Goal: Task Accomplishment & Management: Use online tool/utility

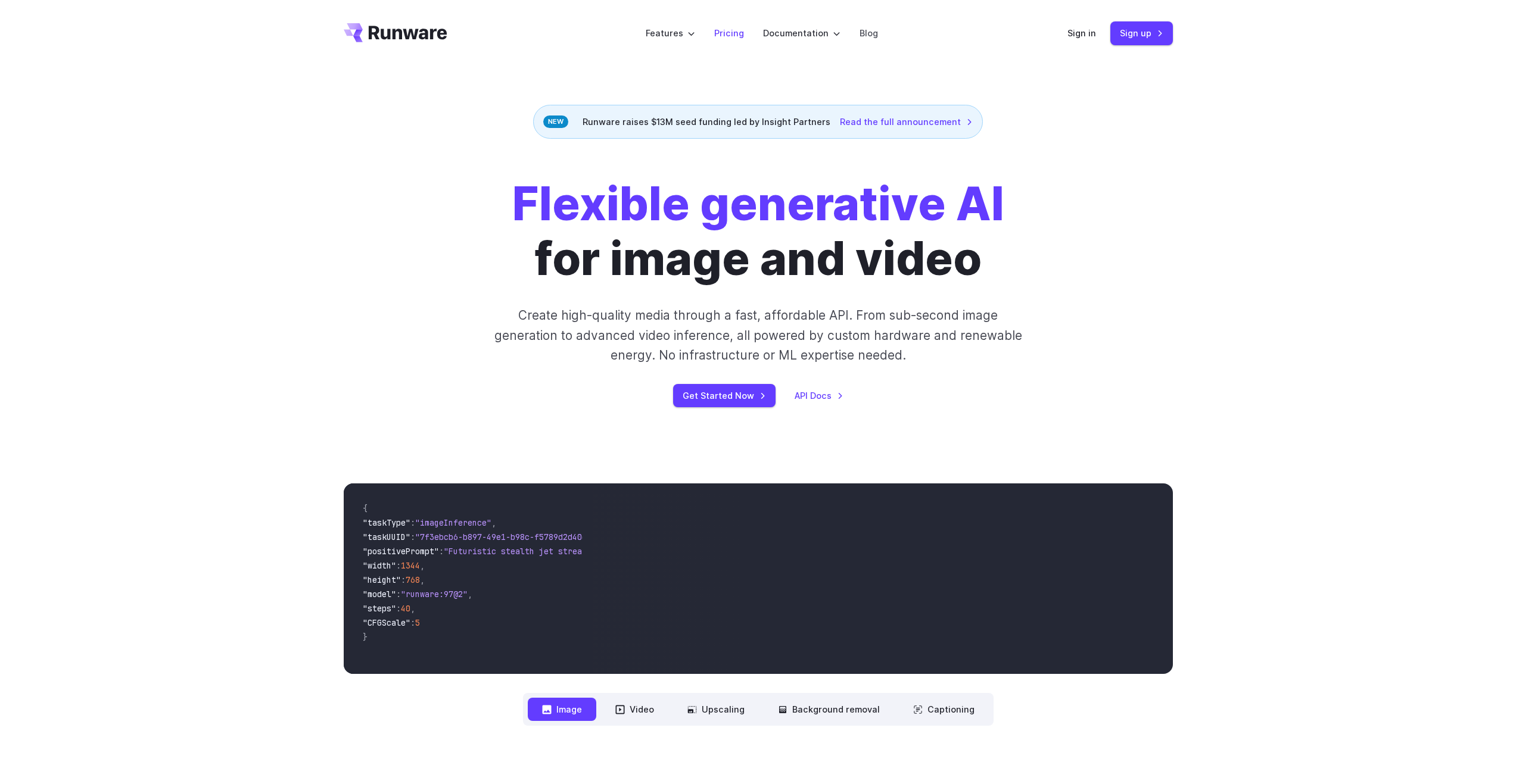
click at [731, 34] on link "Pricing" at bounding box center [729, 33] width 30 height 14
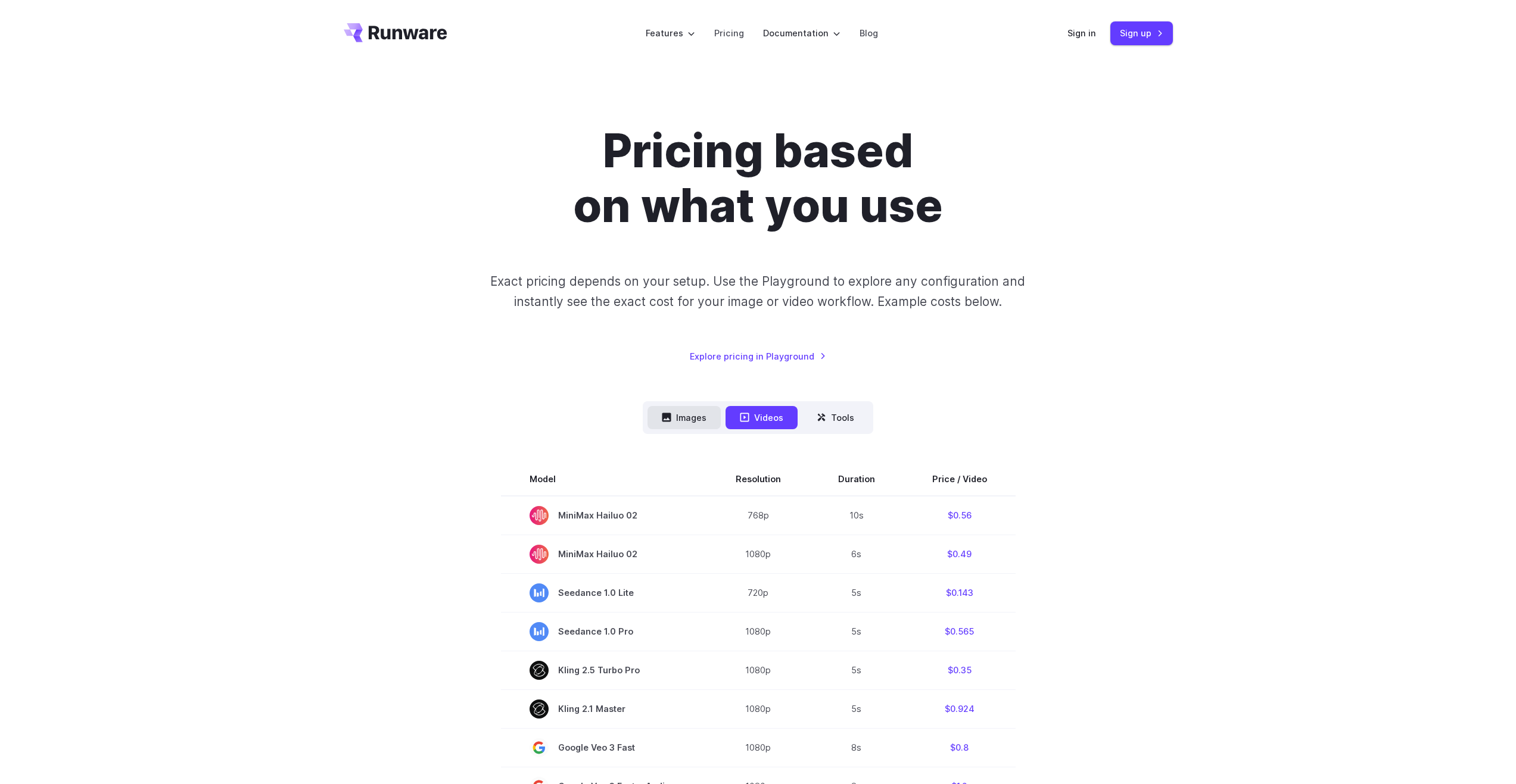
click at [695, 416] on button "Images" at bounding box center [684, 418] width 73 height 24
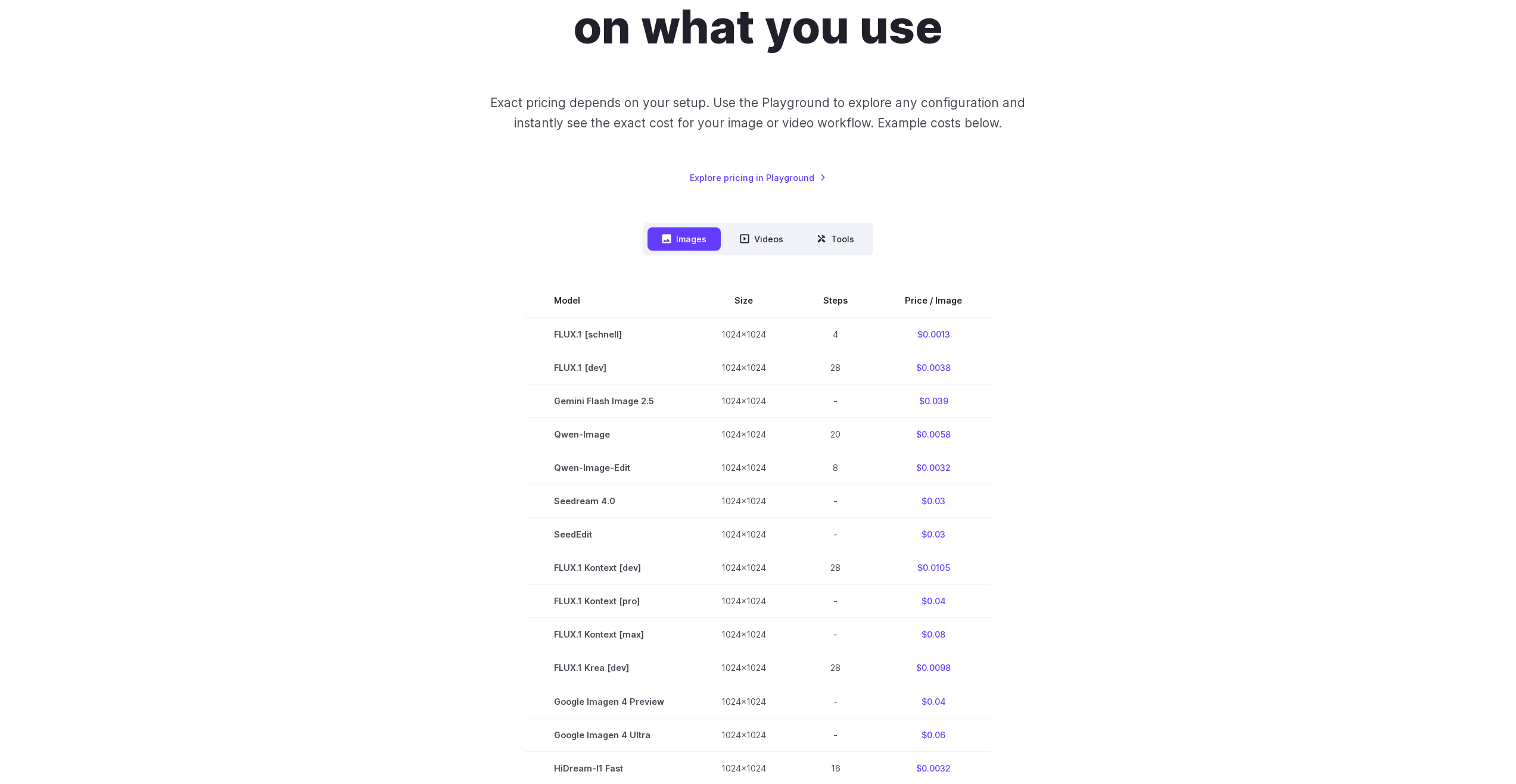
scroll to position [119, 0]
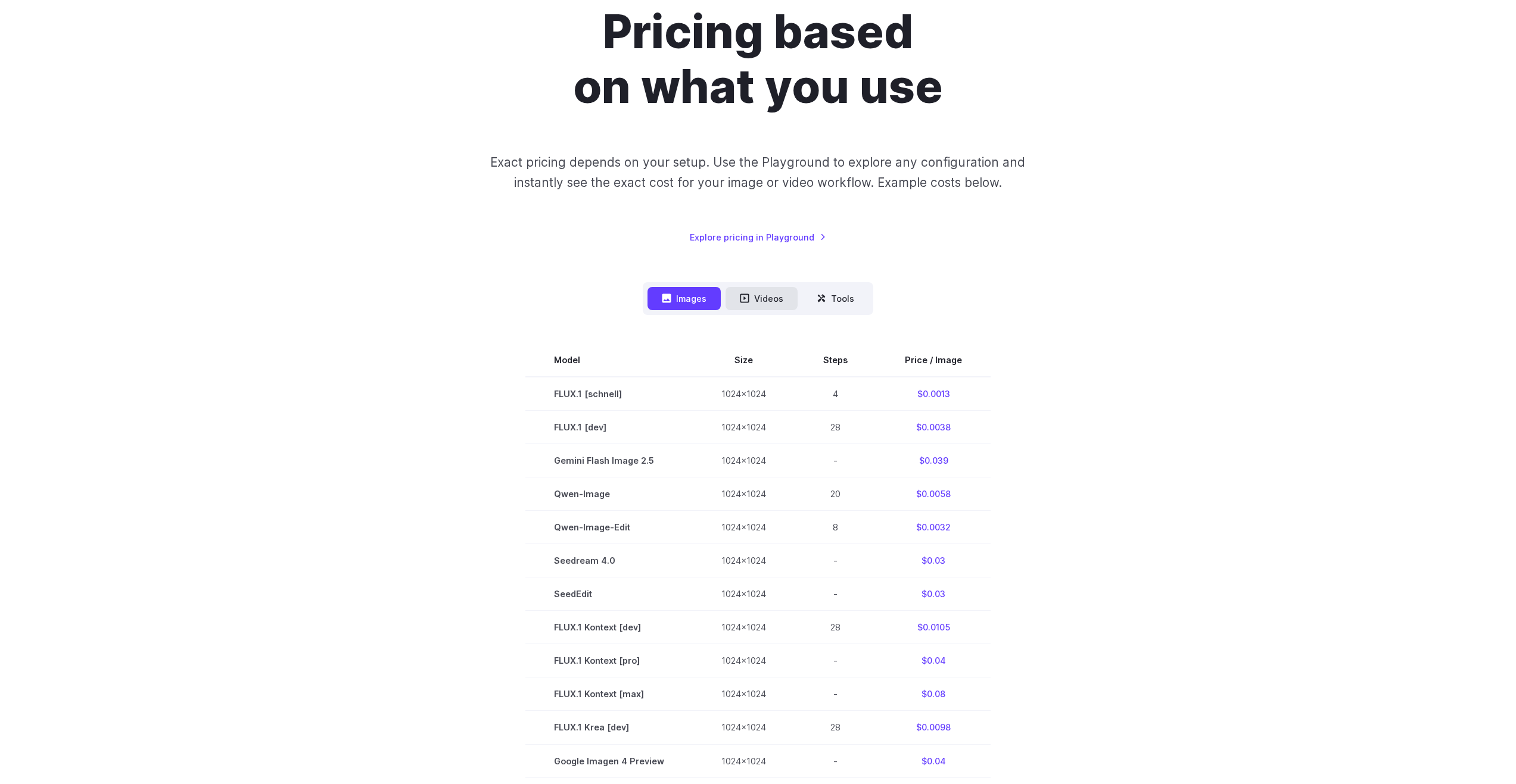
click at [776, 302] on button "Videos" at bounding box center [761, 299] width 72 height 24
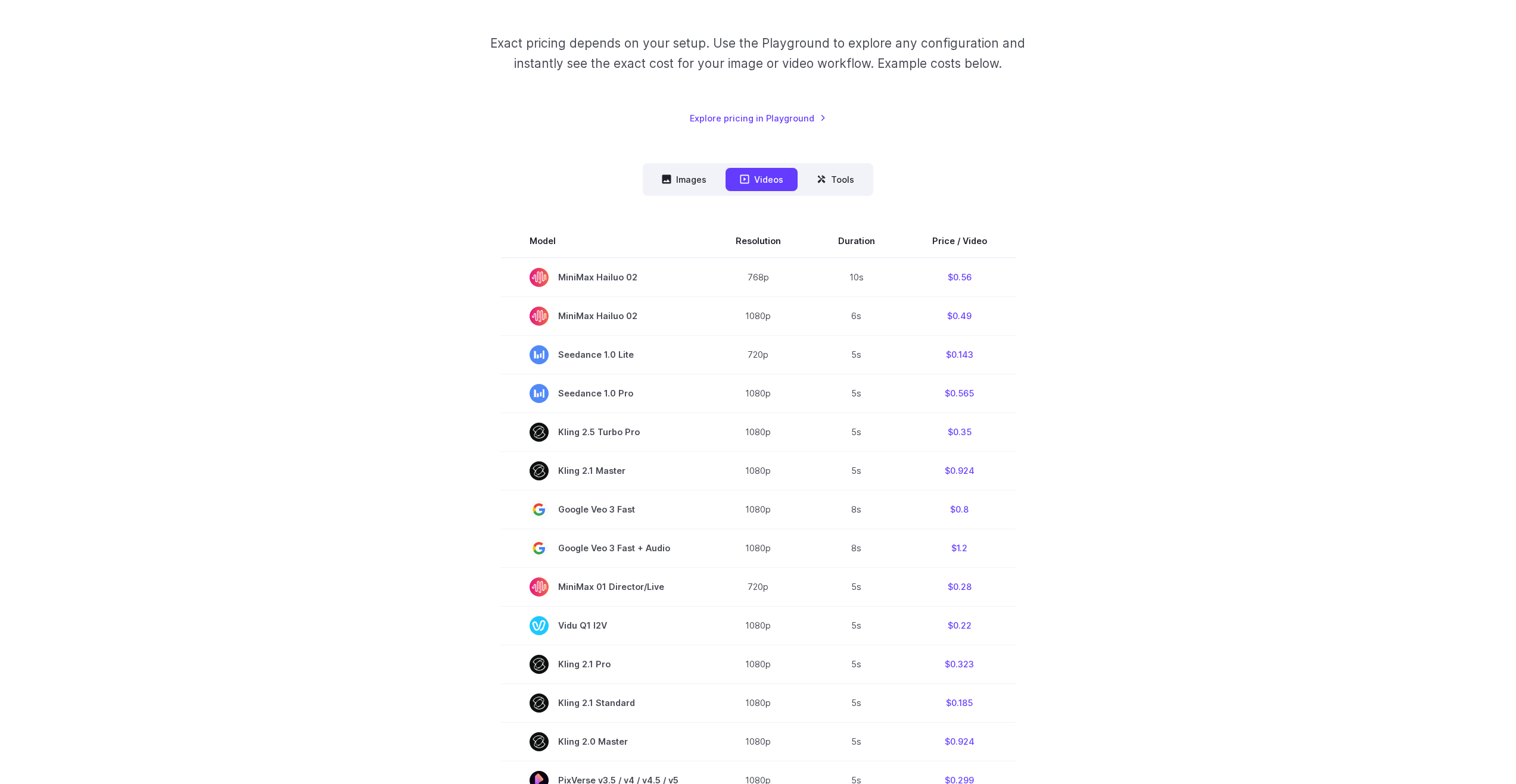
scroll to position [59, 0]
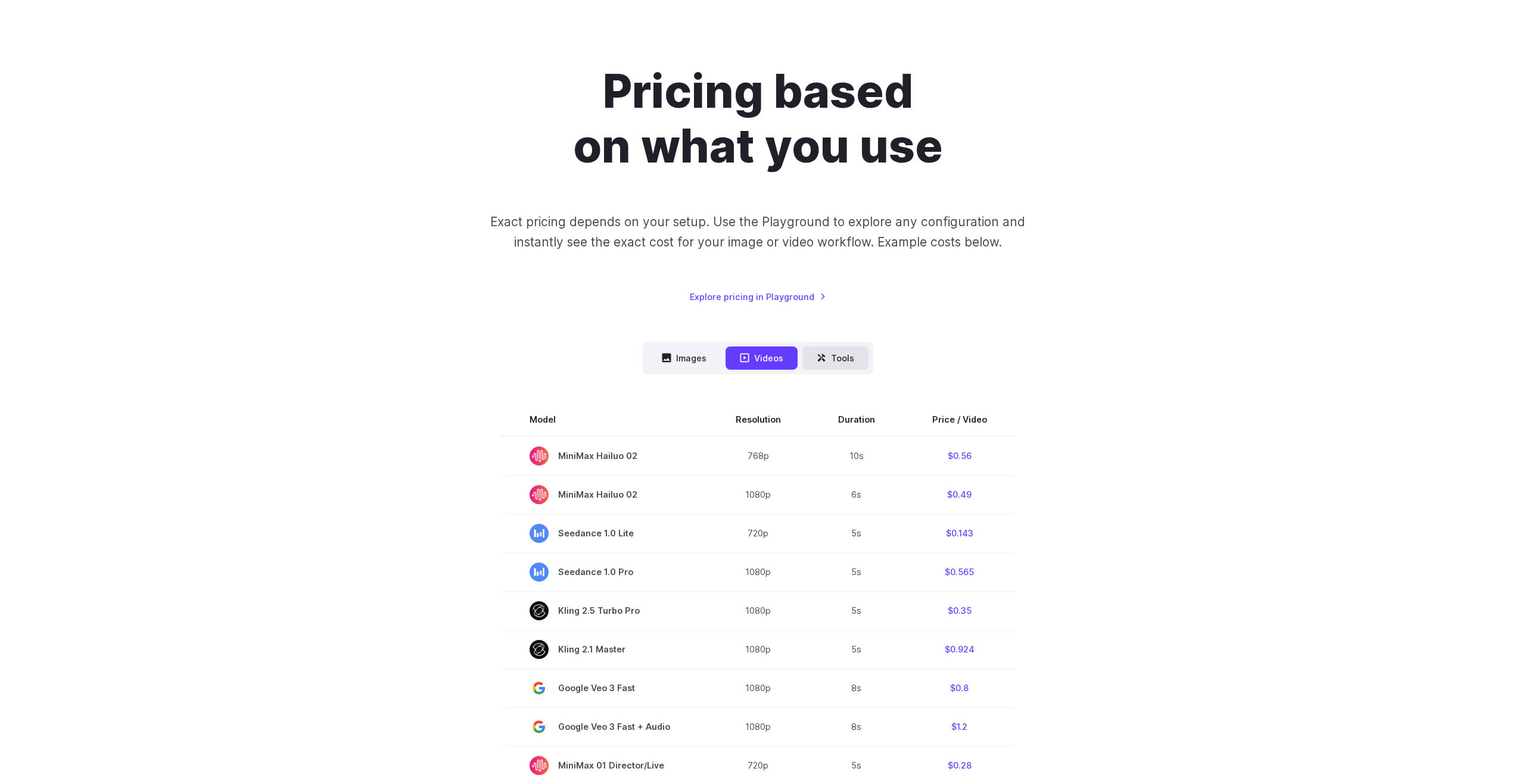
click at [859, 360] on button "Tools" at bounding box center [835, 358] width 66 height 24
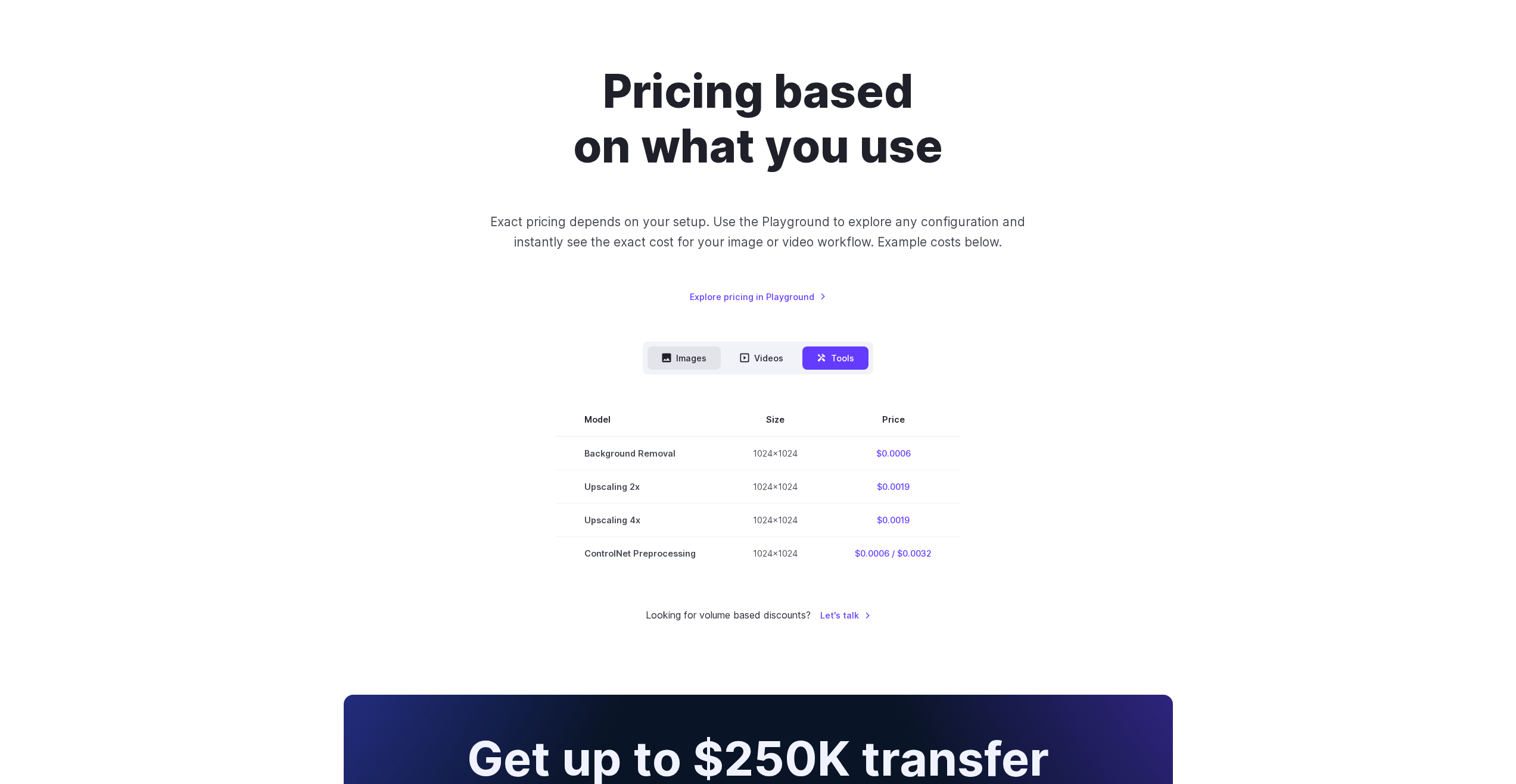
click at [696, 357] on button "Images" at bounding box center [684, 358] width 73 height 24
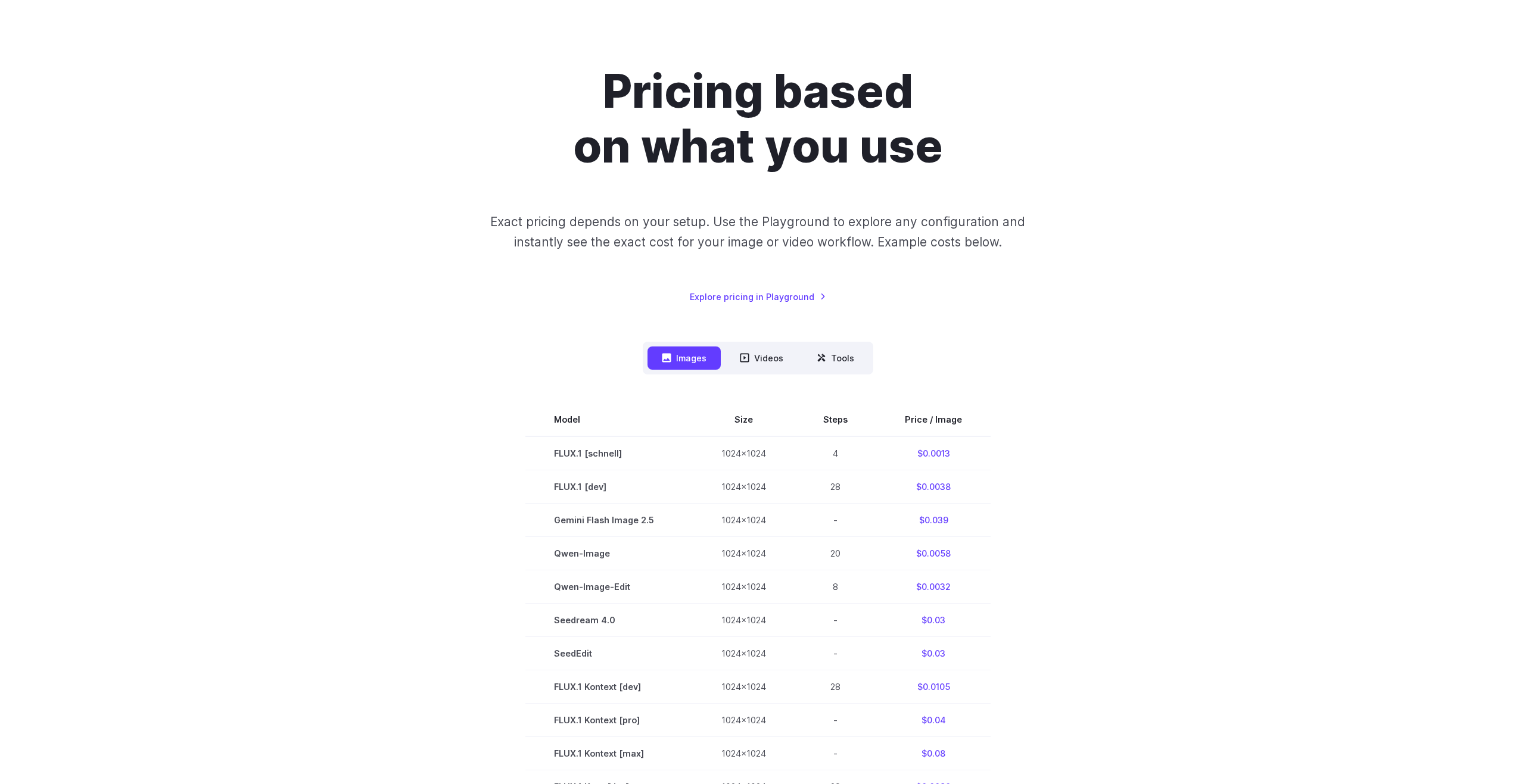
scroll to position [0, 0]
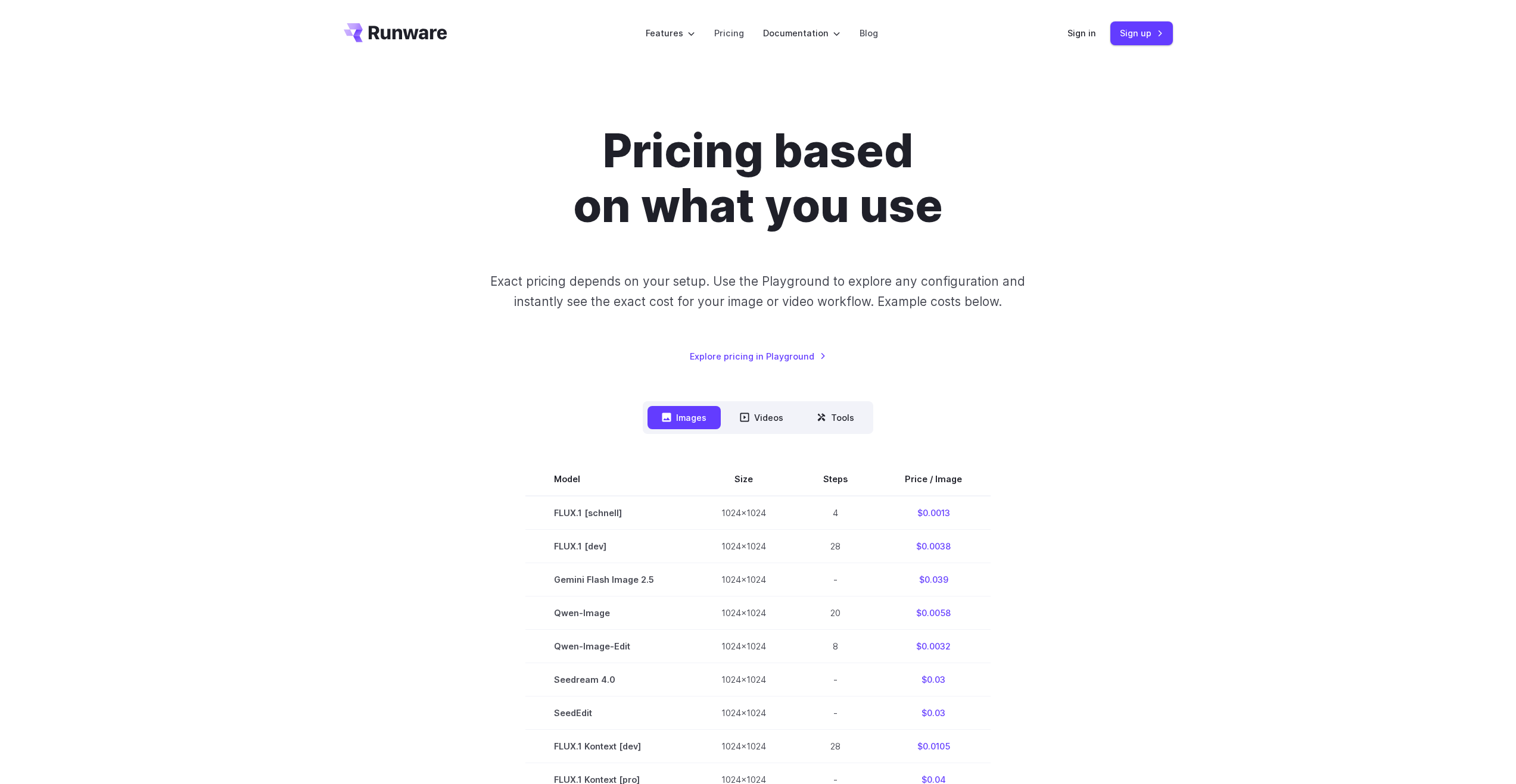
click at [411, 31] on icon "Go to /" at bounding box center [408, 32] width 78 height 14
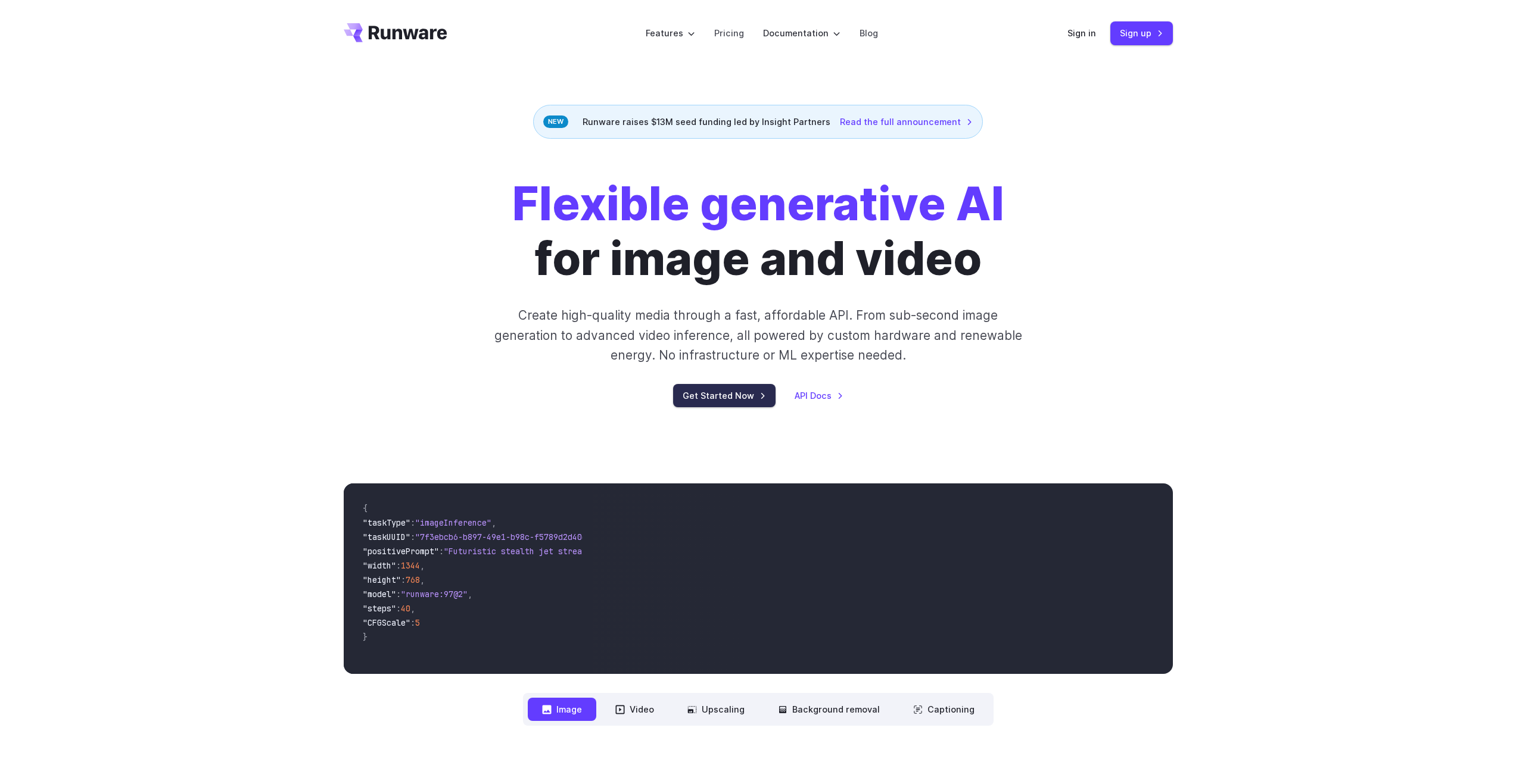
click at [716, 405] on link "Get Started Now" at bounding box center [724, 396] width 103 height 24
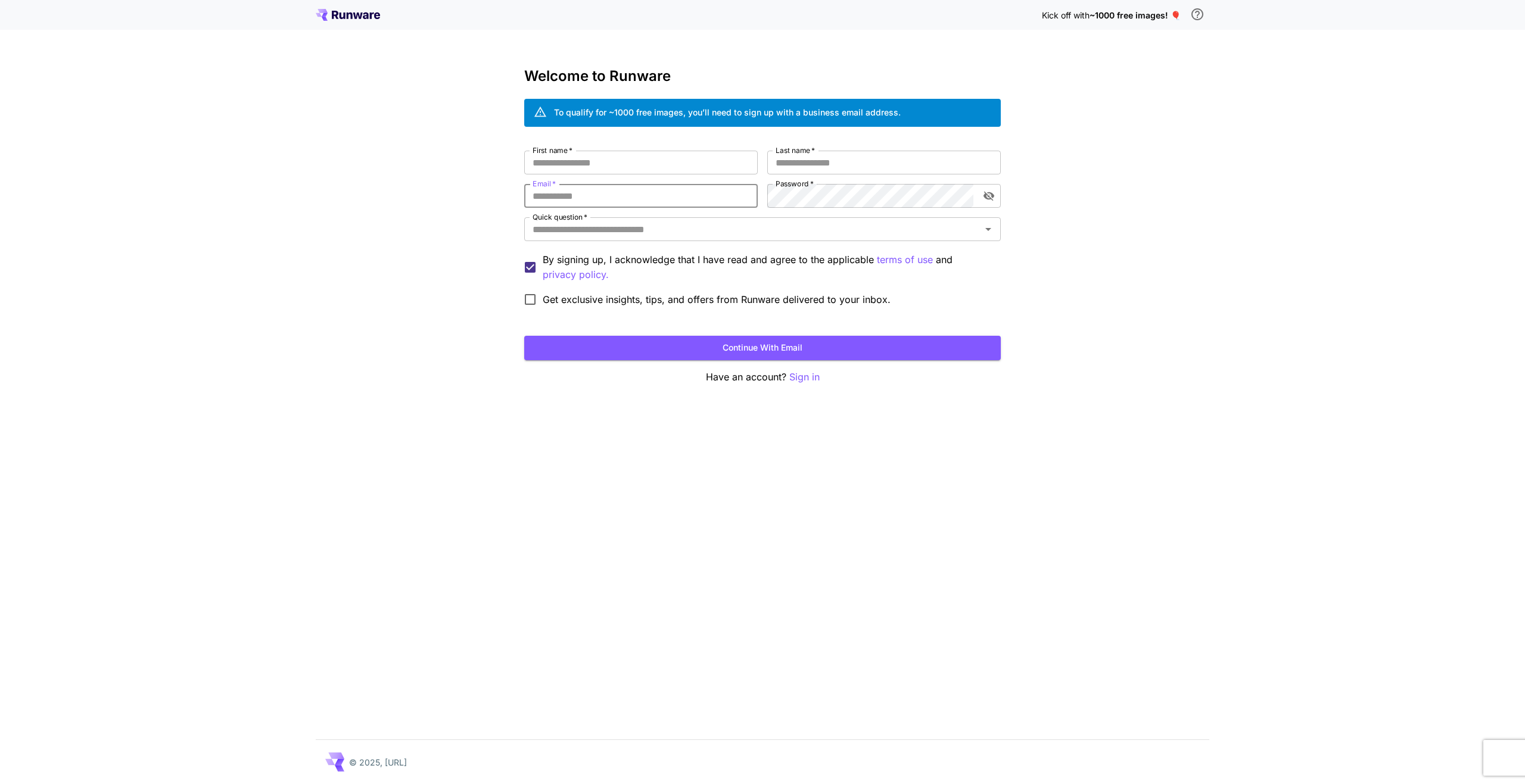
click at [651, 194] on input "Email   *" at bounding box center [641, 196] width 234 height 24
click at [695, 170] on input "First name   *" at bounding box center [641, 163] width 234 height 24
click at [844, 163] on input "Last name   *" at bounding box center [884, 163] width 234 height 24
click at [1192, 18] on icon "\a In order to qualify for free credit, you need to sign up with a business ema…" at bounding box center [1198, 14] width 14 height 14
click at [611, 163] on input "First name   *" at bounding box center [641, 163] width 234 height 24
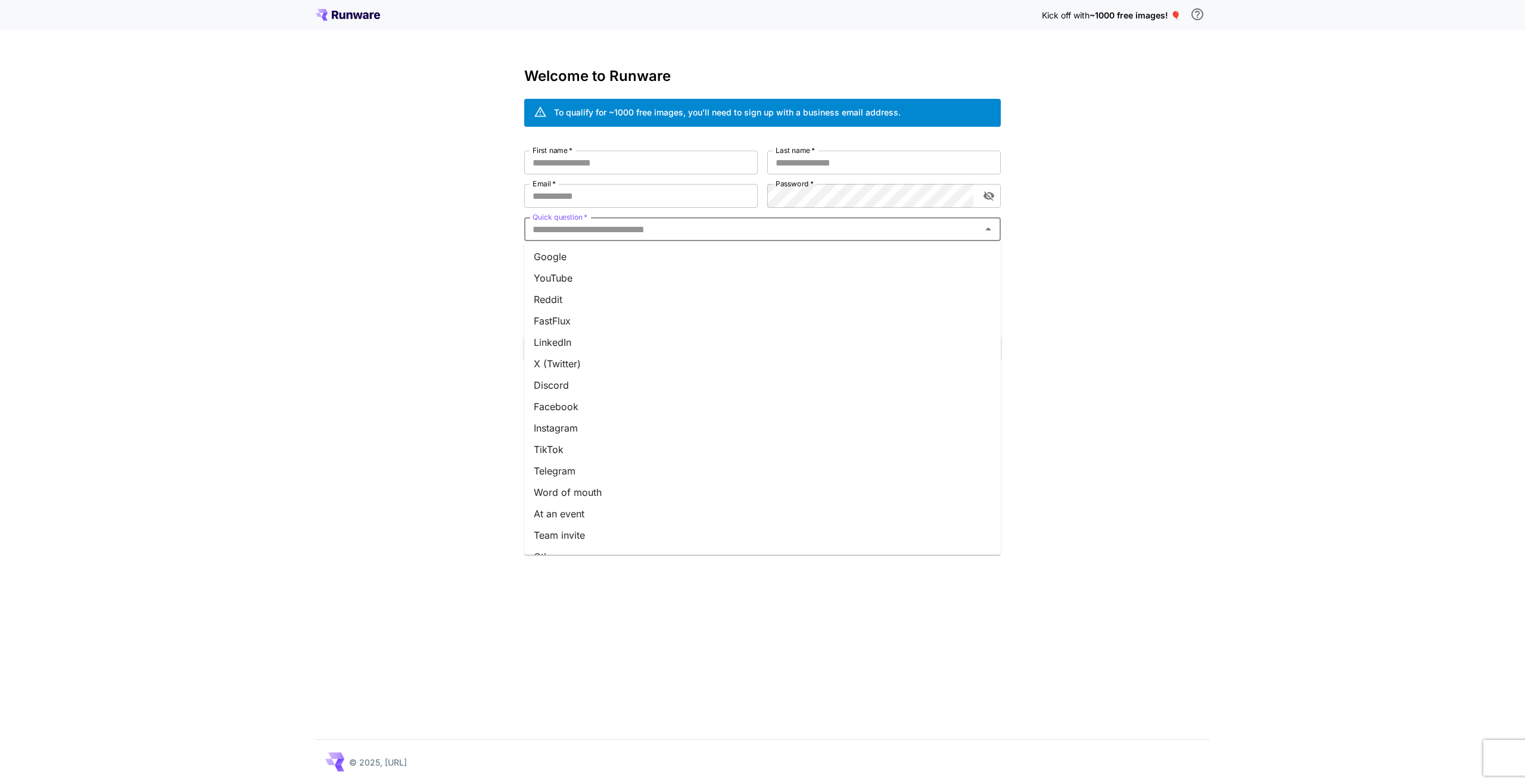
click at [663, 227] on input "Quick question   *" at bounding box center [752, 229] width 450 height 17
click at [620, 307] on li "Reddit" at bounding box center [763, 299] width 477 height 22
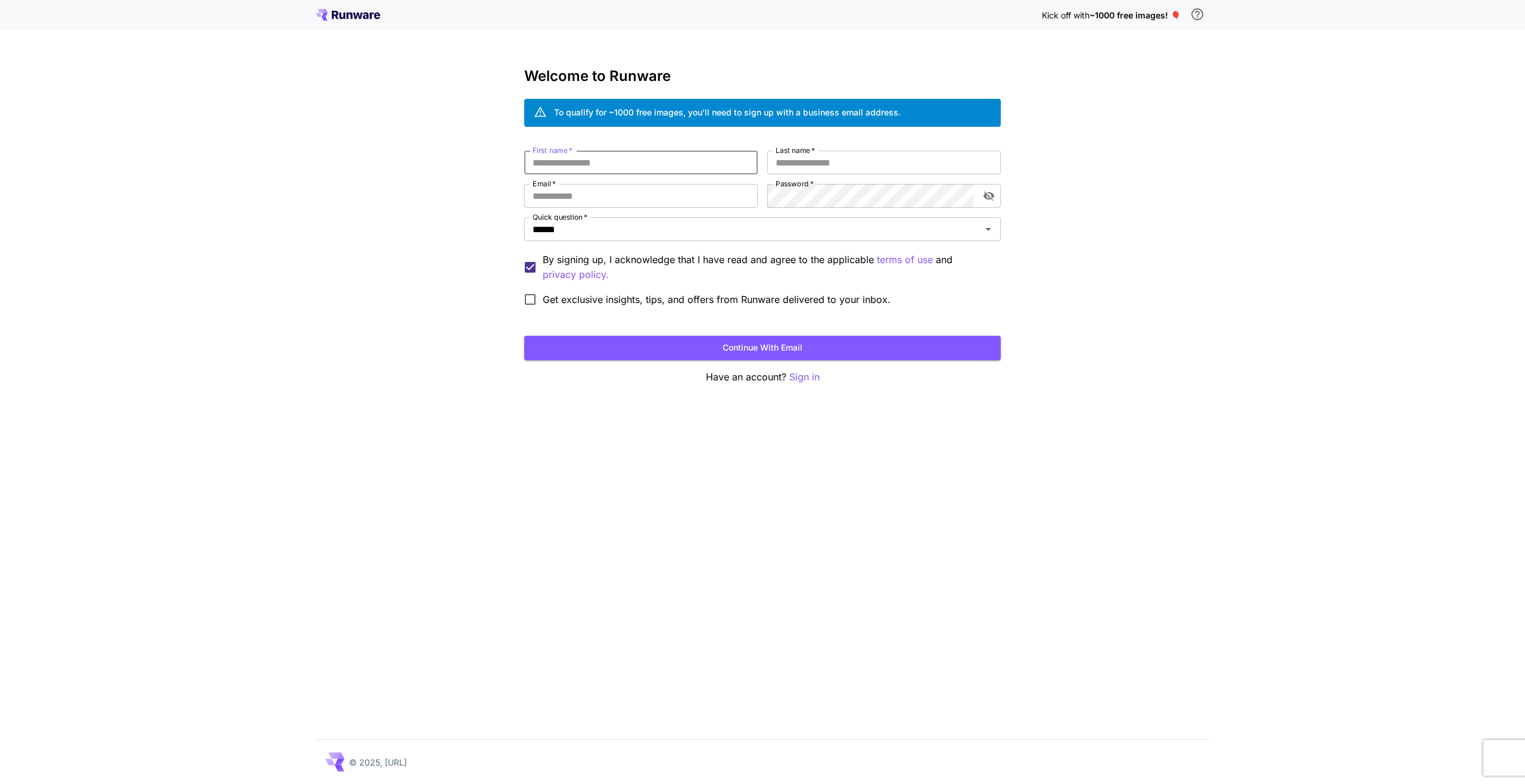
click at [571, 161] on input "First name   *" at bounding box center [641, 163] width 234 height 24
type input "*******"
type input "*****"
type input "**********"
click at [694, 344] on button "Continue with email" at bounding box center [763, 348] width 477 height 24
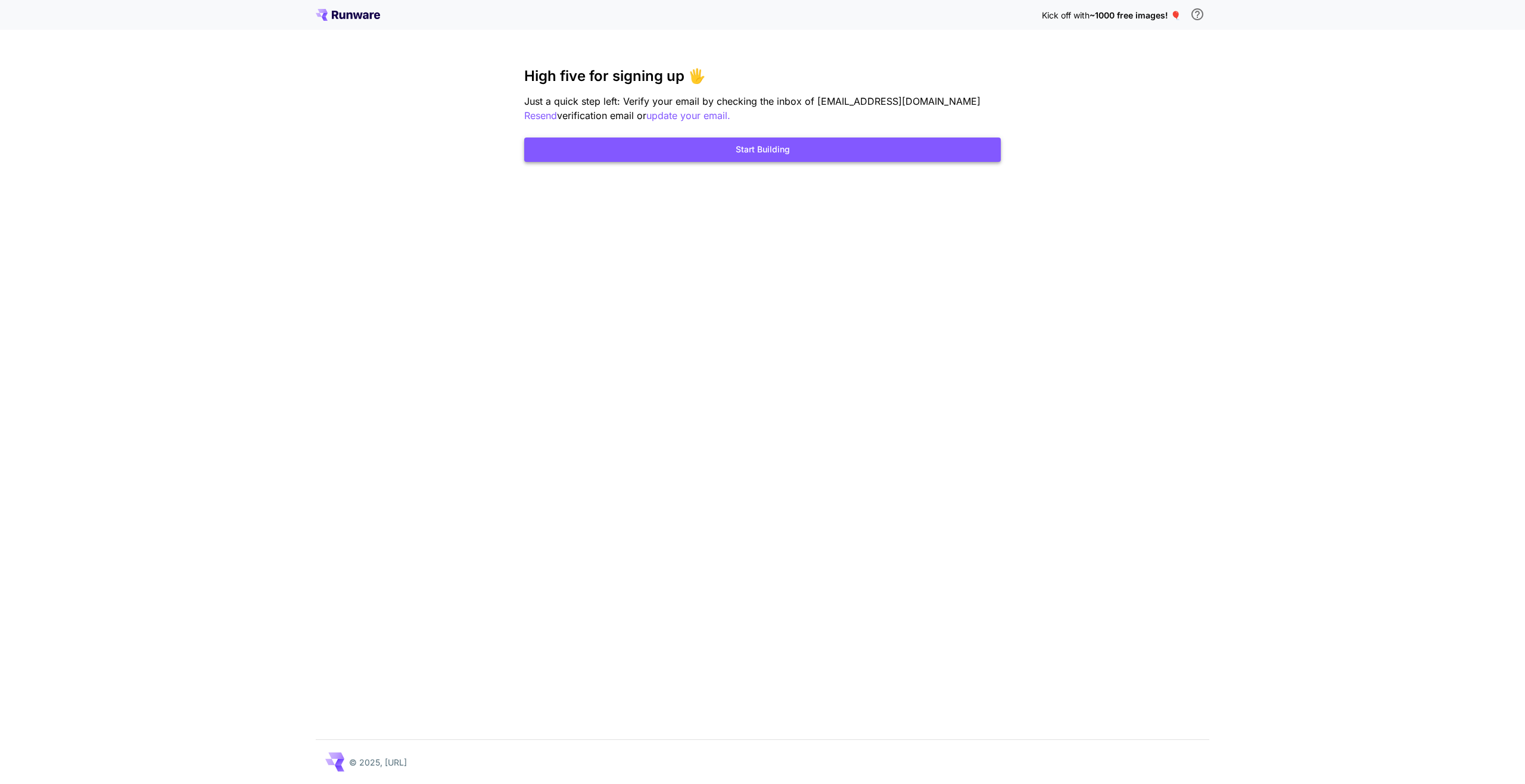
click at [752, 151] on button "Start Building" at bounding box center [763, 149] width 477 height 24
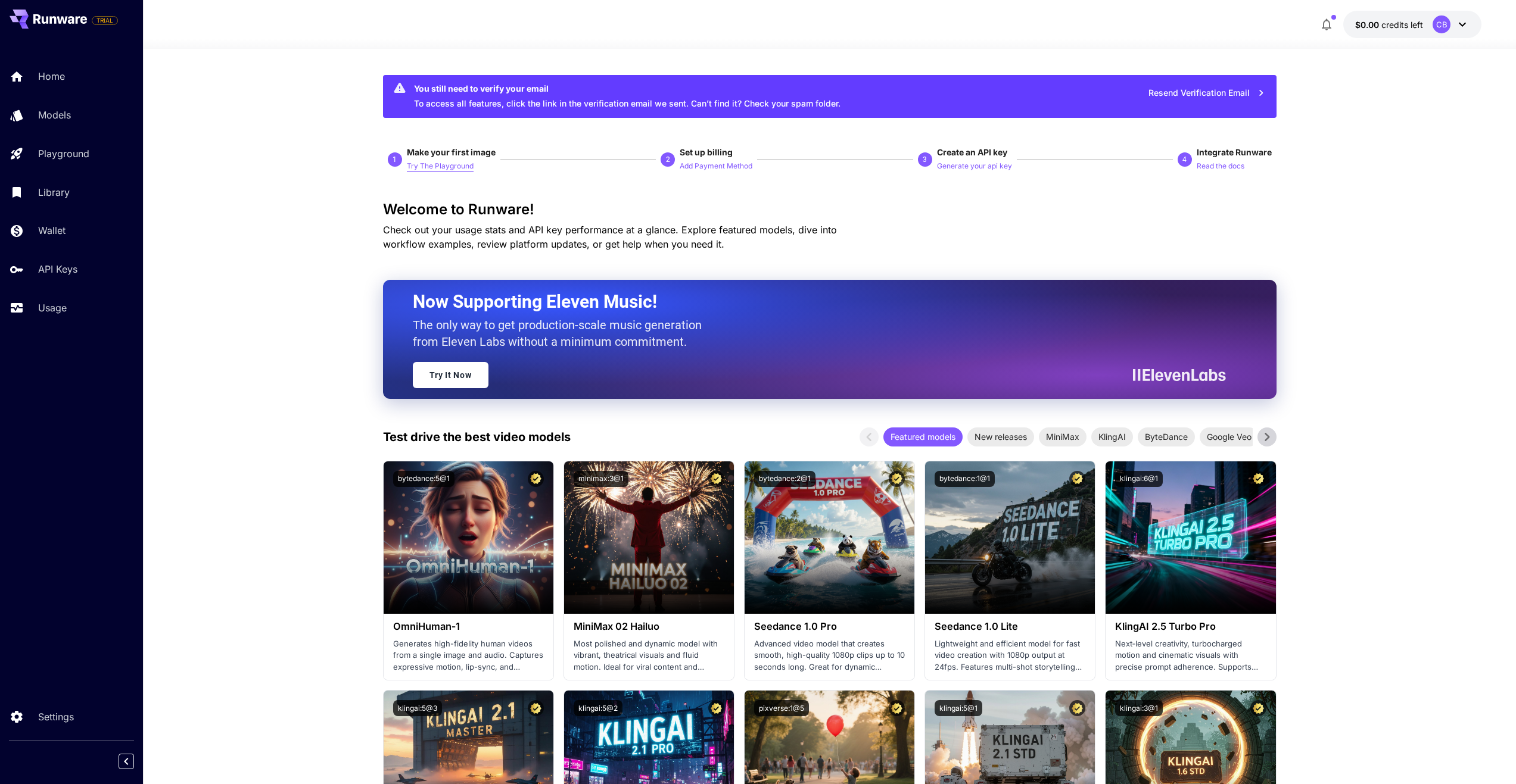
click at [449, 167] on p "Try The Playground" at bounding box center [440, 166] width 67 height 11
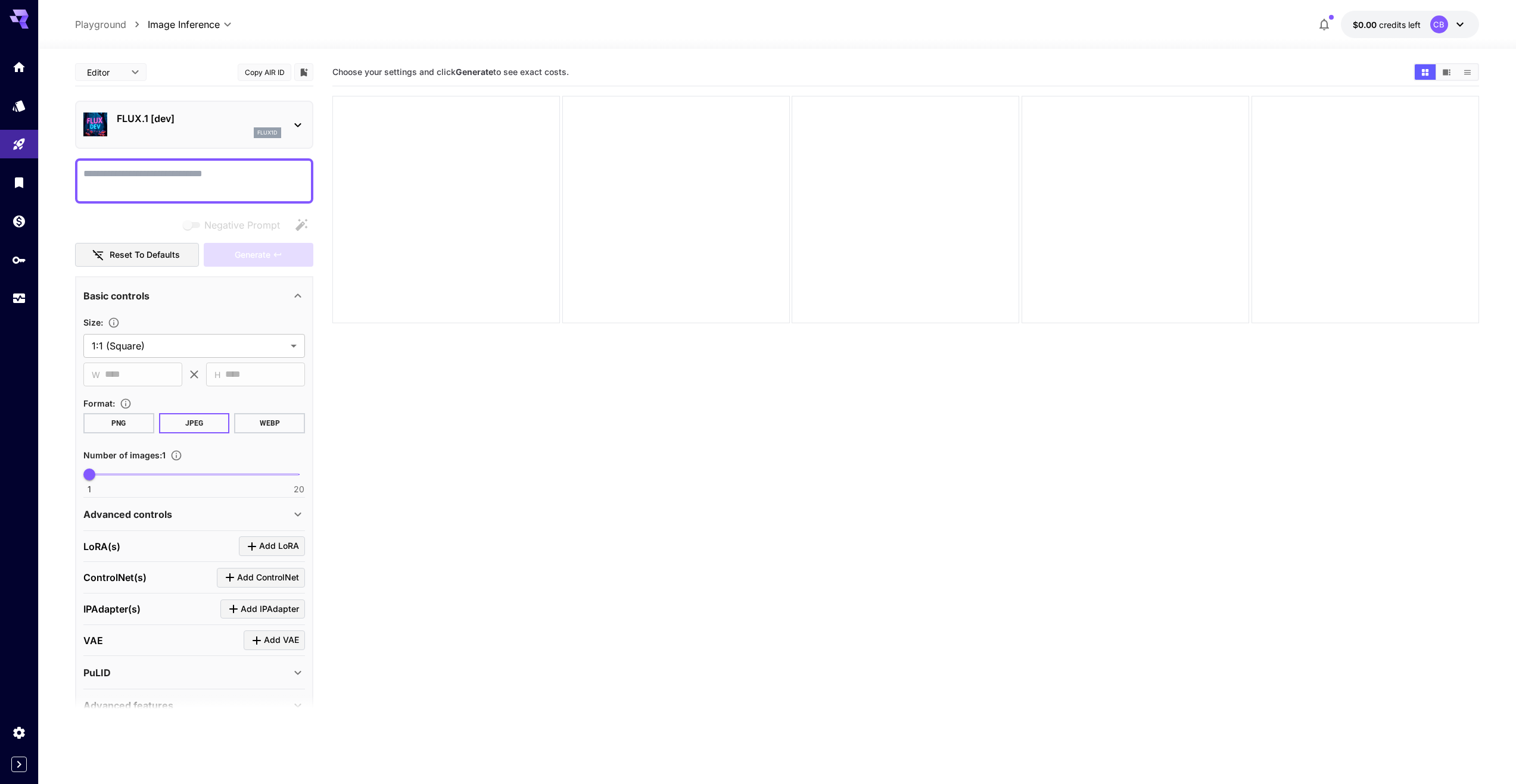
click at [108, 422] on button "PNG" at bounding box center [119, 423] width 71 height 20
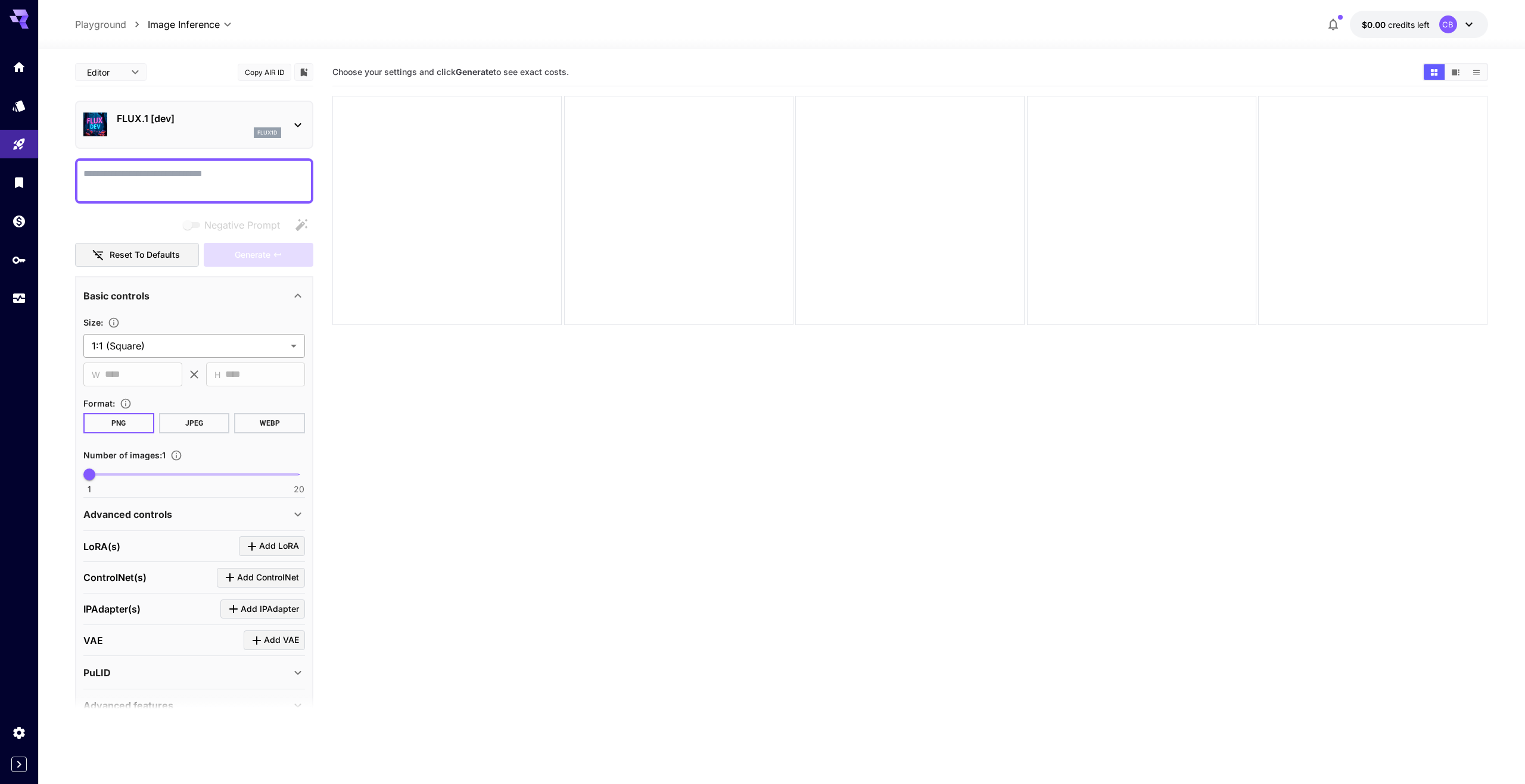
click at [286, 338] on body "**********" at bounding box center [762, 439] width 1525 height 879
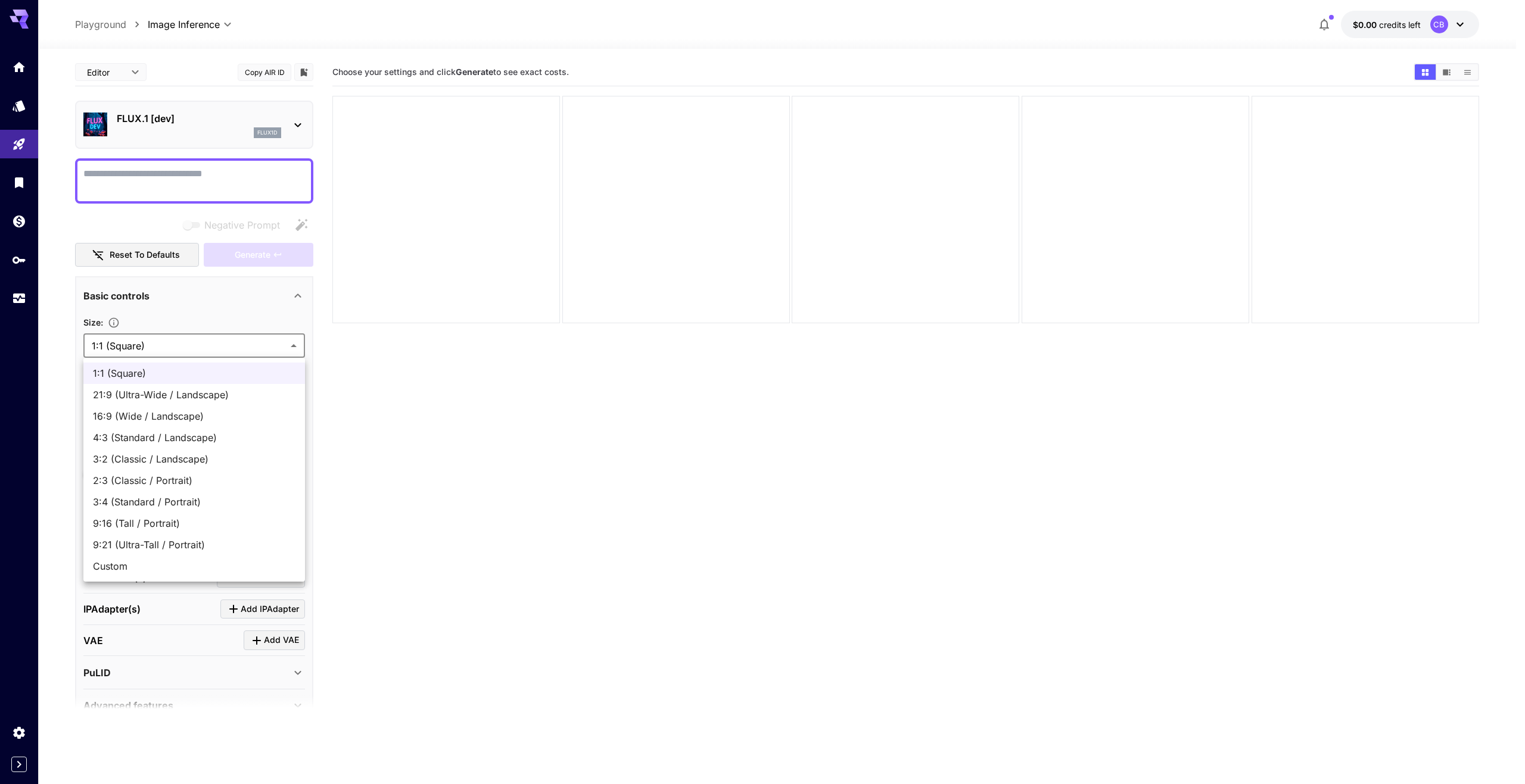
click at [249, 369] on span "1:1 (Square)" at bounding box center [194, 373] width 202 height 14
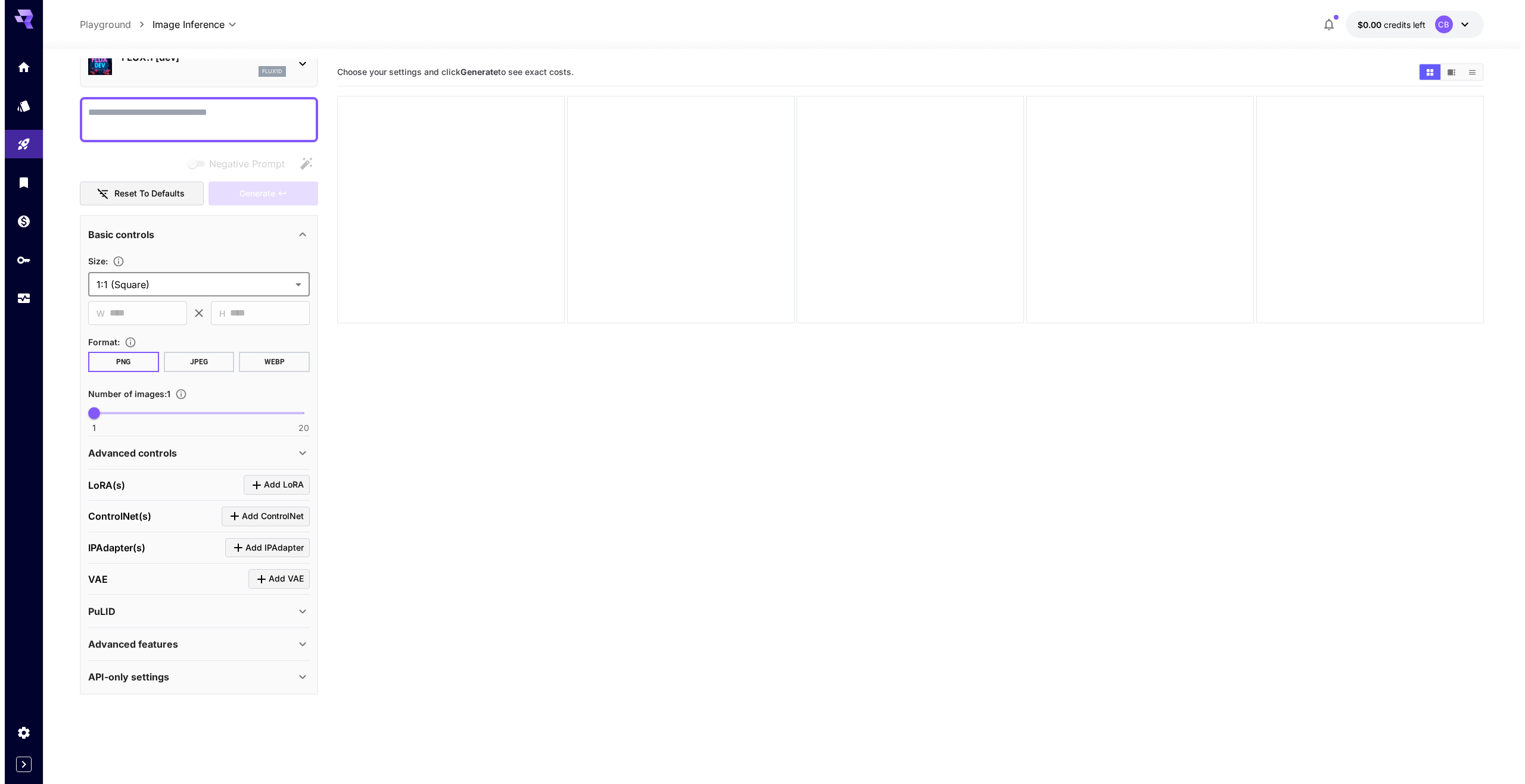
scroll to position [59, 0]
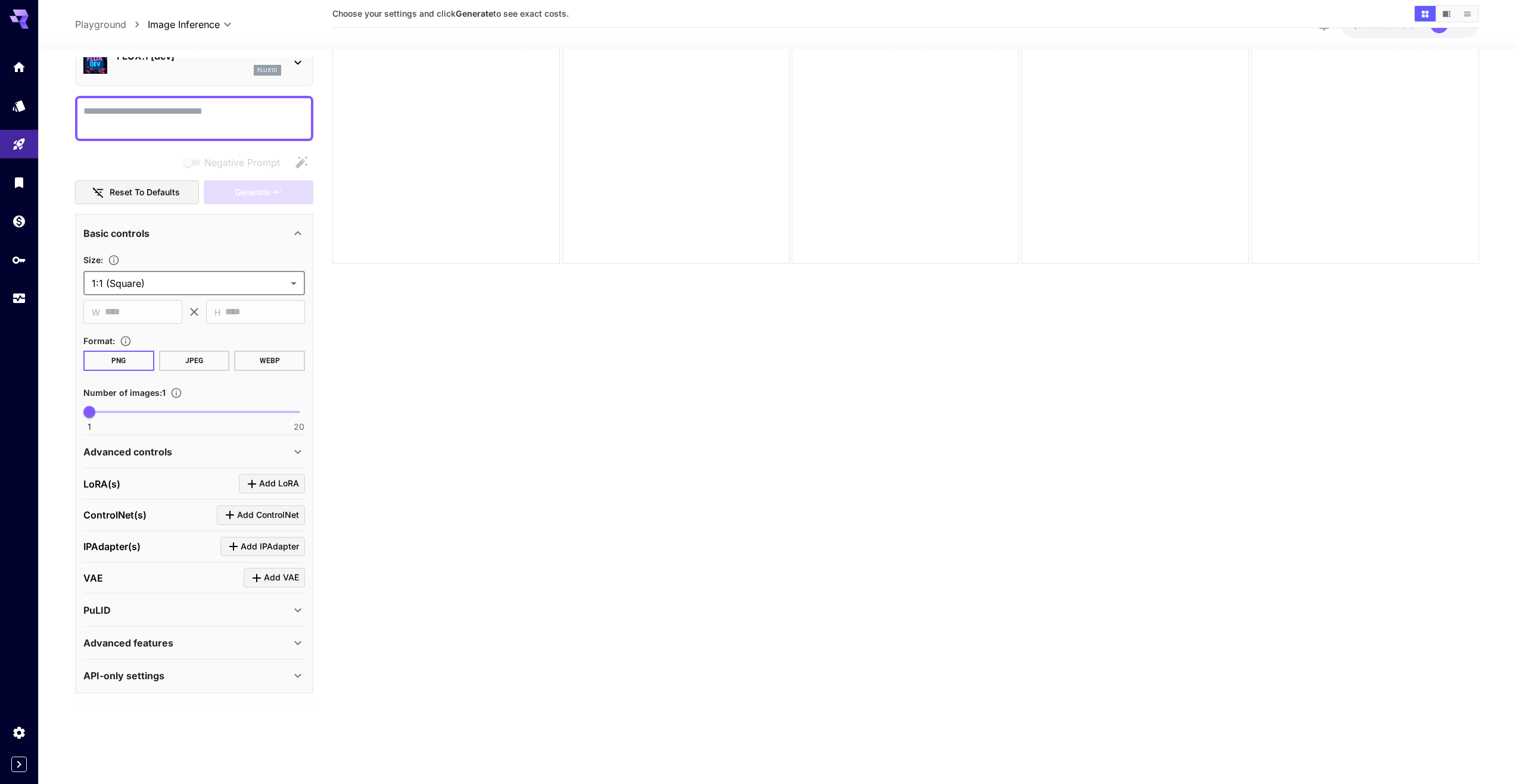
click at [263, 484] on span "Add LoRA" at bounding box center [279, 484] width 40 height 15
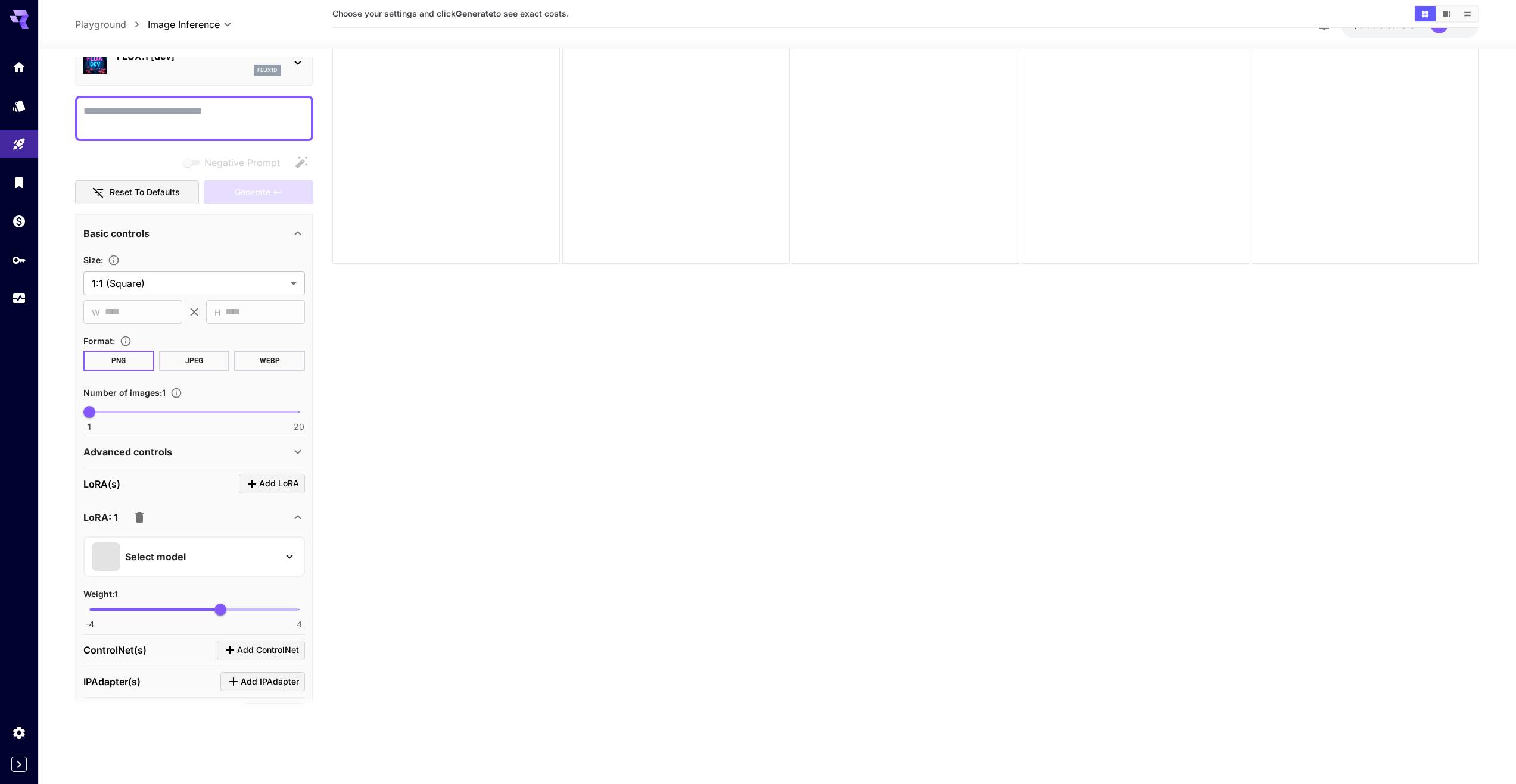
click at [284, 562] on icon at bounding box center [289, 557] width 14 height 14
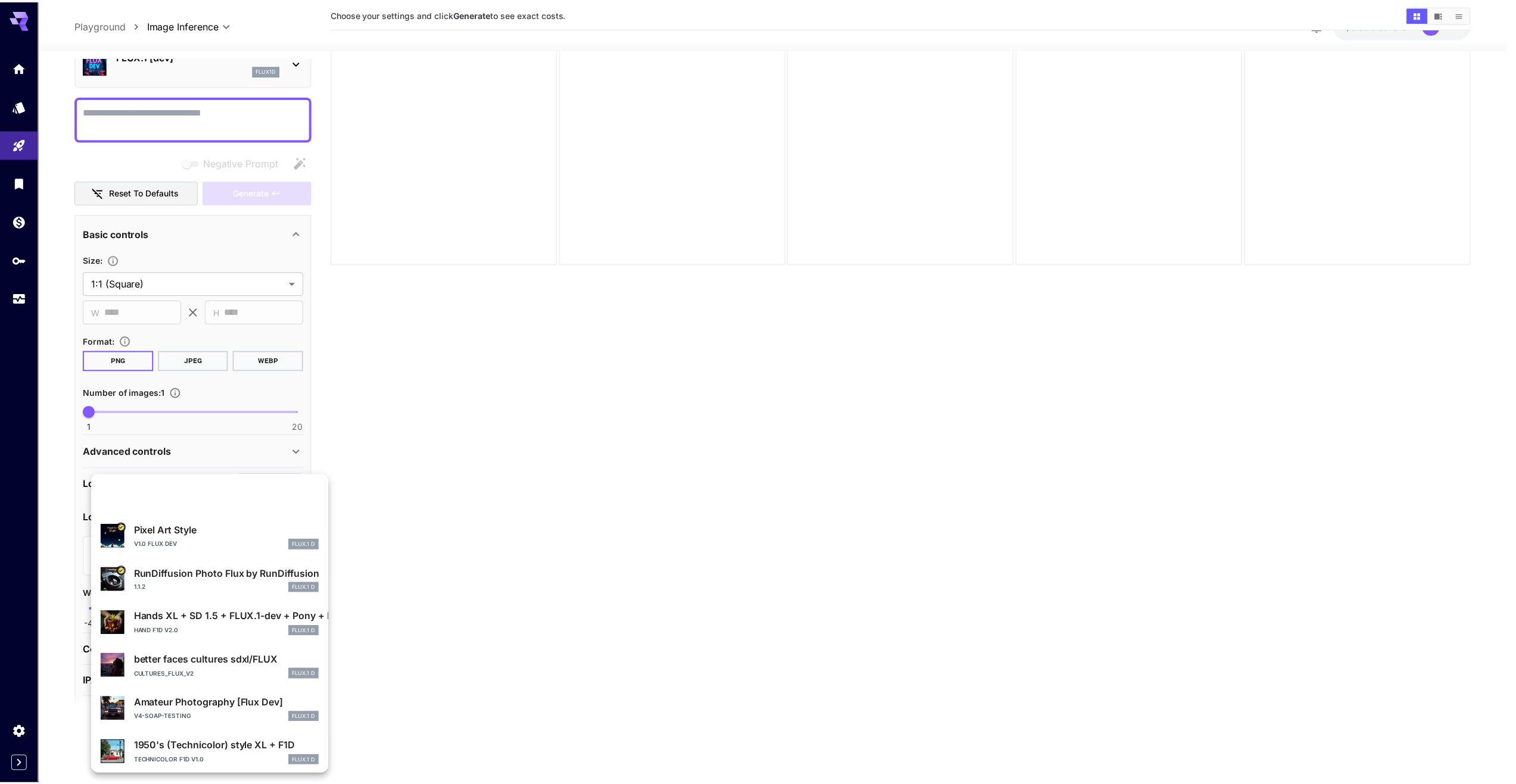
scroll to position [0, 0]
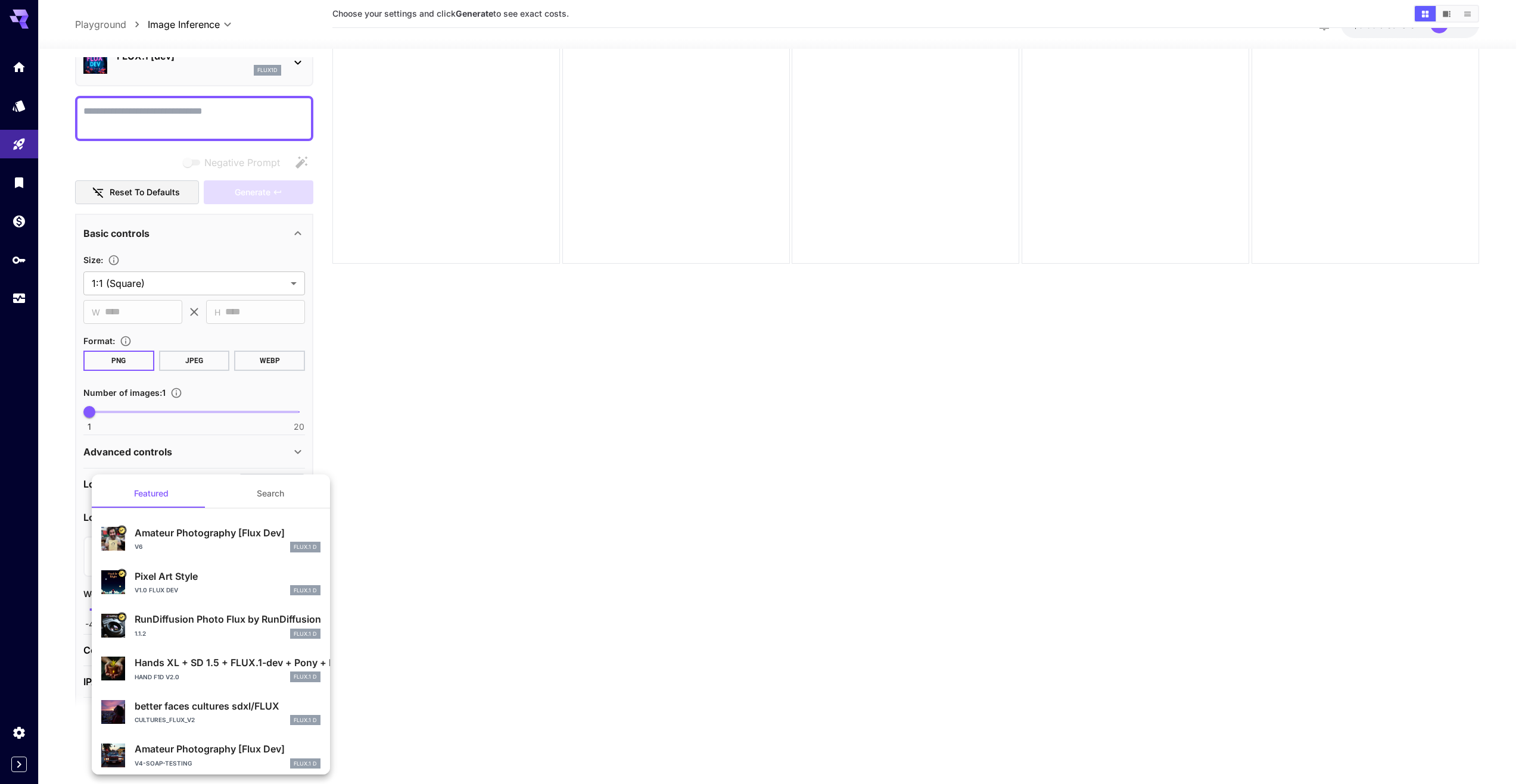
click at [409, 465] on div at bounding box center [762, 392] width 1525 height 784
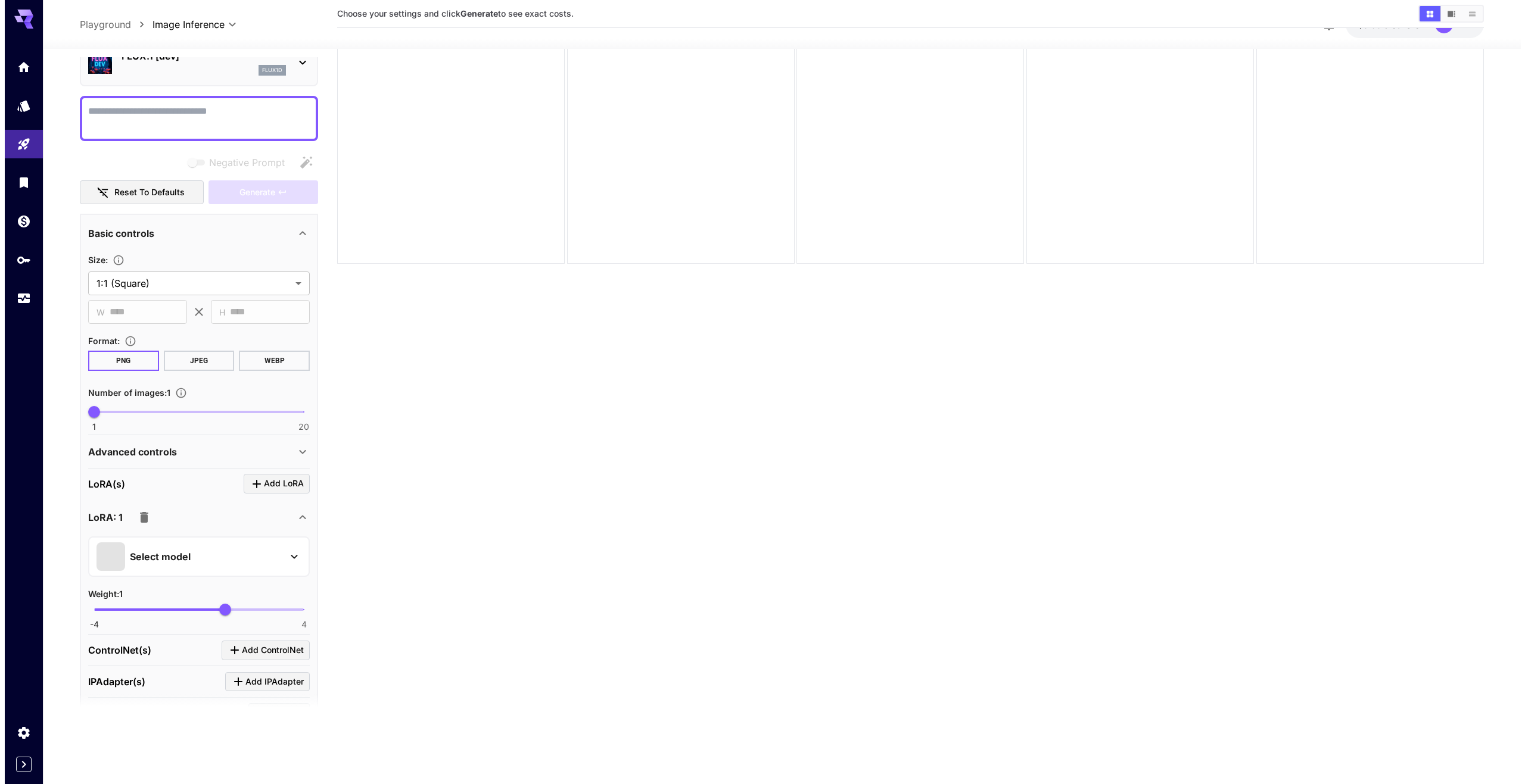
scroll to position [196, 0]
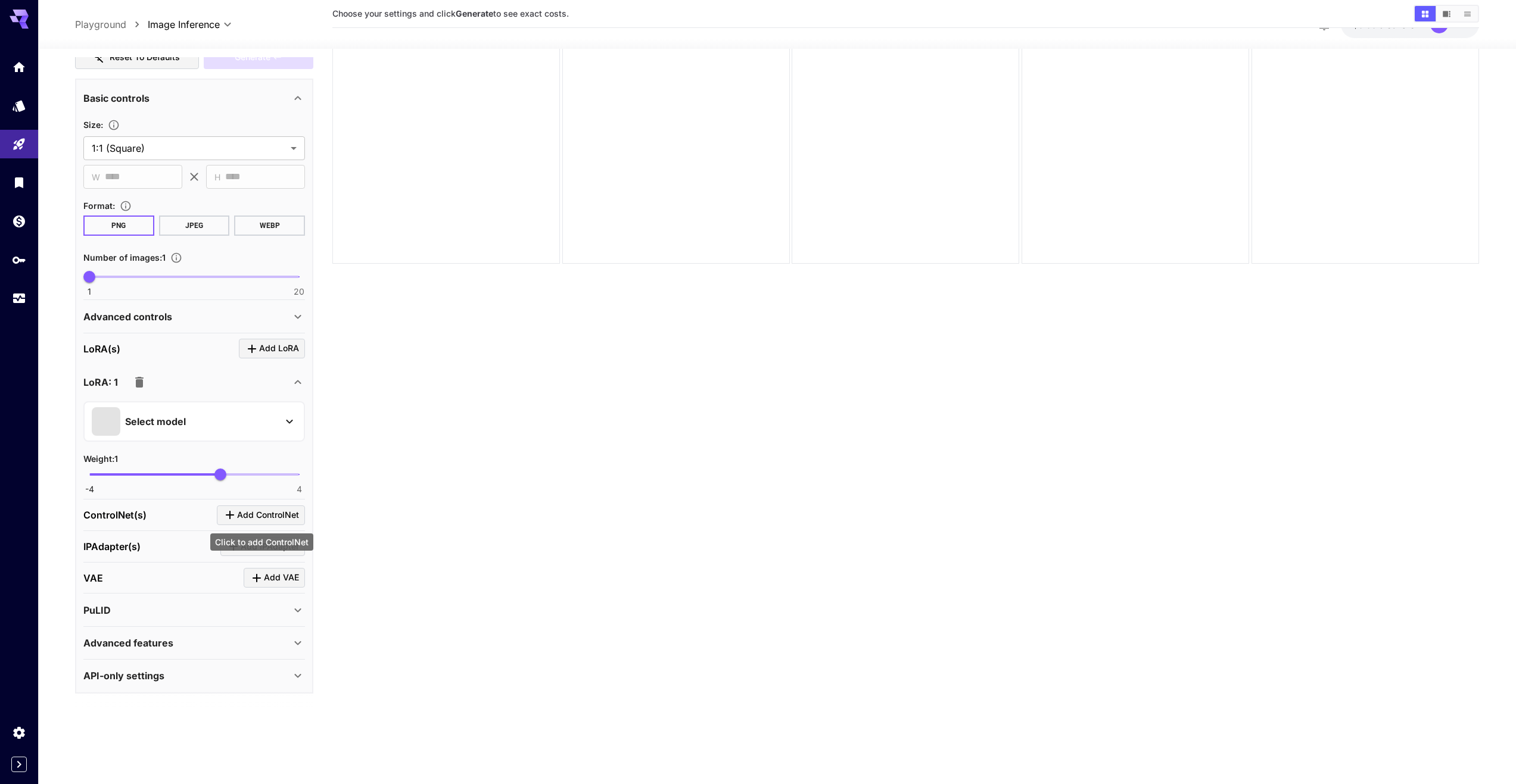
click at [278, 514] on span "Add ControlNet" at bounding box center [268, 515] width 62 height 15
click at [289, 592] on icon at bounding box center [289, 588] width 14 height 14
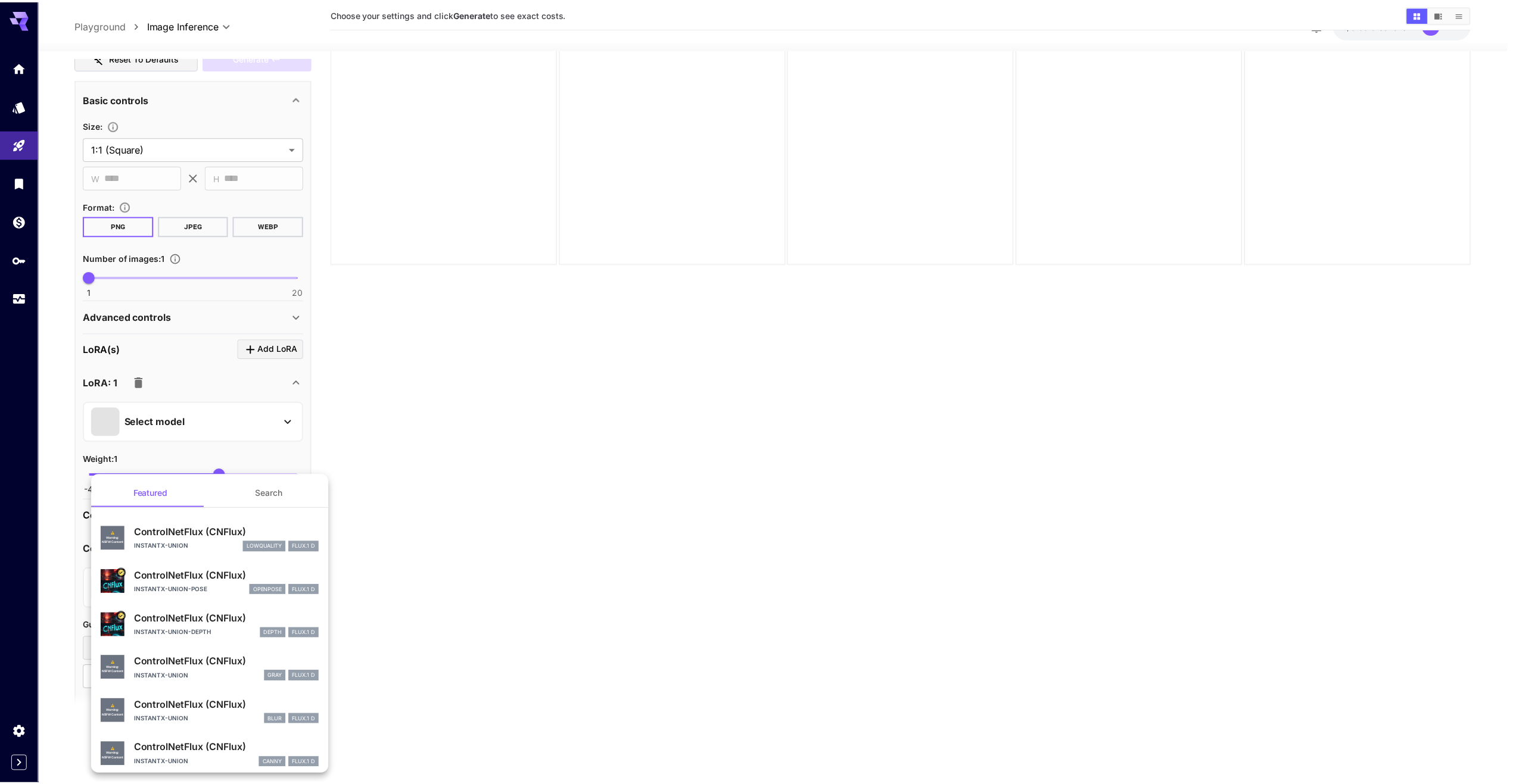
scroll to position [51, 0]
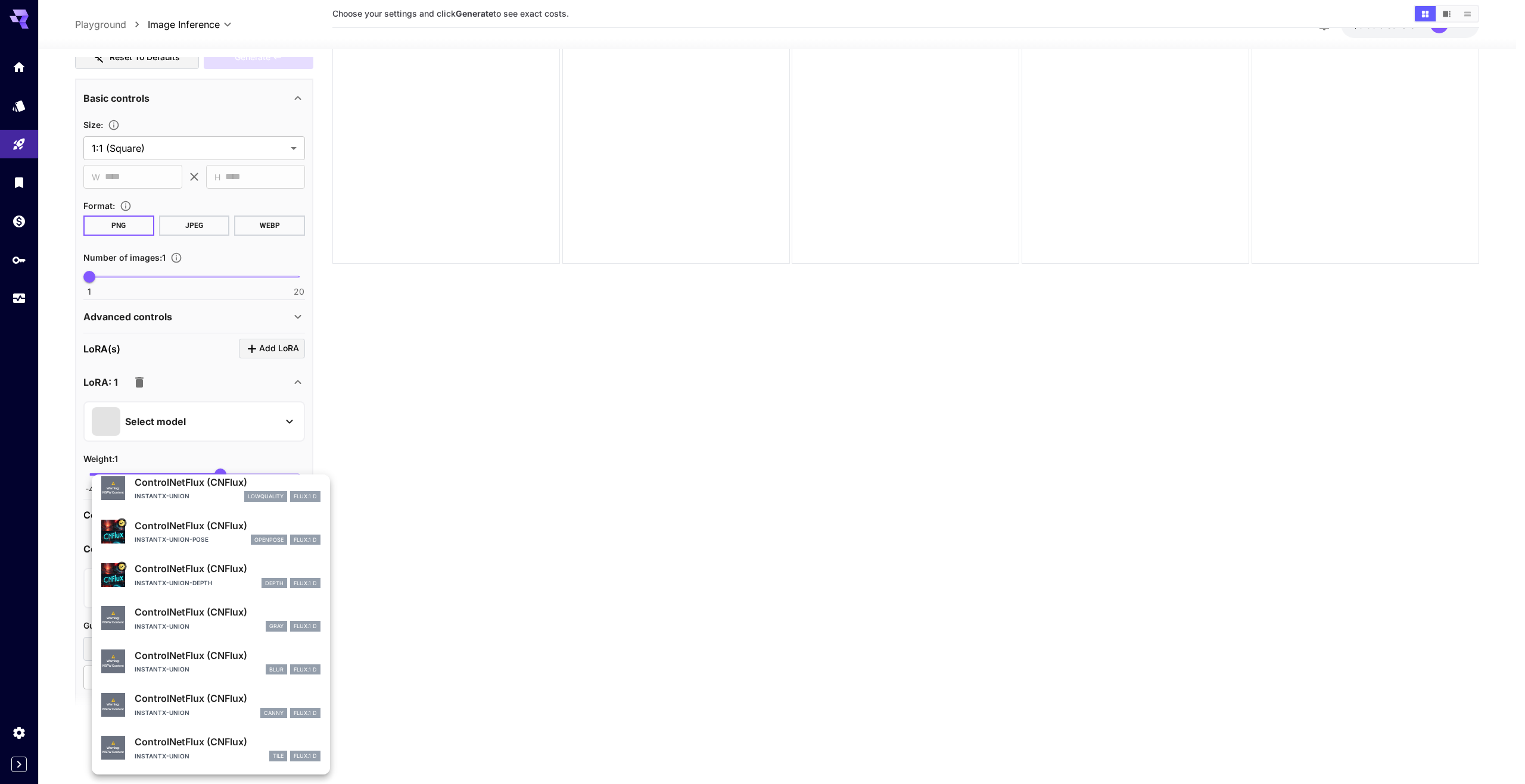
click at [488, 580] on div at bounding box center [762, 392] width 1525 height 784
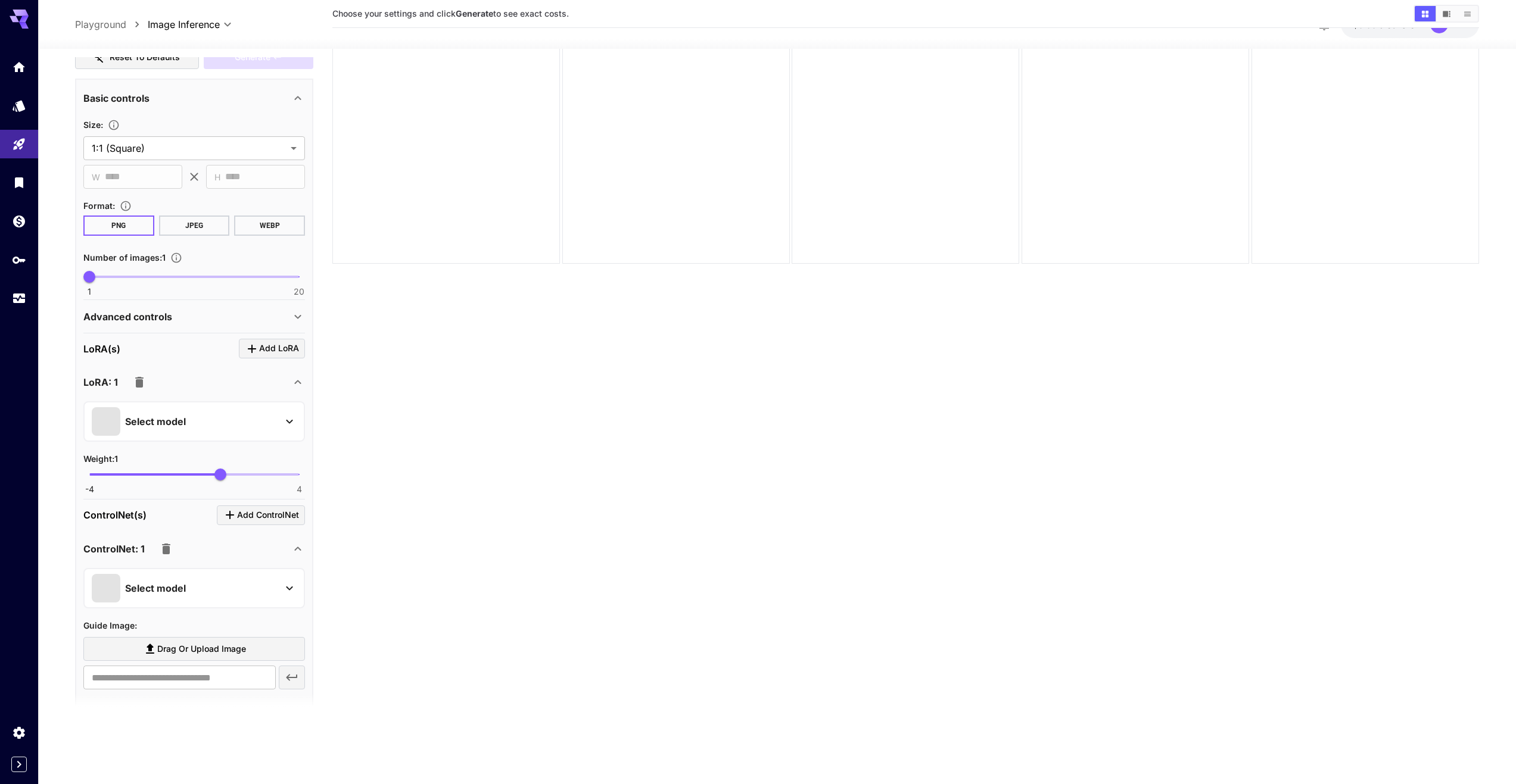
click at [302, 551] on icon at bounding box center [298, 549] width 14 height 14
click at [171, 548] on icon "button" at bounding box center [166, 549] width 14 height 14
click at [302, 609] on icon at bounding box center [298, 610] width 14 height 14
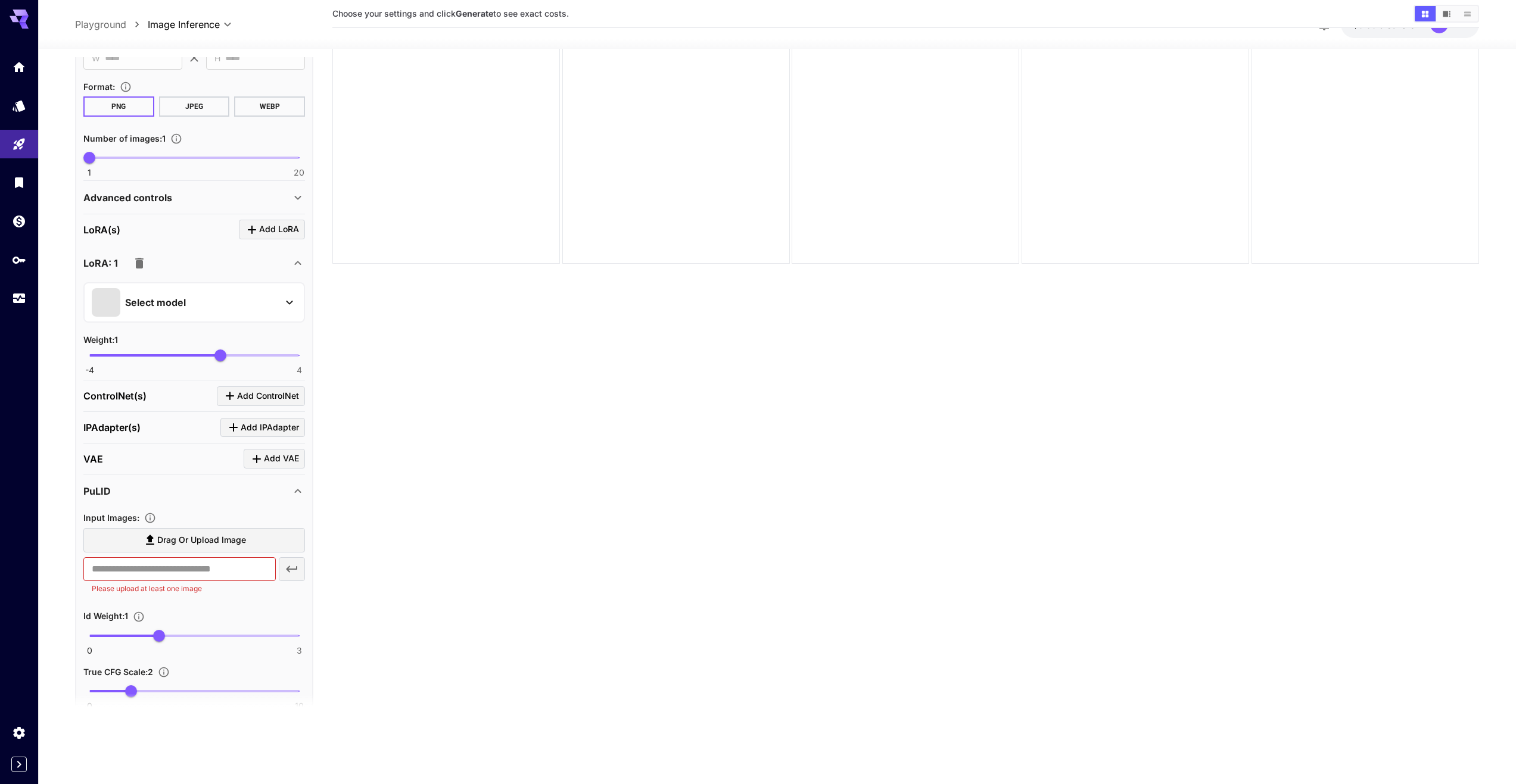
scroll to position [411, 0]
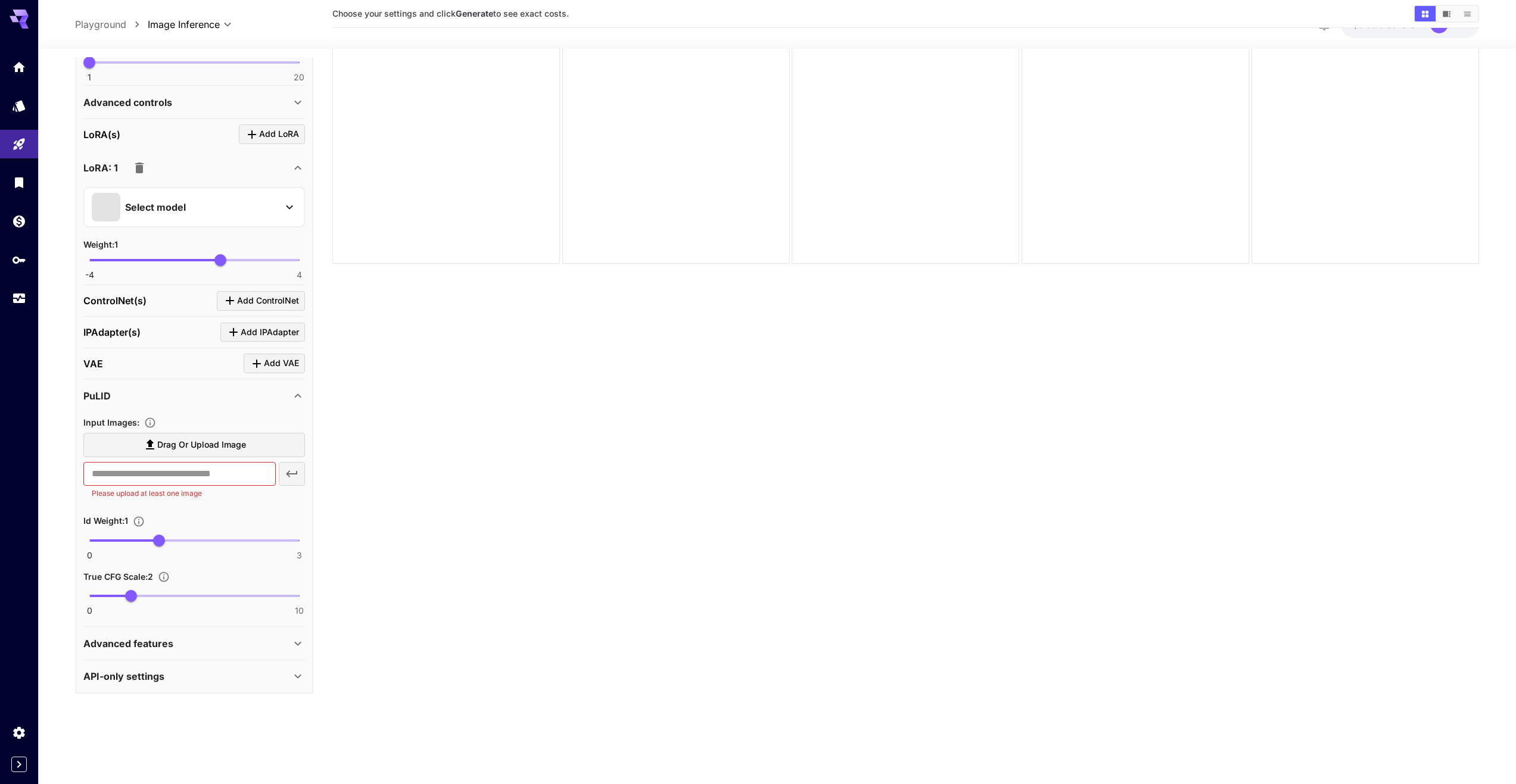
click at [304, 646] on icon at bounding box center [298, 644] width 14 height 14
click at [304, 645] on icon at bounding box center [298, 644] width 14 height 14
click at [149, 420] on icon "An array containing the reference image used for identity customization. The re…" at bounding box center [150, 423] width 12 height 12
click at [227, 445] on span "Drag or upload image" at bounding box center [202, 445] width 89 height 15
click at [0, 0] on input "Drag or upload image" at bounding box center [0, 0] width 0 height 0
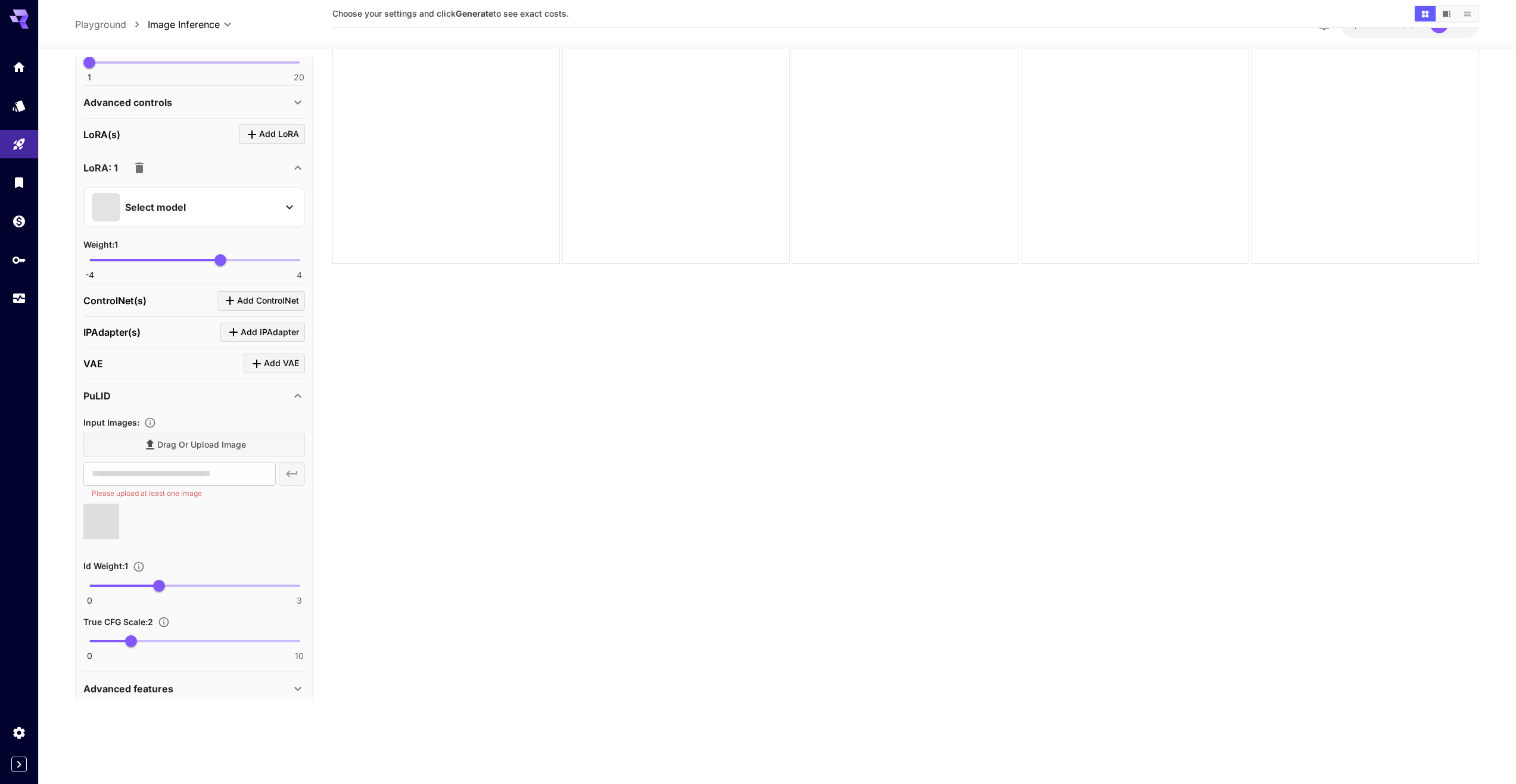
type input "**********"
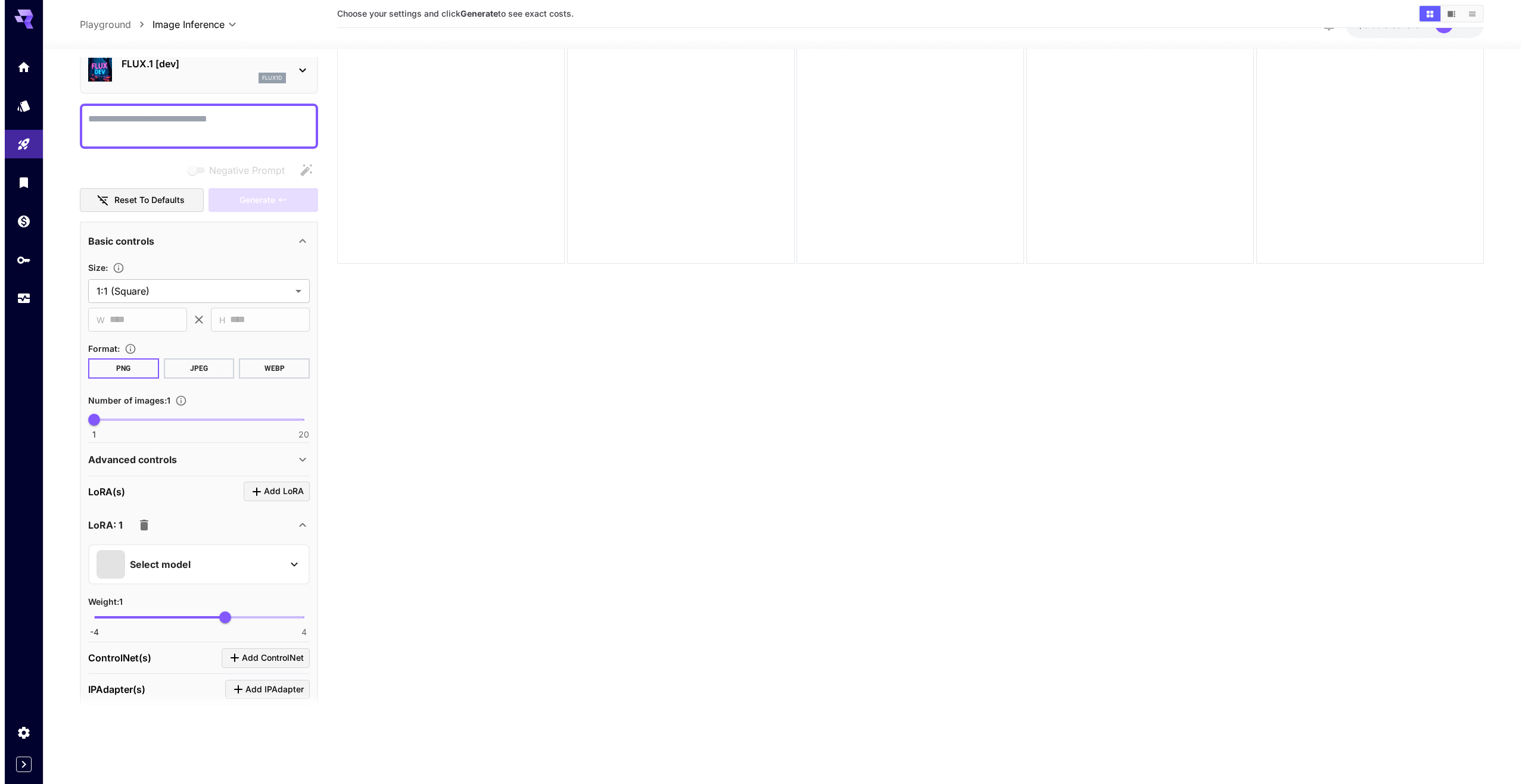
scroll to position [0, 0]
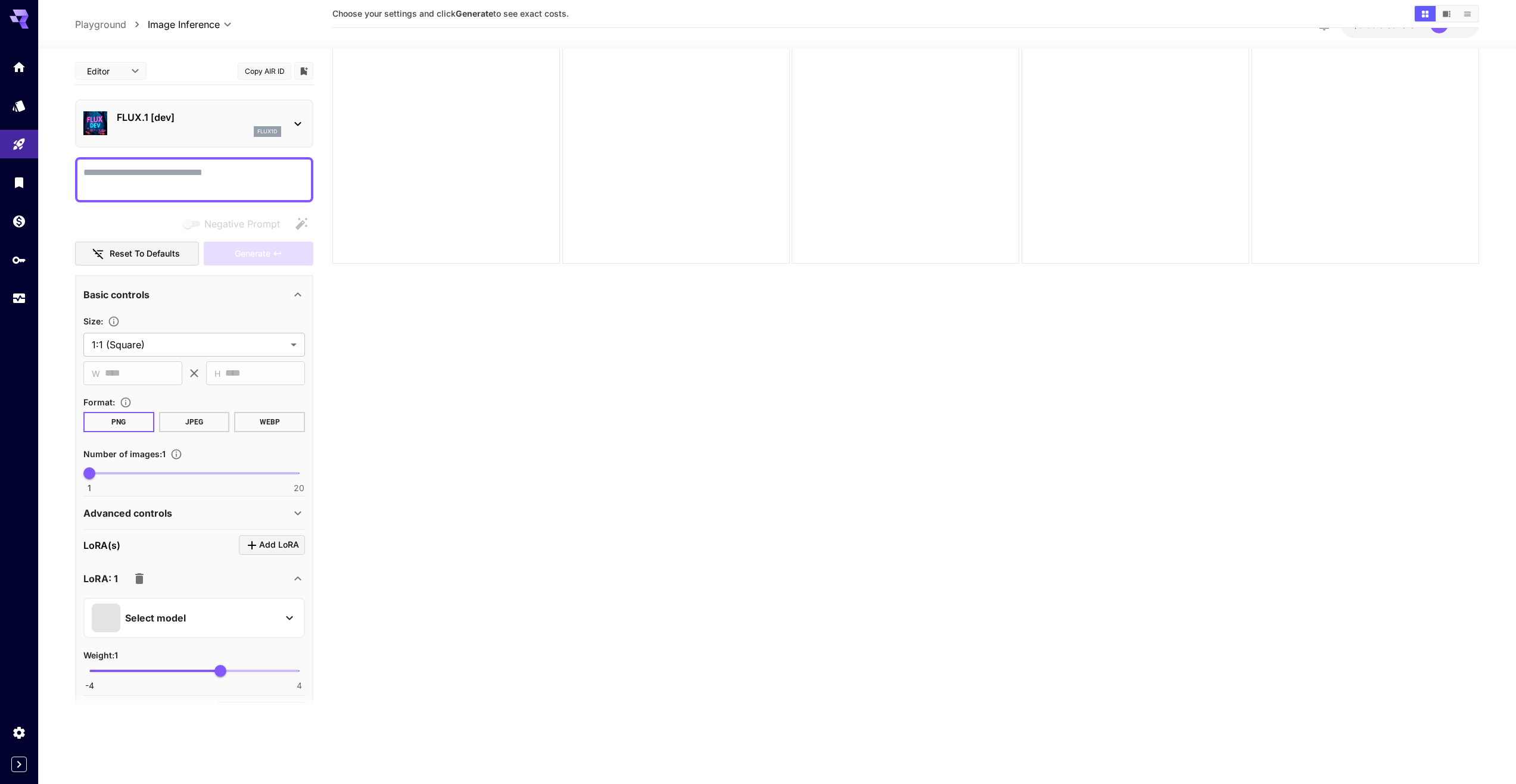
click at [144, 172] on textarea "Negative Prompt" at bounding box center [194, 180] width 221 height 29
click at [291, 120] on div "FLUX.1 [dev] flux1d" at bounding box center [194, 123] width 221 height 37
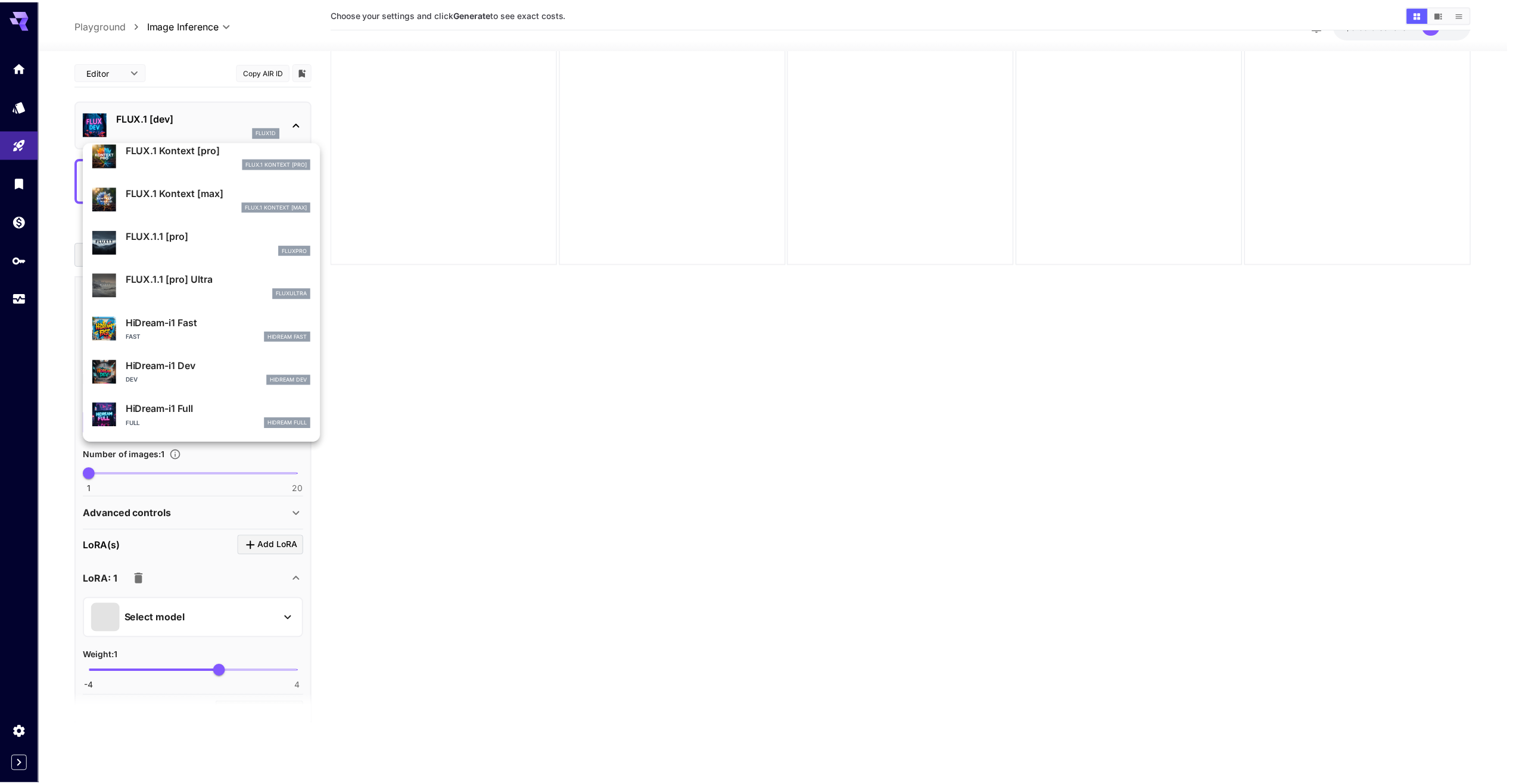
scroll to position [964, 0]
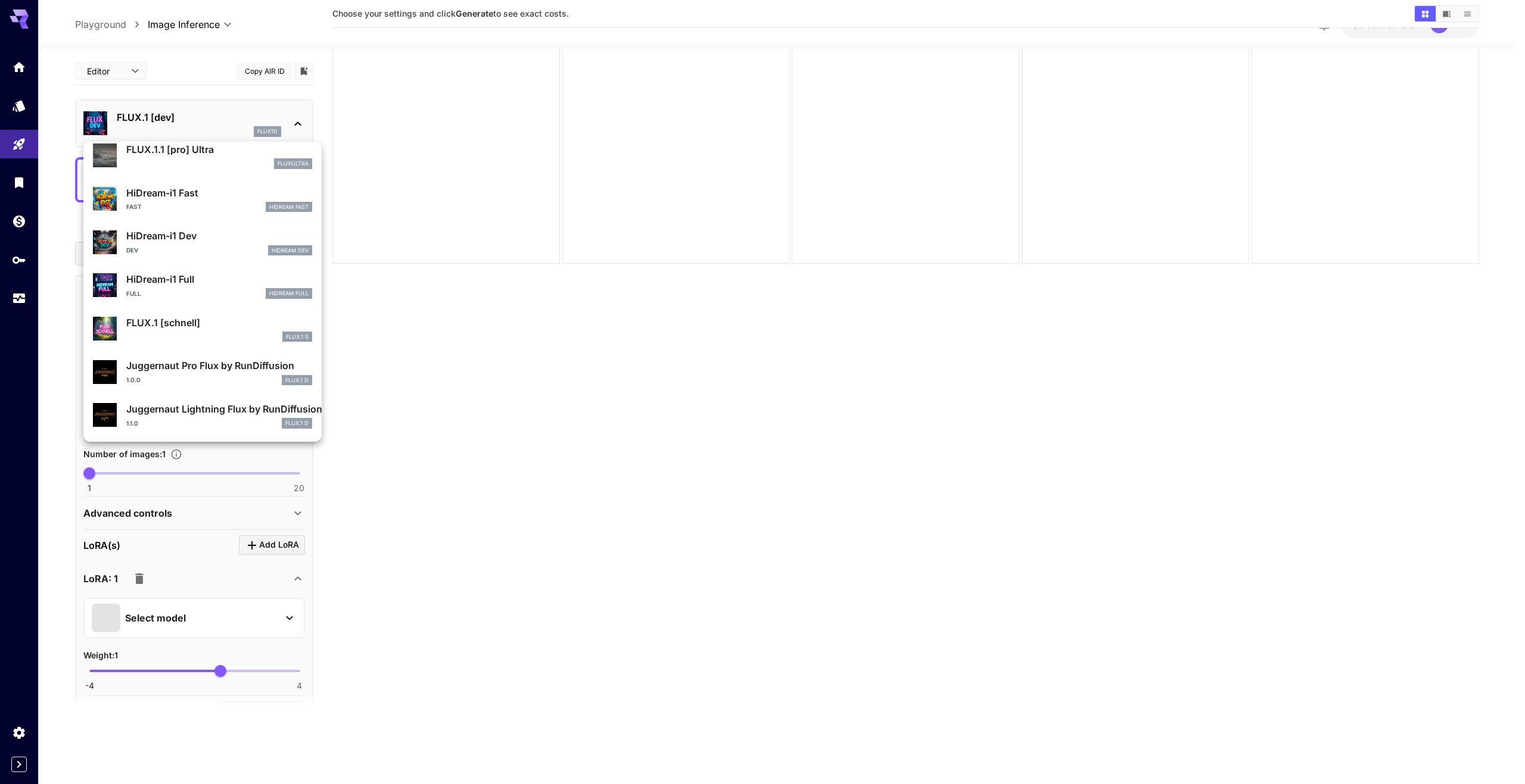
click at [199, 279] on p "HiDream-i1 Full" at bounding box center [219, 279] width 186 height 14
type input "**"
type input "***"
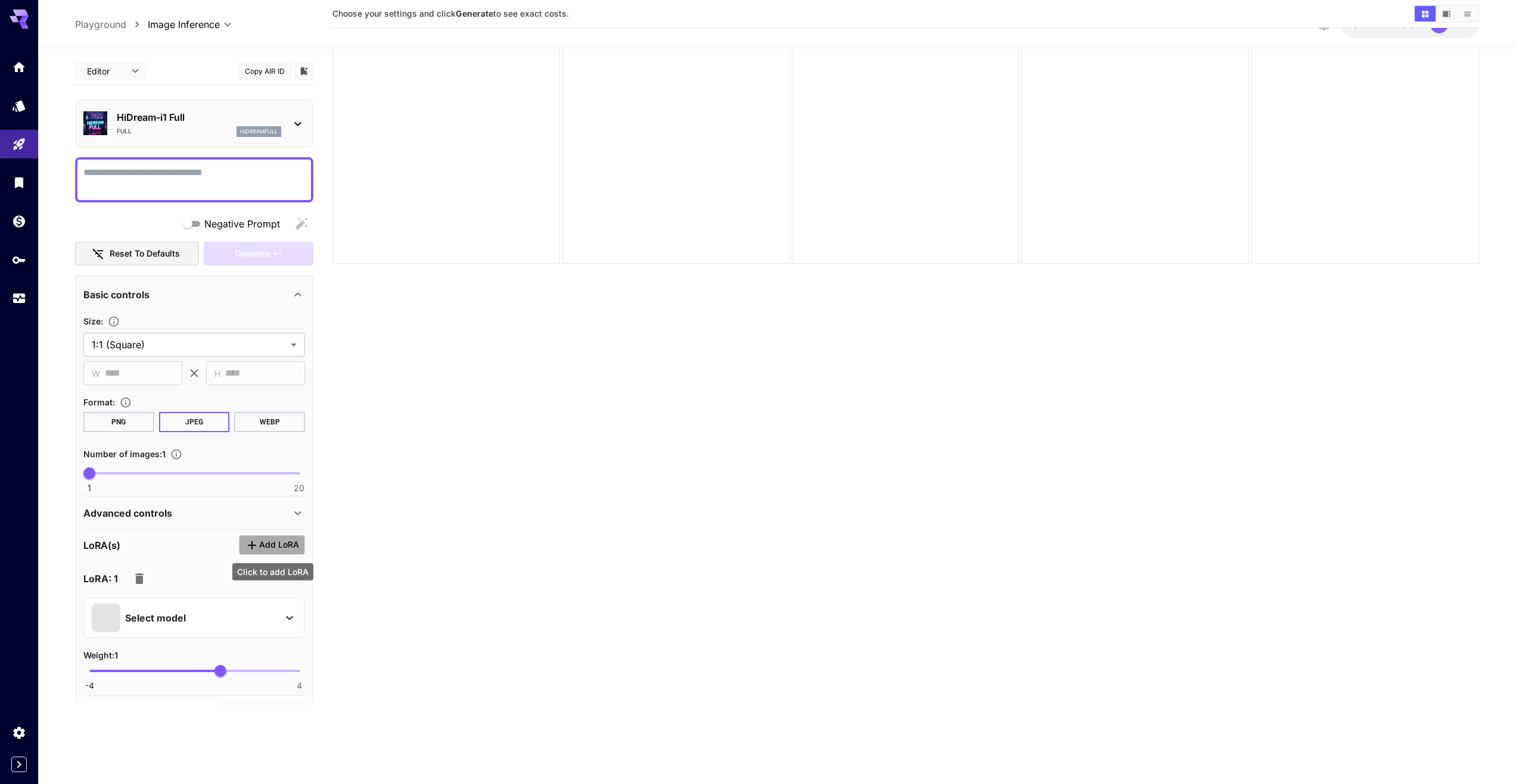
click at [274, 542] on span "Add LoRA" at bounding box center [279, 545] width 40 height 15
click at [271, 547] on span "Add LoRA" at bounding box center [279, 545] width 40 height 15
click at [240, 185] on textarea "Negative Prompt" at bounding box center [194, 180] width 221 height 29
click at [279, 546] on span "Add LoRA" at bounding box center [279, 545] width 40 height 15
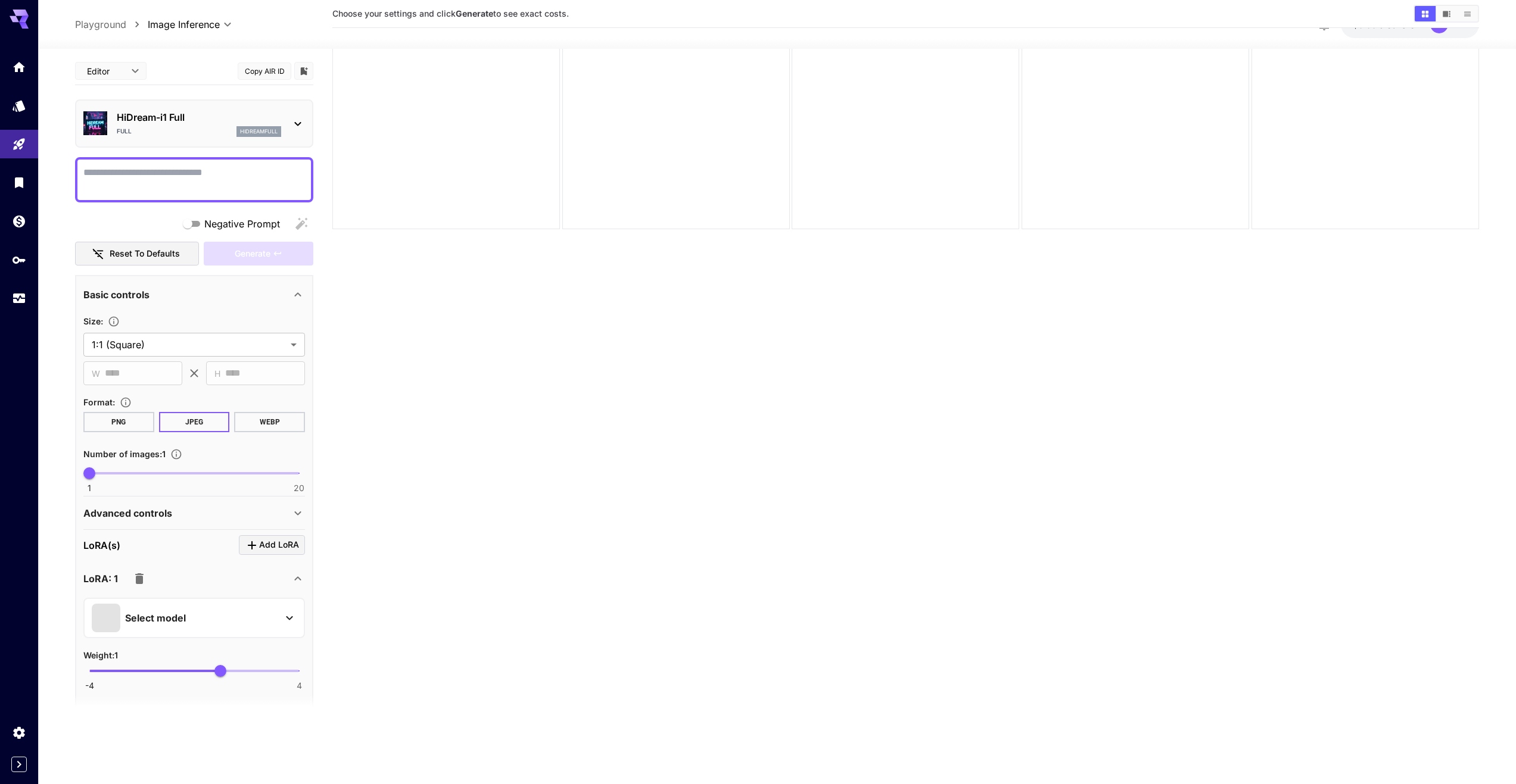
click at [242, 614] on div "Select model" at bounding box center [184, 618] width 186 height 29
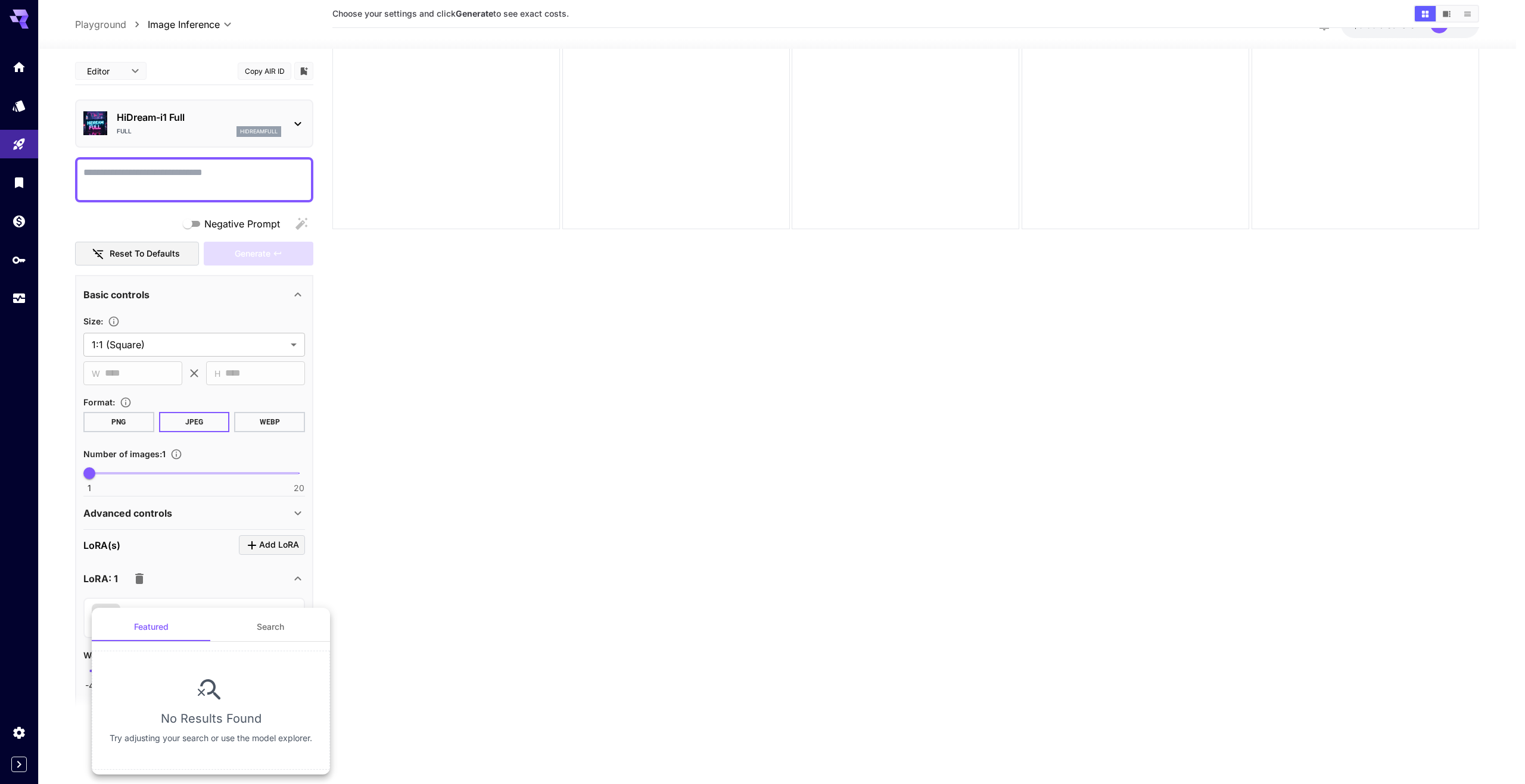
click at [384, 569] on div at bounding box center [762, 392] width 1525 height 784
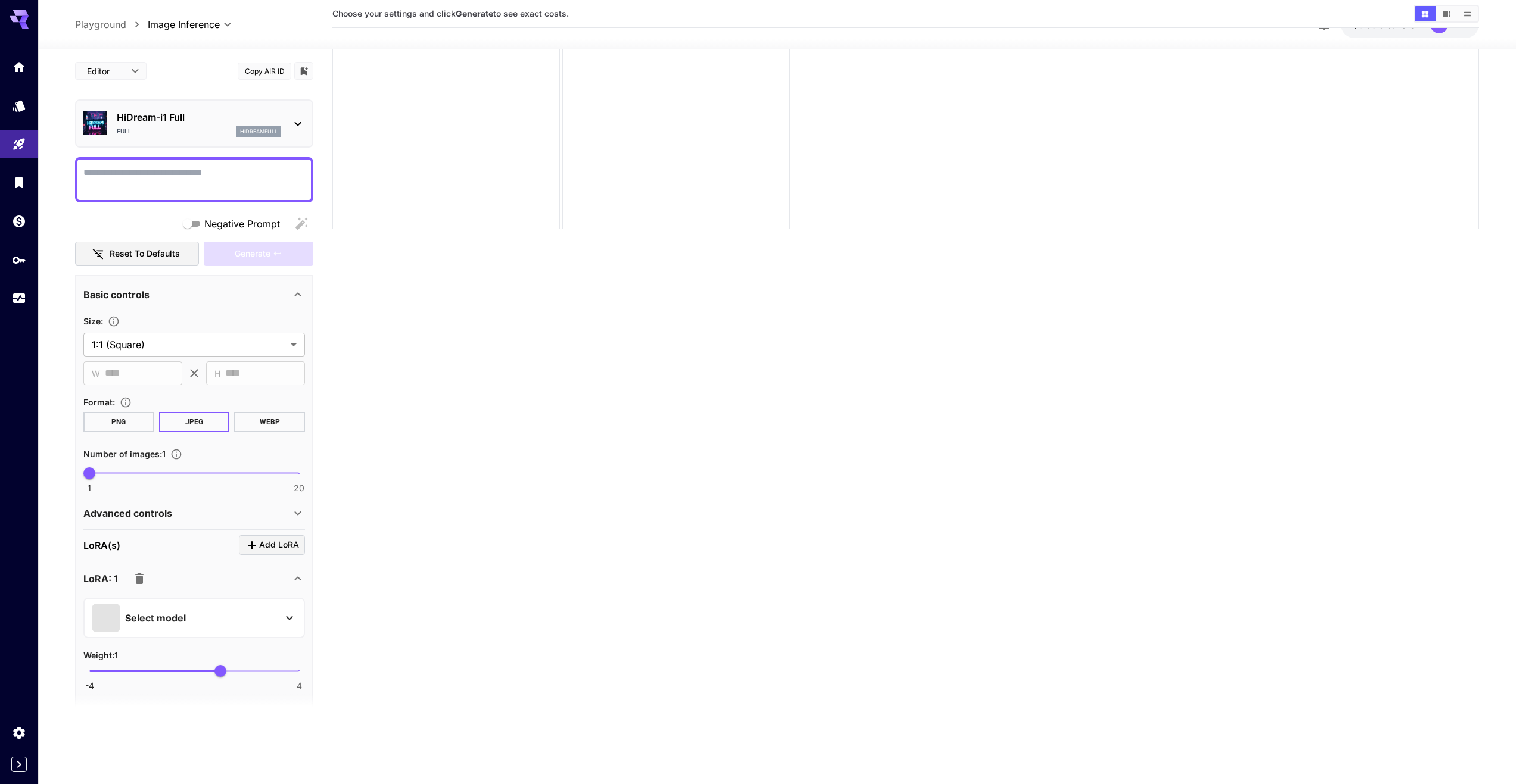
click at [300, 575] on icon at bounding box center [298, 579] width 14 height 14
click at [142, 574] on icon "button" at bounding box center [139, 579] width 8 height 10
click at [265, 621] on div "Select model" at bounding box center [184, 618] width 186 height 29
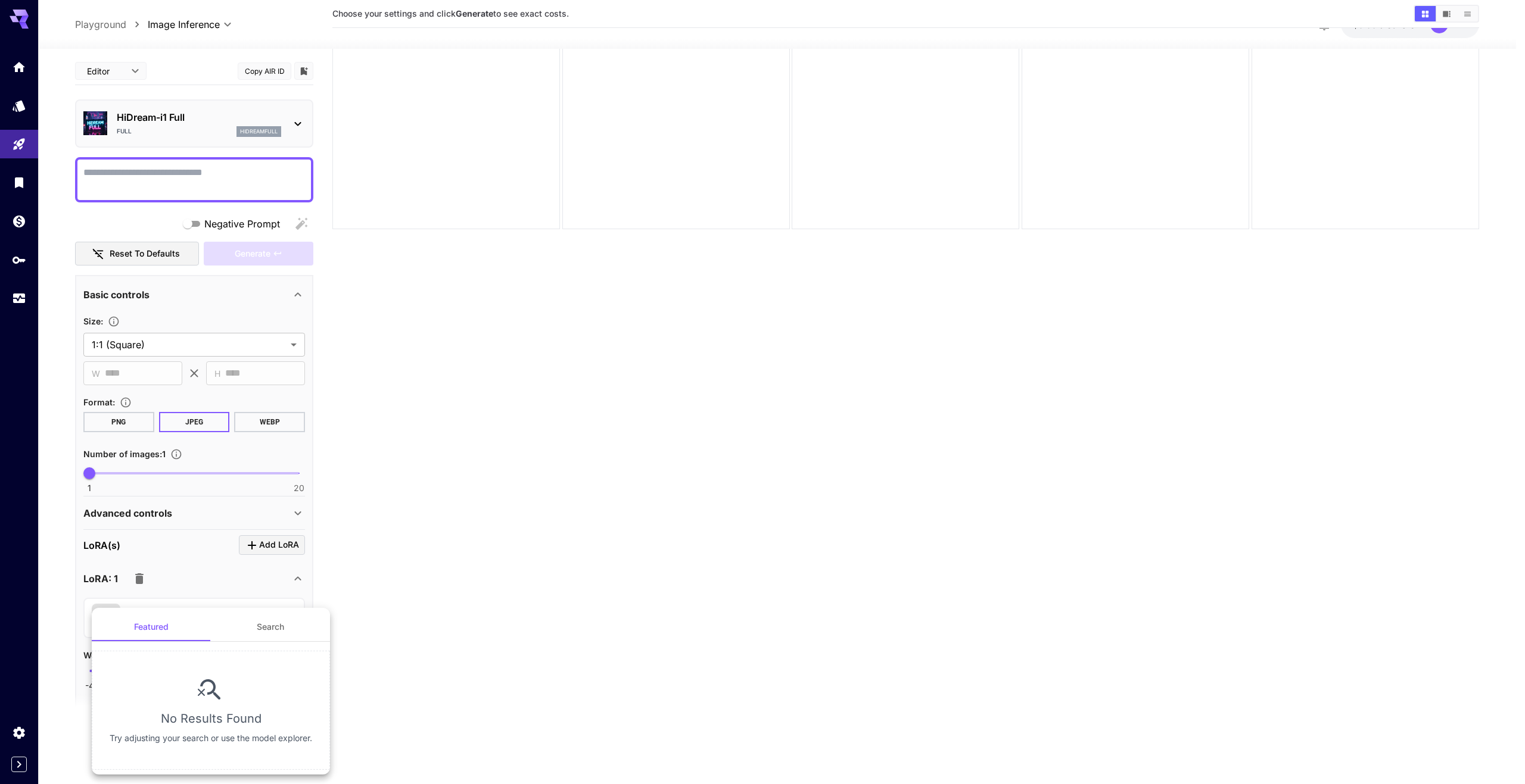
click at [416, 613] on div at bounding box center [762, 392] width 1525 height 784
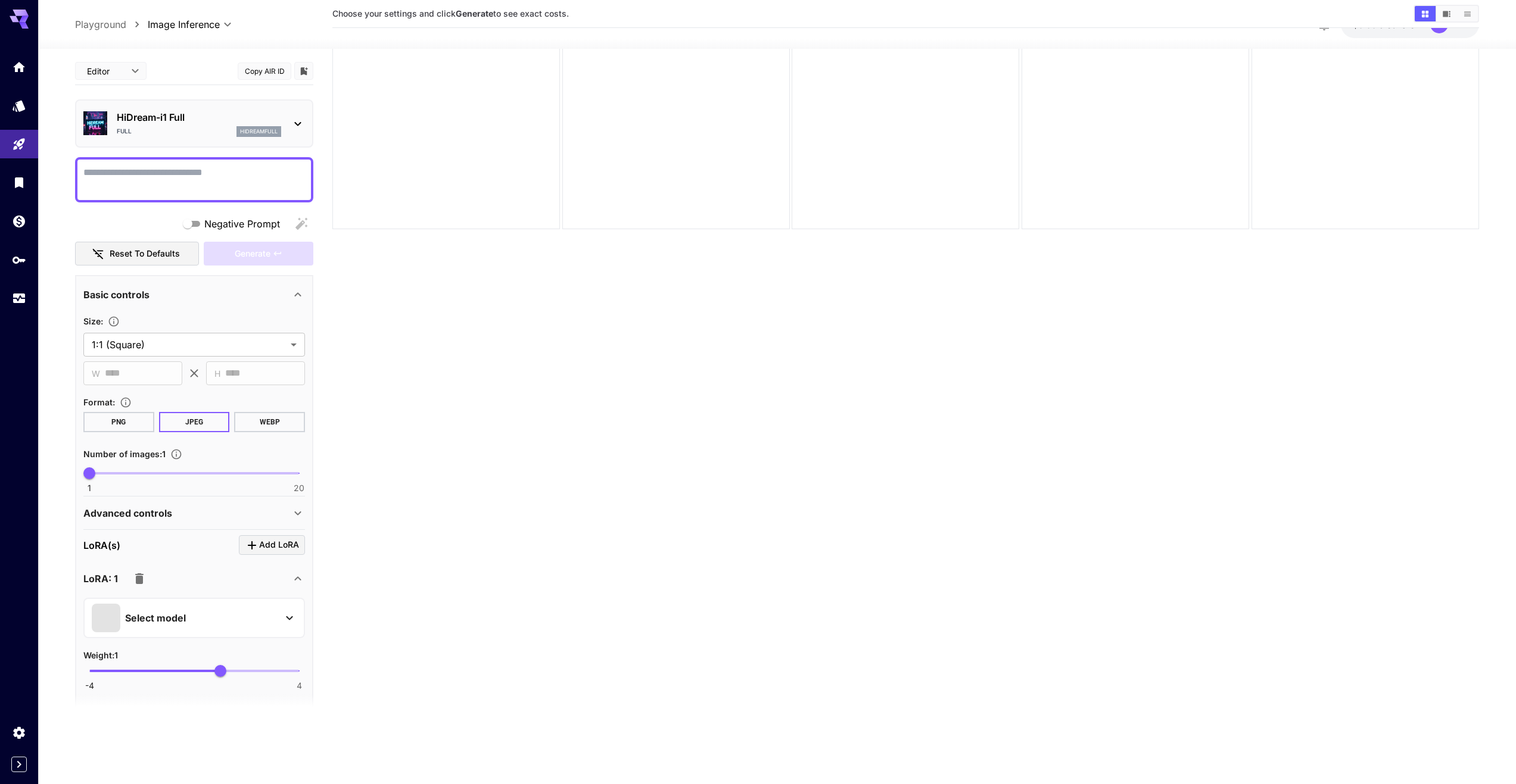
click at [147, 576] on button "button" at bounding box center [139, 578] width 24 height 24
click at [145, 576] on icon "button" at bounding box center [140, 579] width 14 height 14
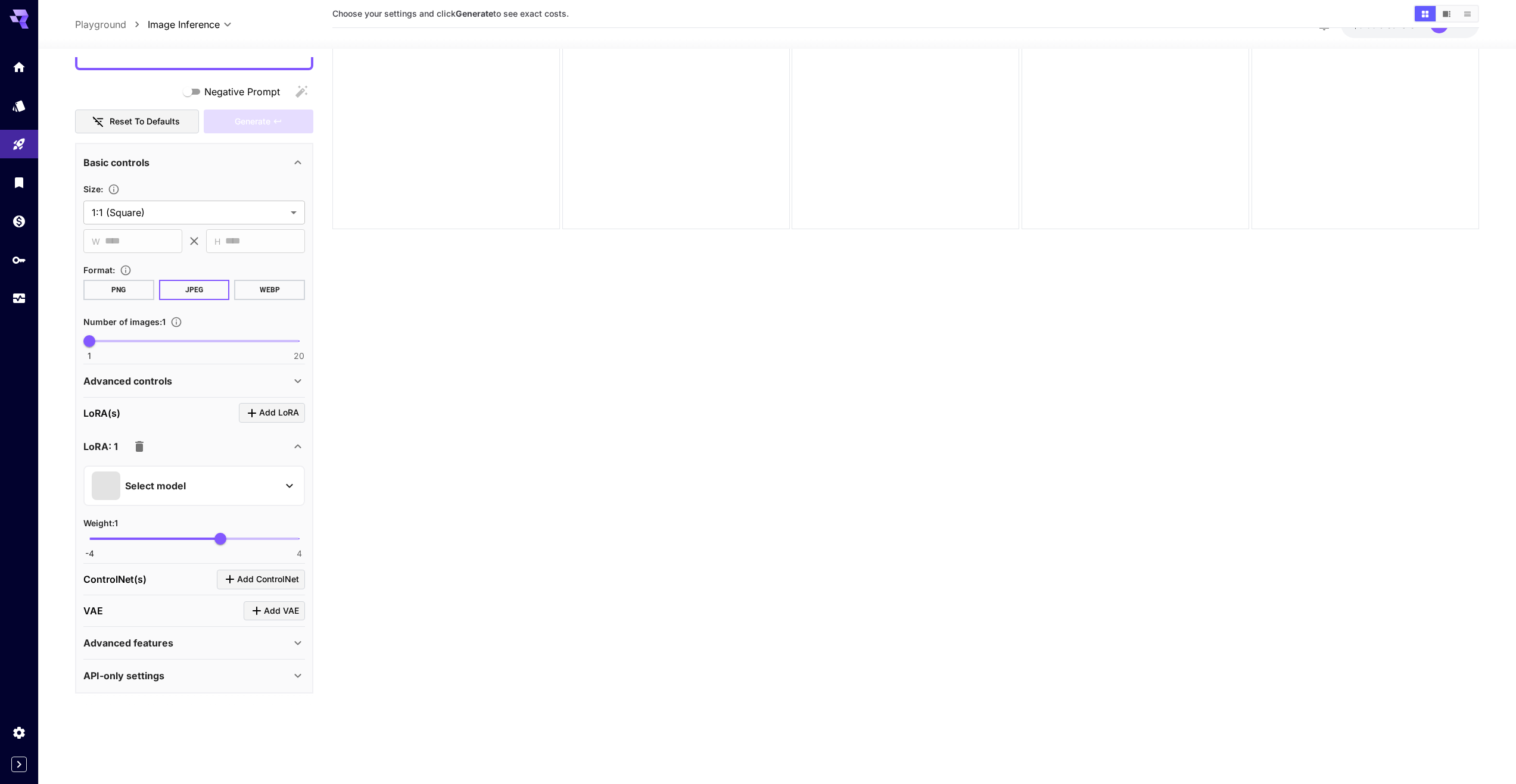
click at [136, 445] on icon "button" at bounding box center [139, 447] width 8 height 10
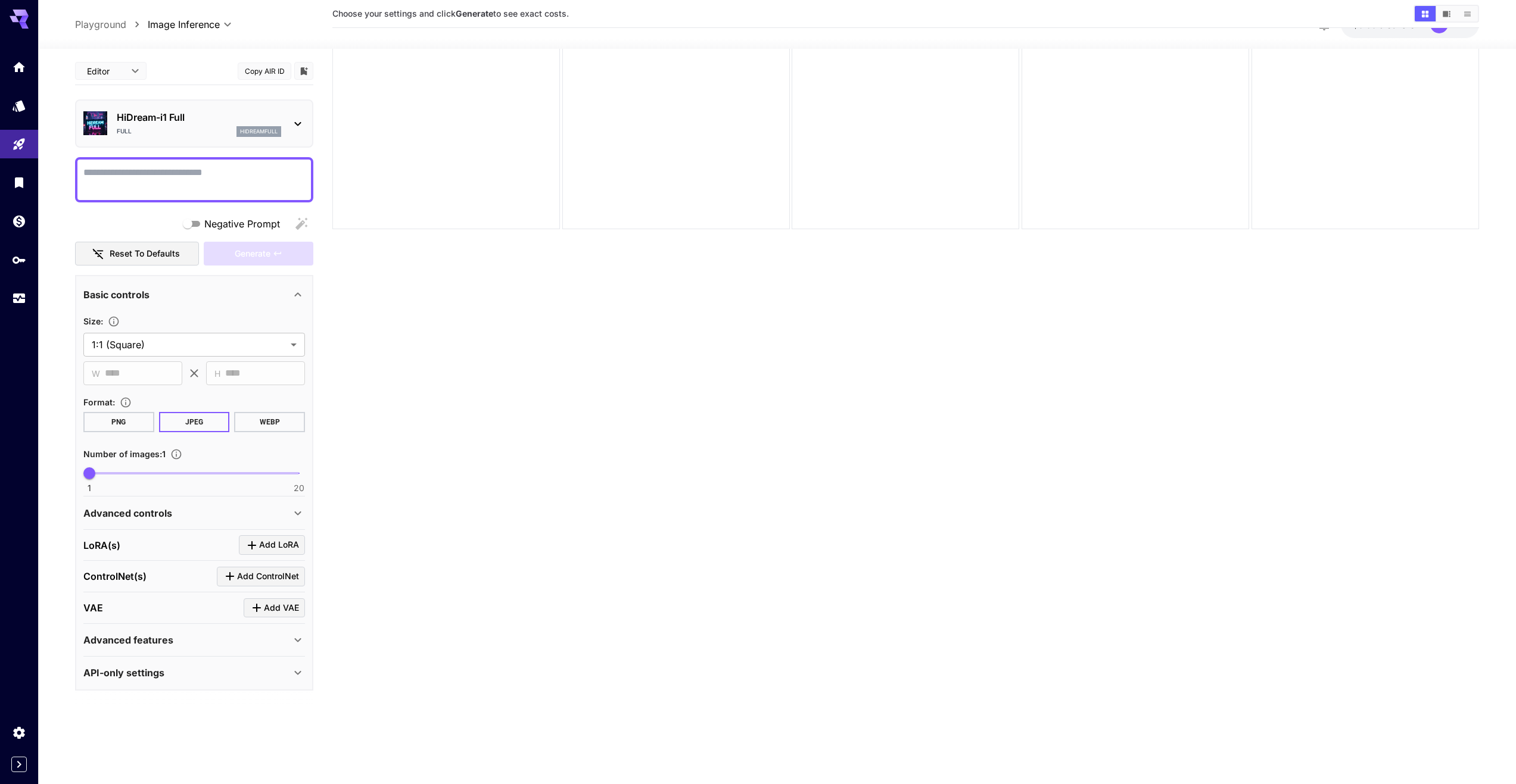
scroll to position [0, 0]
click at [299, 639] on icon at bounding box center [298, 640] width 14 height 14
click at [295, 674] on icon at bounding box center [298, 673] width 14 height 14
click at [298, 674] on icon at bounding box center [298, 673] width 14 height 14
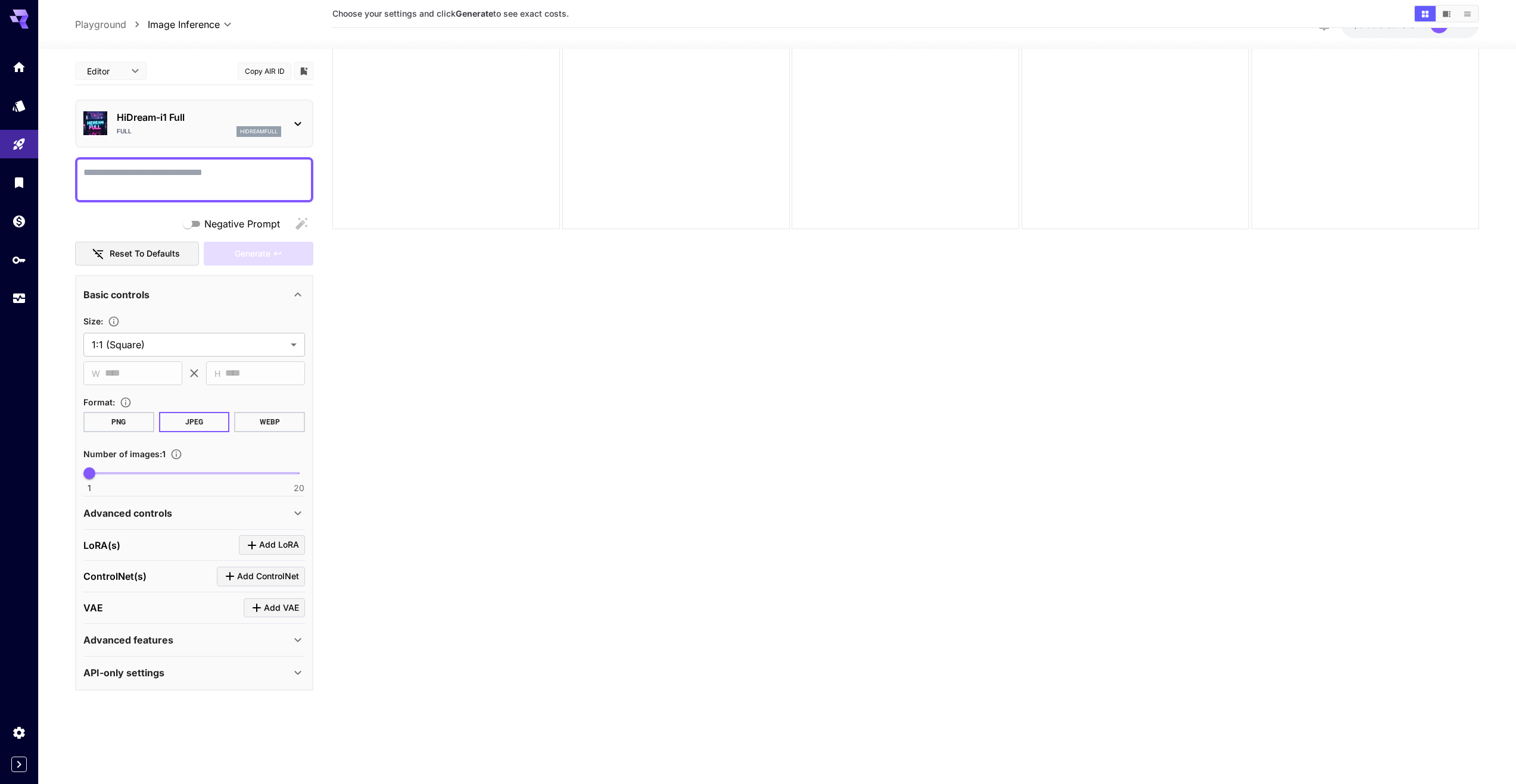
click at [277, 513] on div "Advanced controls" at bounding box center [187, 513] width 207 height 14
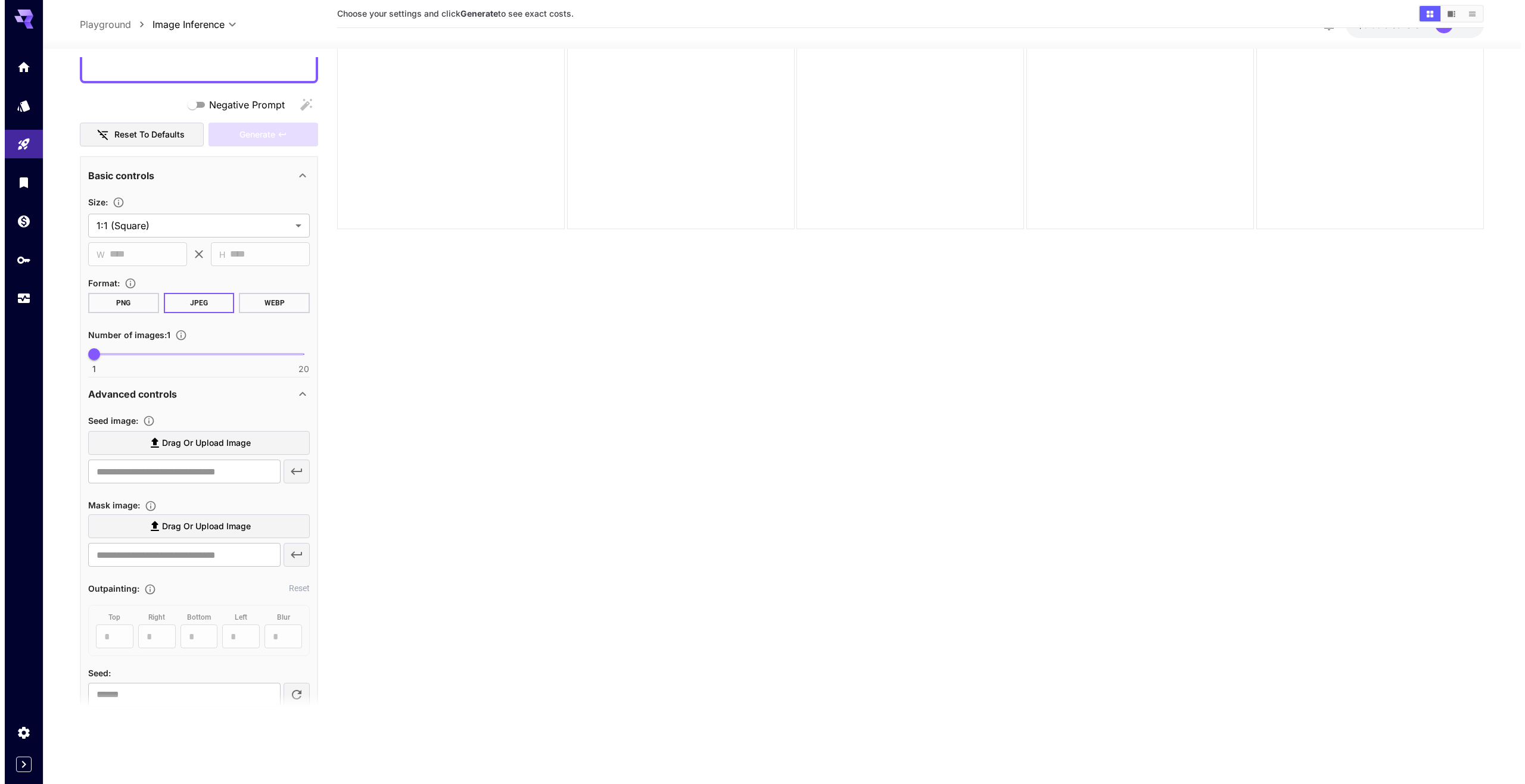
scroll to position [59, 0]
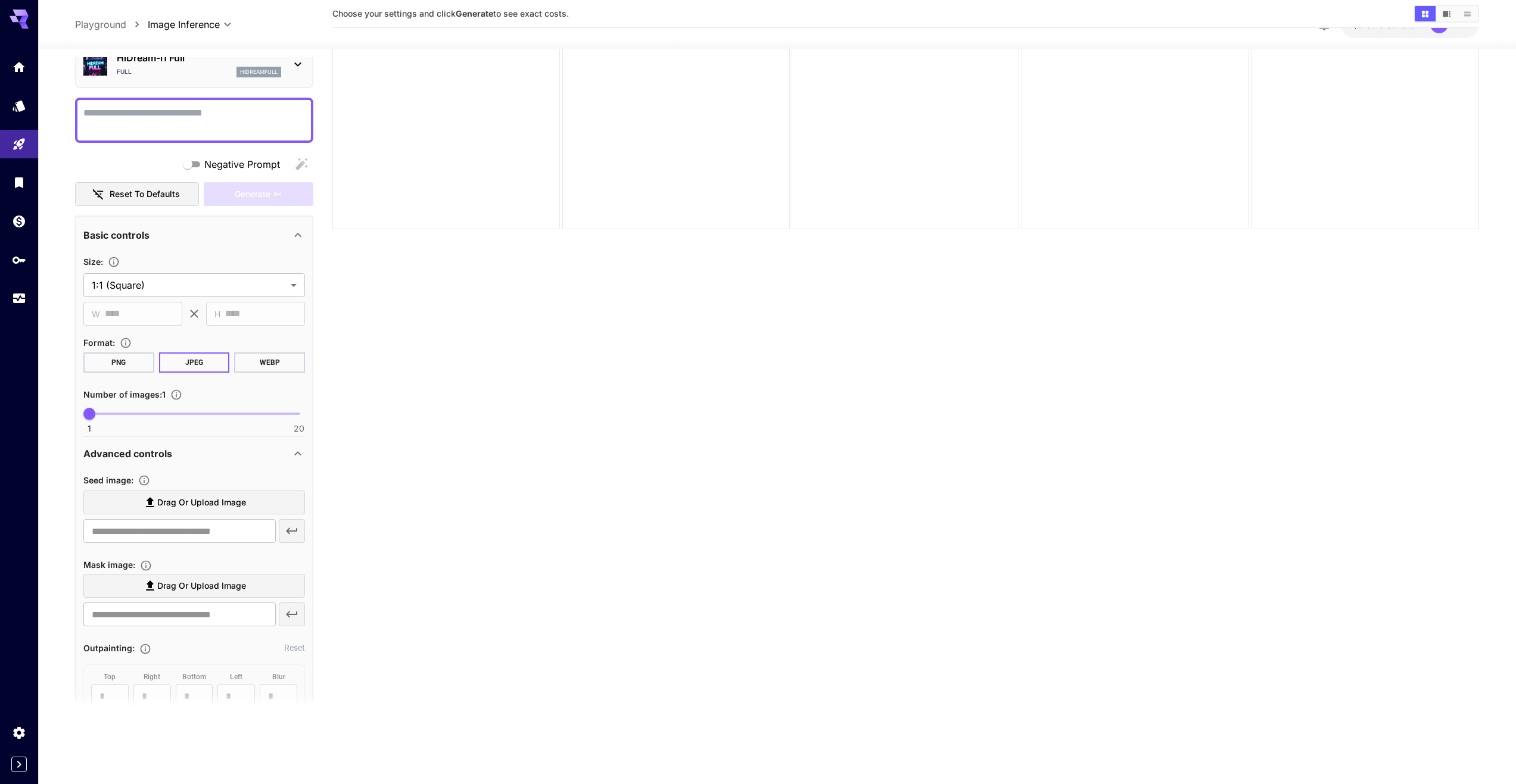
click at [281, 71] on div "hidreamfull" at bounding box center [259, 72] width 44 height 10
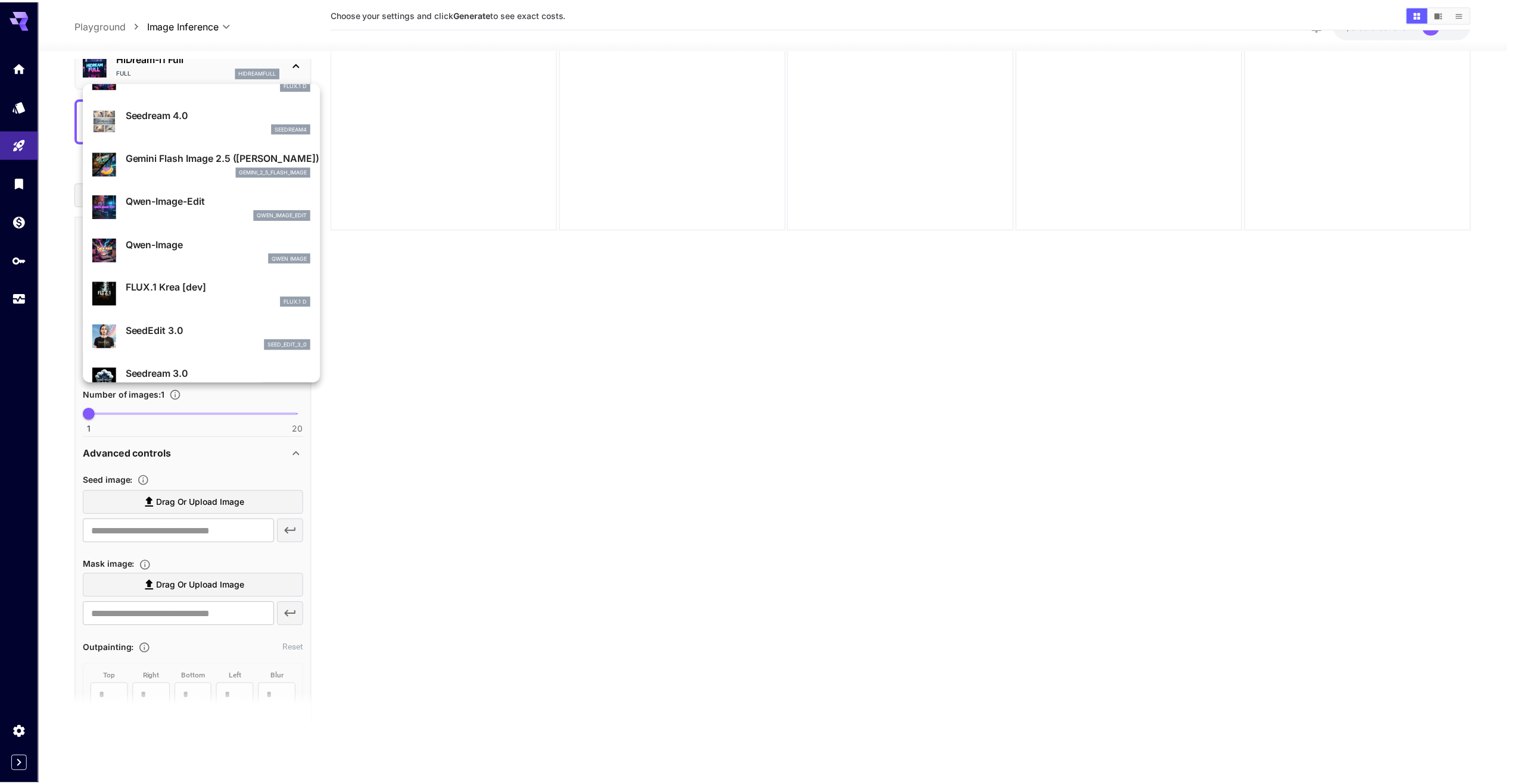
scroll to position [0, 0]
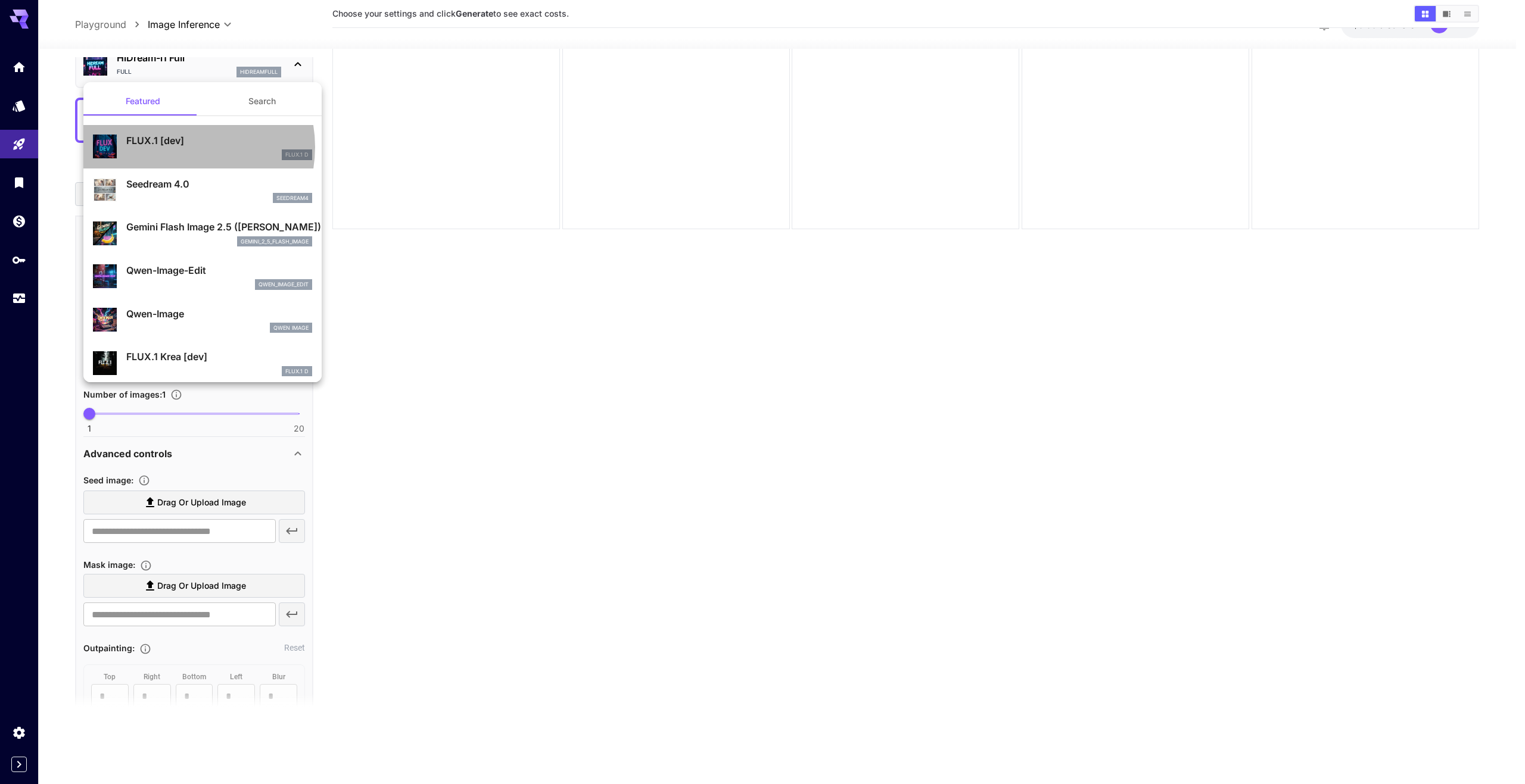
click at [180, 146] on p "FLUX.1 [dev]" at bounding box center [219, 140] width 186 height 14
type input "**"
type input "***"
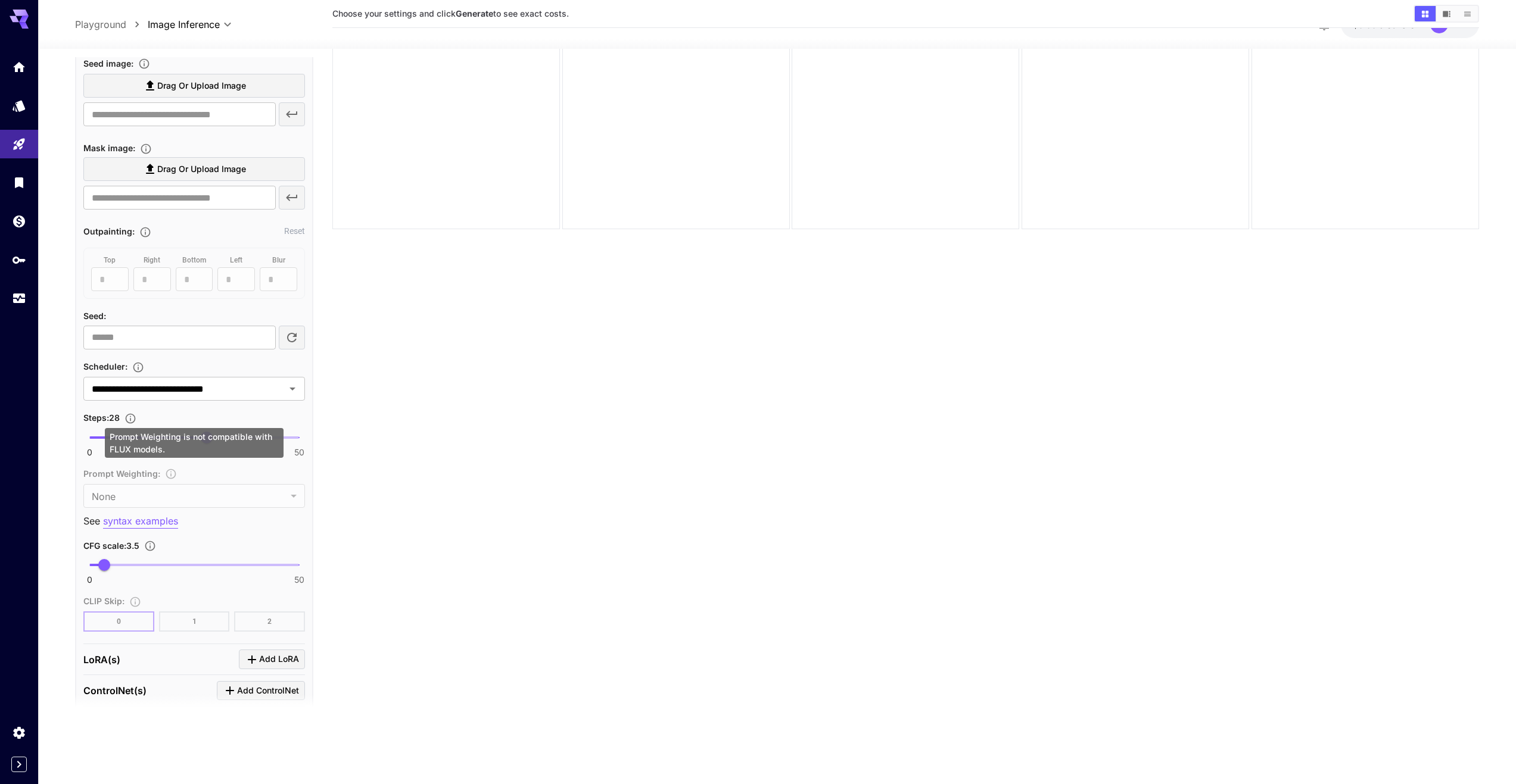
scroll to position [59, 0]
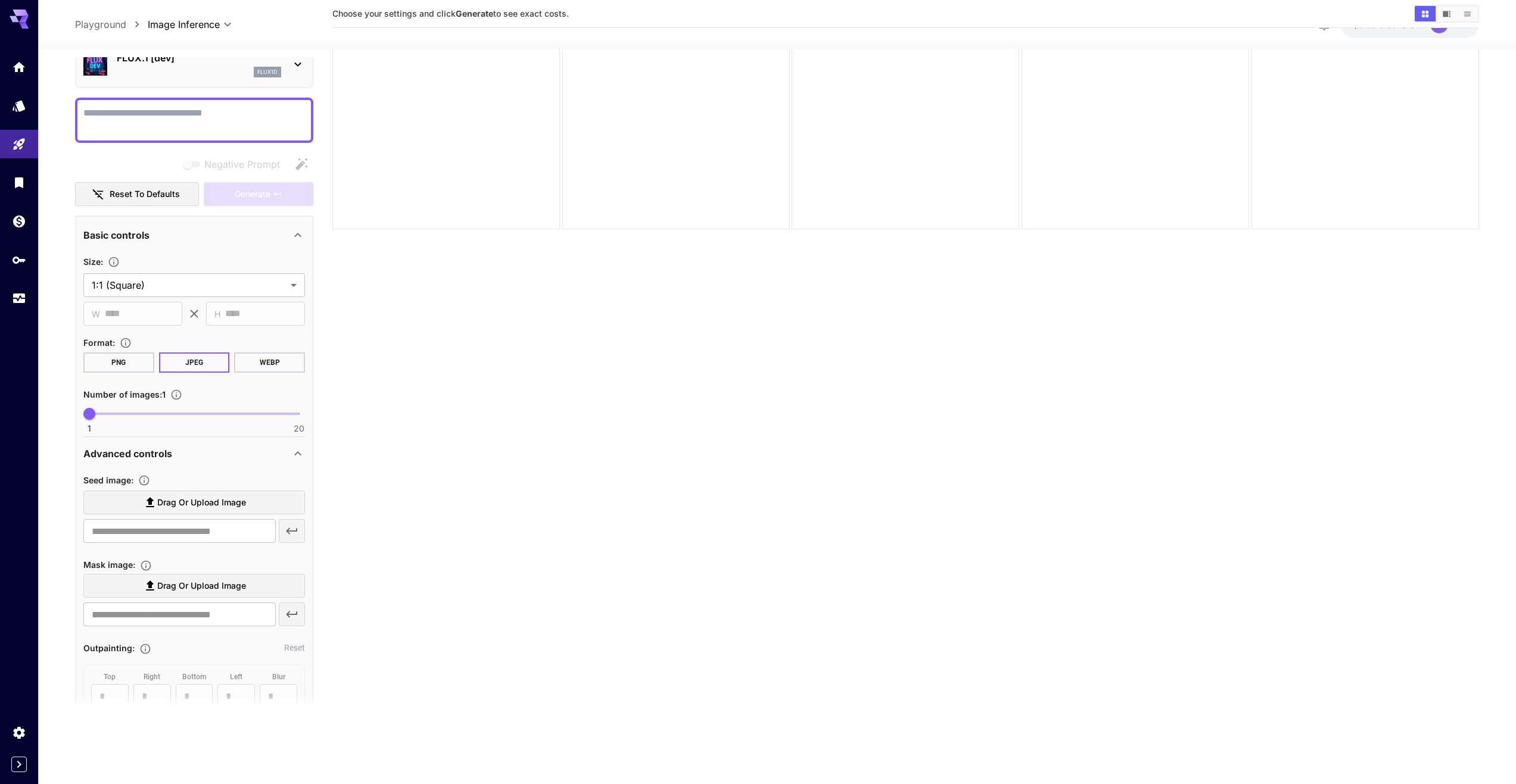
click at [438, 483] on section "Choose your settings and click Generate to see exact costs." at bounding box center [906, 356] width 1146 height 784
click at [300, 452] on icon at bounding box center [298, 454] width 14 height 14
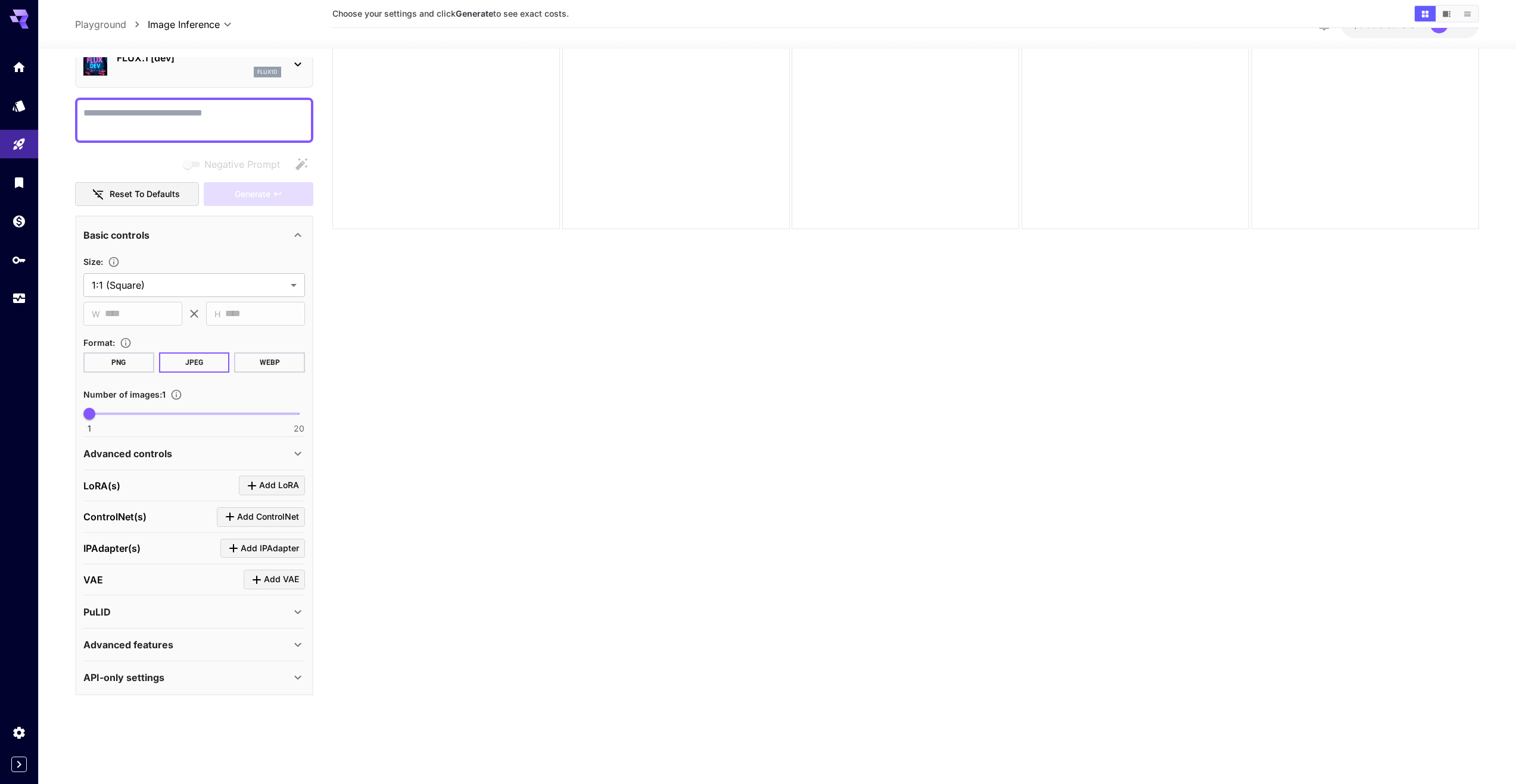
scroll to position [61, 0]
click at [297, 609] on icon at bounding box center [298, 610] width 14 height 14
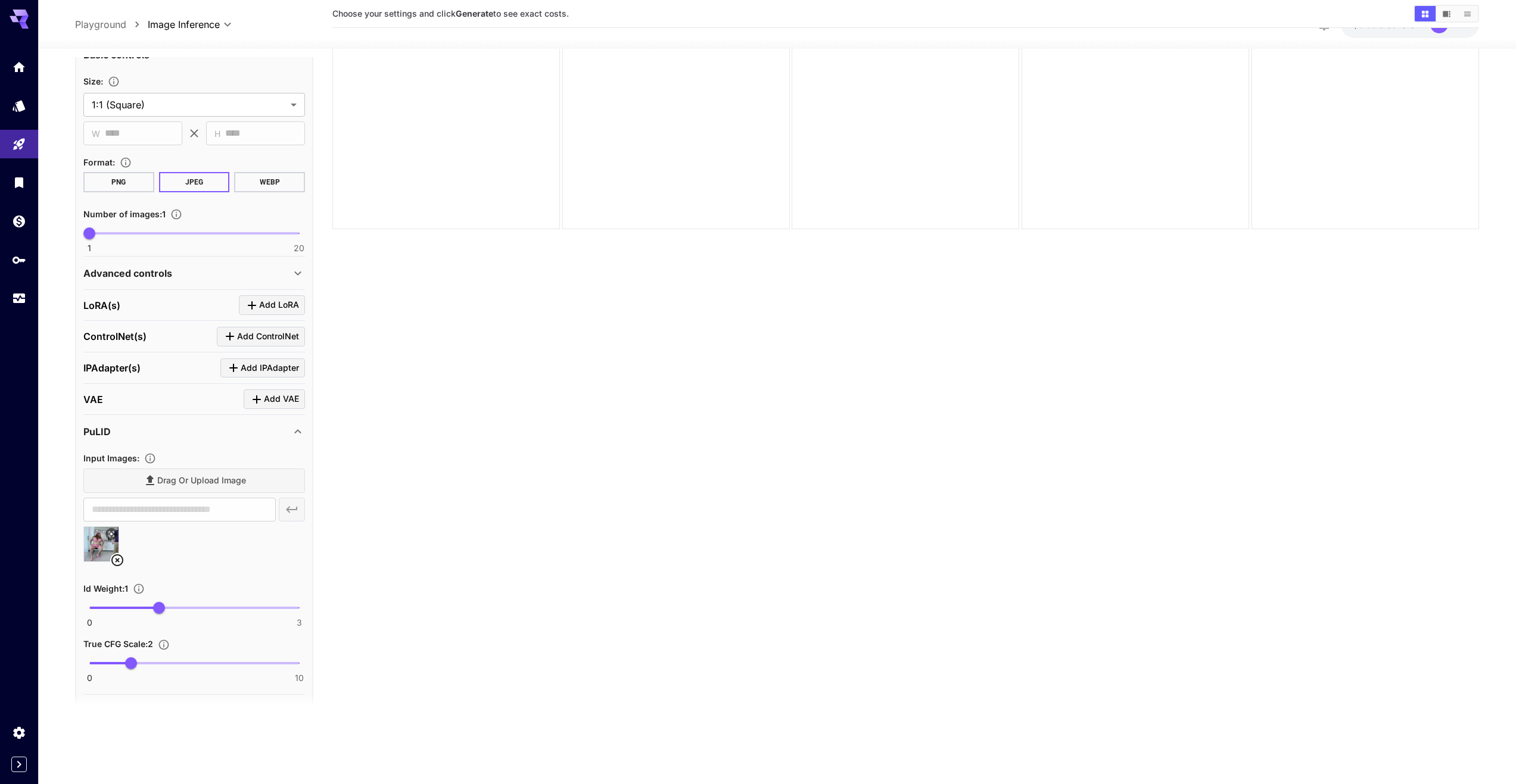
scroll to position [0, 0]
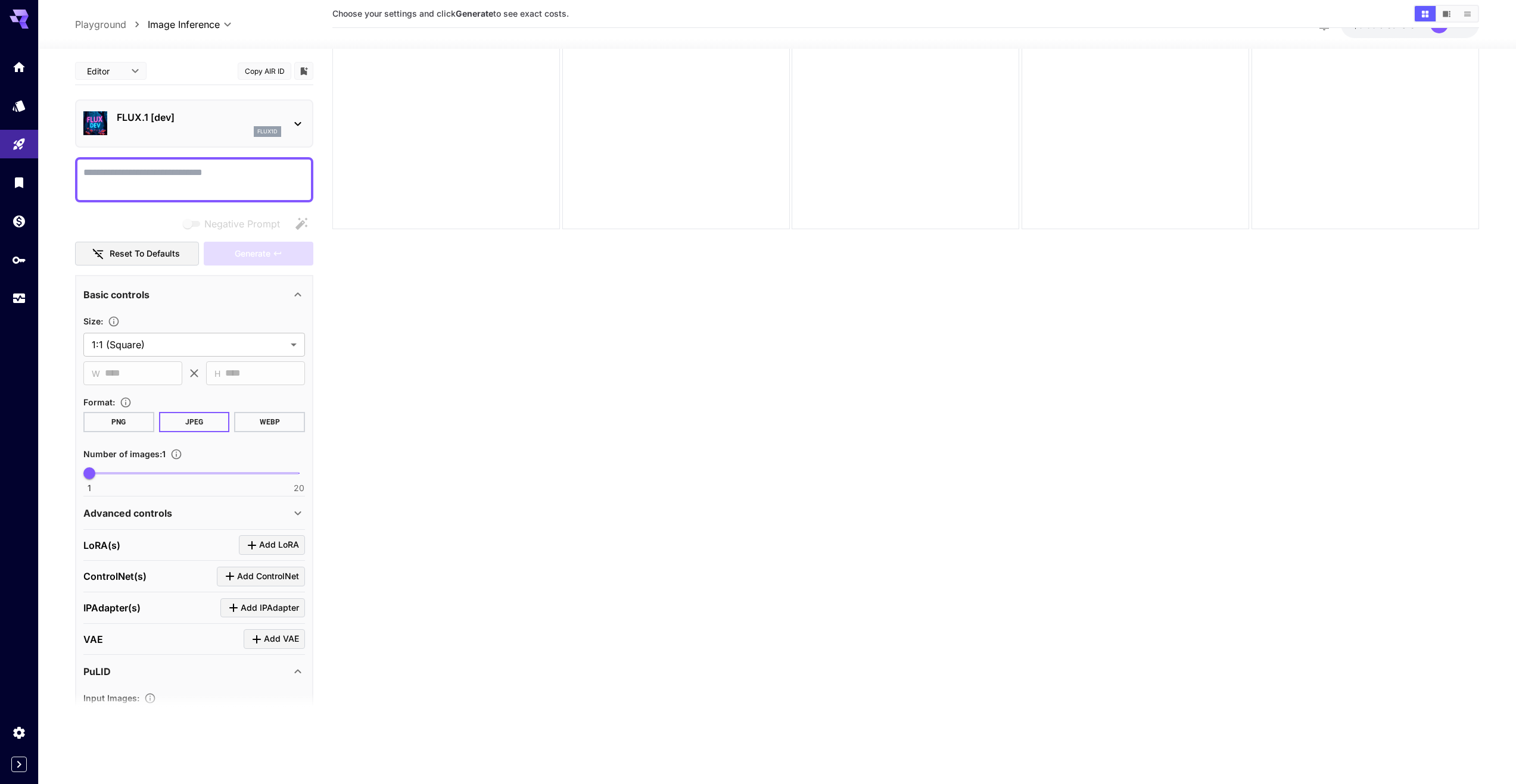
click at [172, 179] on textarea "Negative Prompt" at bounding box center [194, 180] width 221 height 29
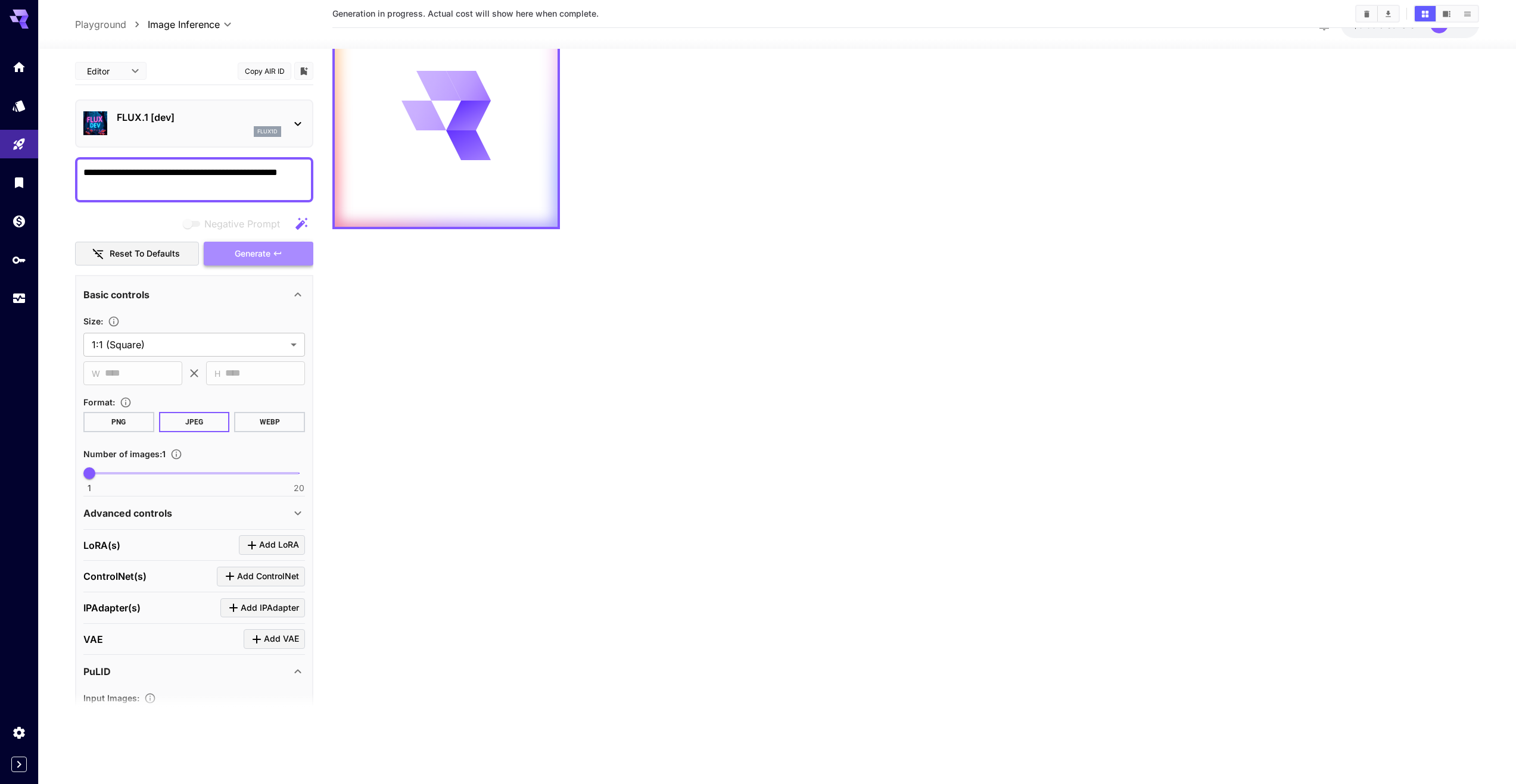
click at [248, 259] on span "Generate" at bounding box center [252, 254] width 36 height 15
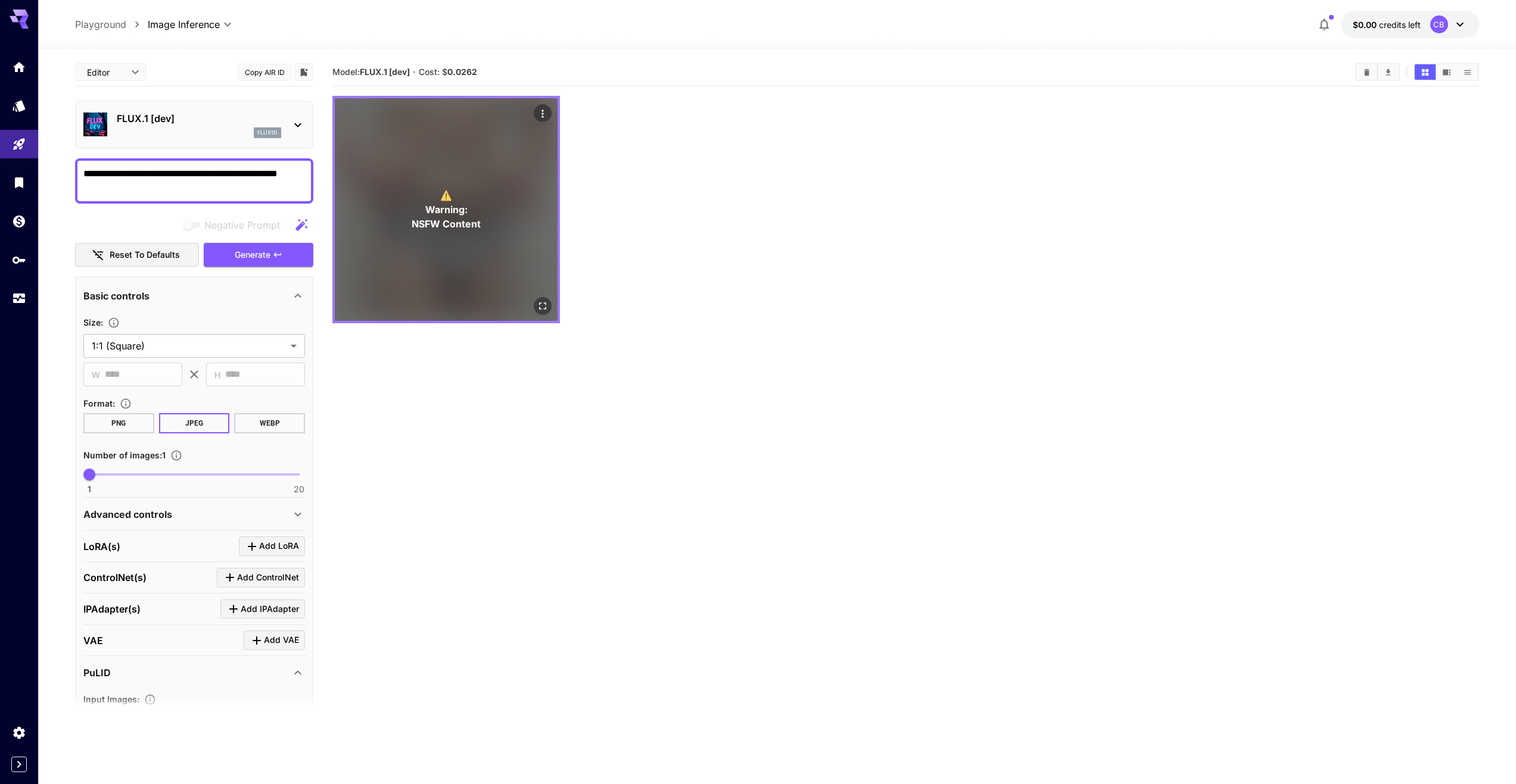
click at [458, 214] on span "Warning:" at bounding box center [446, 210] width 42 height 14
click at [547, 112] on icon "Actions" at bounding box center [543, 114] width 12 height 12
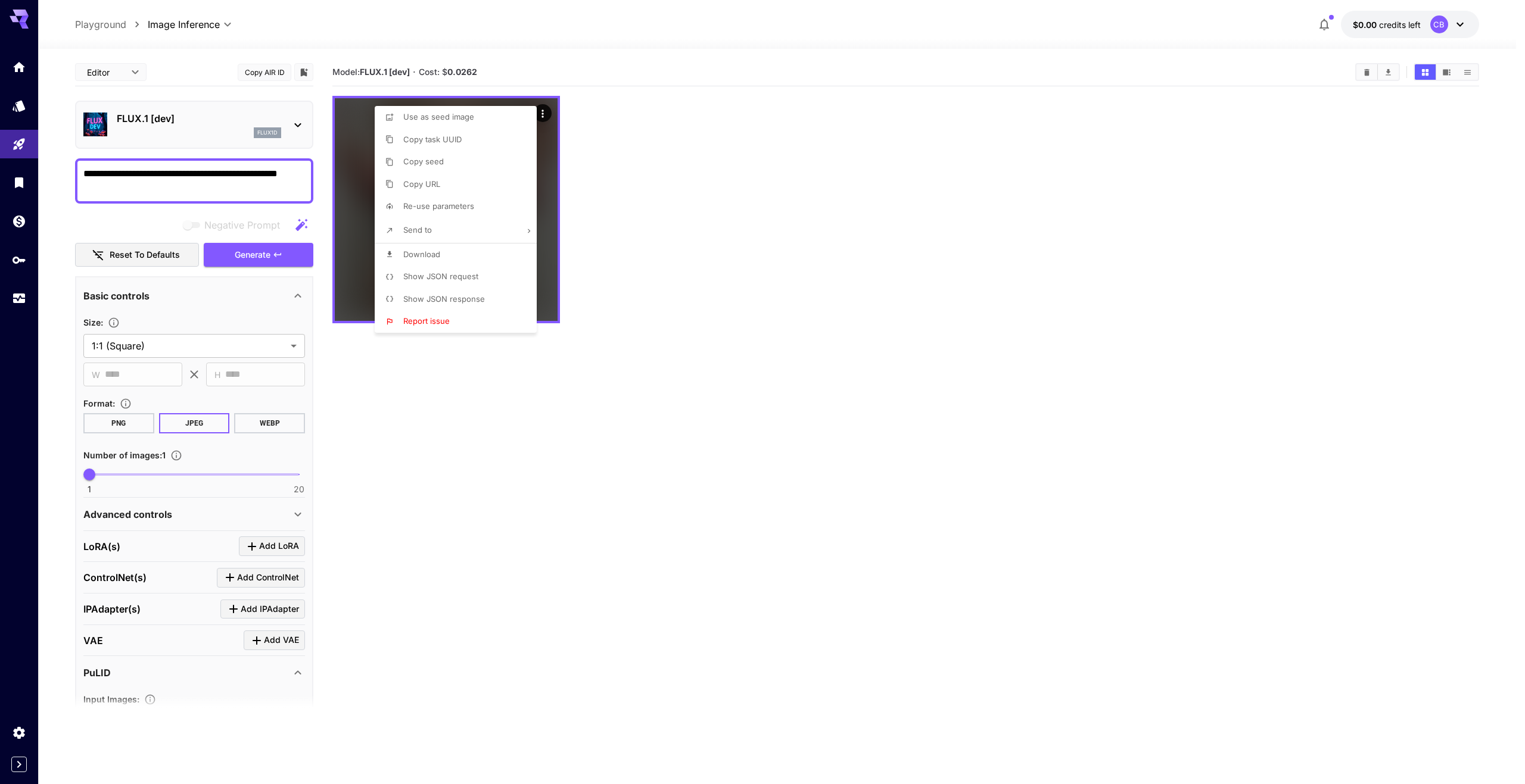
click at [669, 209] on div at bounding box center [762, 392] width 1525 height 784
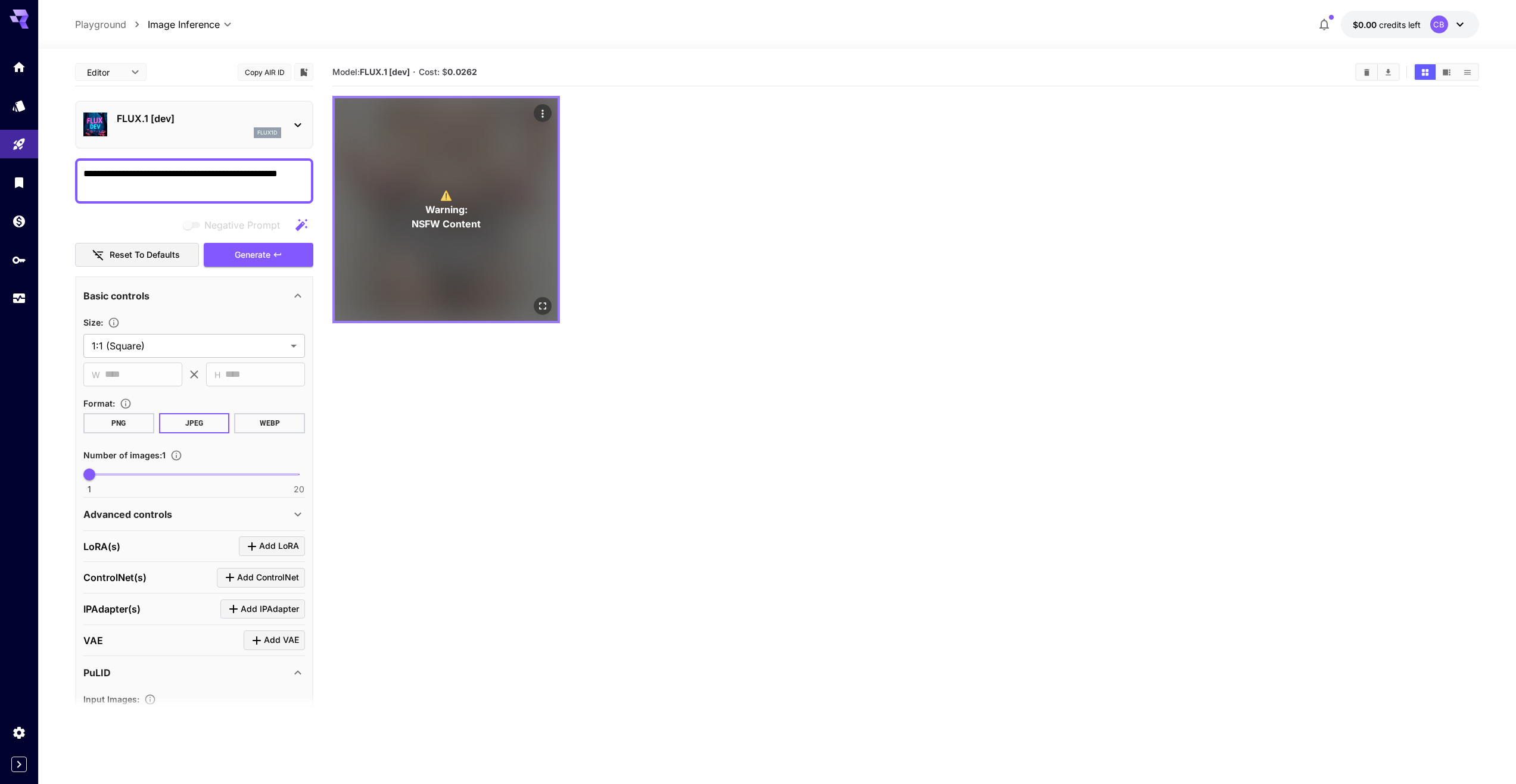
click at [464, 219] on span "NSFW Content" at bounding box center [446, 224] width 69 height 14
click at [436, 188] on p "⚠️ Warning: NSFW Content" at bounding box center [446, 210] width 69 height 43
click at [545, 118] on icon "Actions" at bounding box center [543, 114] width 12 height 12
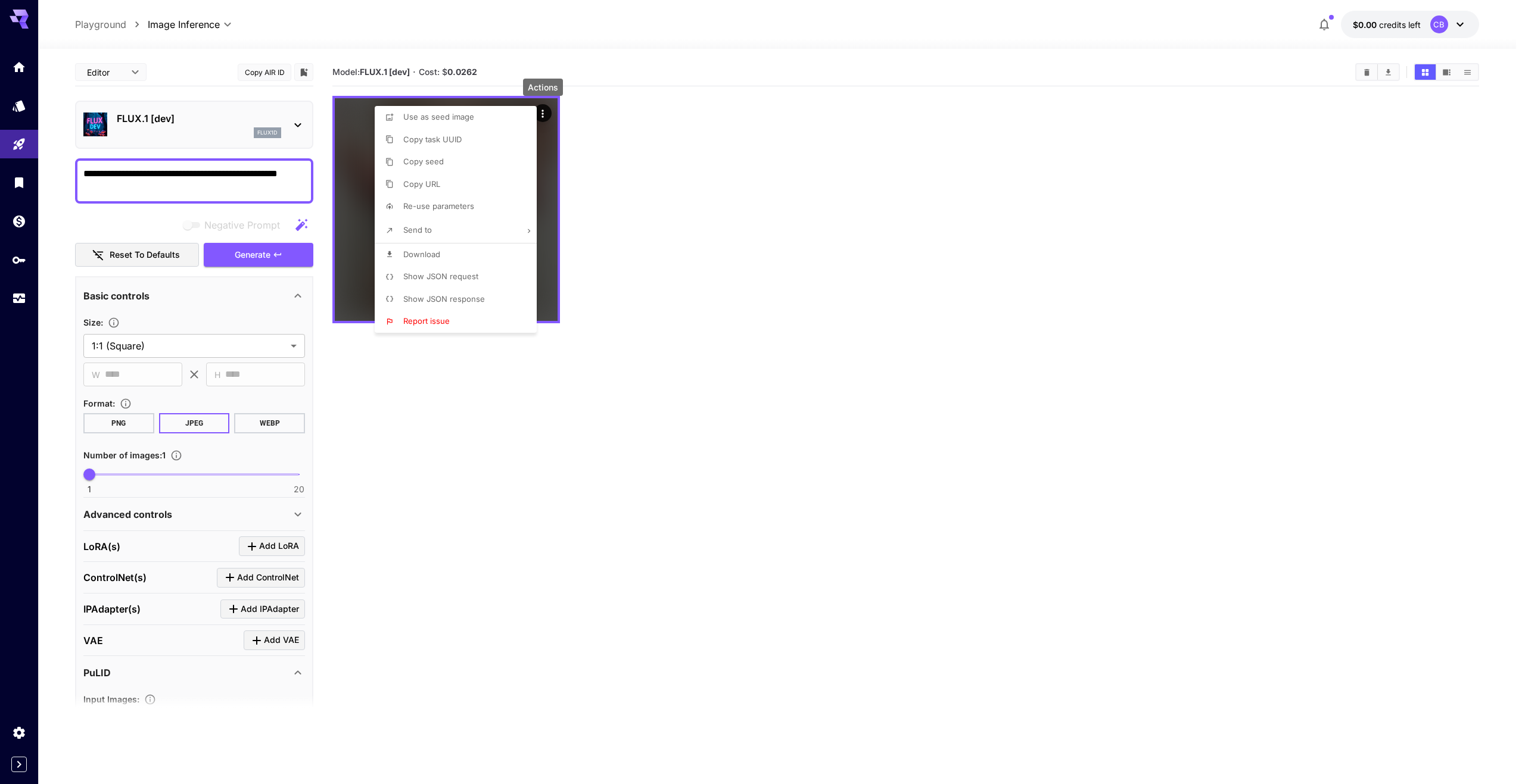
click at [458, 255] on li "Download" at bounding box center [459, 255] width 169 height 23
drag, startPoint x: 425, startPoint y: 439, endPoint x: 415, endPoint y: 428, distance: 14.9
click at [425, 439] on div at bounding box center [762, 392] width 1525 height 784
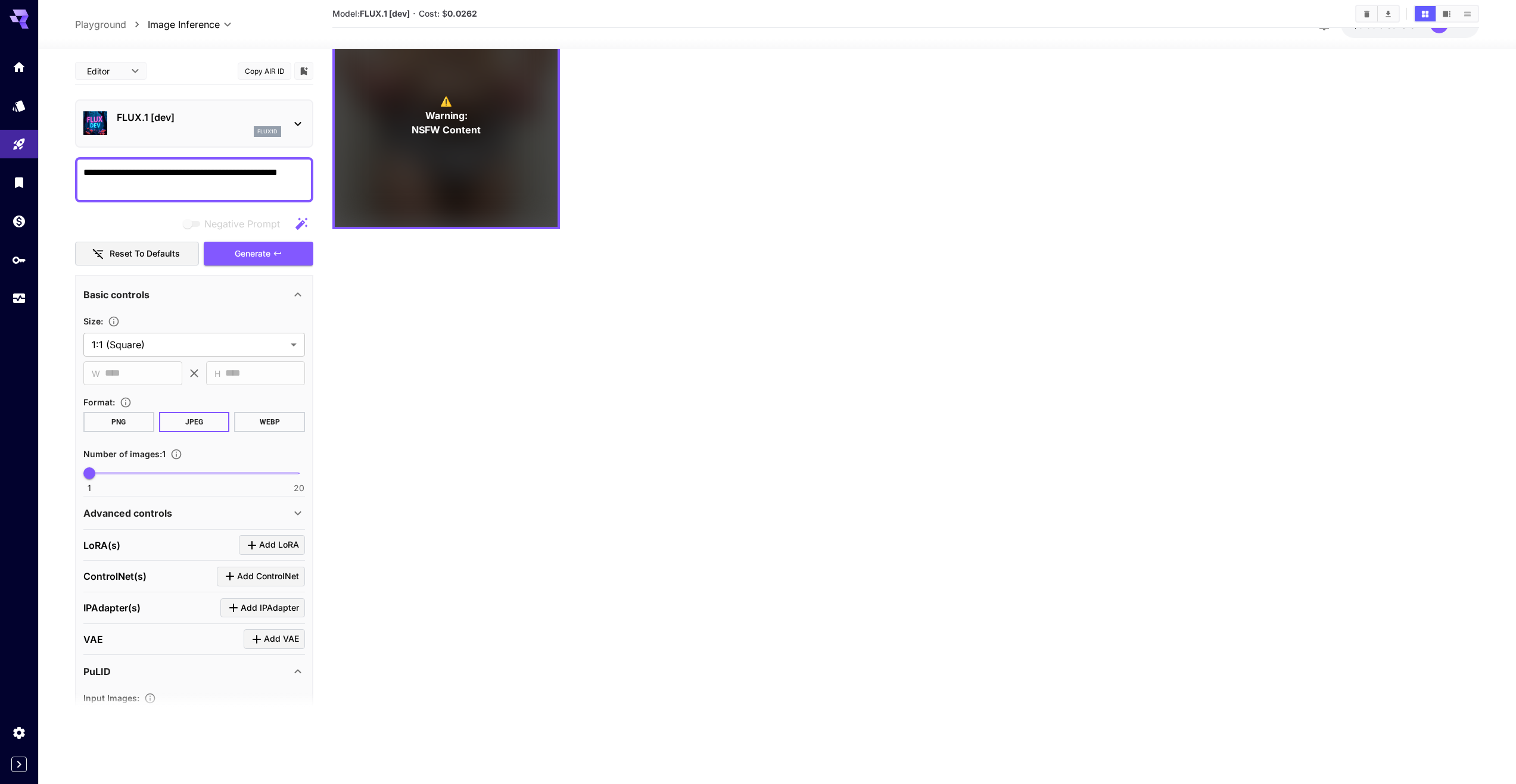
click at [123, 424] on button "PNG" at bounding box center [119, 422] width 71 height 20
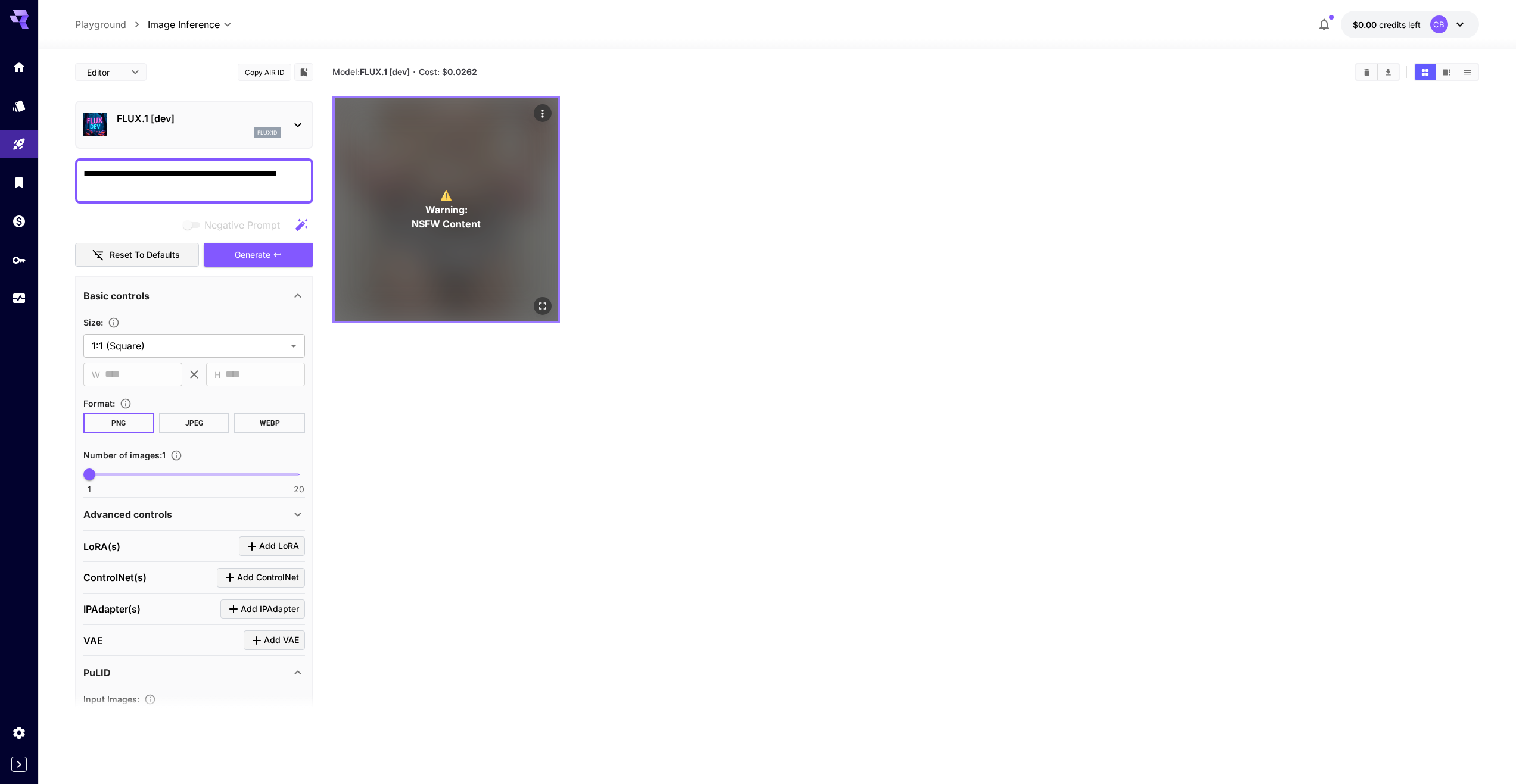
drag, startPoint x: 174, startPoint y: 173, endPoint x: 383, endPoint y: 208, distance: 211.9
click at [383, 208] on main "**********" at bounding box center [777, 455] width 1404 height 794
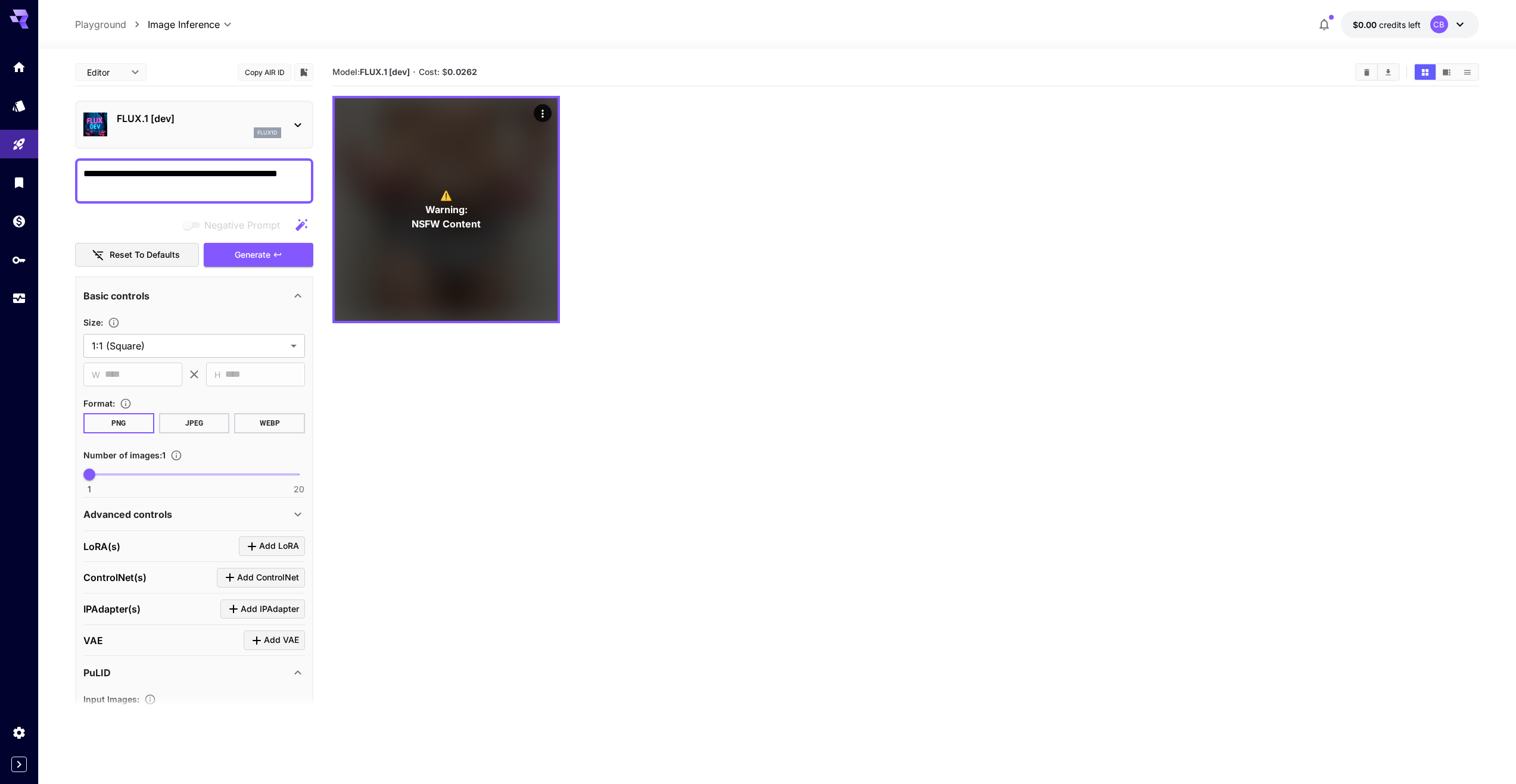
click at [268, 171] on textarea "**********" at bounding box center [194, 181] width 221 height 29
type textarea "**********"
click at [248, 257] on span "Generate" at bounding box center [252, 255] width 36 height 15
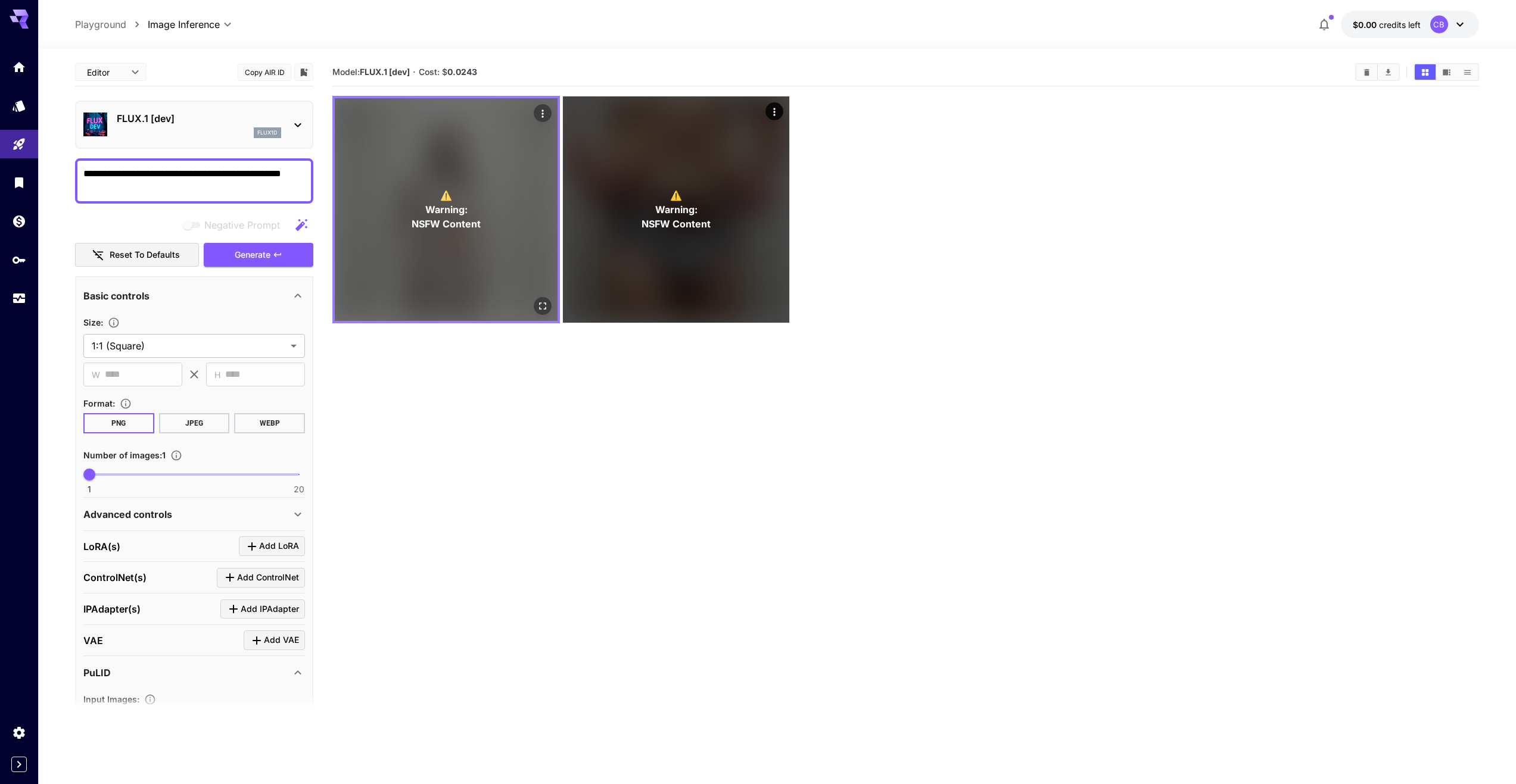
click at [466, 178] on div "⚠️ Warning: NSFW Content" at bounding box center [446, 210] width 223 height 223
click at [544, 114] on icon "Actions" at bounding box center [543, 114] width 2 height 8
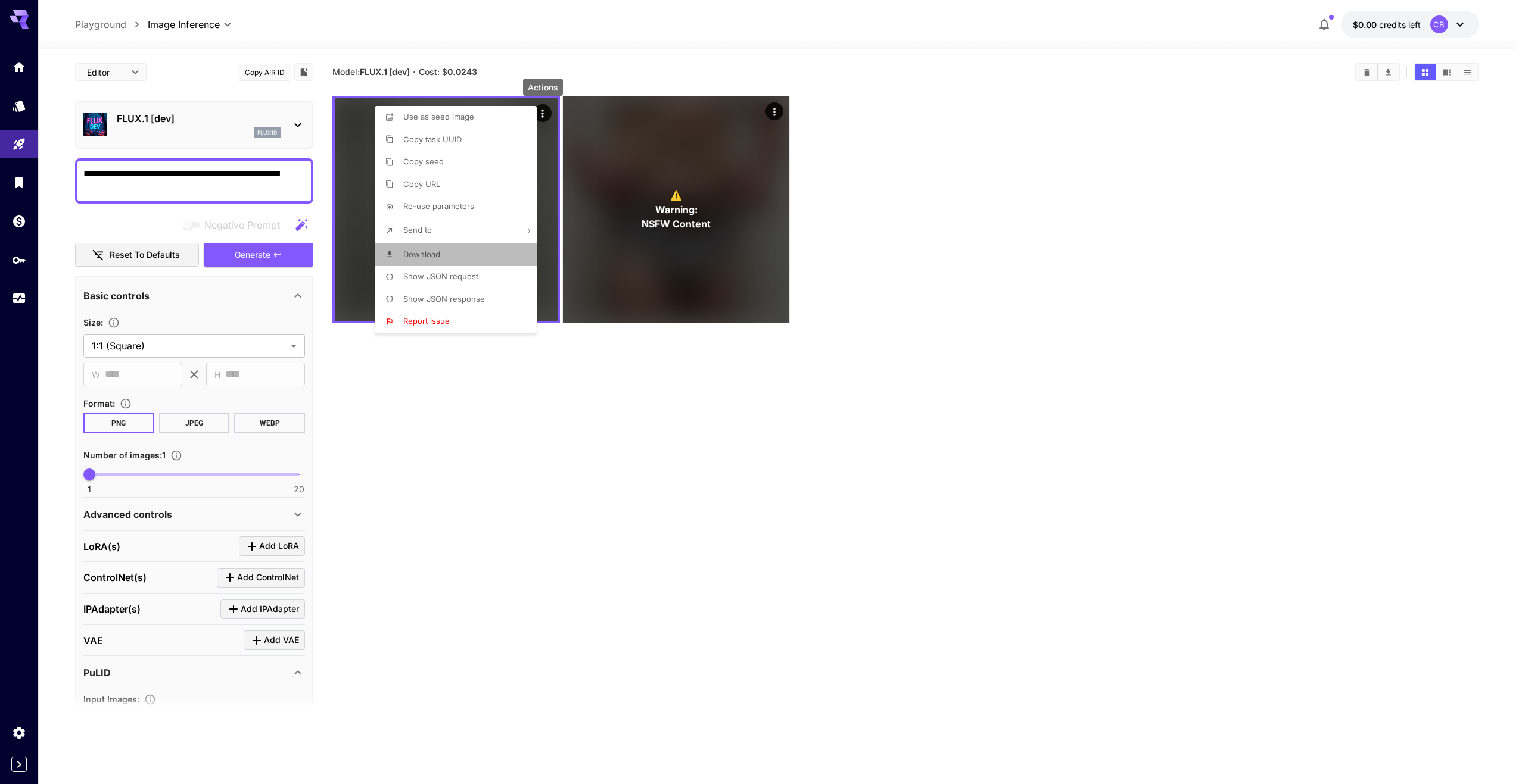
click at [458, 256] on li "Download" at bounding box center [459, 255] width 169 height 23
drag, startPoint x: 996, startPoint y: 199, endPoint x: 1059, endPoint y: 139, distance: 87.0
click at [997, 197] on div at bounding box center [762, 392] width 1525 height 784
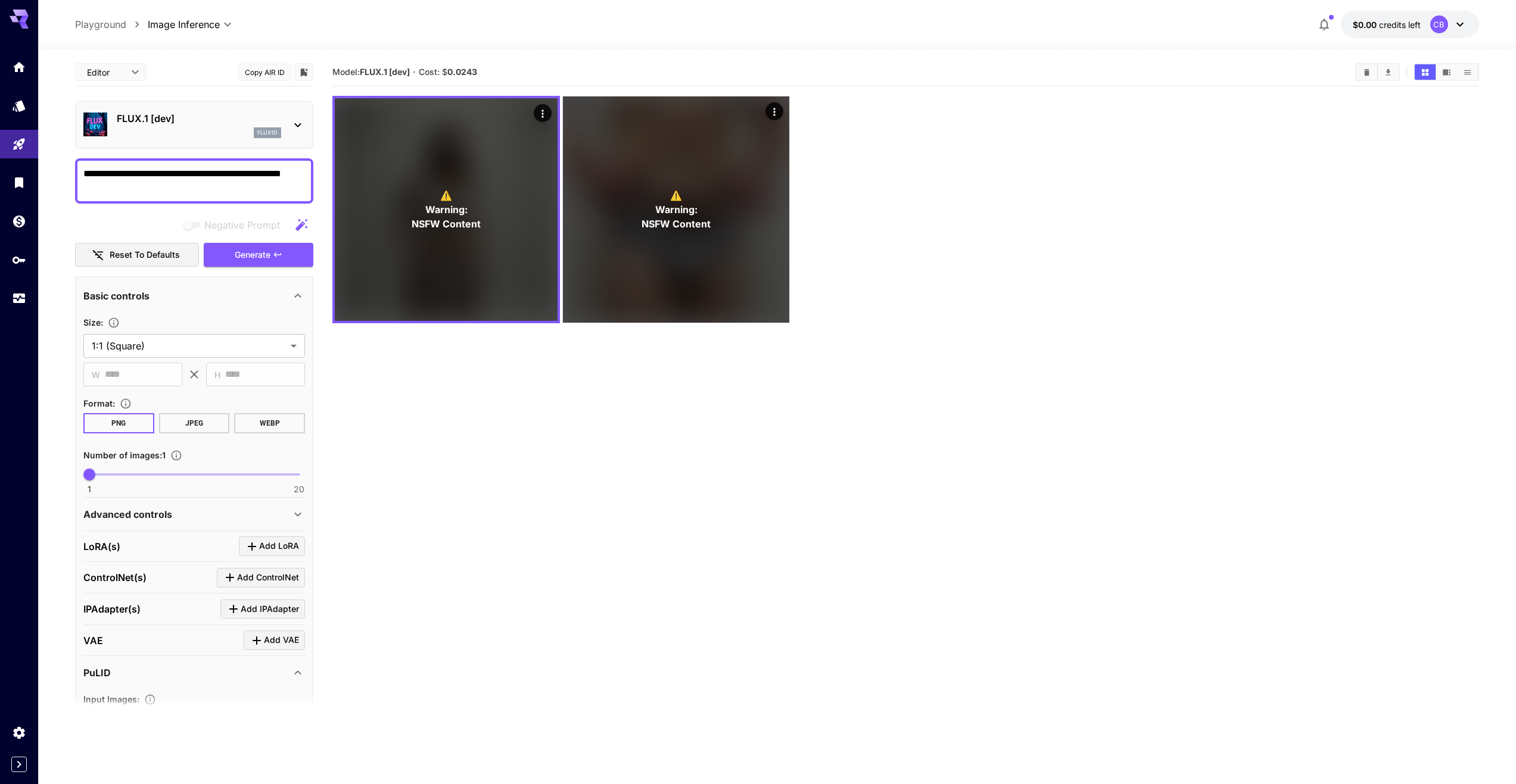
click at [1462, 27] on icon at bounding box center [1460, 24] width 14 height 14
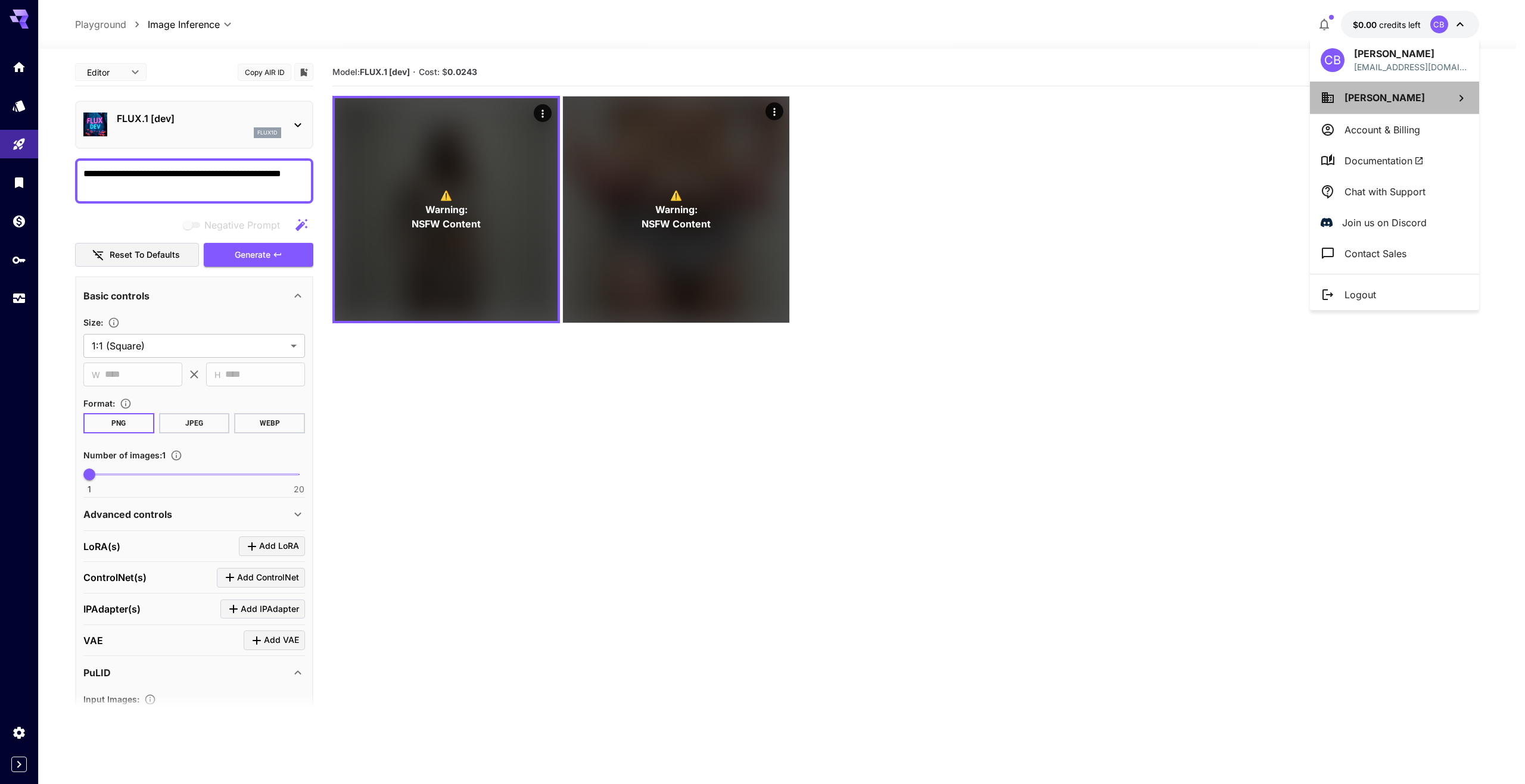
click at [1387, 87] on li "[PERSON_NAME]" at bounding box center [1394, 97] width 169 height 32
click at [903, 18] on div at bounding box center [762, 392] width 1525 height 784
click at [209, 126] on div at bounding box center [762, 392] width 1525 height 784
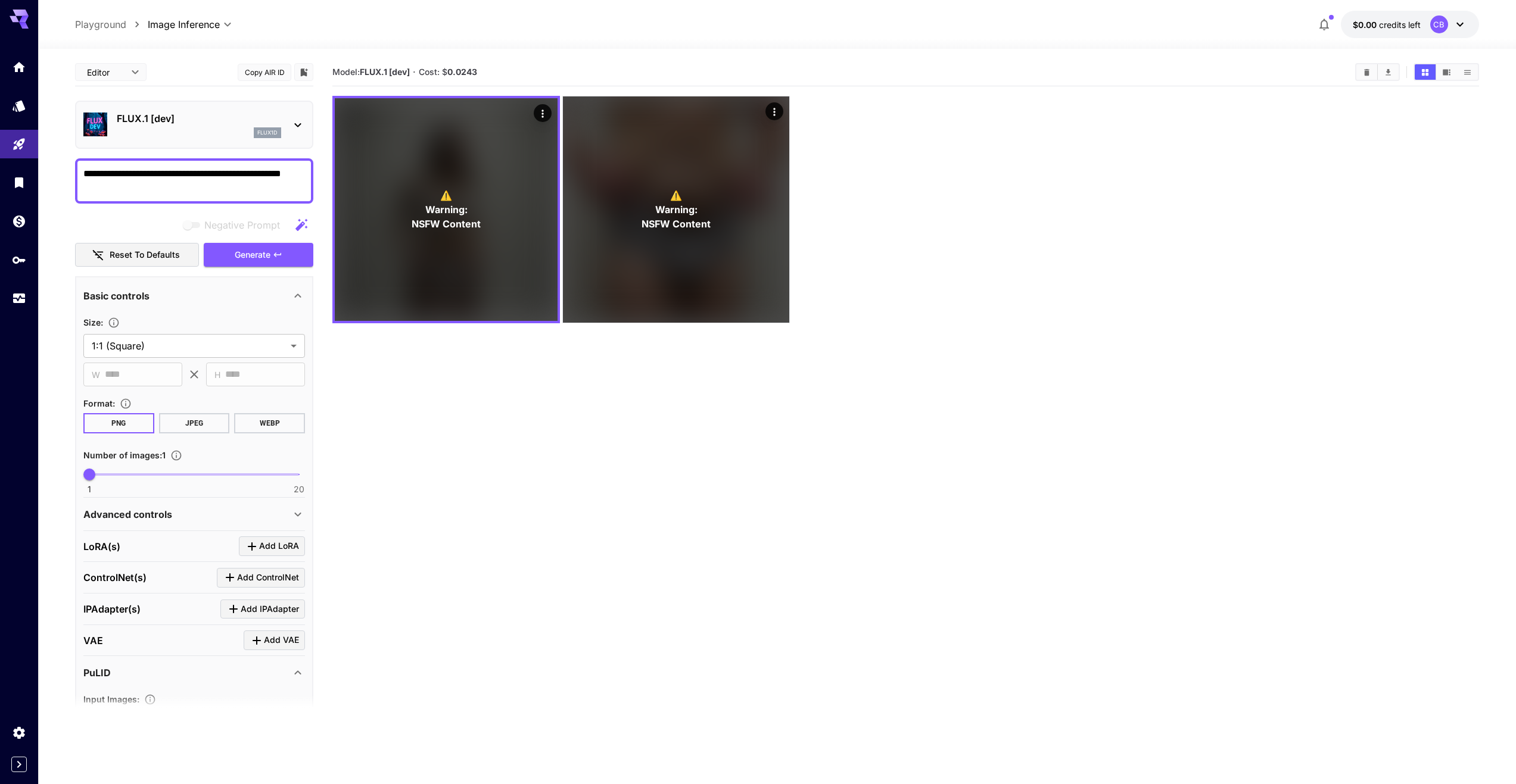
click at [298, 124] on icon at bounding box center [298, 125] width 14 height 14
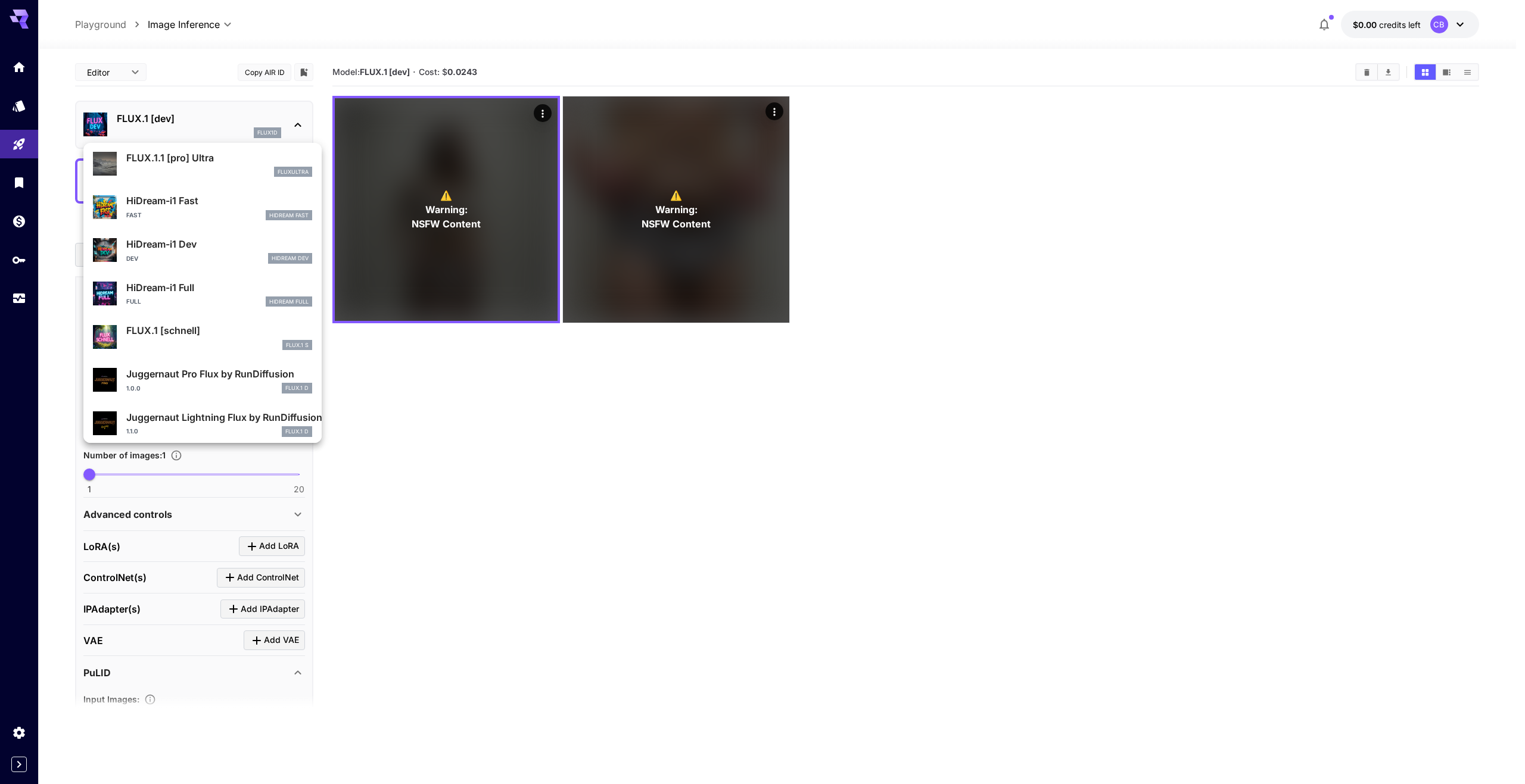
scroll to position [964, 0]
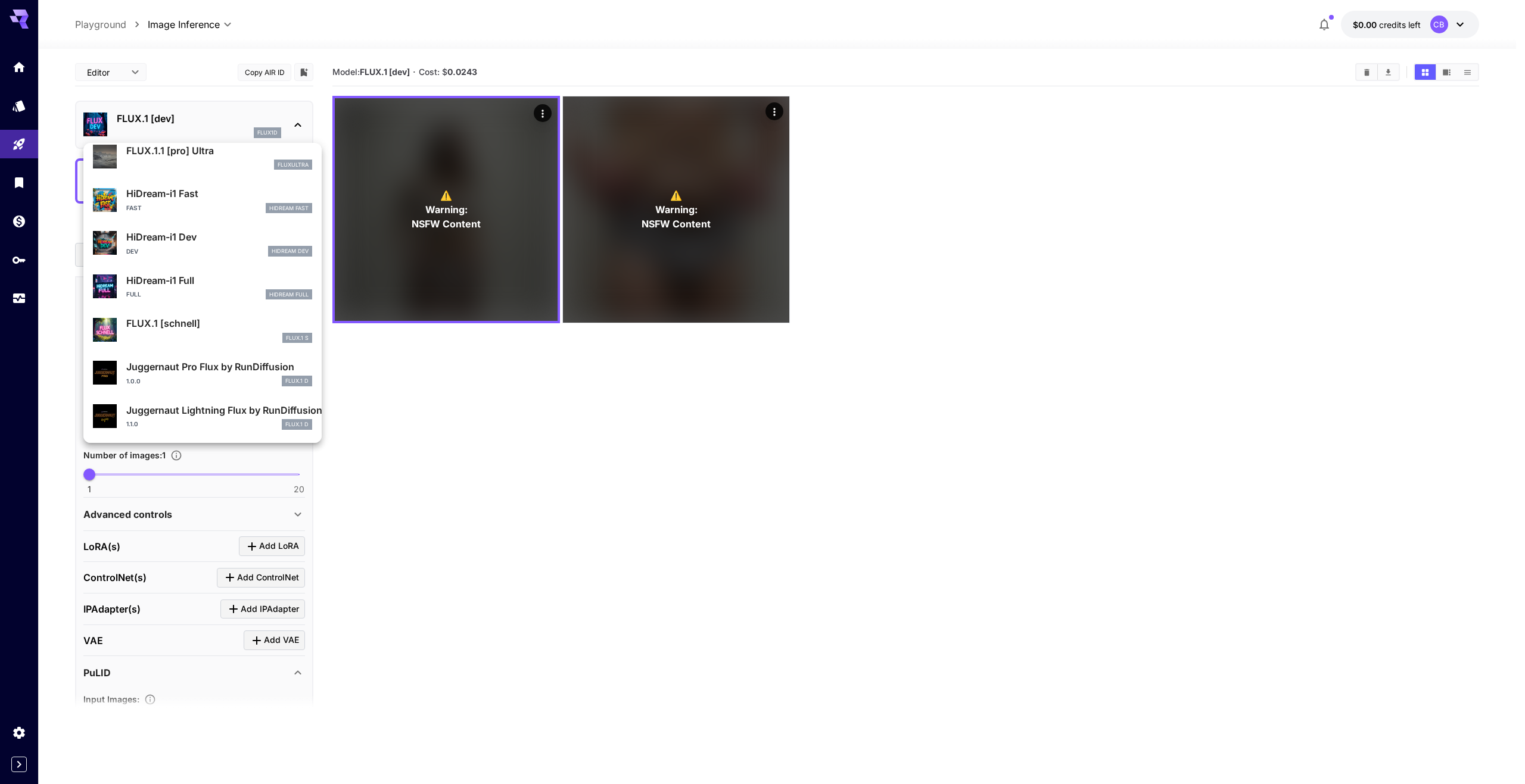
click at [459, 409] on div at bounding box center [762, 392] width 1525 height 784
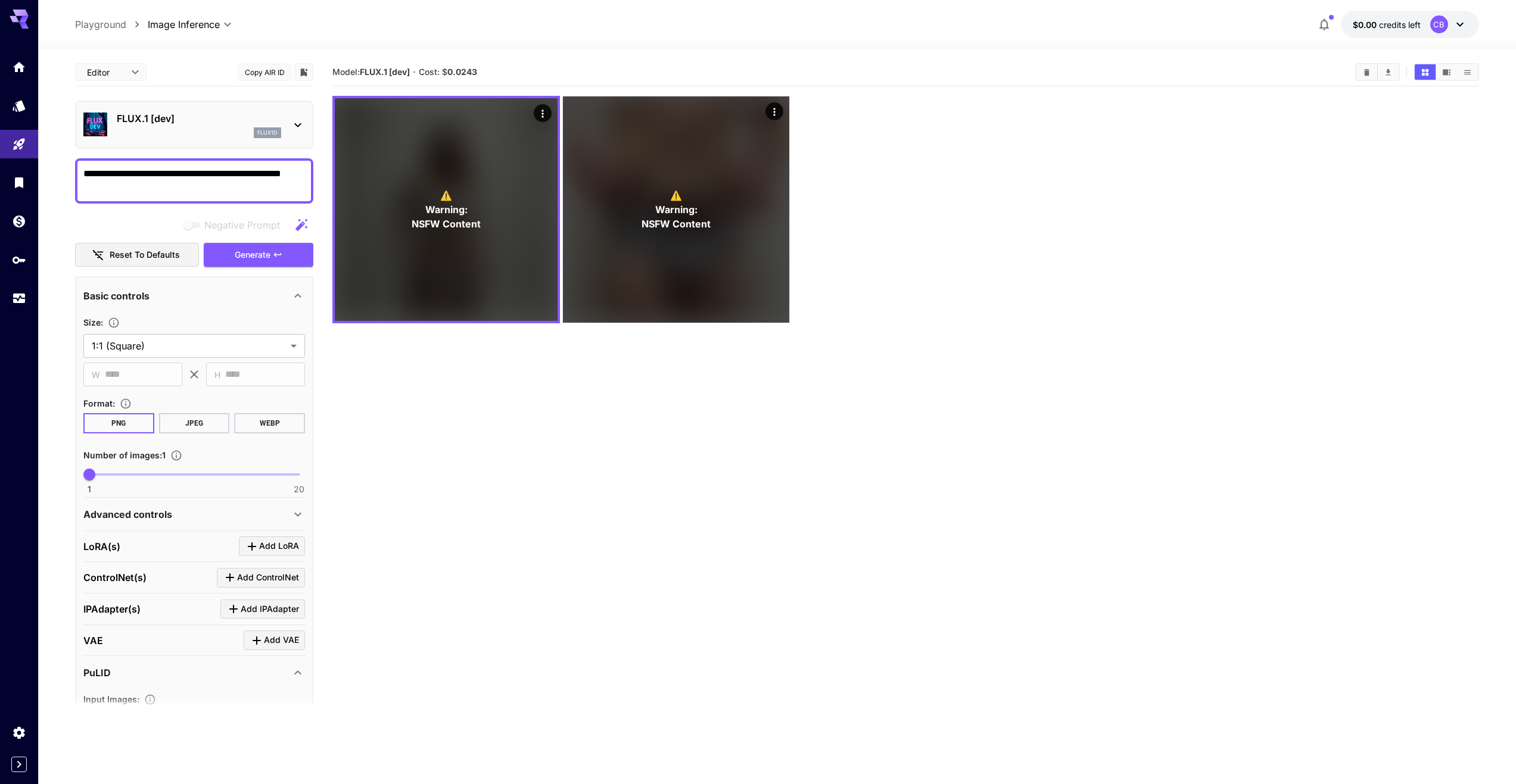
click at [268, 120] on p "FLUX.1 [dev]" at bounding box center [199, 119] width 165 height 14
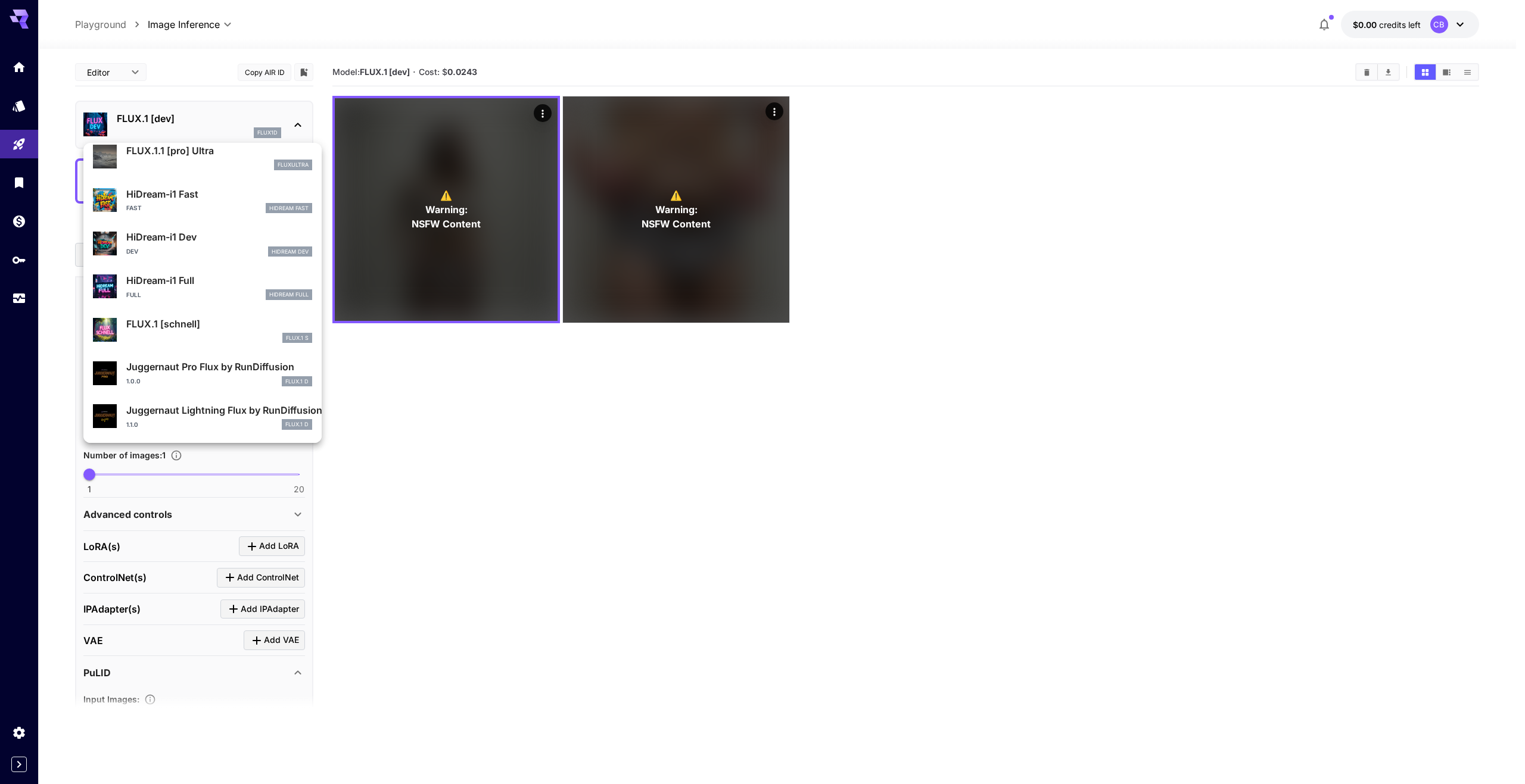
click at [1176, 157] on div at bounding box center [762, 392] width 1525 height 784
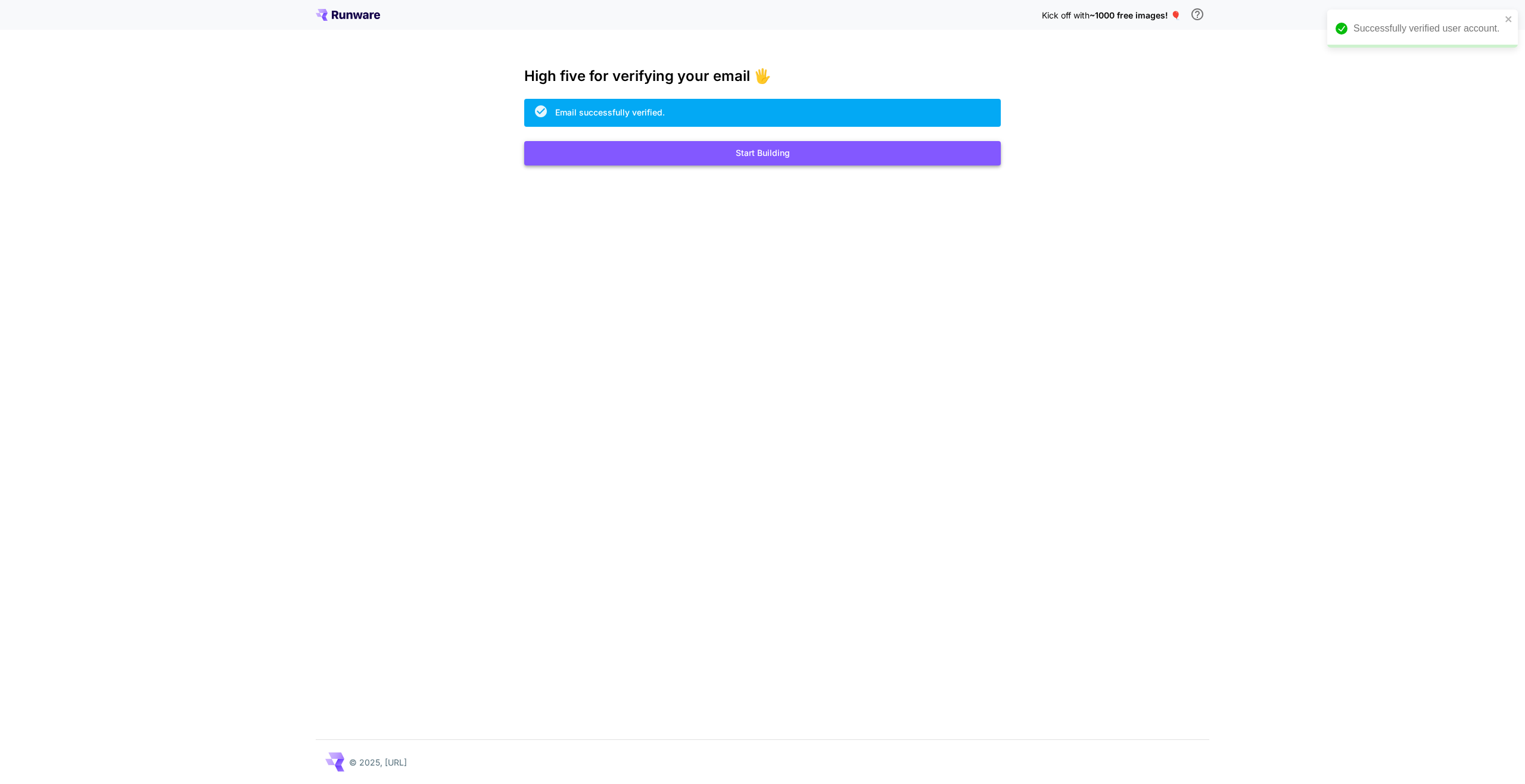
click at [760, 159] on button "Start Building" at bounding box center [763, 153] width 477 height 24
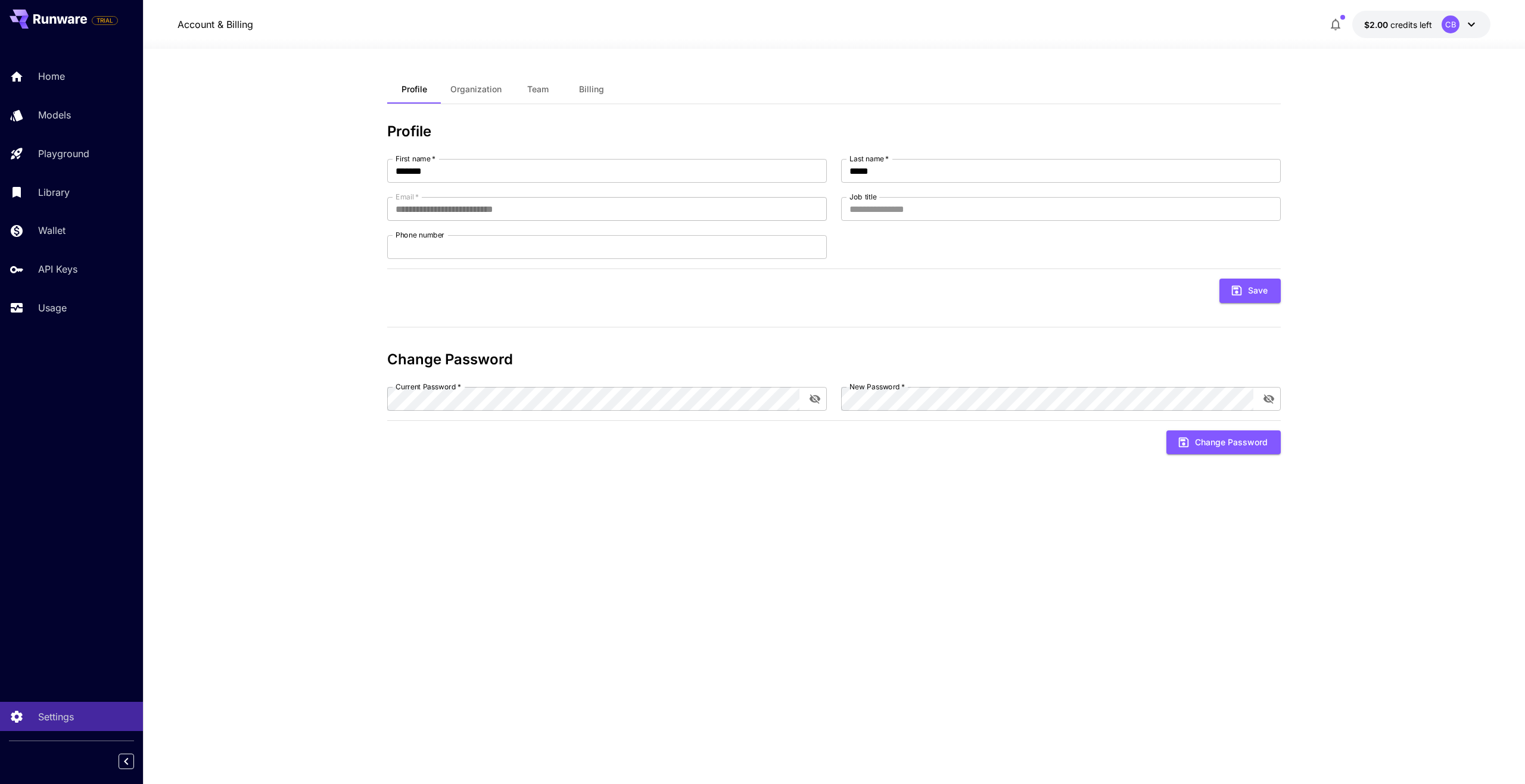
click at [472, 90] on span "Organization" at bounding box center [476, 89] width 51 height 10
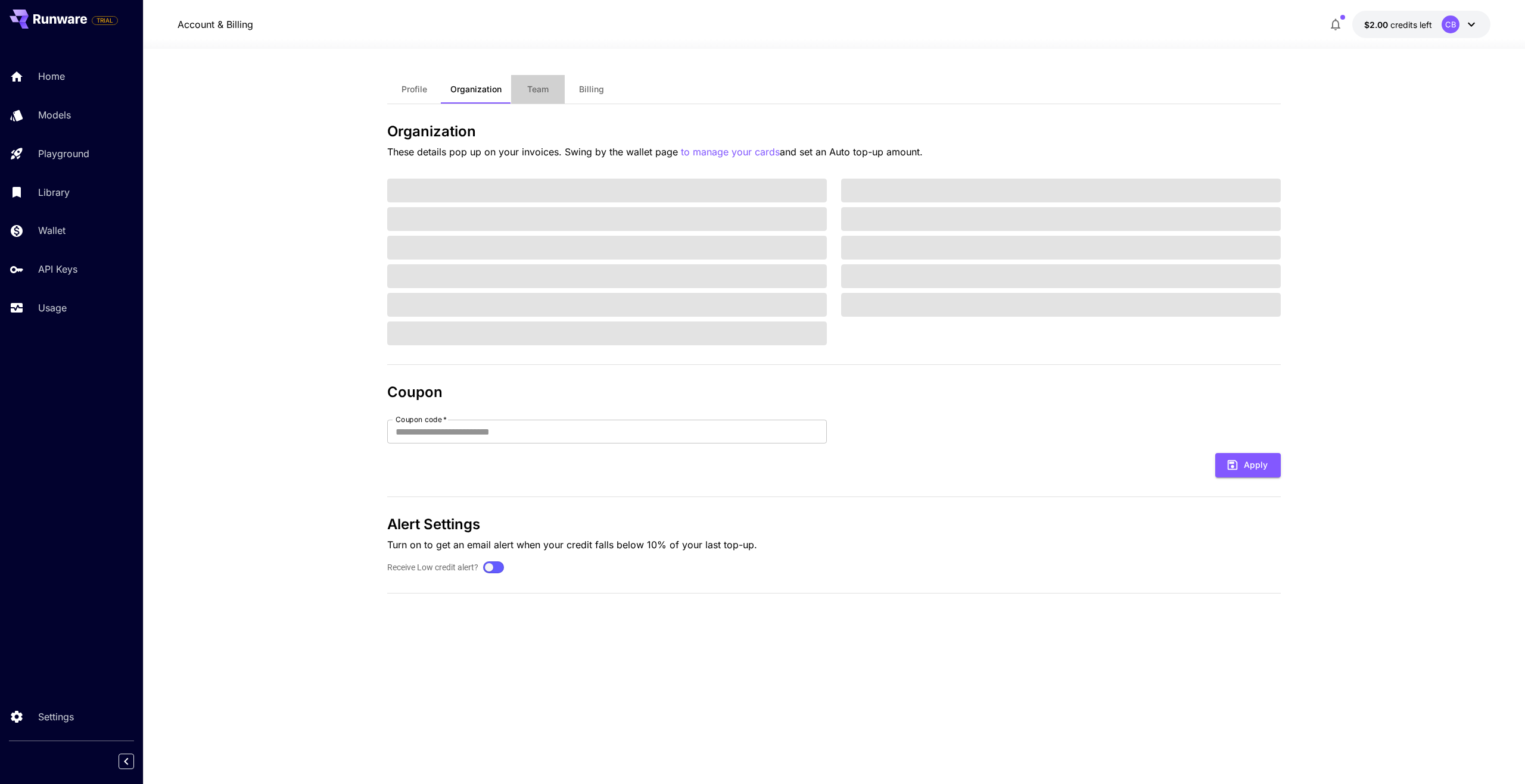
click at [538, 86] on span "Team" at bounding box center [538, 89] width 22 height 10
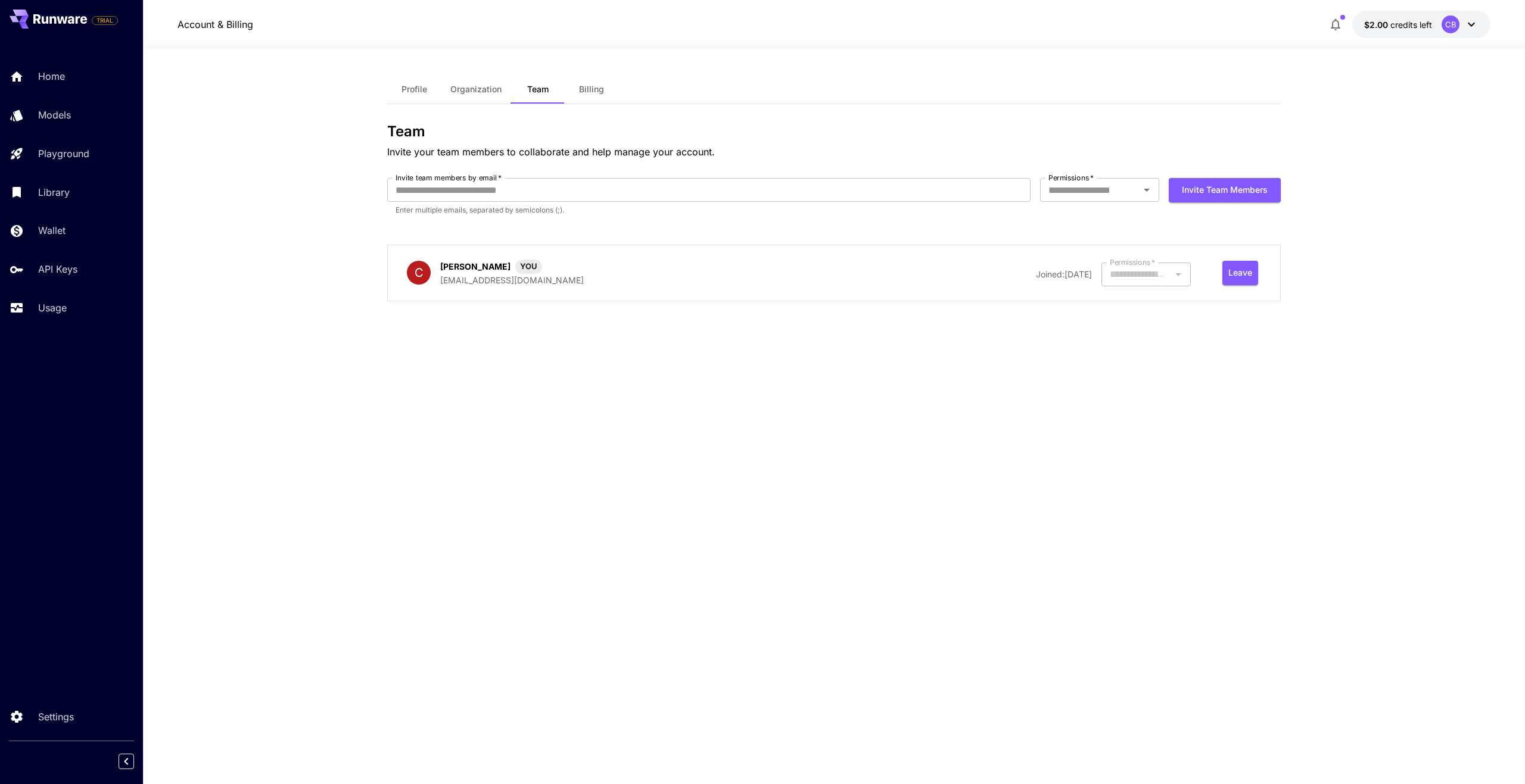
click at [599, 87] on span "Billing" at bounding box center [592, 89] width 25 height 10
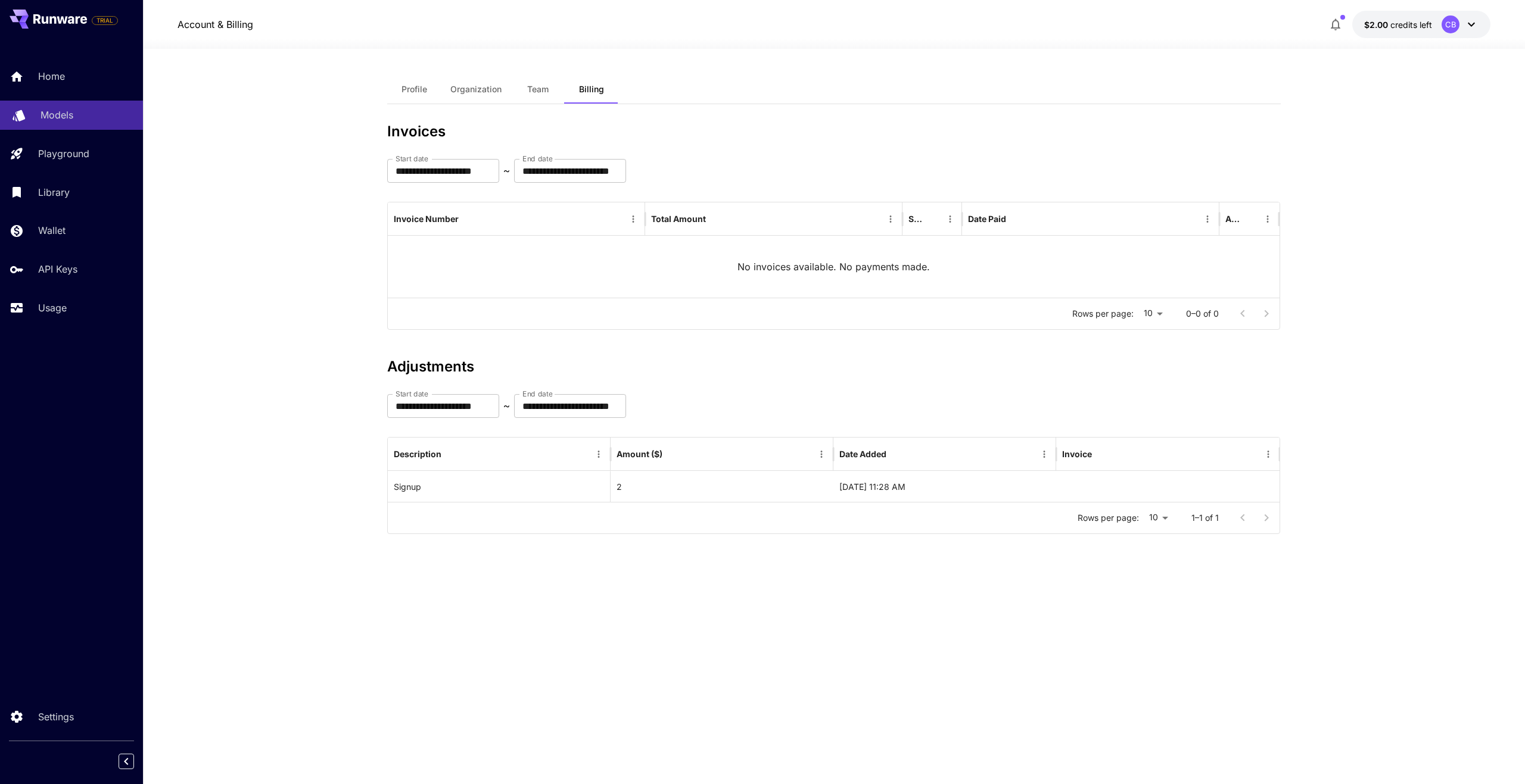
click at [65, 119] on p "Models" at bounding box center [57, 115] width 33 height 14
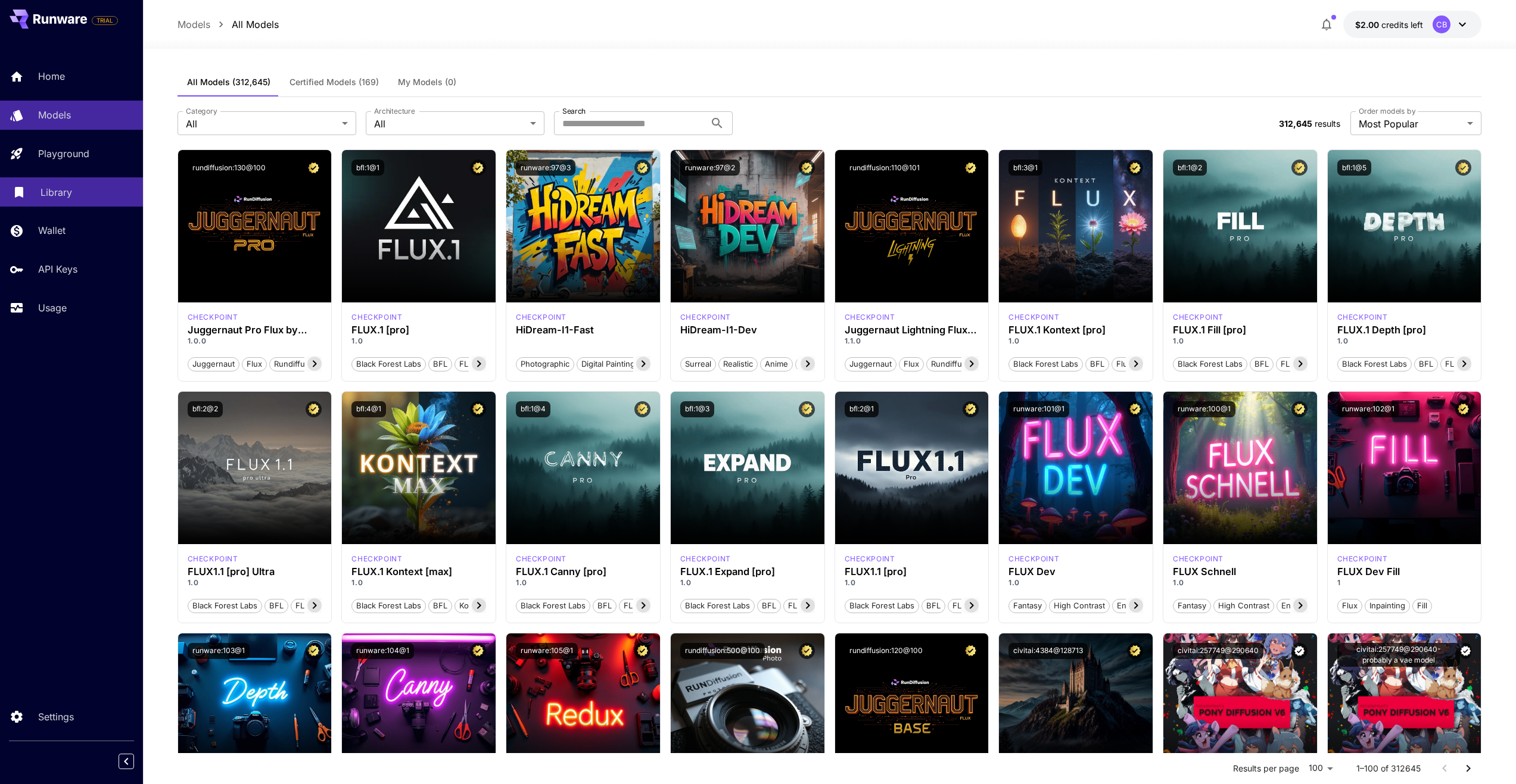
click at [54, 198] on p "Library" at bounding box center [56, 193] width 31 height 14
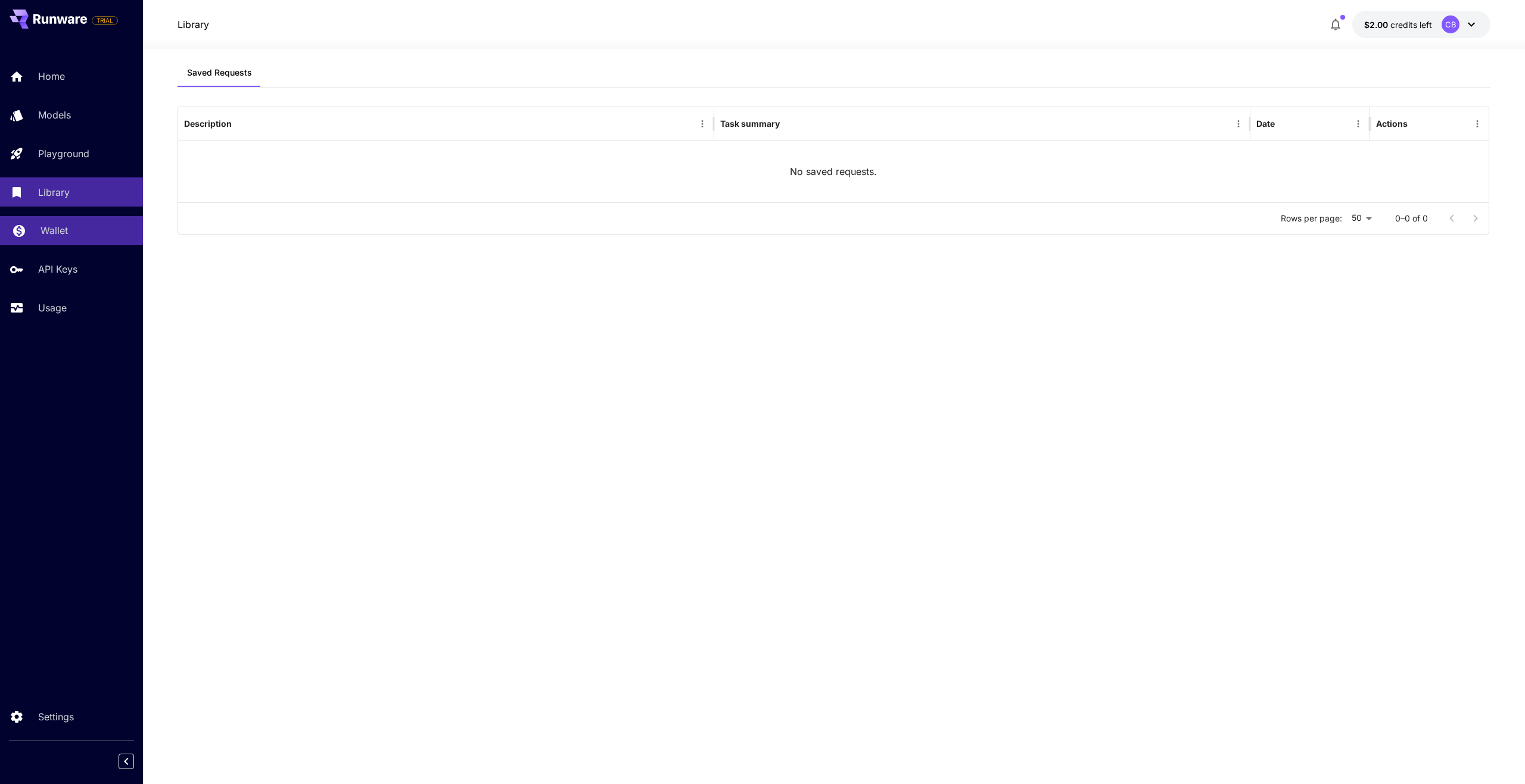
click at [56, 235] on p "Wallet" at bounding box center [54, 230] width 27 height 14
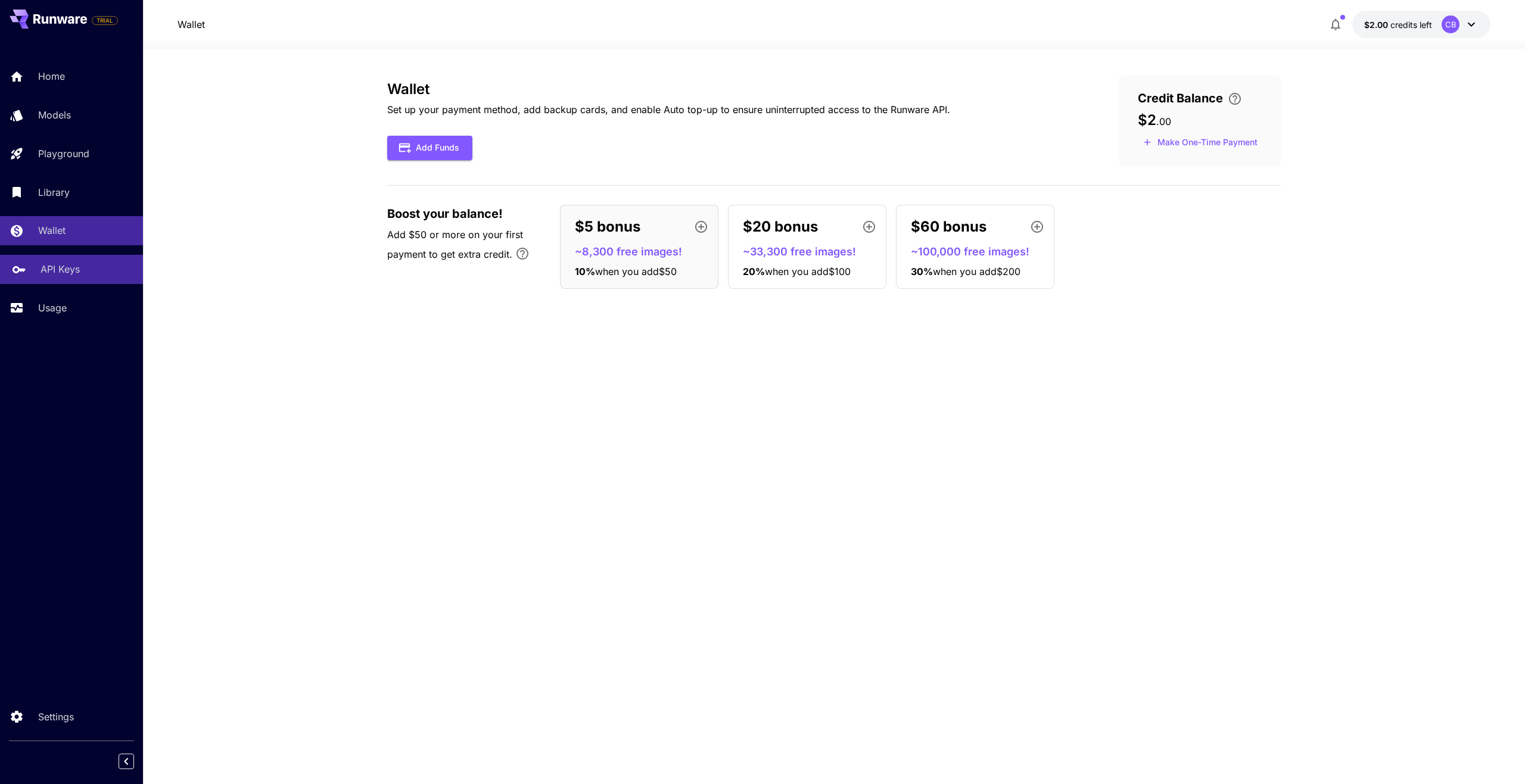
click at [69, 273] on p "API Keys" at bounding box center [60, 269] width 39 height 14
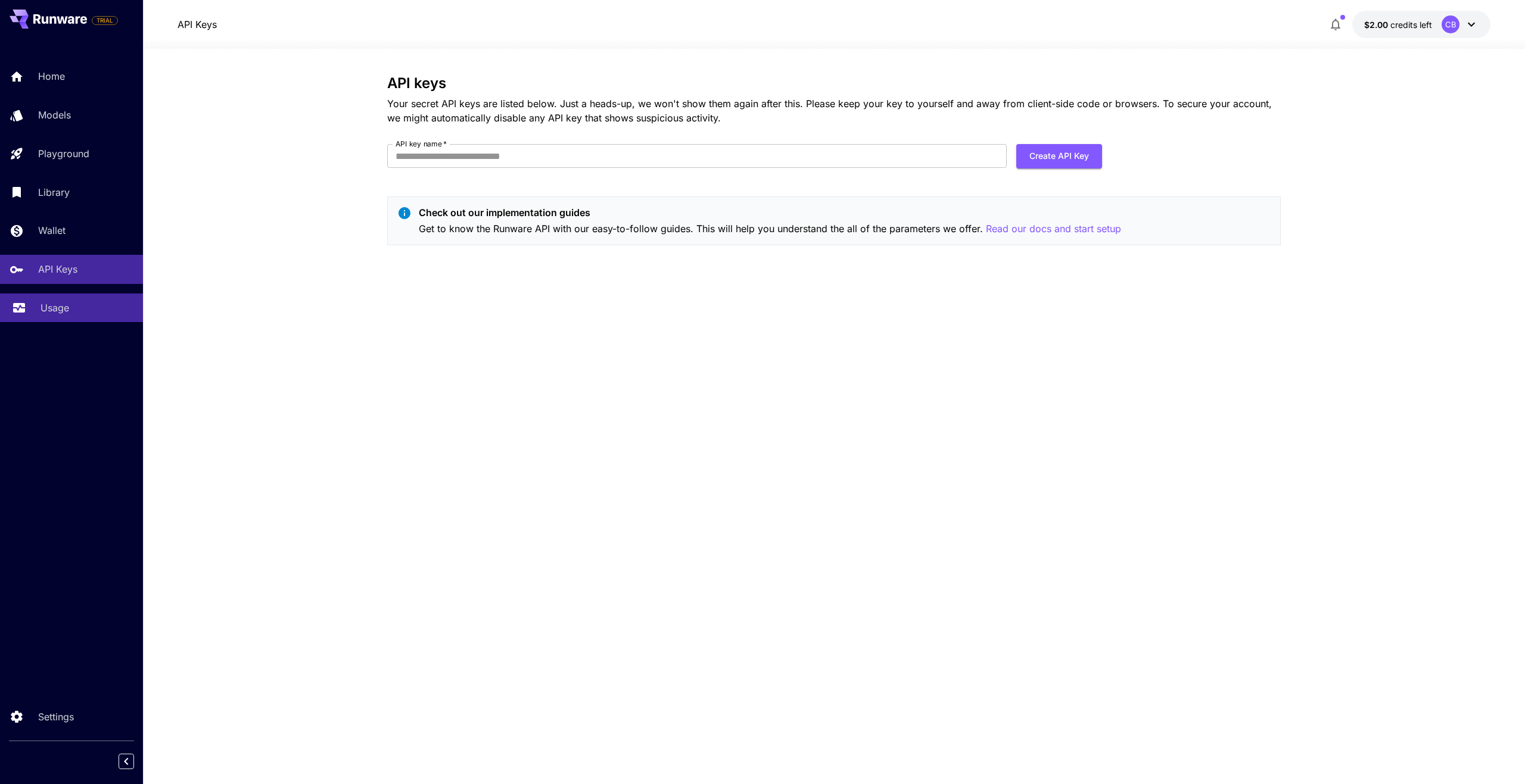
click at [65, 301] on p "Usage" at bounding box center [55, 308] width 29 height 14
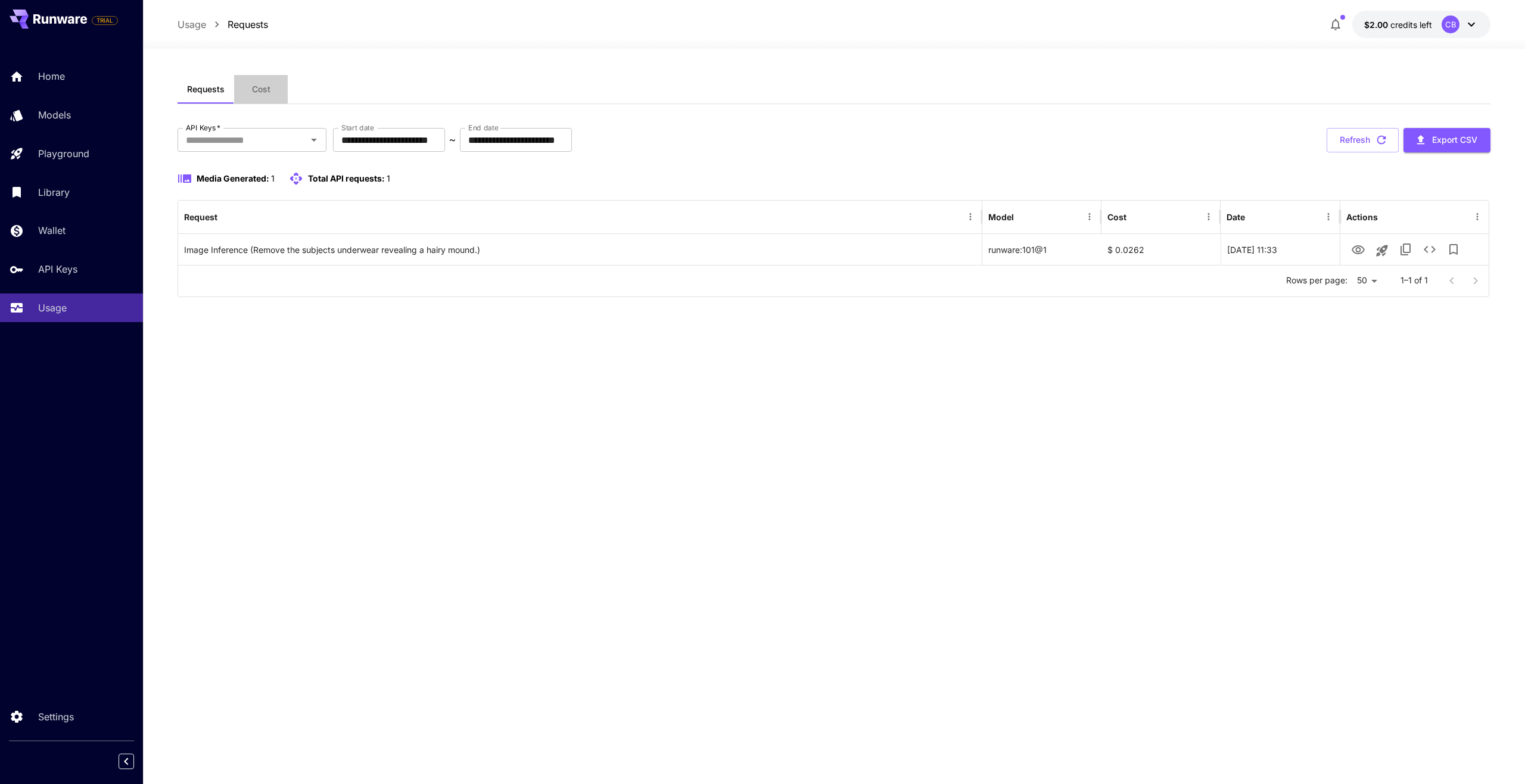
click at [265, 89] on span "Cost" at bounding box center [261, 89] width 18 height 10
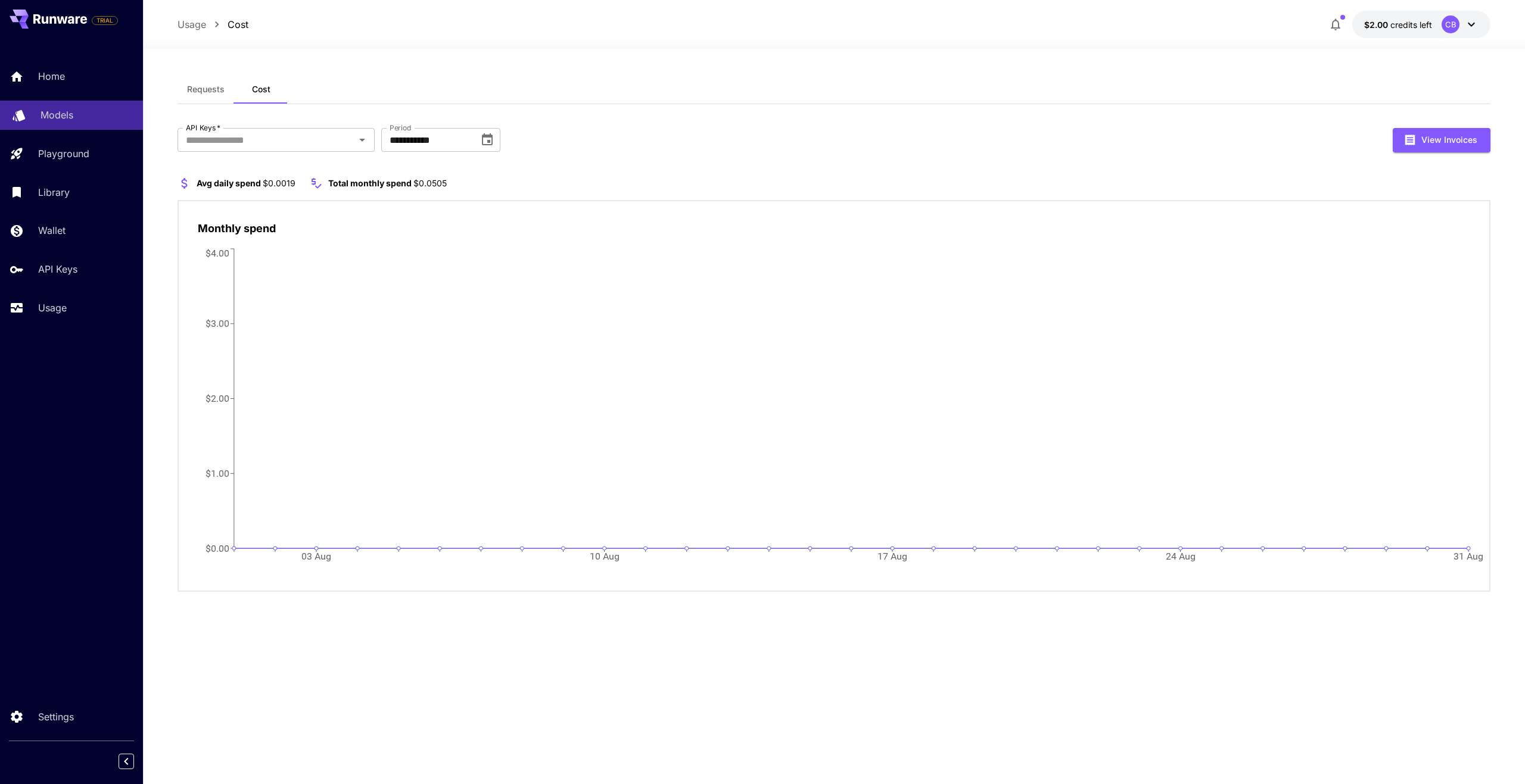
click at [54, 107] on link "Models" at bounding box center [71, 115] width 143 height 29
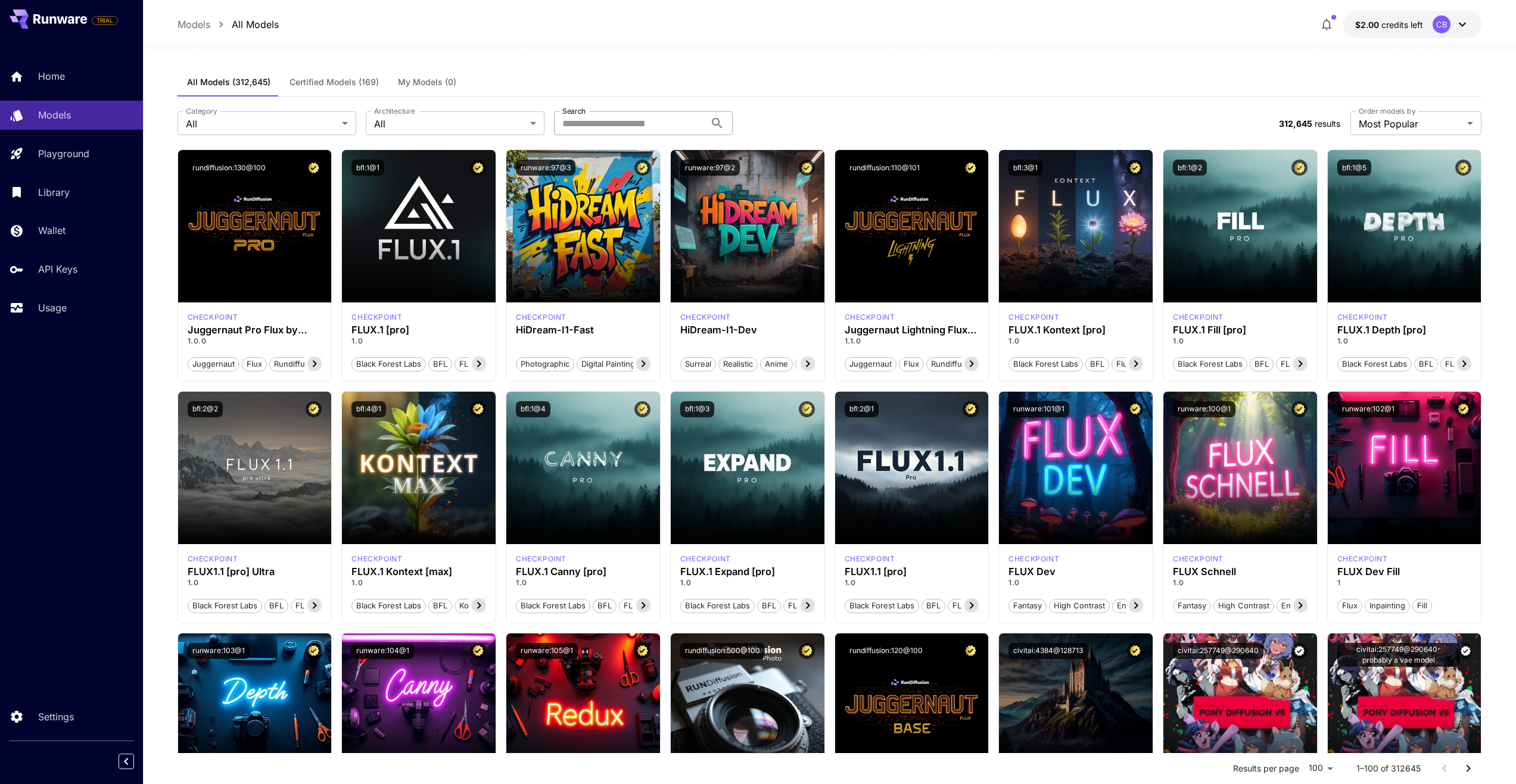
click at [621, 122] on input "Search" at bounding box center [629, 123] width 151 height 24
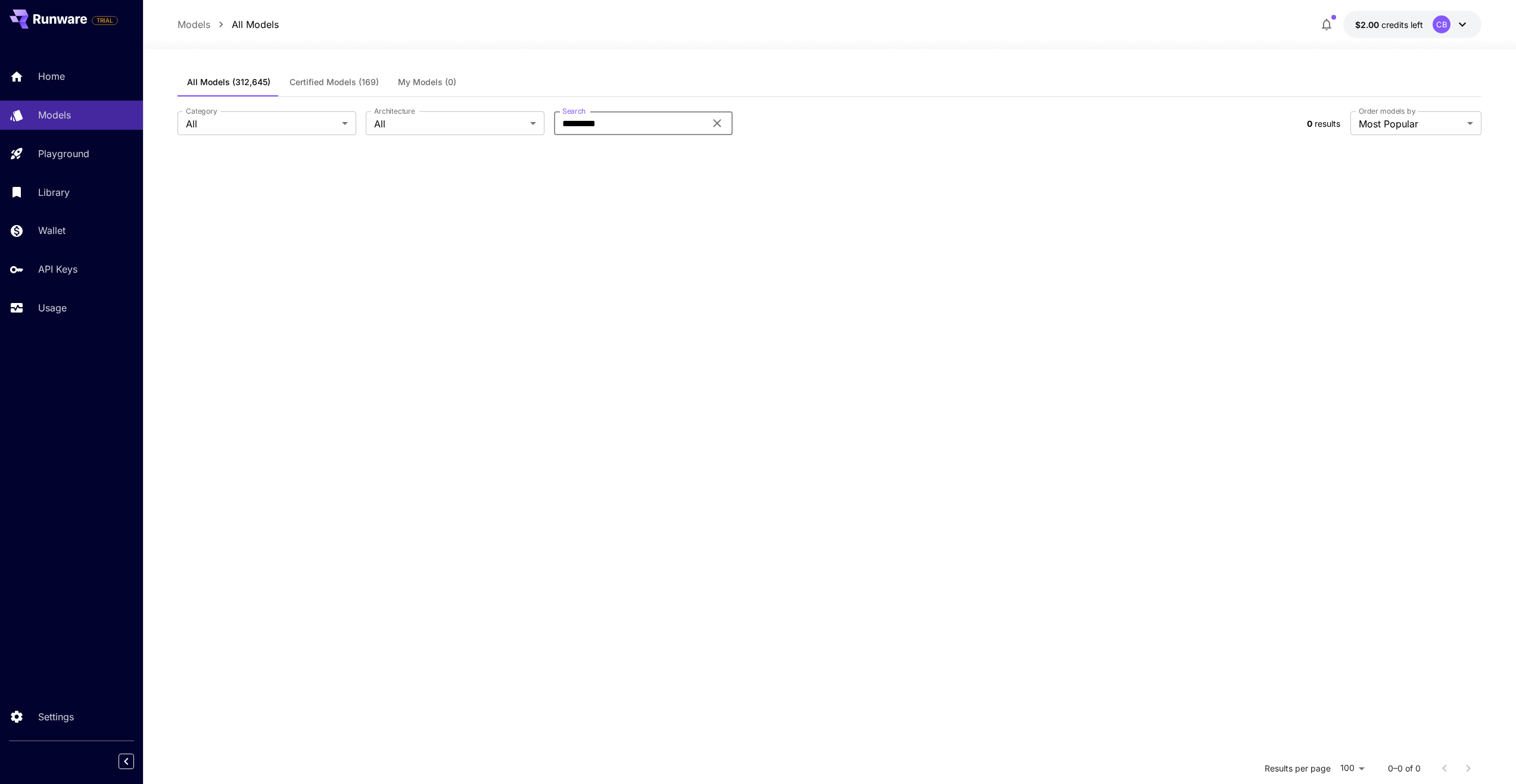
click at [622, 124] on input "*********" at bounding box center [629, 123] width 151 height 24
click at [650, 123] on input "**********" at bounding box center [629, 123] width 151 height 24
type input "**********"
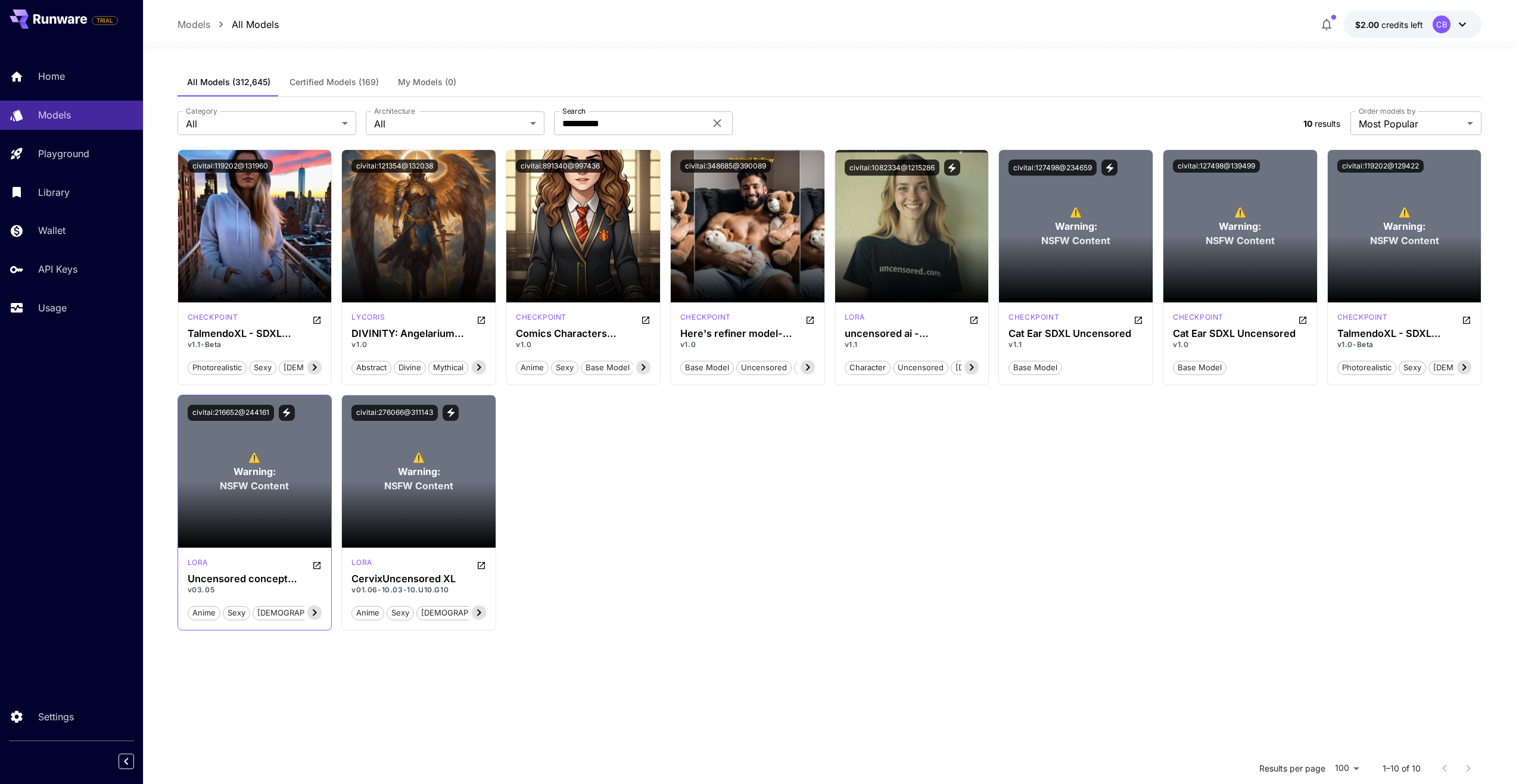
click at [316, 614] on icon at bounding box center [315, 613] width 4 height 7
click at [317, 614] on icon at bounding box center [315, 613] width 14 height 14
click at [479, 614] on icon at bounding box center [479, 613] width 14 height 14
click at [481, 614] on icon at bounding box center [479, 613] width 4 height 7
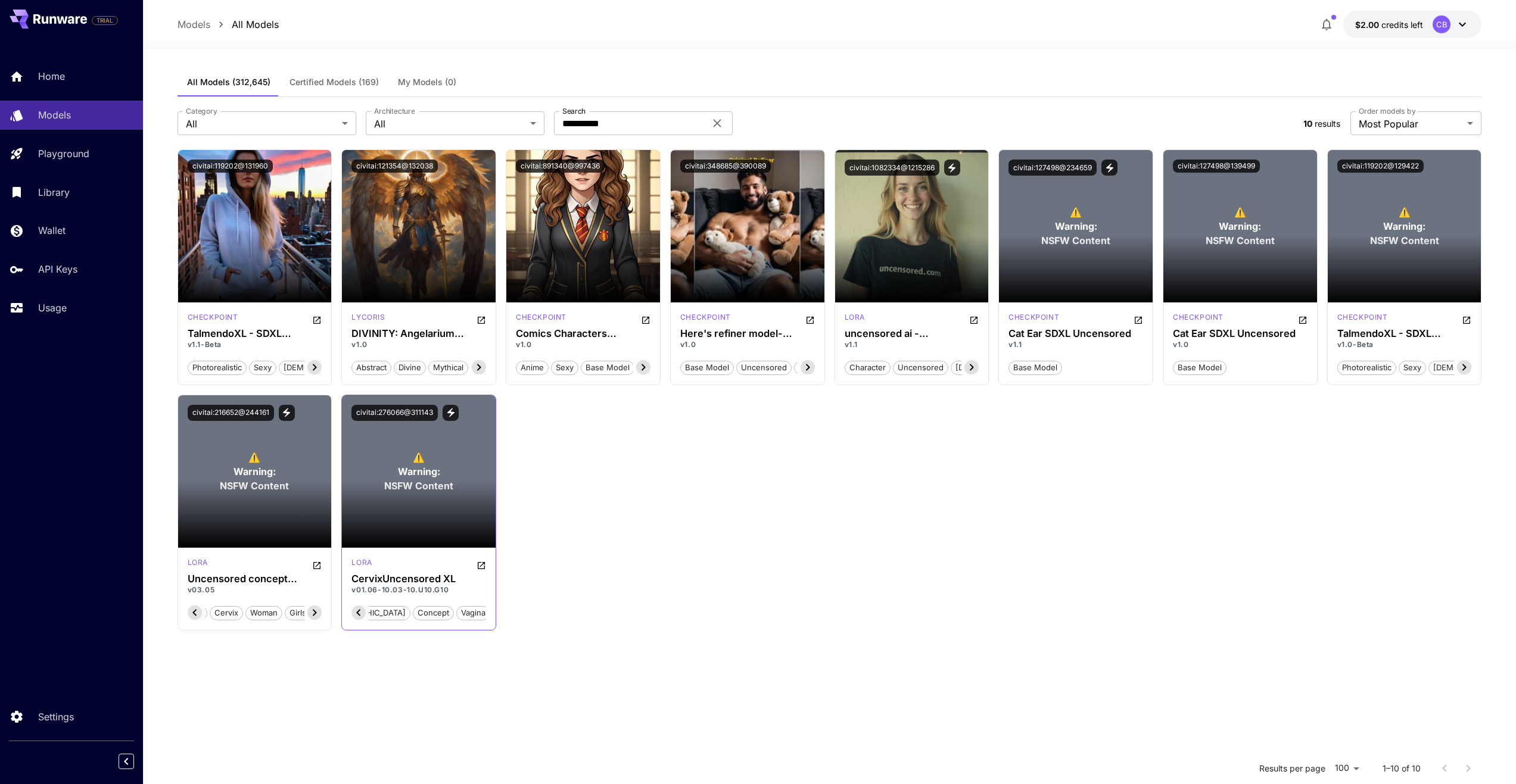
scroll to position [0, 159]
click at [319, 567] on div "Uncensored concept (female)" at bounding box center [280, 554] width 179 height 38
click at [315, 563] on div "Uncensored concept (female)" at bounding box center [280, 550] width 179 height 30
click at [253, 478] on span "NSFW Content" at bounding box center [255, 486] width 69 height 14
click at [253, 457] on span "⚠️" at bounding box center [254, 458] width 12 height 14
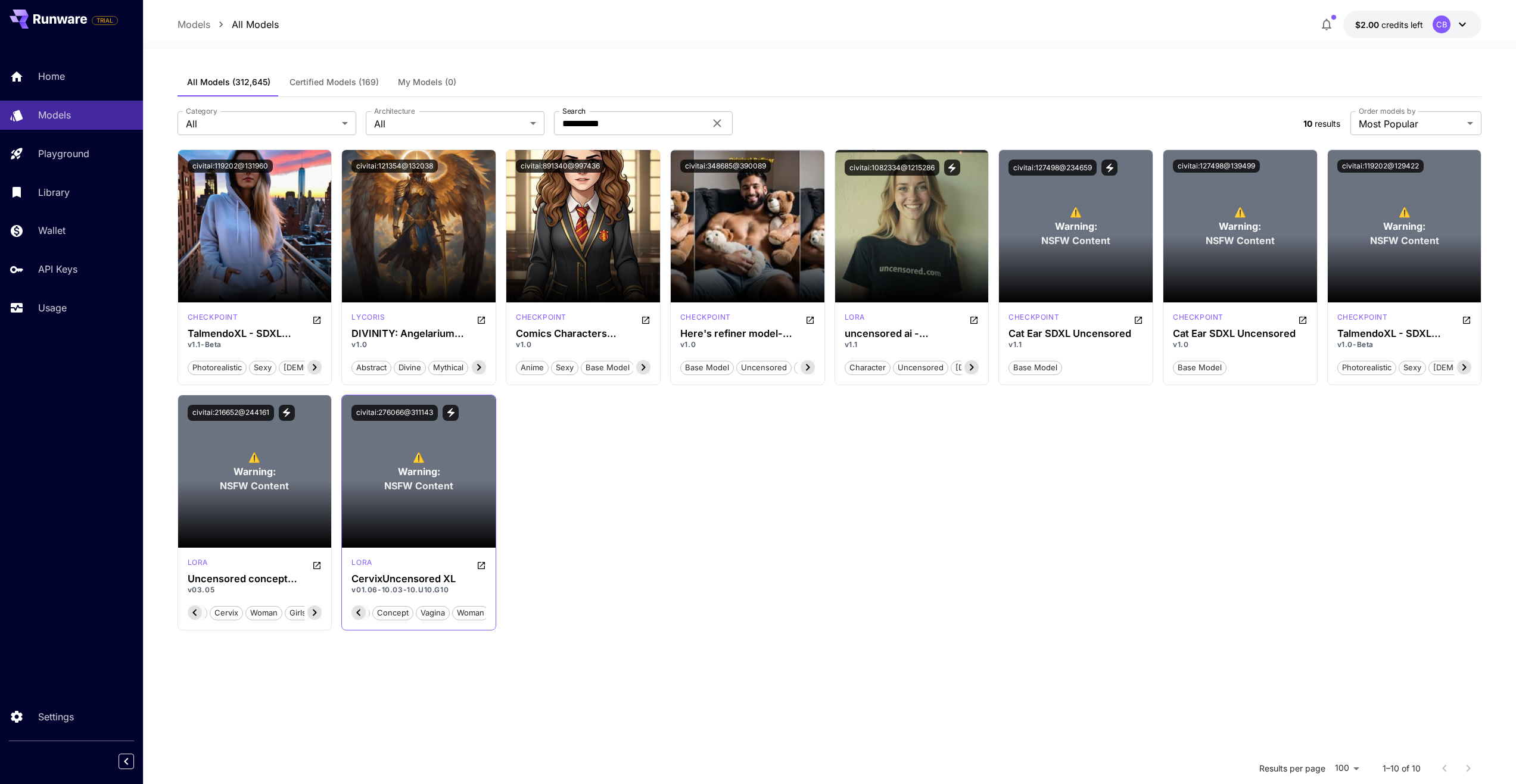
click at [1457, 25] on icon at bounding box center [1462, 24] width 14 height 14
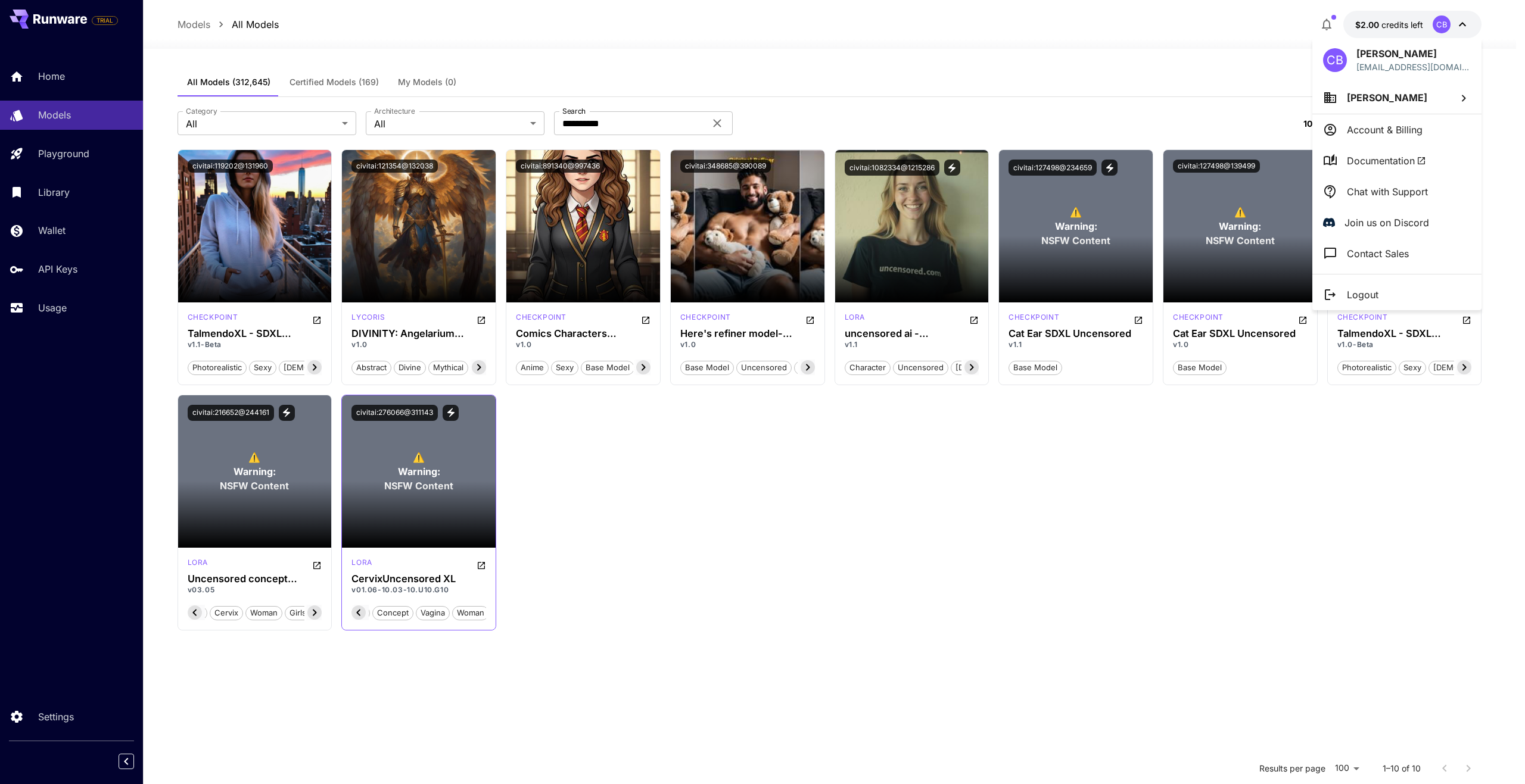
click at [1141, 72] on div at bounding box center [762, 392] width 1525 height 784
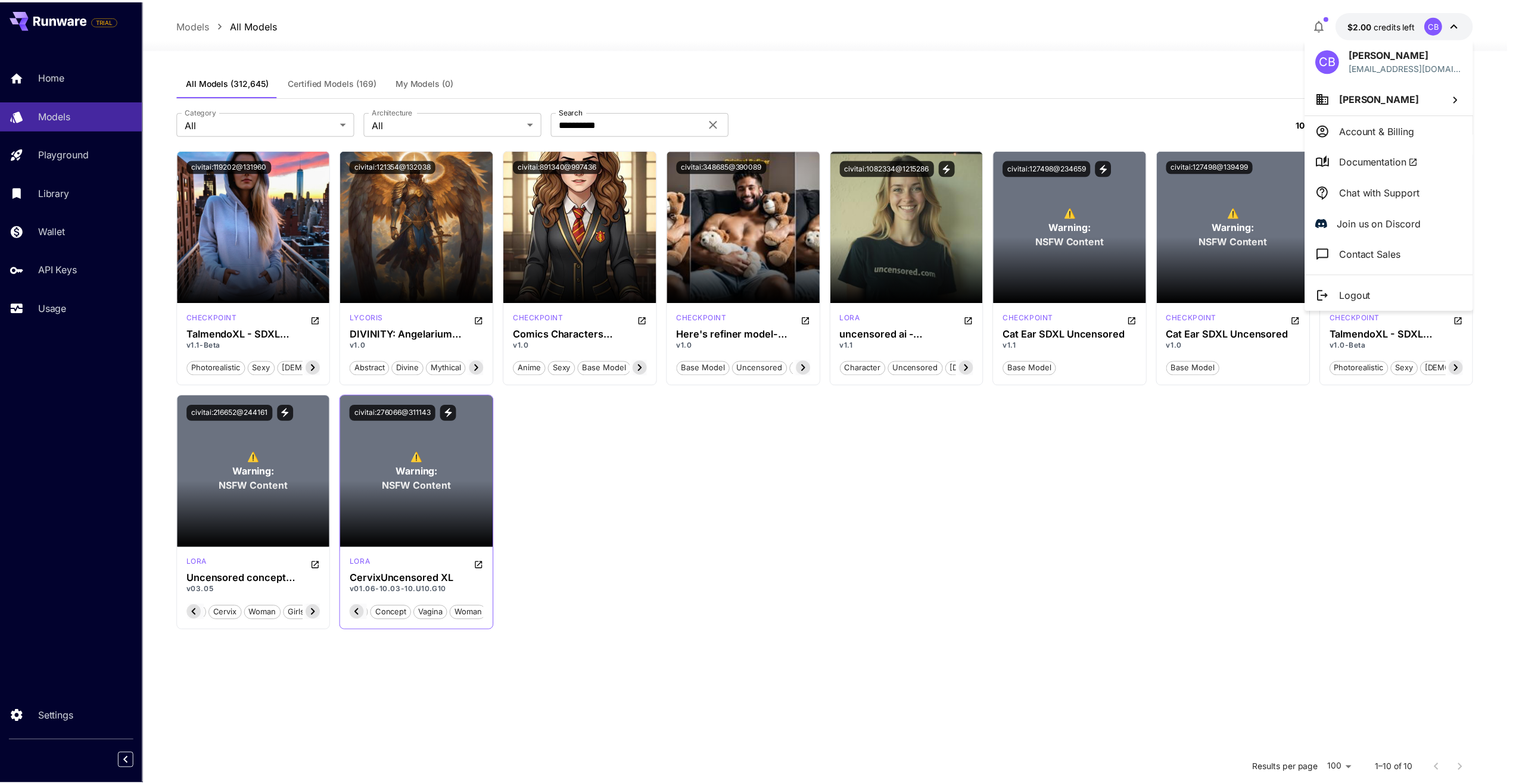
scroll to position [0, 159]
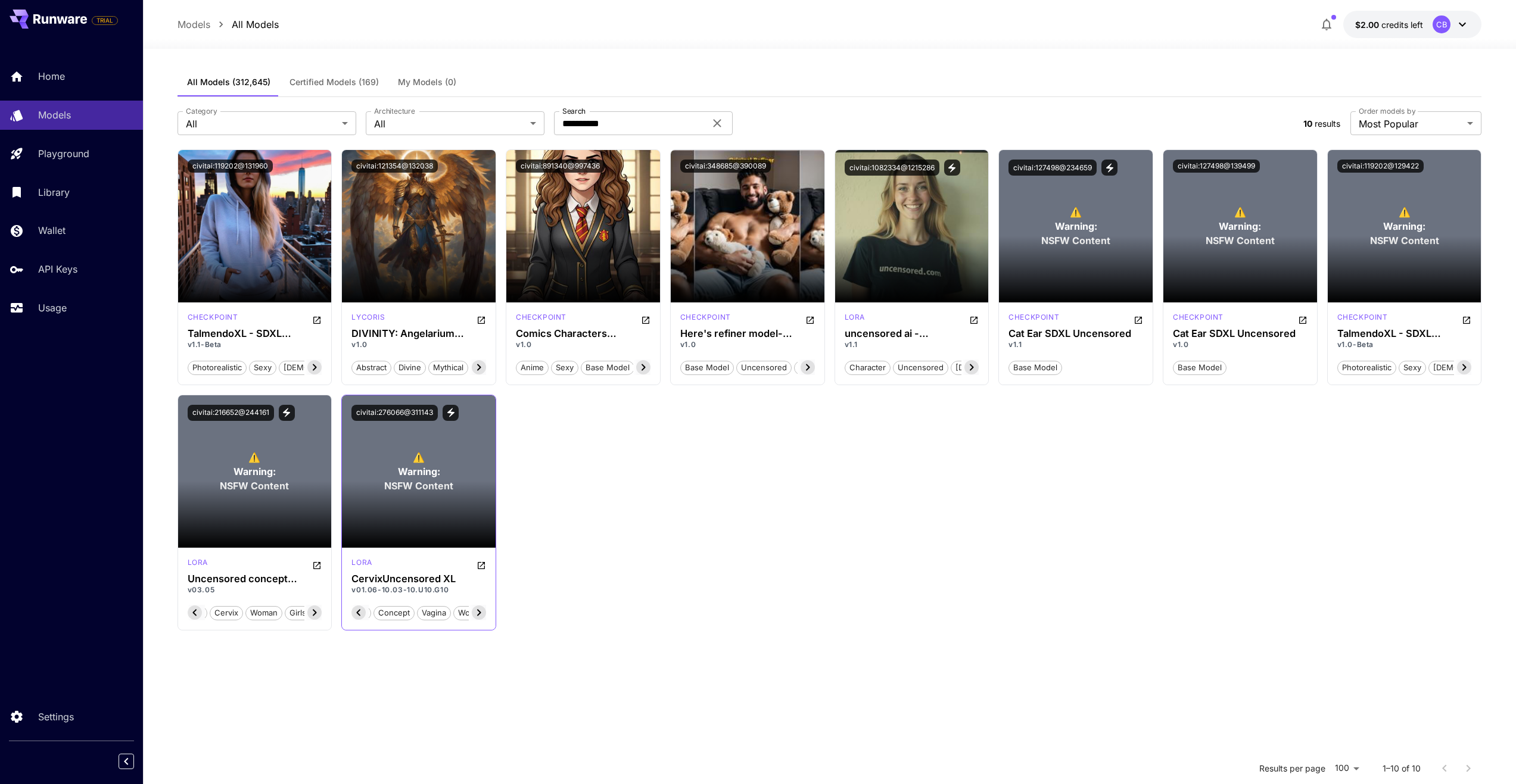
click at [1327, 31] on icon "button" at bounding box center [1327, 24] width 14 height 14
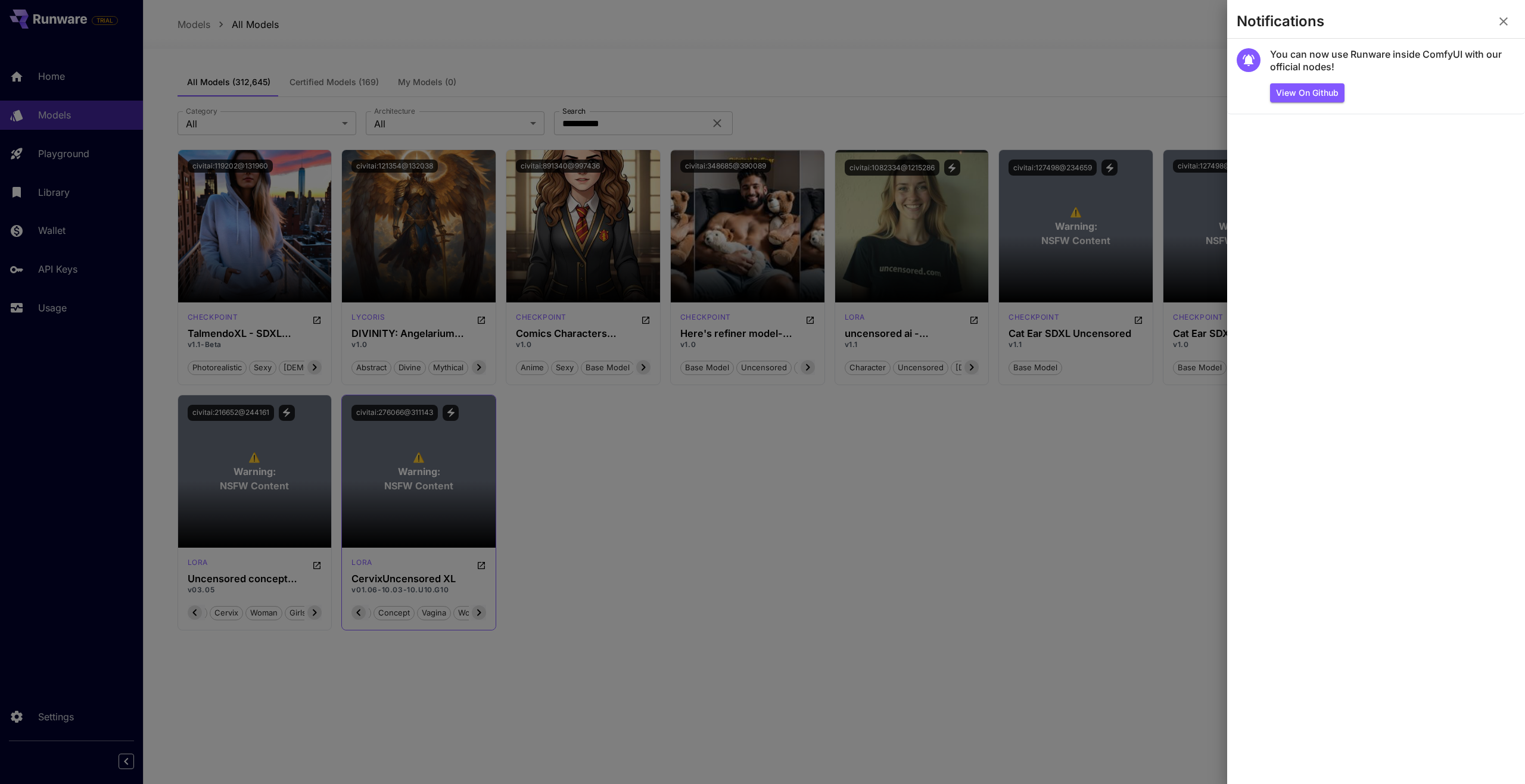
click at [1019, 51] on div at bounding box center [762, 392] width 1525 height 784
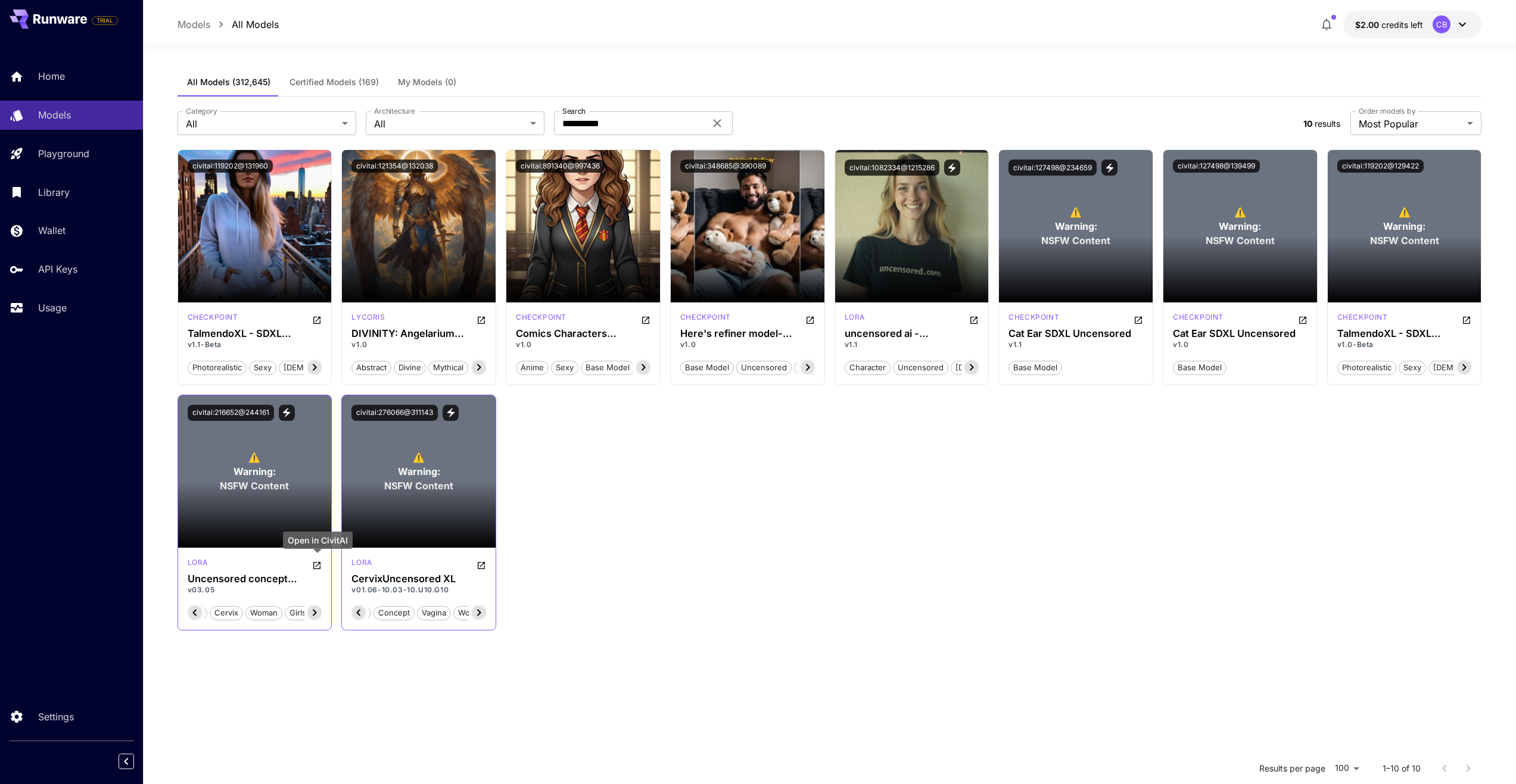
click at [319, 566] on icon "Open in CivitAI" at bounding box center [317, 565] width 10 height 10
click at [724, 473] on div "Launch in Playground civitai:119202@131960 checkpoint TalmendoXL - SDXL Uncenso…" at bounding box center [830, 390] width 1304 height 481
click at [316, 565] on icon "Open in CivitAI" at bounding box center [317, 565] width 10 height 10
click at [481, 565] on icon "Open in CivitAI" at bounding box center [481, 565] width 10 height 10
click at [1139, 322] on icon "Open in CivitAI" at bounding box center [1138, 321] width 10 height 10
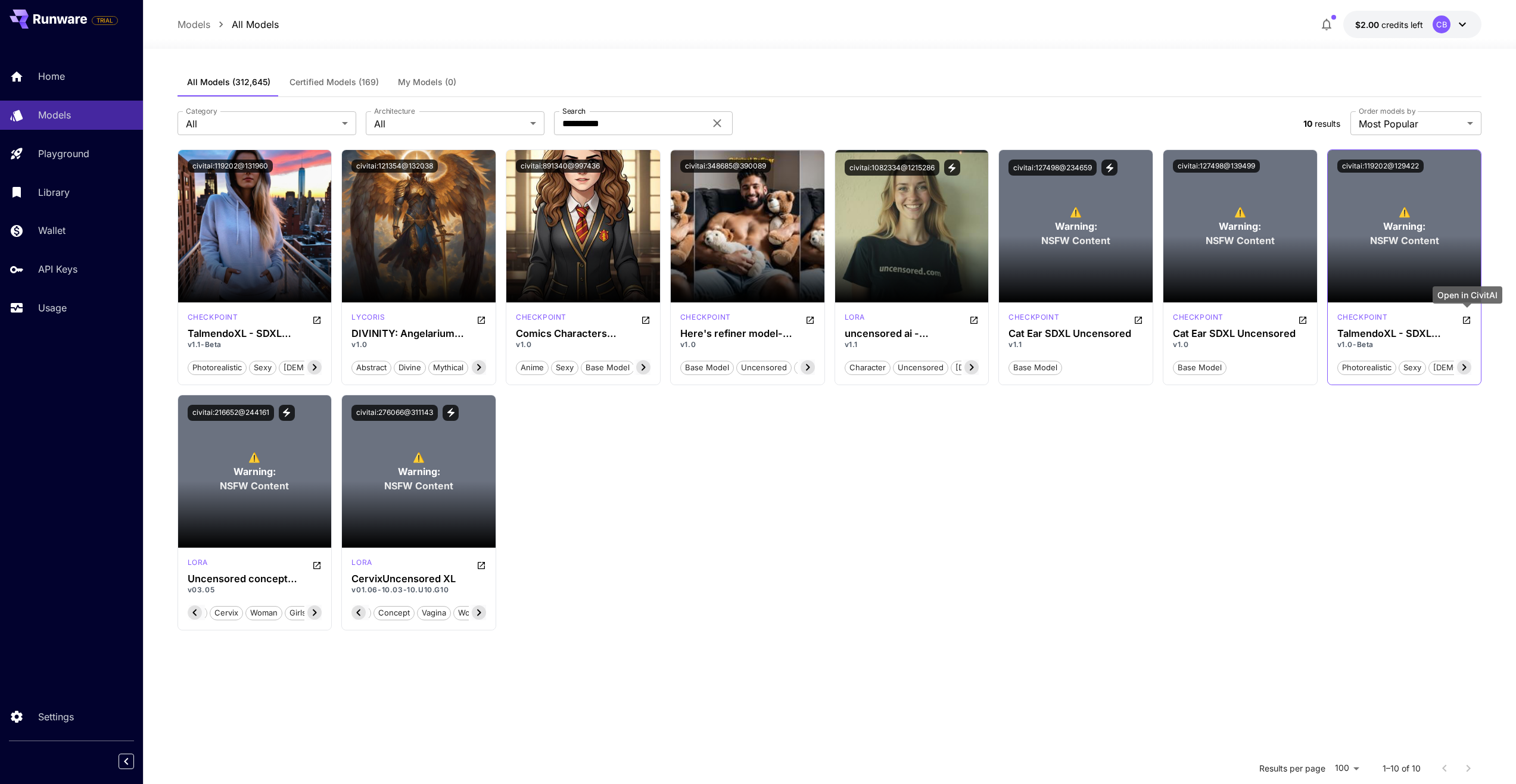
click at [1464, 322] on icon "Open in CivitAI" at bounding box center [1466, 321] width 10 height 10
click at [317, 319] on icon "Open in CivitAI" at bounding box center [317, 321] width 10 height 10
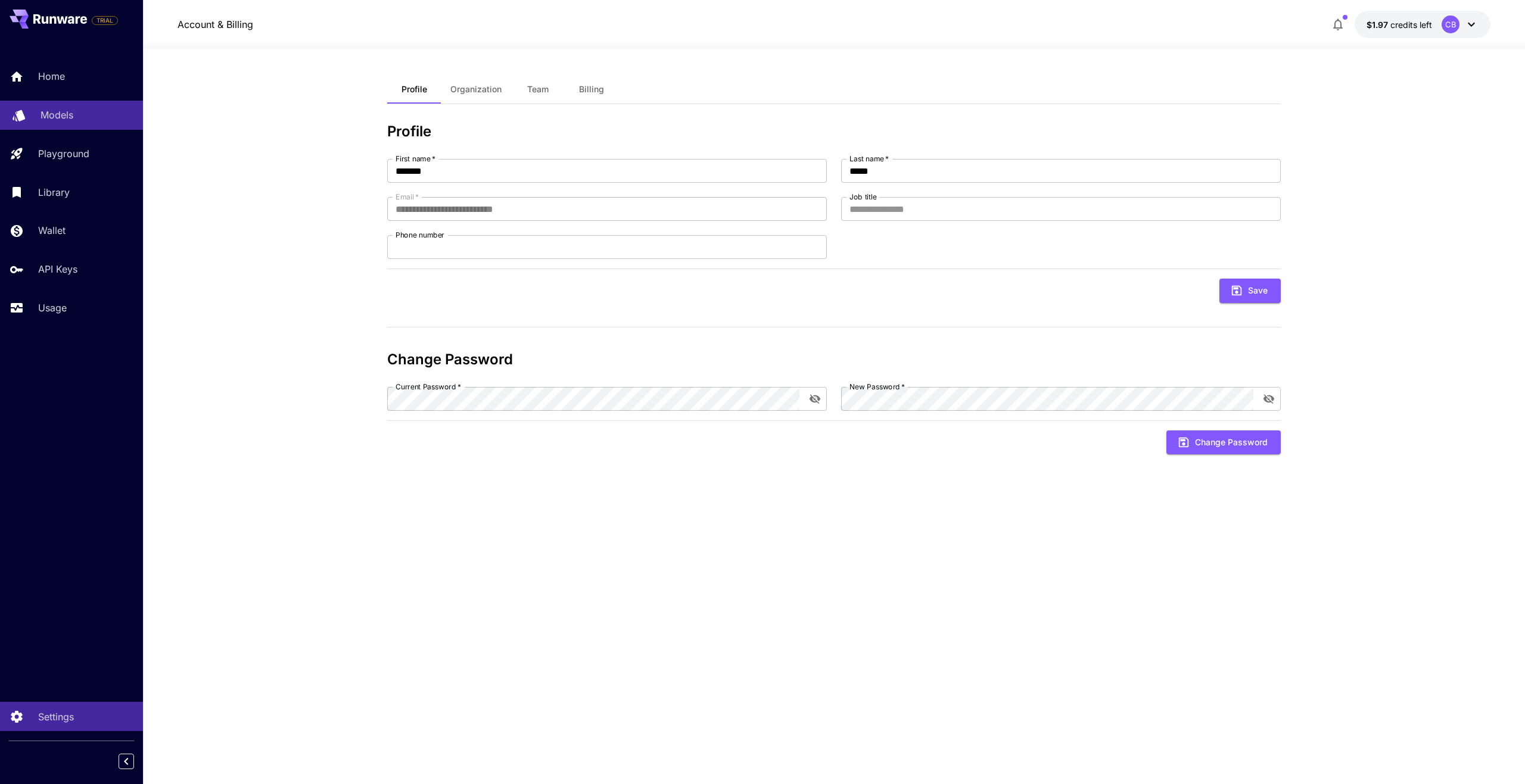
click at [77, 114] on div "Models" at bounding box center [87, 115] width 93 height 14
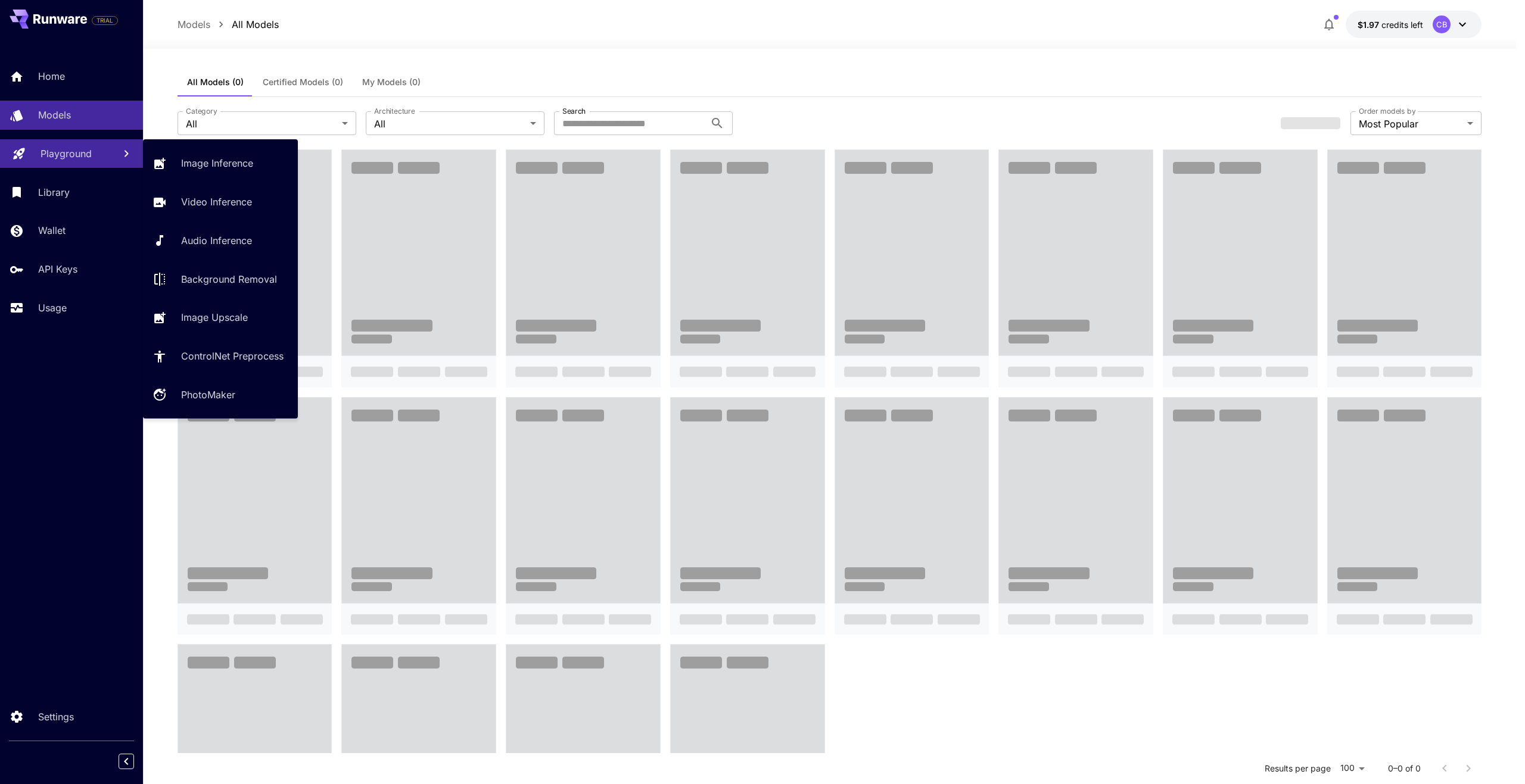
click at [79, 153] on p "Playground" at bounding box center [66, 153] width 51 height 14
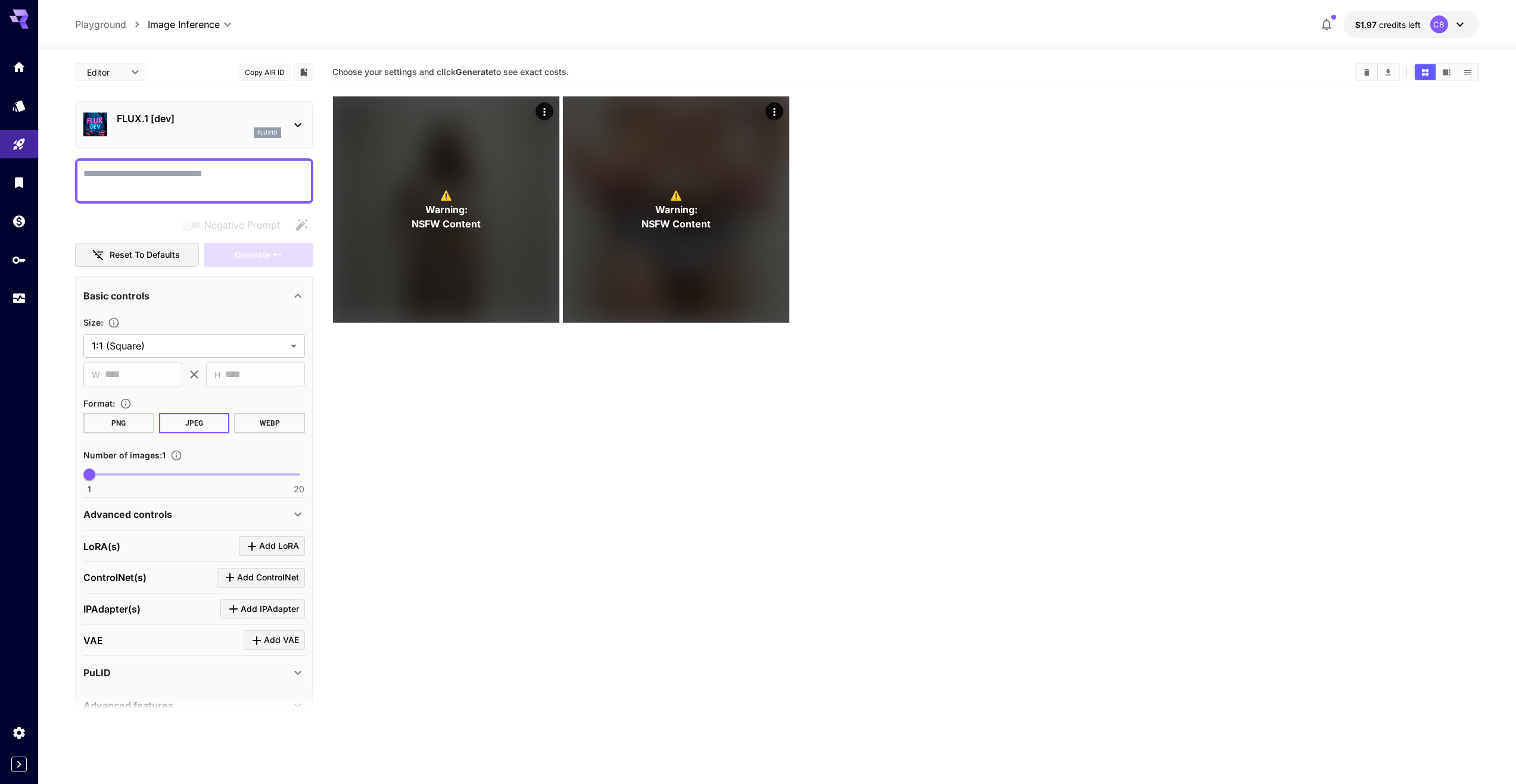
click at [62, 193] on section "**********" at bounding box center [776, 463] width 1477 height 830
click at [23, 187] on body "**********" at bounding box center [758, 439] width 1516 height 879
click at [15, 187] on div "Library" at bounding box center [20, 200] width 40 height 27
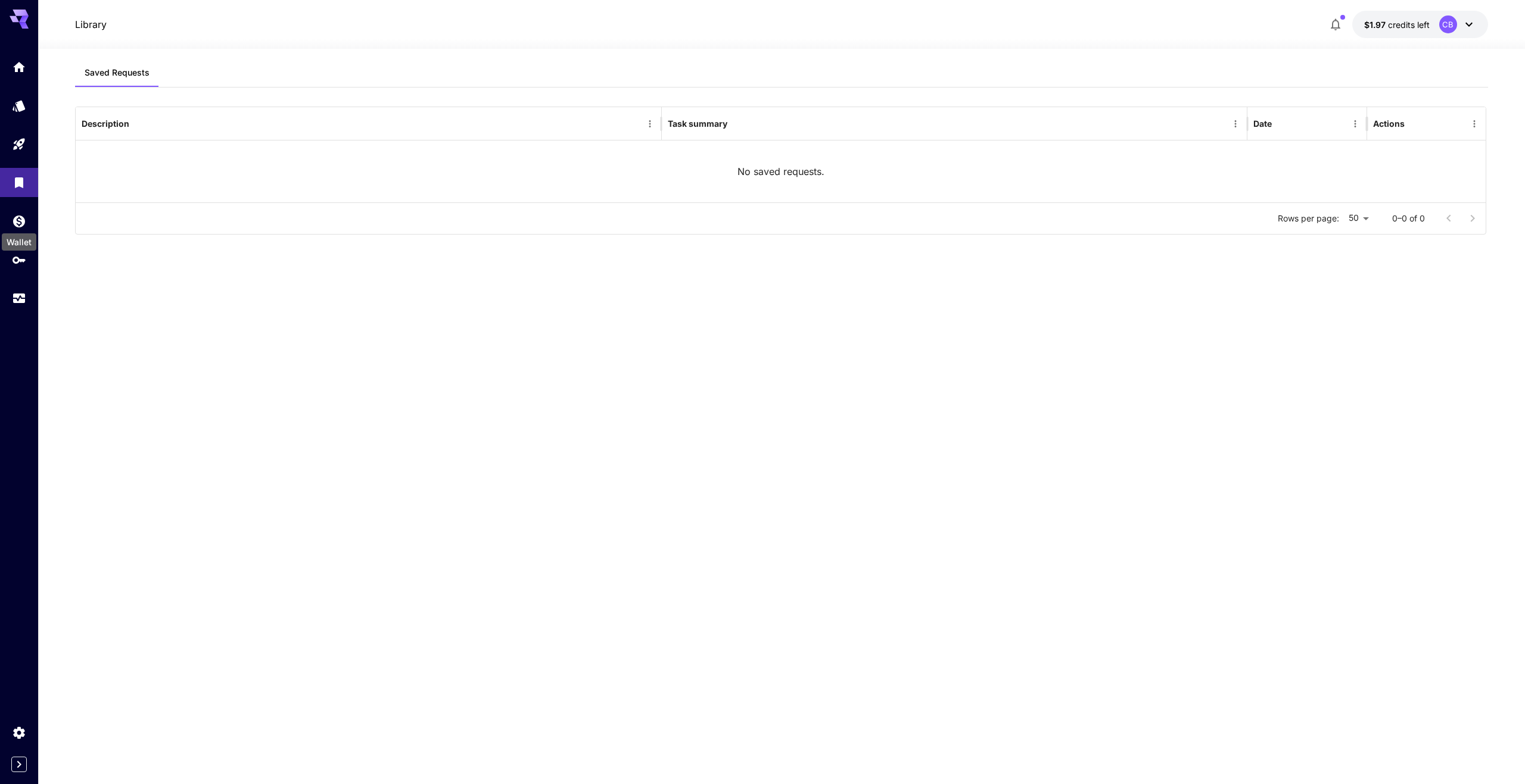
click at [18, 227] on div "Wallet" at bounding box center [19, 238] width 37 height 27
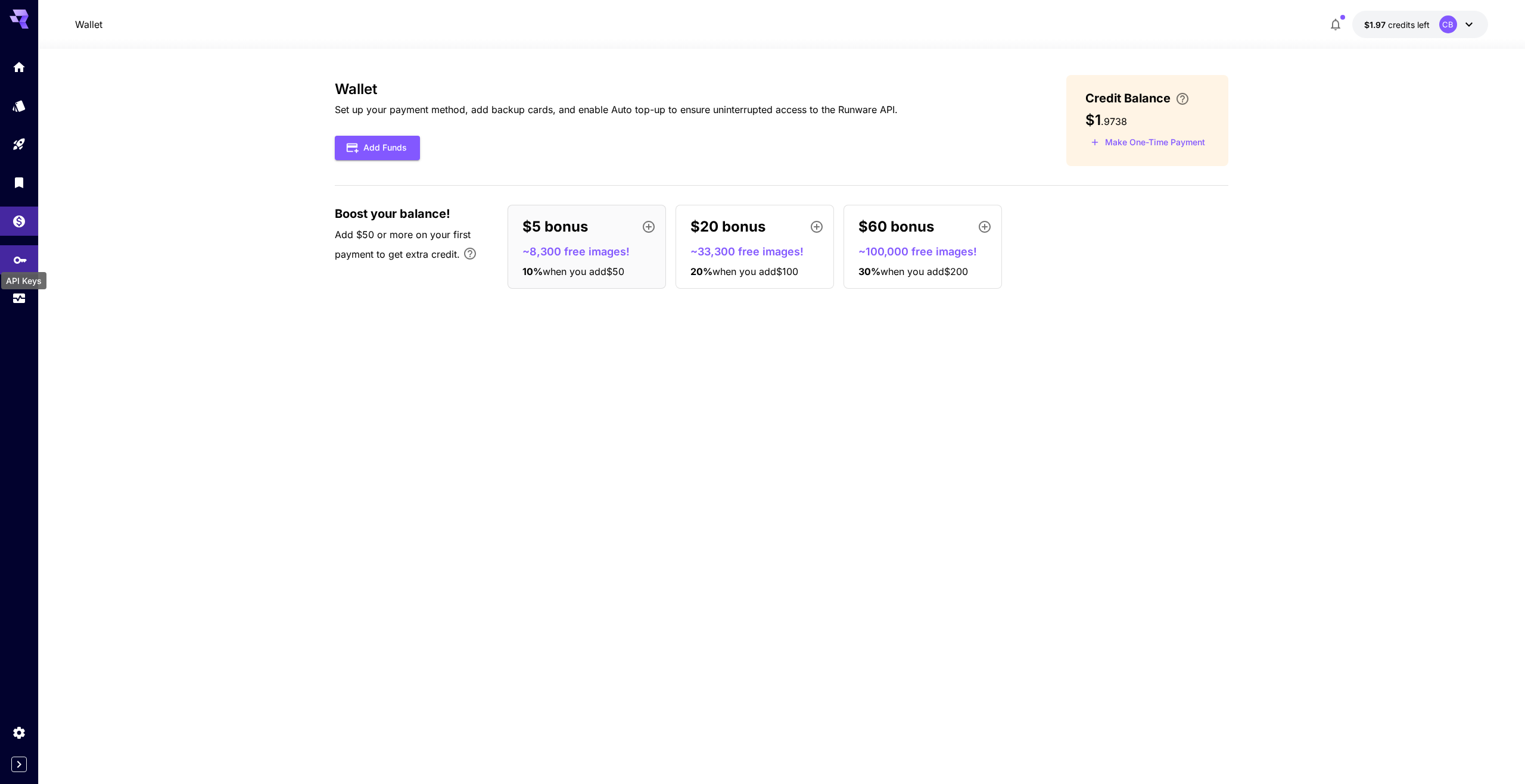
click at [22, 261] on icon "API Keys" at bounding box center [20, 256] width 14 height 14
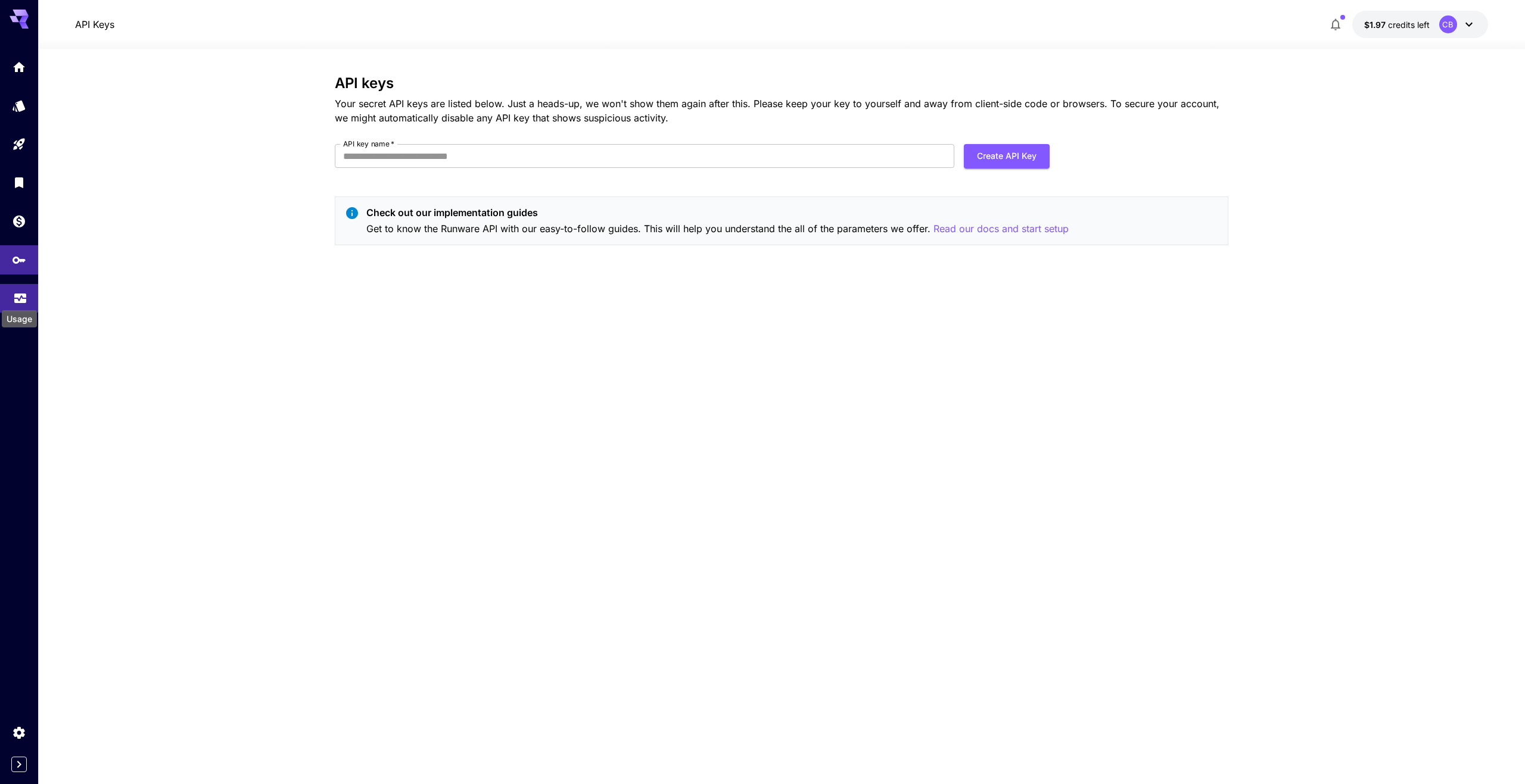
click at [22, 298] on icon "Usage" at bounding box center [20, 296] width 12 height 6
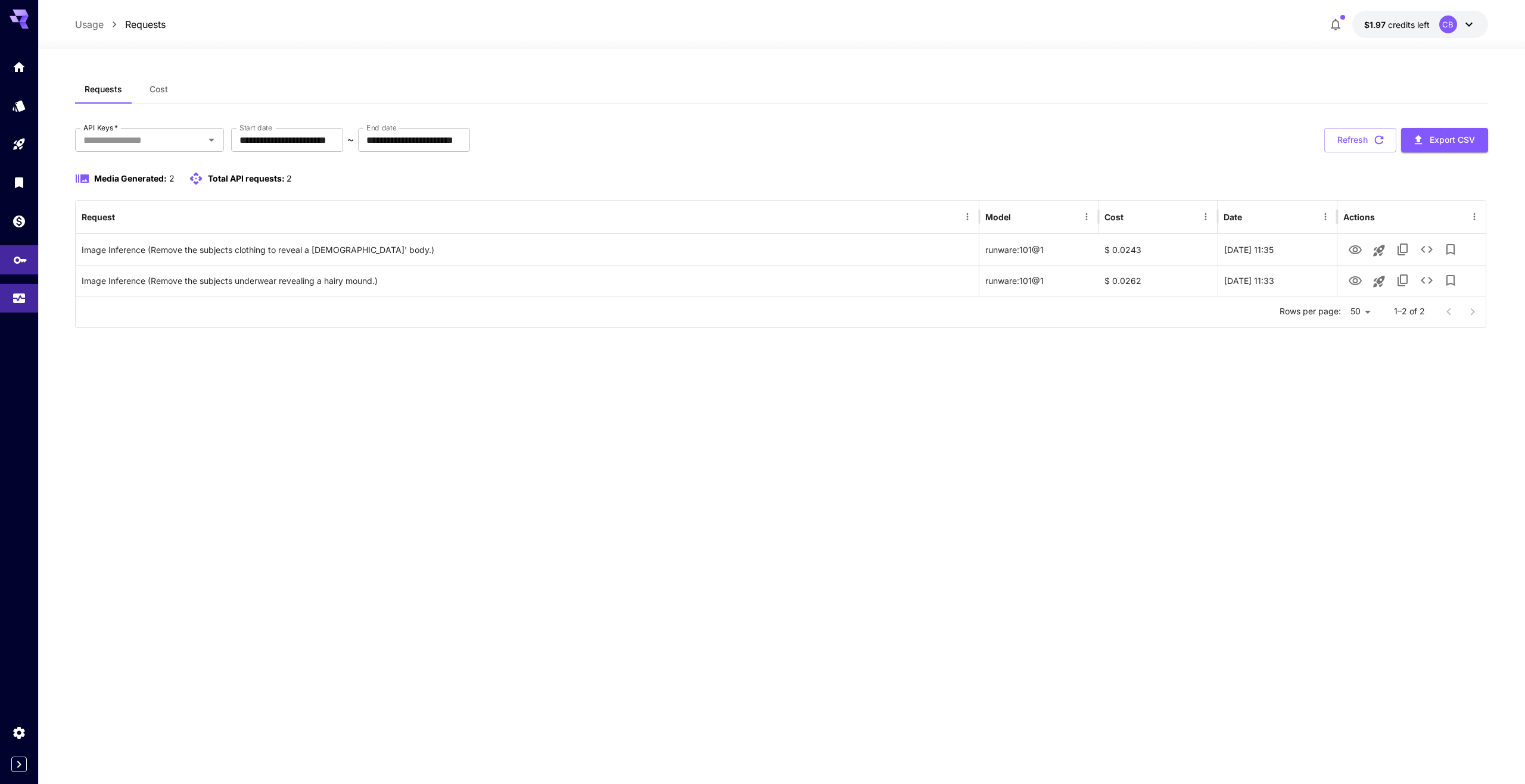
click at [21, 267] on body "**********" at bounding box center [762, 392] width 1525 height 784
click at [19, 252] on icon "API Keys" at bounding box center [20, 256] width 14 height 14
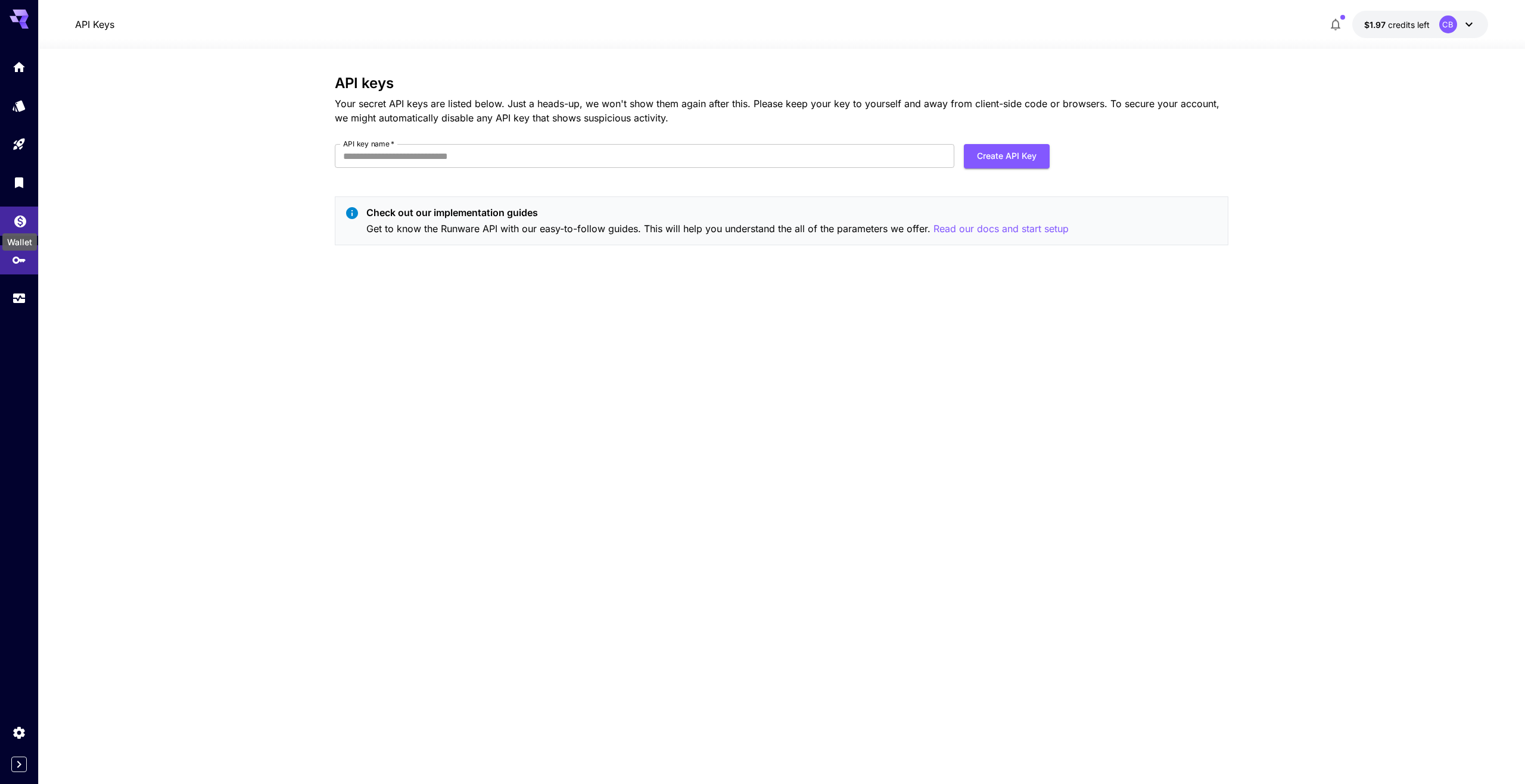
click at [22, 212] on link at bounding box center [19, 221] width 38 height 29
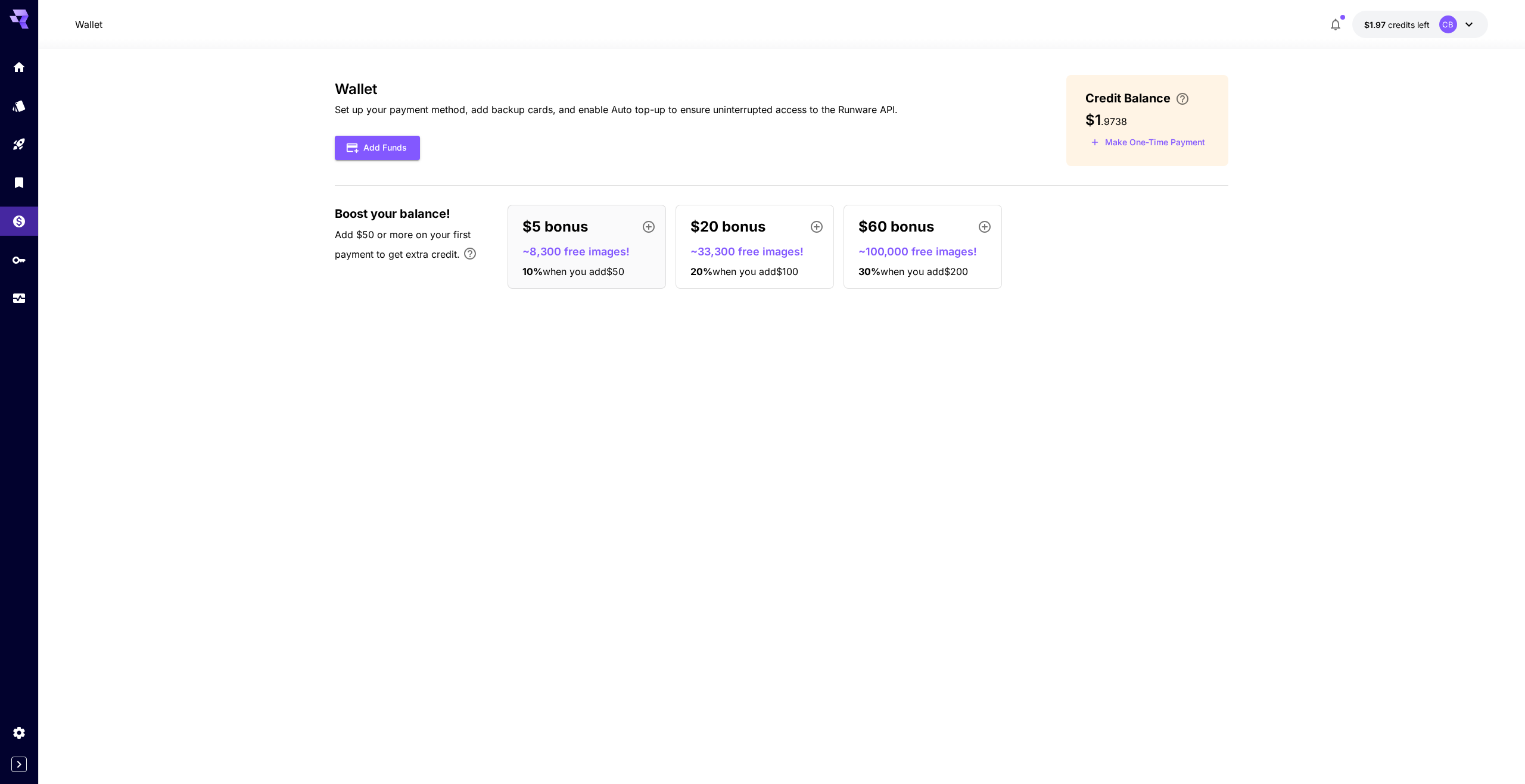
click at [1183, 102] on icon "\a Enter your card details and choose an Auto top-up amount to avoid service in…" at bounding box center [1183, 99] width 12 height 12
click at [907, 151] on div "Wallet Set up your payment method, add backup cards, and enable Auto top-up to …" at bounding box center [782, 121] width 893 height 91
click at [14, 108] on icon "Models" at bounding box center [20, 102] width 14 height 14
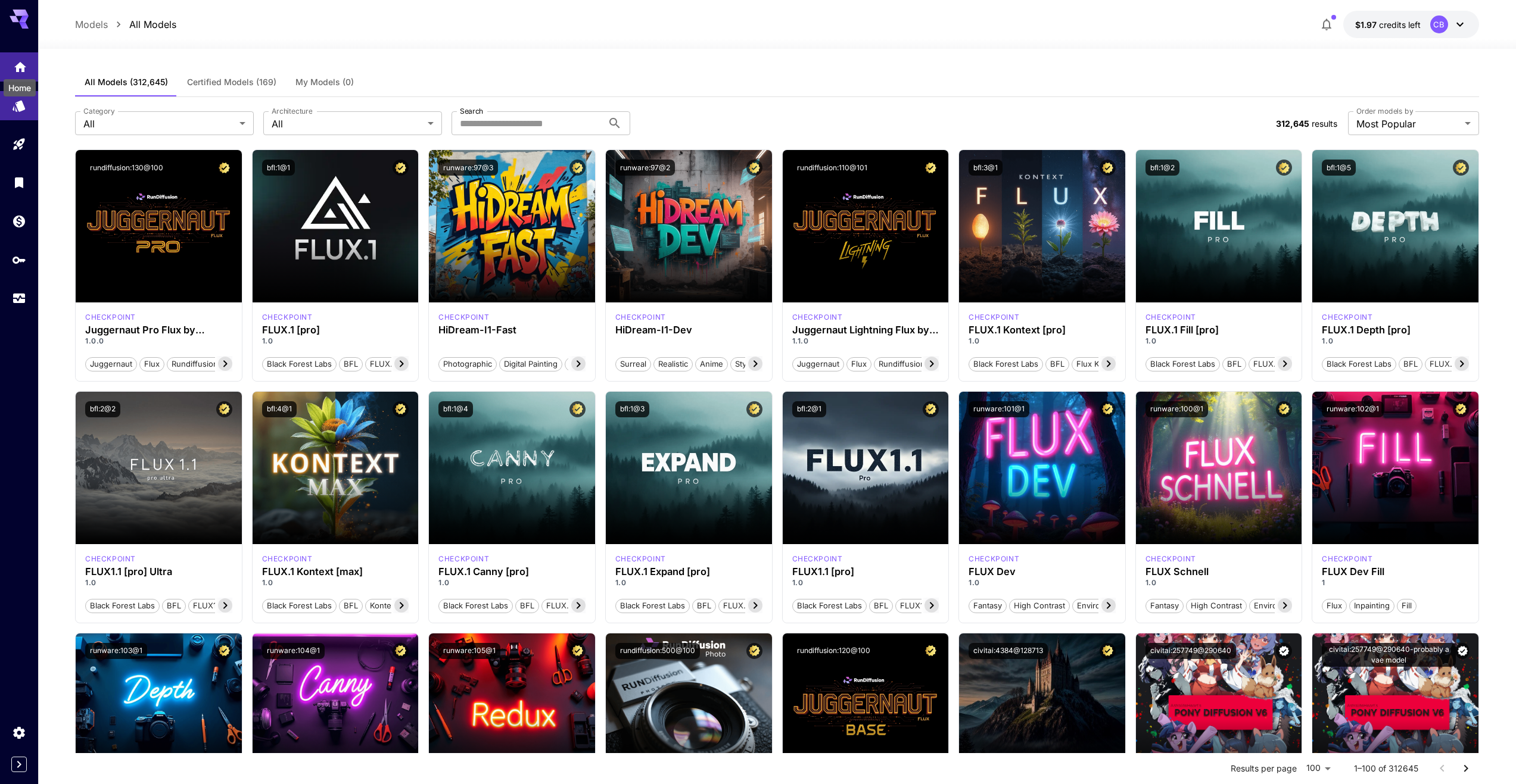
click at [20, 71] on div "Home" at bounding box center [20, 84] width 35 height 27
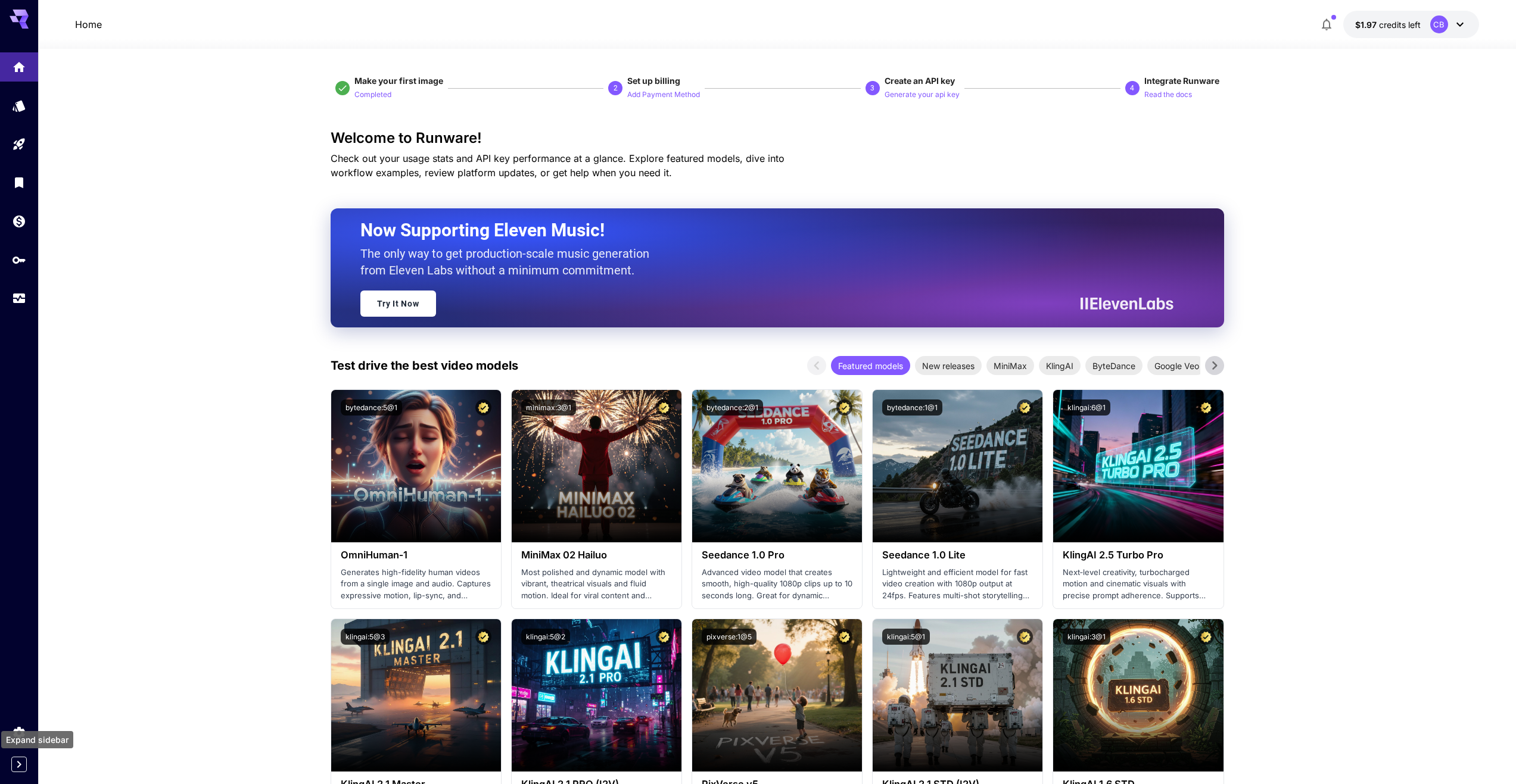
click at [20, 764] on icon "Expand sidebar" at bounding box center [19, 764] width 4 height 7
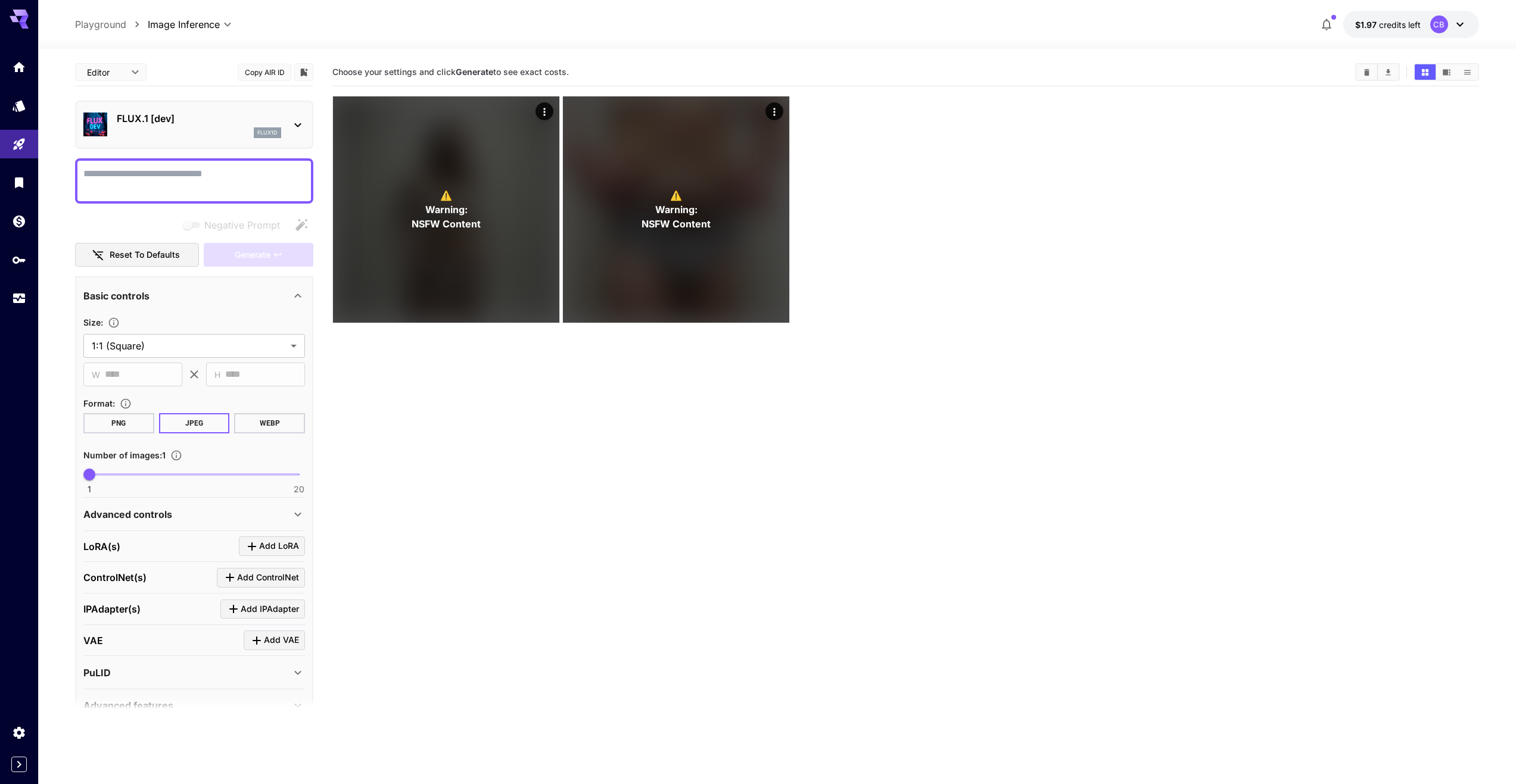
click at [1457, 26] on icon at bounding box center [1460, 24] width 14 height 14
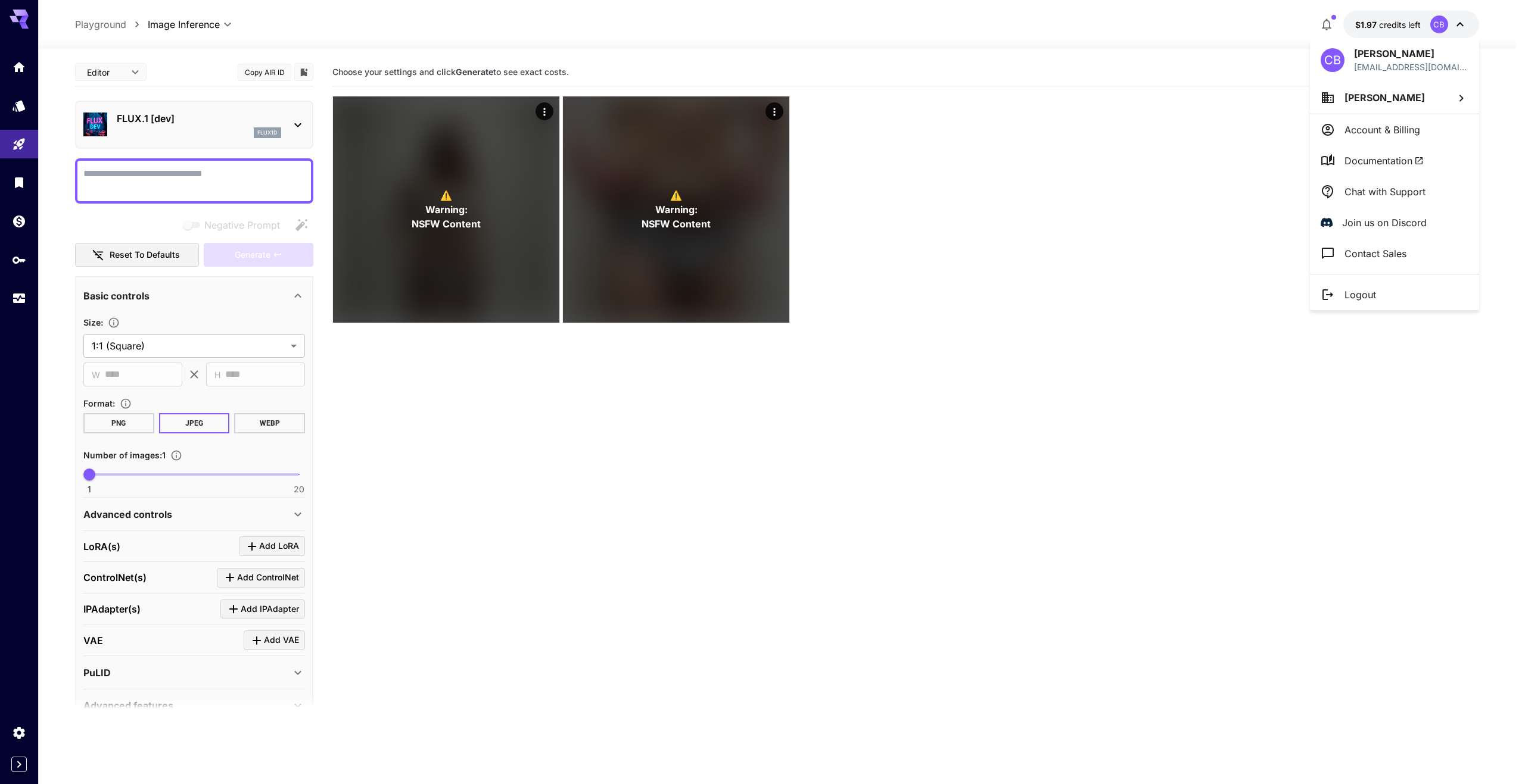
click at [21, 729] on div at bounding box center [762, 392] width 1525 height 784
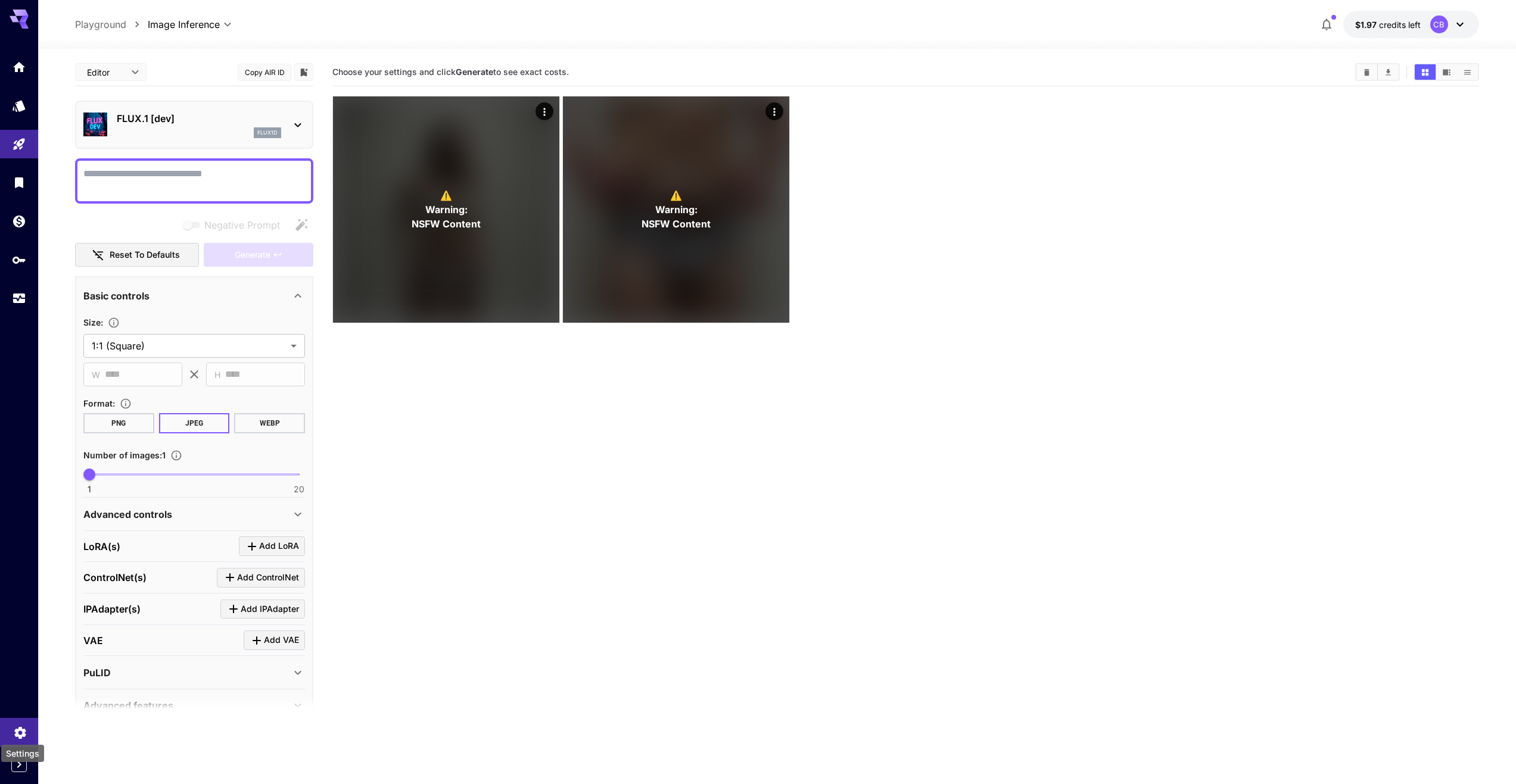
click at [19, 734] on icon "Settings" at bounding box center [20, 731] width 11 height 12
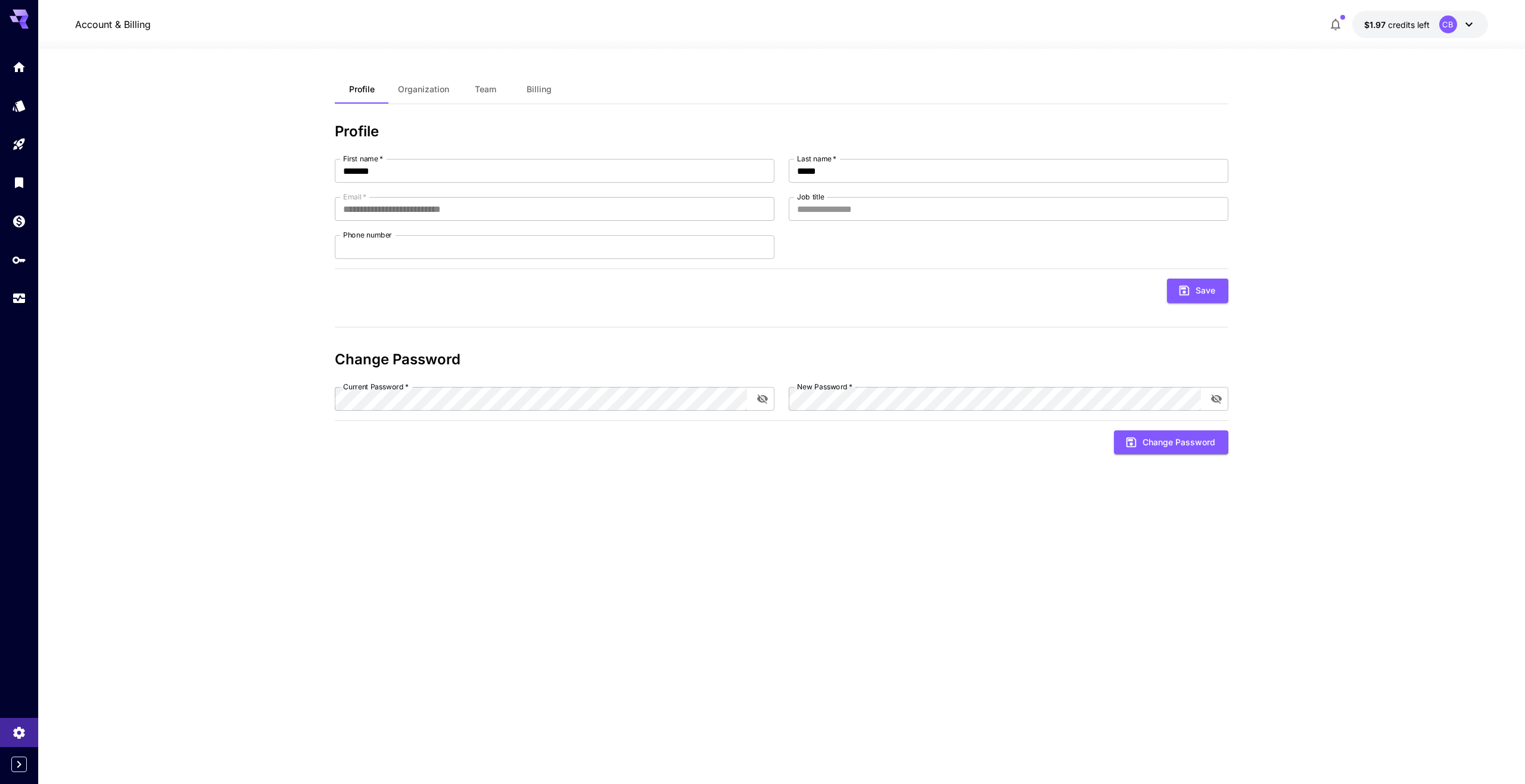
click at [427, 87] on span "Organization" at bounding box center [423, 89] width 51 height 10
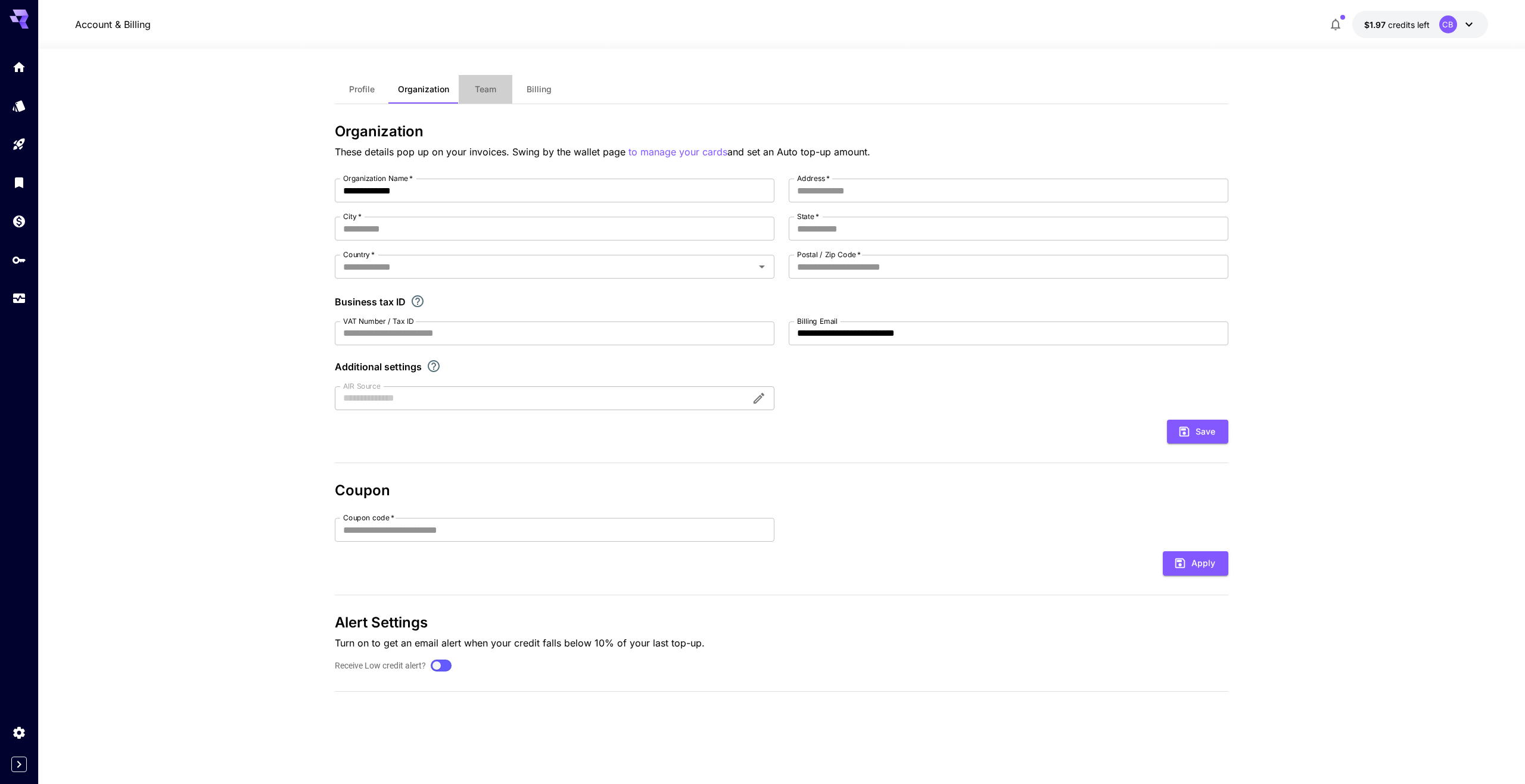
click at [479, 90] on span "Team" at bounding box center [485, 89] width 22 height 10
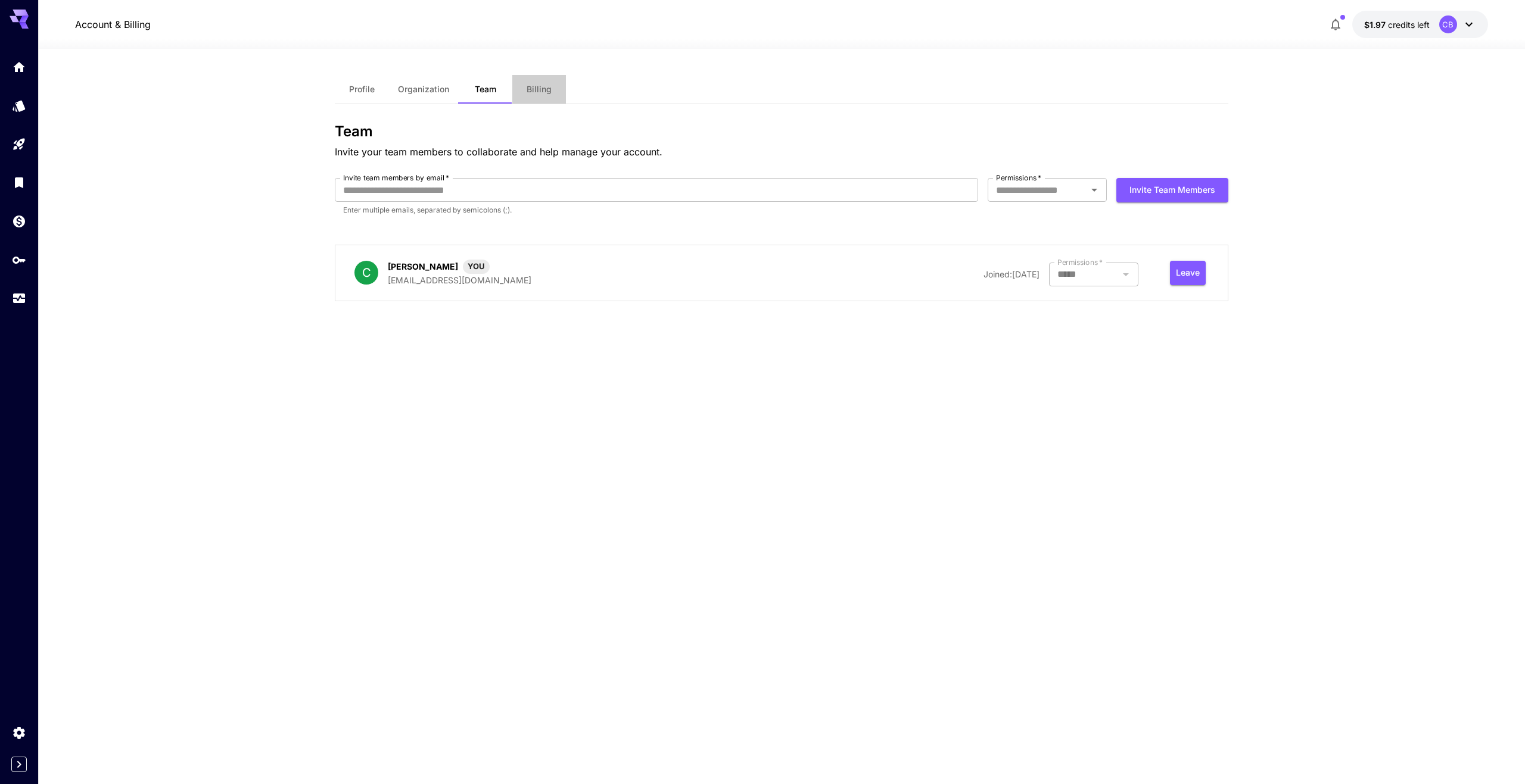
click at [545, 93] on span "Billing" at bounding box center [539, 89] width 25 height 10
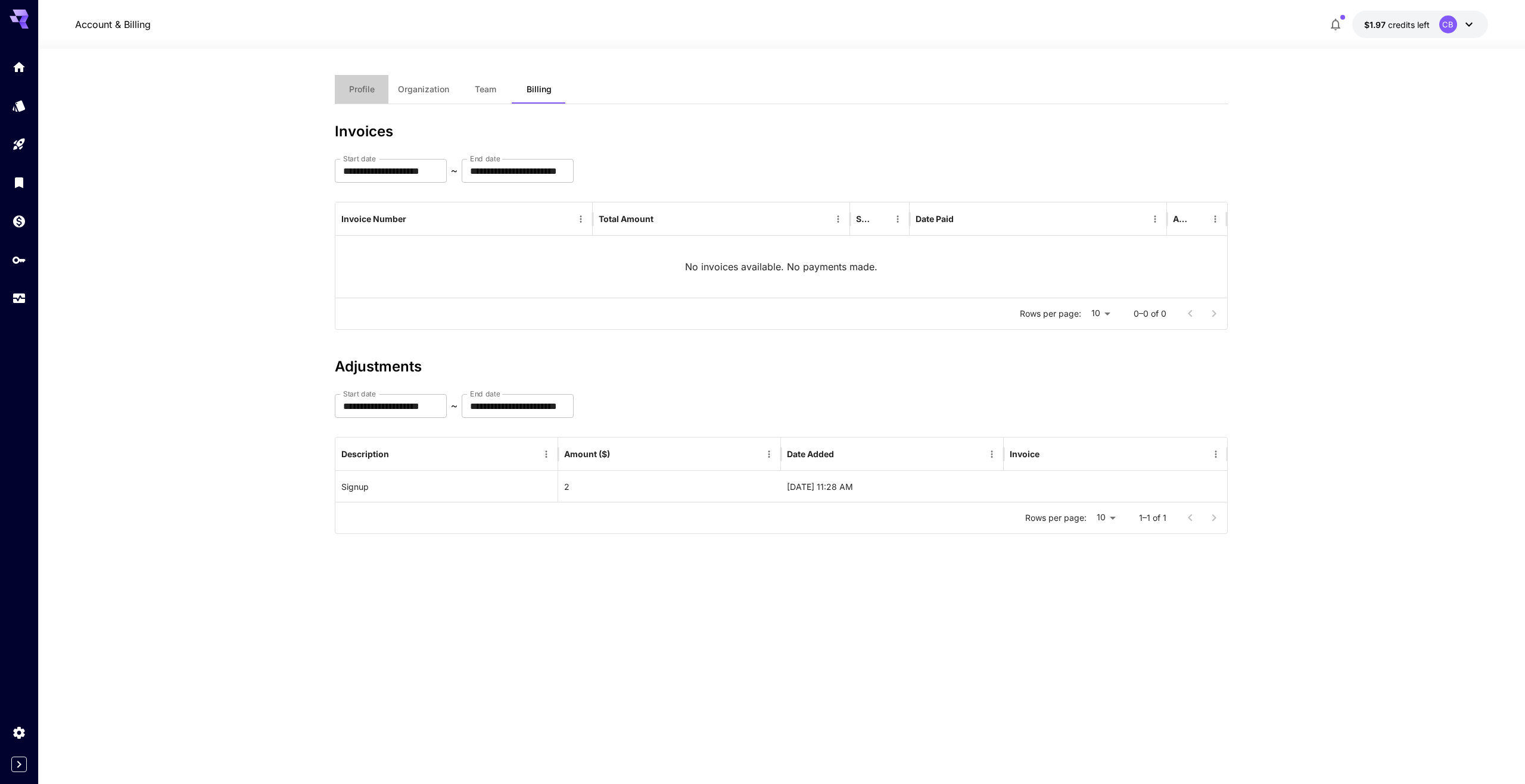
click at [371, 91] on span "Profile" at bounding box center [362, 89] width 25 height 10
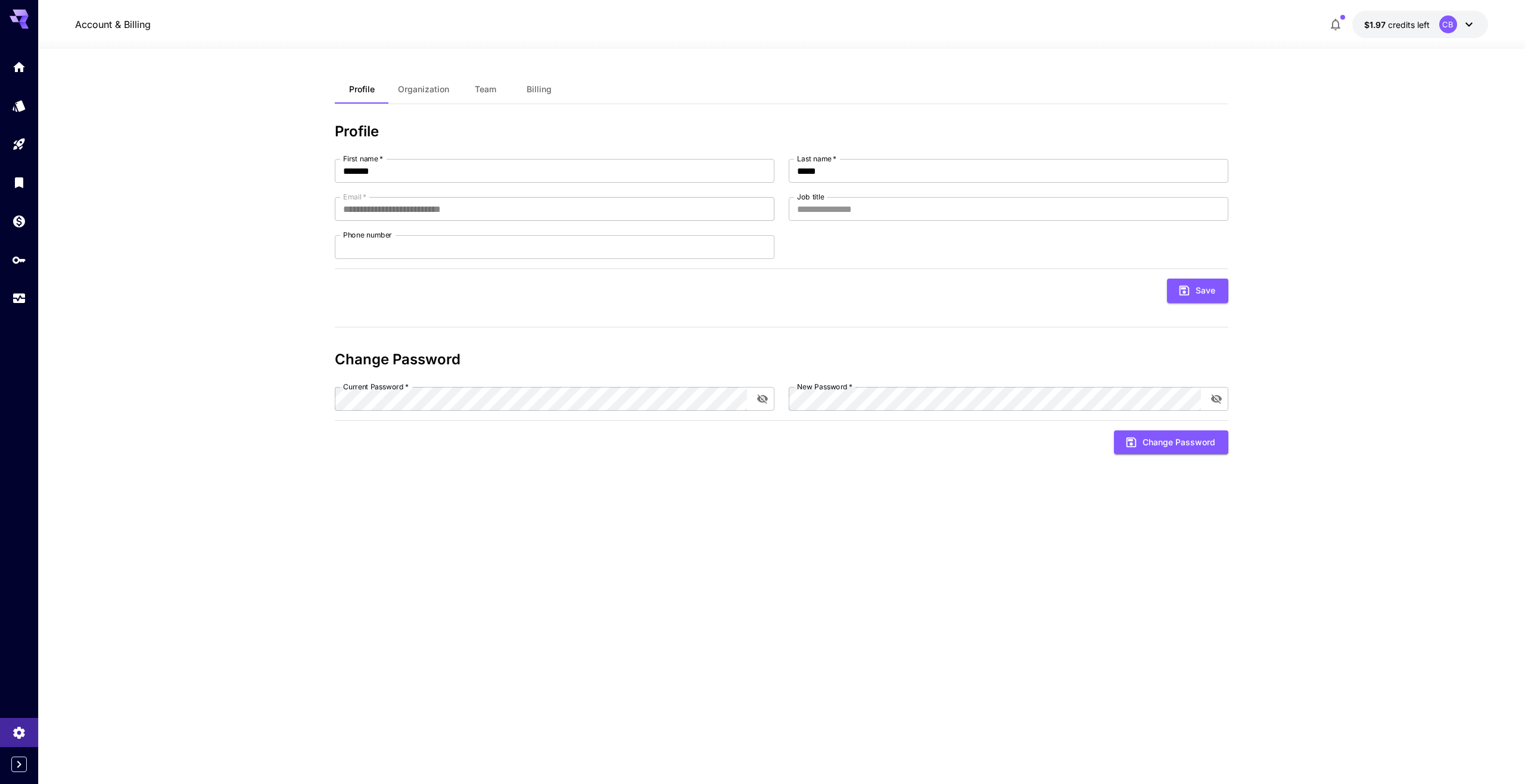
click at [1466, 27] on icon at bounding box center [1469, 24] width 14 height 14
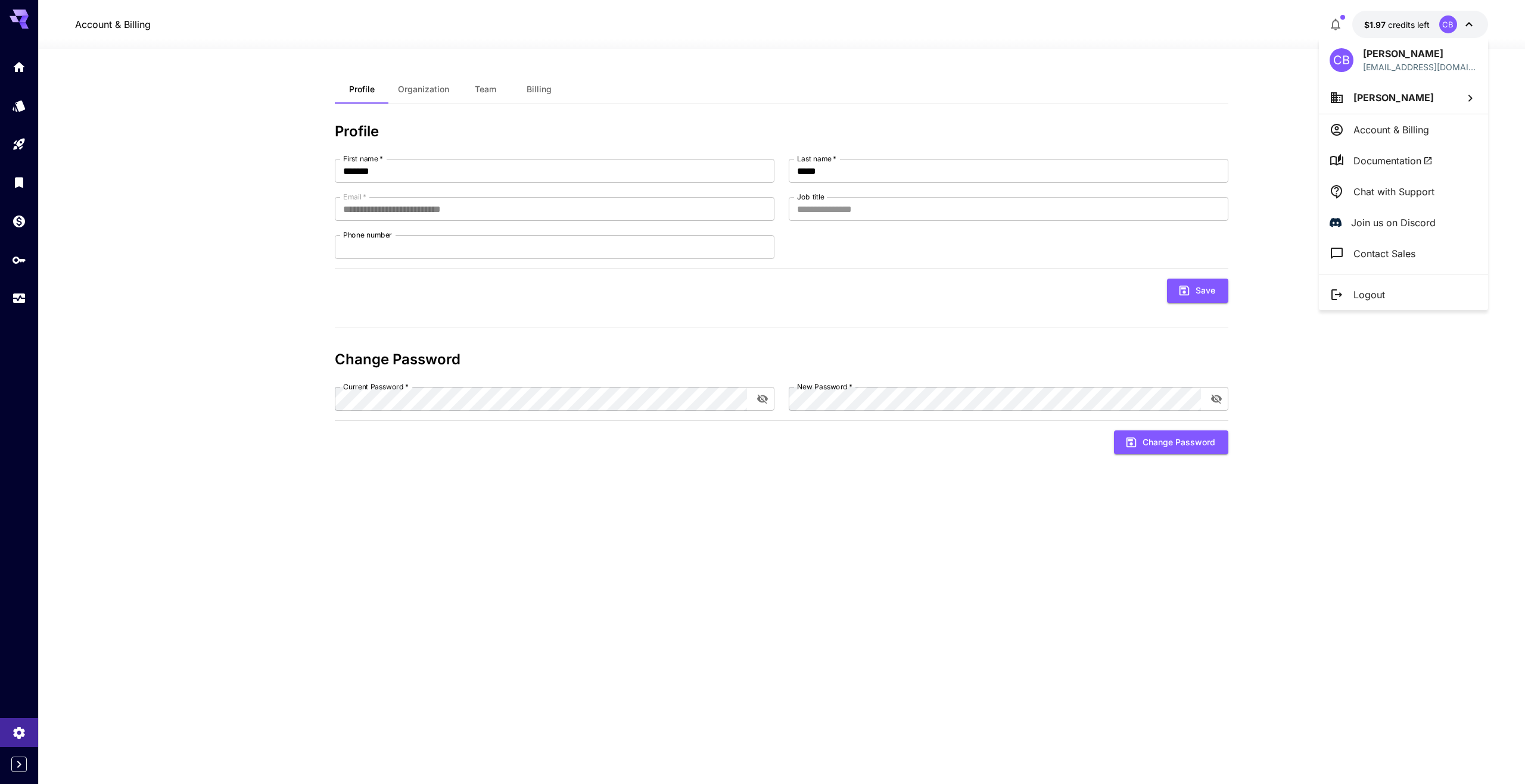
click at [1383, 139] on li "Account & Billing" at bounding box center [1404, 129] width 169 height 31
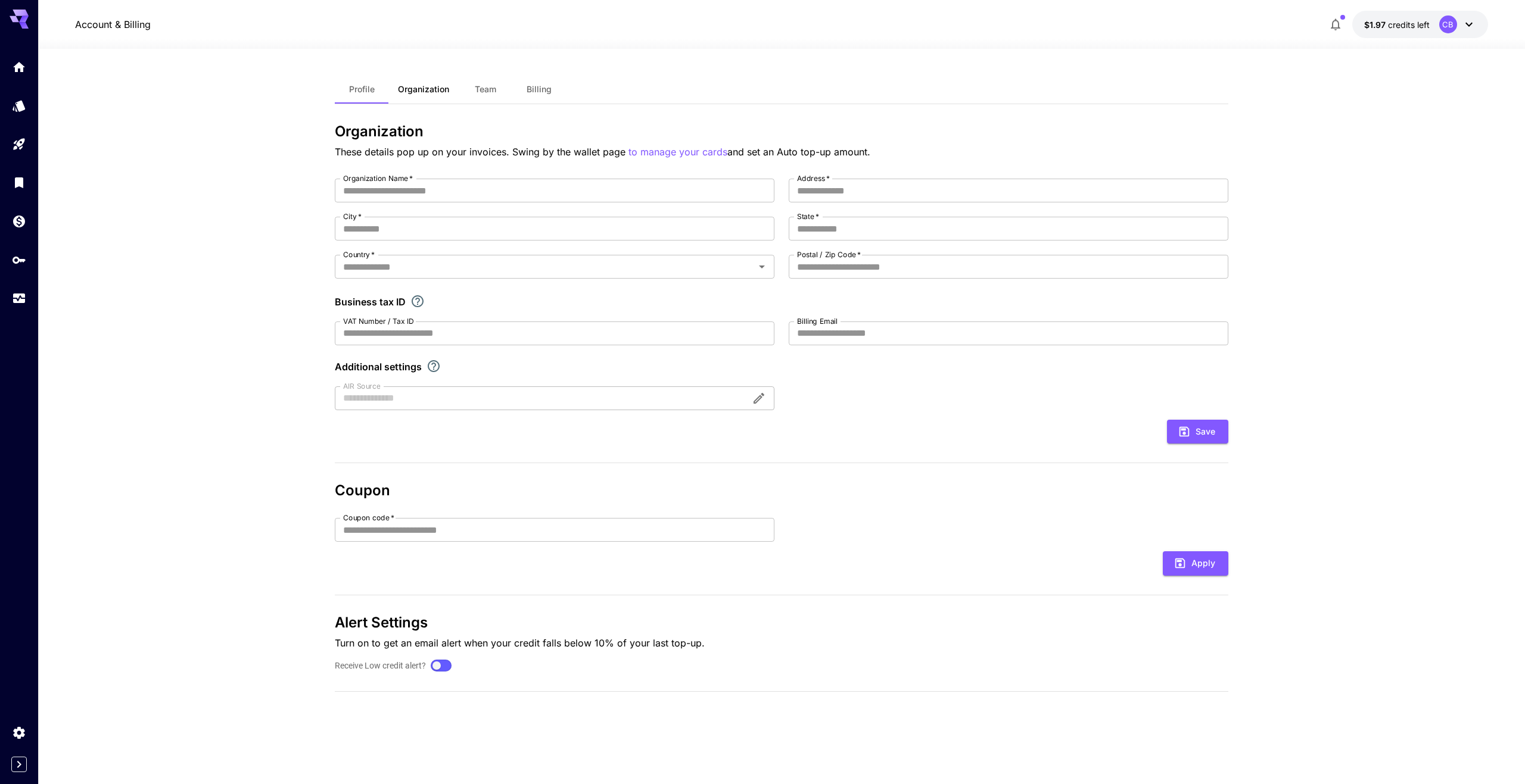
type input "**********"
click at [460, 320] on div "**********" at bounding box center [782, 294] width 893 height 232
click at [457, 340] on input "VAT Number / Tax ID" at bounding box center [554, 334] width 440 height 24
click at [374, 87] on span "Profile" at bounding box center [362, 89] width 25 height 10
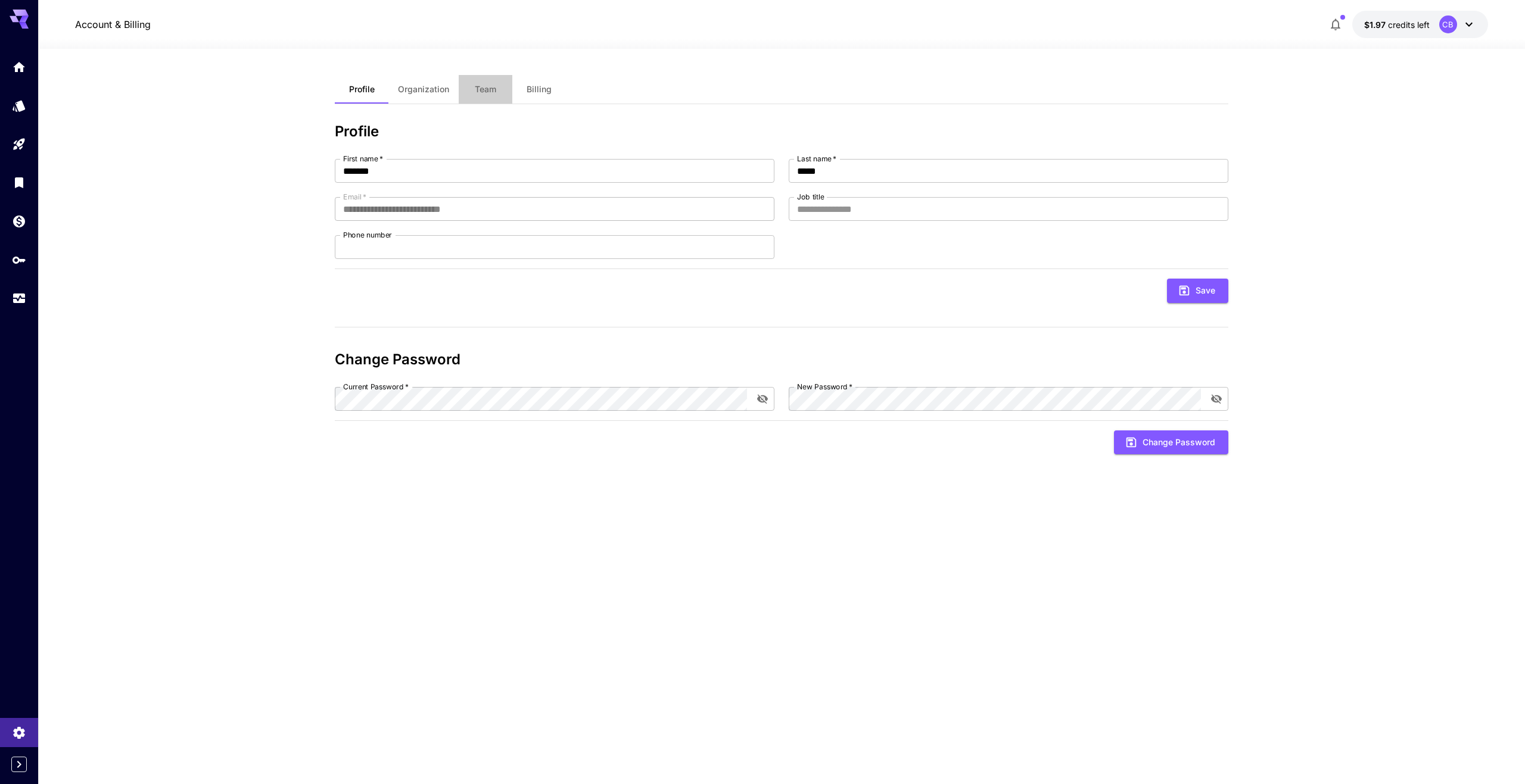
click at [475, 91] on span "Team" at bounding box center [485, 89] width 22 height 10
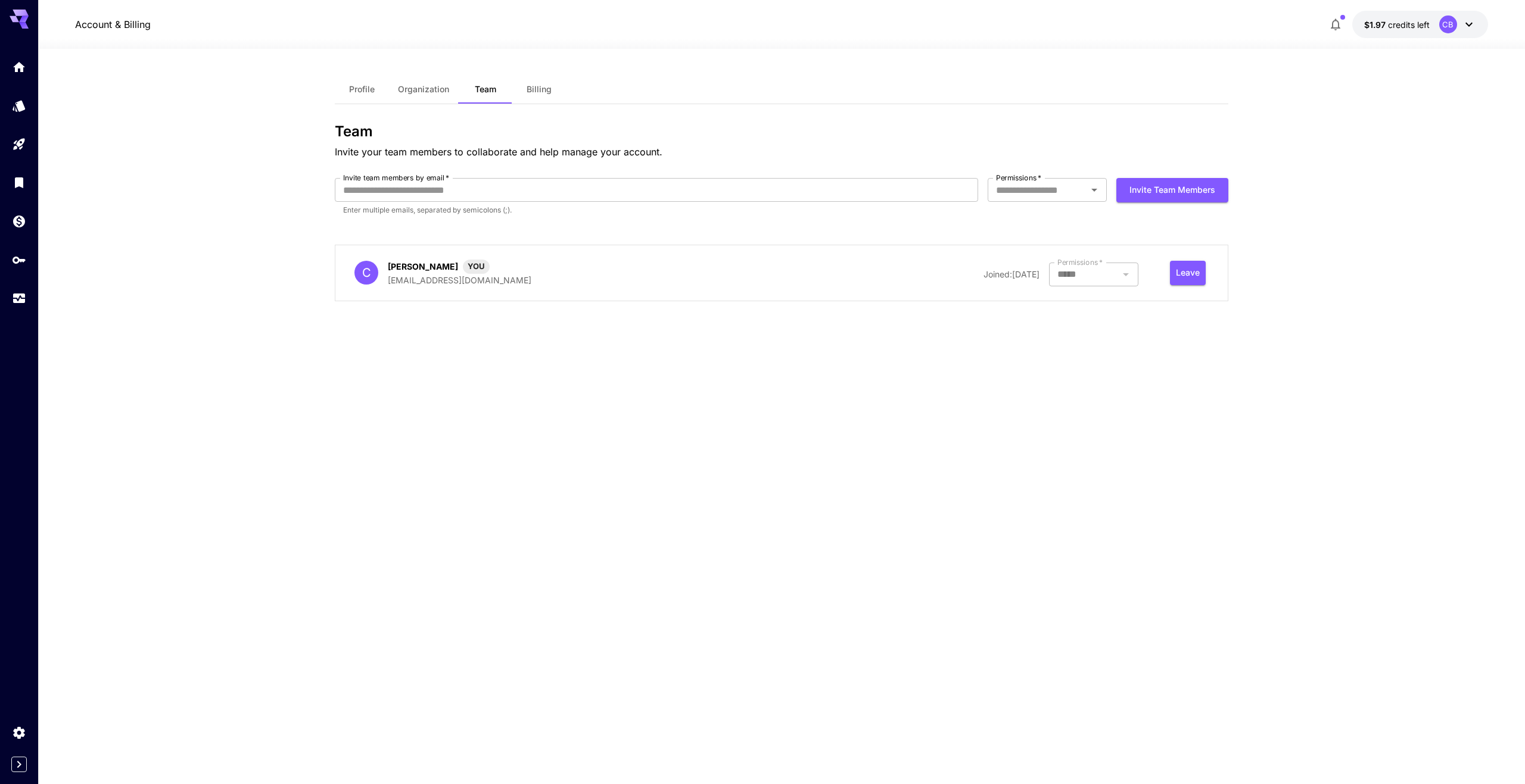
click at [551, 85] on button "Billing" at bounding box center [539, 89] width 54 height 29
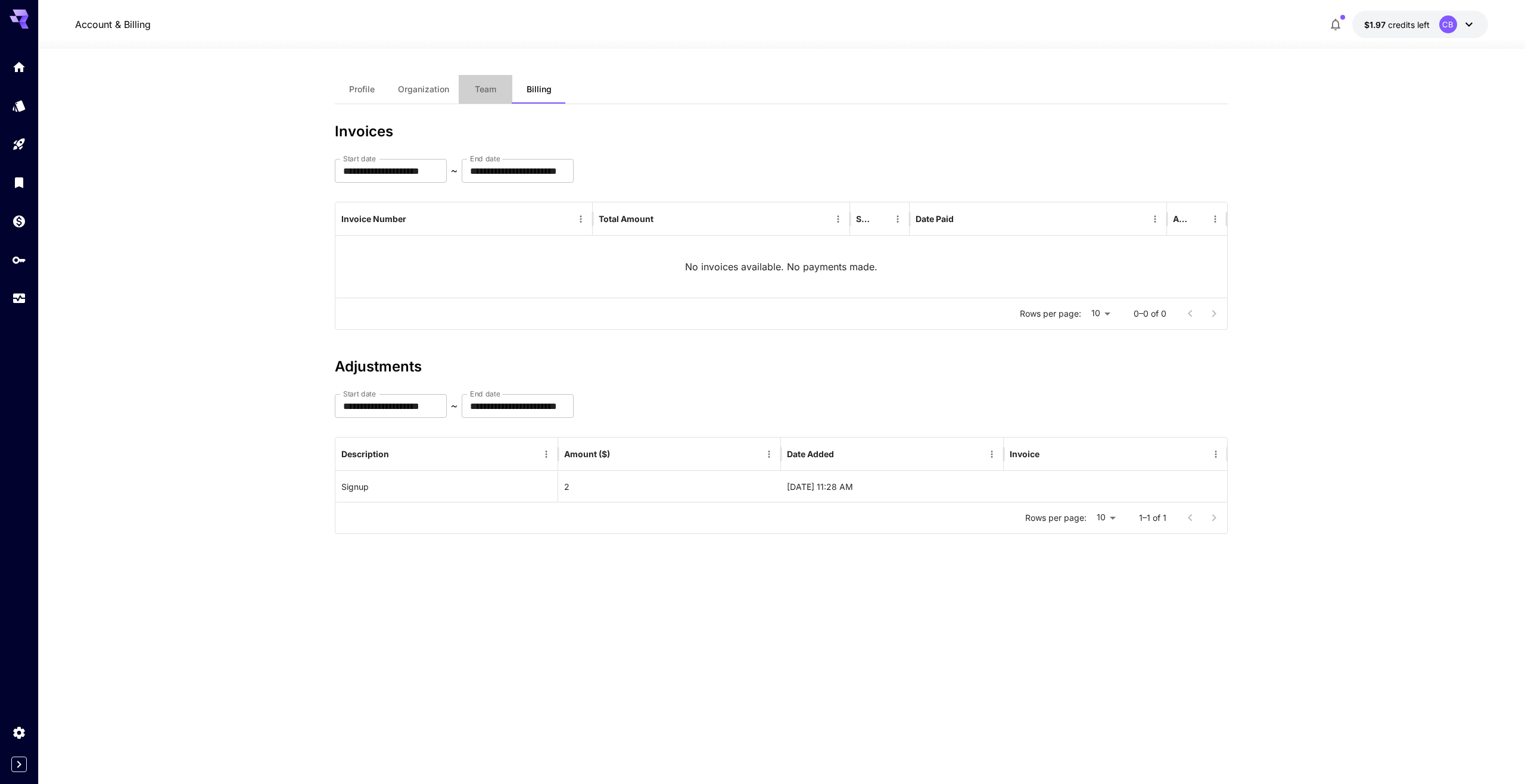
click at [486, 89] on span "Team" at bounding box center [485, 89] width 22 height 10
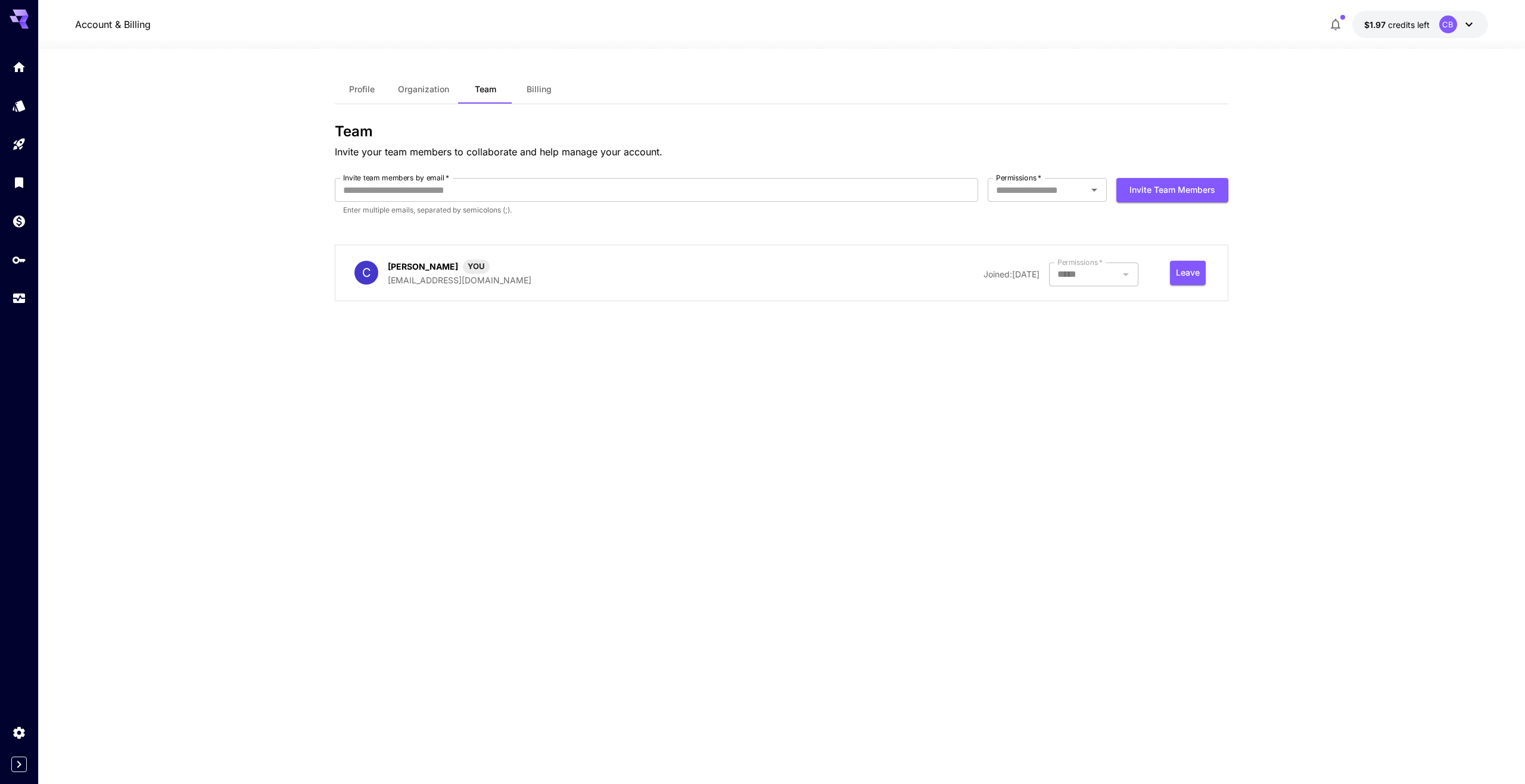
click at [1124, 275] on div at bounding box center [1094, 274] width 89 height 24
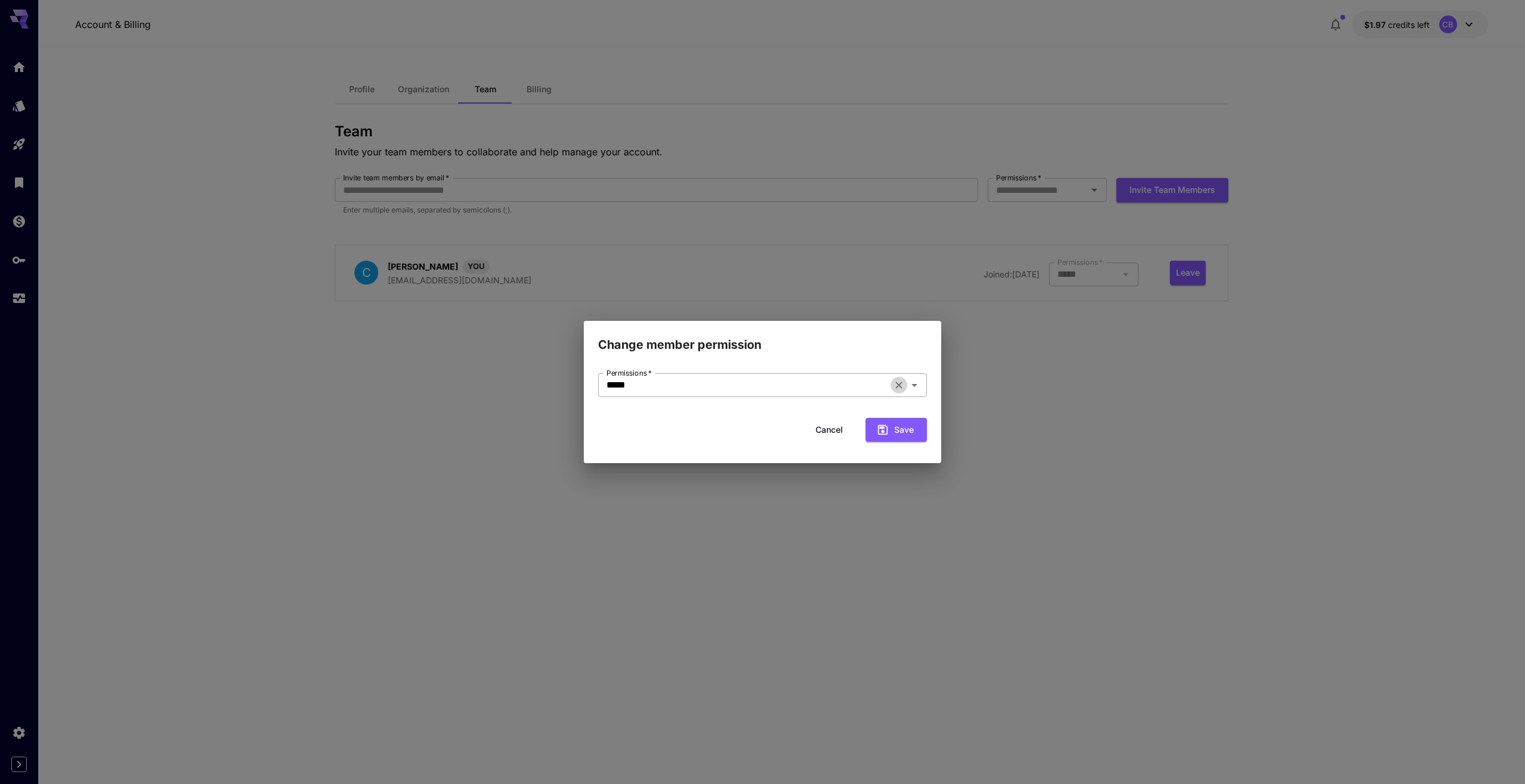
click at [905, 388] on button "Clear" at bounding box center [899, 385] width 17 height 17
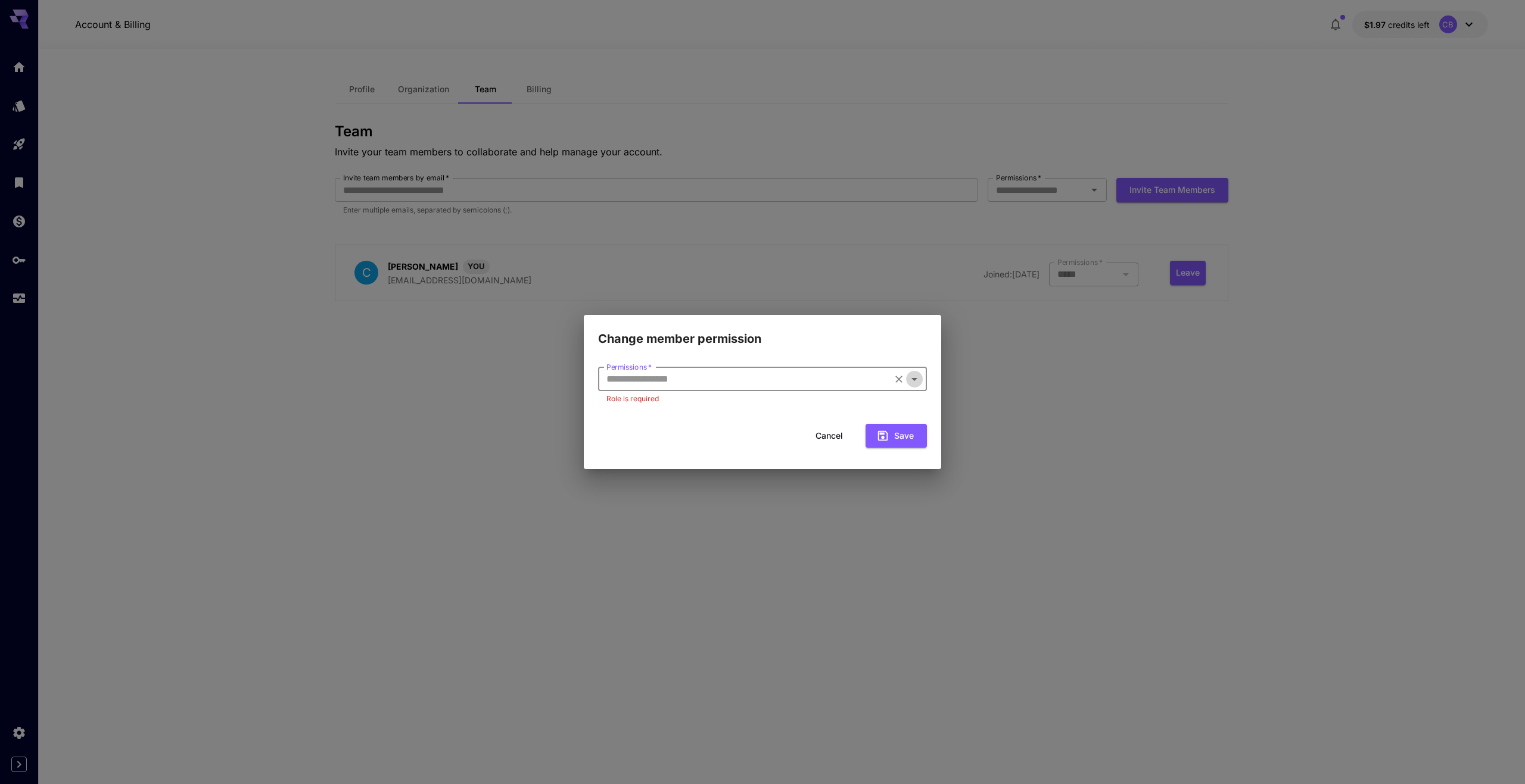
click at [920, 383] on icon "Open" at bounding box center [914, 379] width 14 height 14
type input "*****"
click at [1099, 399] on div "Change member permission Permissions   * ***** Permissions   * Role is required…" at bounding box center [762, 392] width 1525 height 784
click at [836, 432] on button "Cancel" at bounding box center [829, 436] width 54 height 24
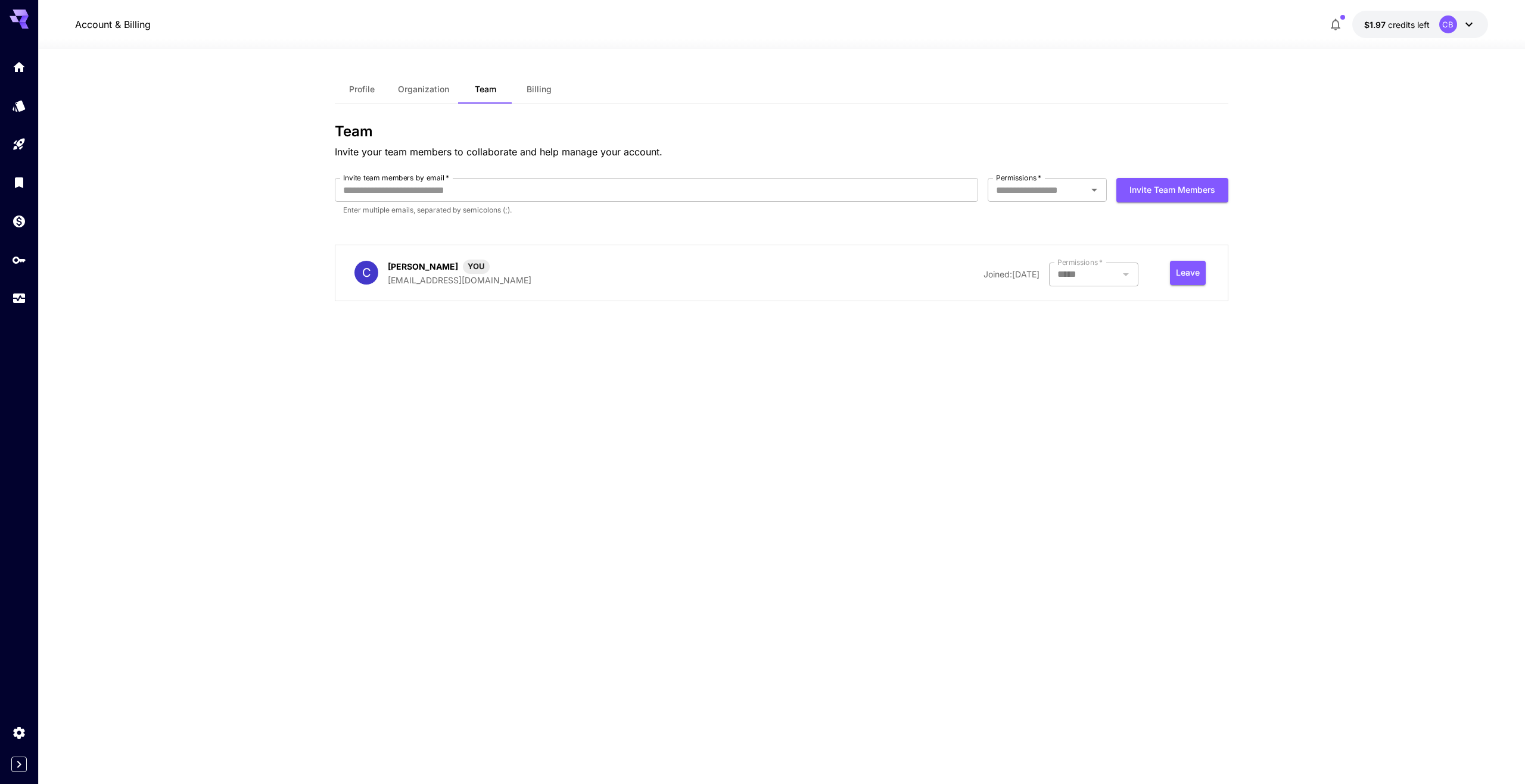
drag, startPoint x: 1385, startPoint y: 198, endPoint x: 1391, endPoint y: 189, distance: 10.8
click at [1386, 198] on section "Profile Organization Team Billing Team Invite your team members to collaborate …" at bounding box center [781, 416] width 1487 height 736
click at [1466, 28] on icon at bounding box center [1469, 24] width 14 height 14
